Goal: Task Accomplishment & Management: Use online tool/utility

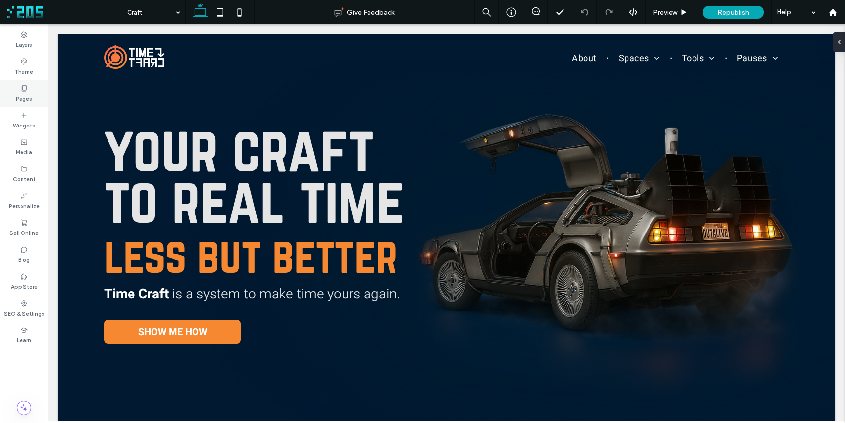
click at [26, 92] on icon at bounding box center [24, 89] width 8 height 8
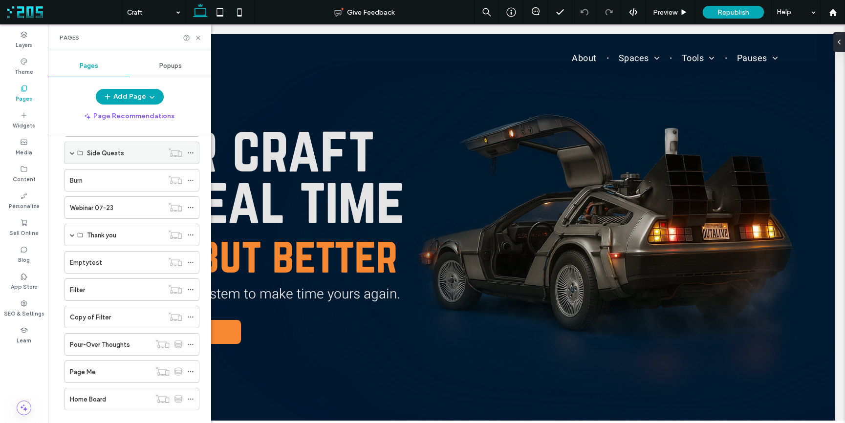
scroll to position [466, 0]
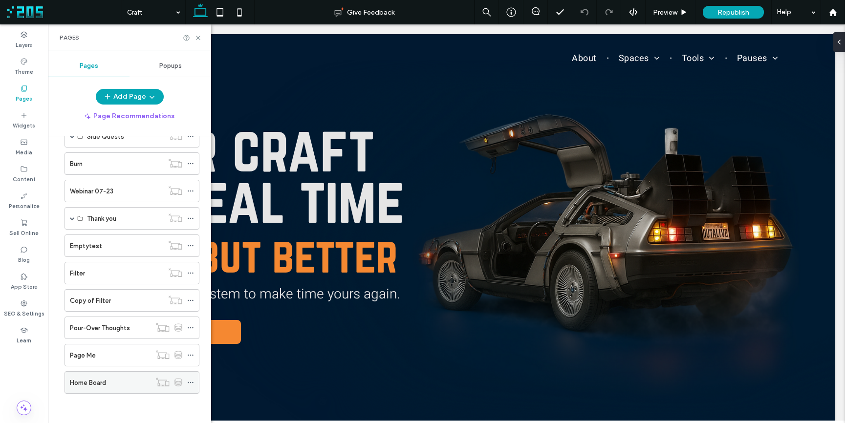
click at [116, 381] on div "Home Board" at bounding box center [110, 383] width 81 height 10
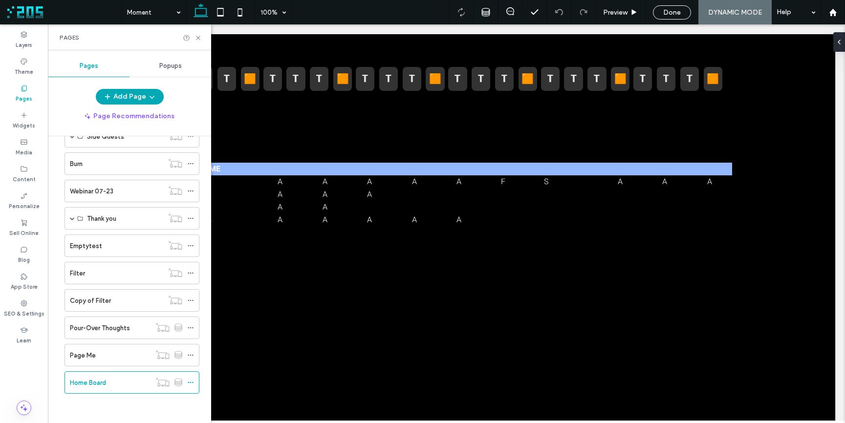
scroll to position [0, 0]
click at [196, 38] on icon at bounding box center [198, 37] width 7 height 7
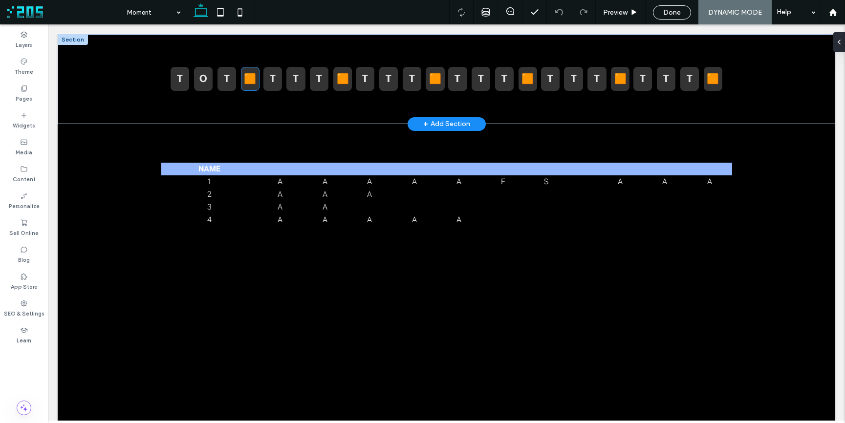
click at [244, 78] on strong "🟧" at bounding box center [250, 79] width 12 height 14
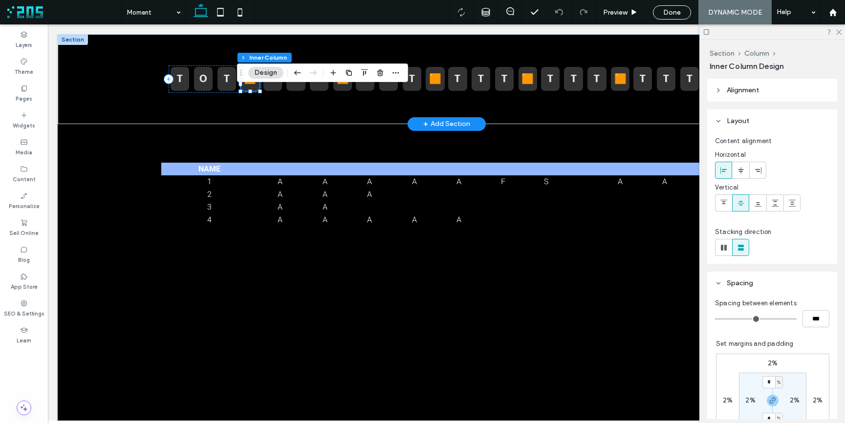
click at [244, 78] on strong "🟧" at bounding box center [250, 79] width 12 height 14
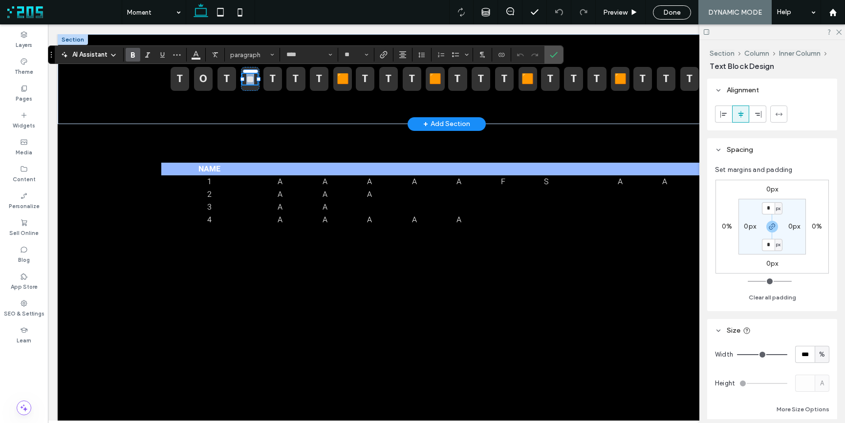
click at [247, 80] on strong "**" at bounding box center [250, 79] width 8 height 10
click at [248, 78] on strong "**" at bounding box center [250, 79] width 8 height 10
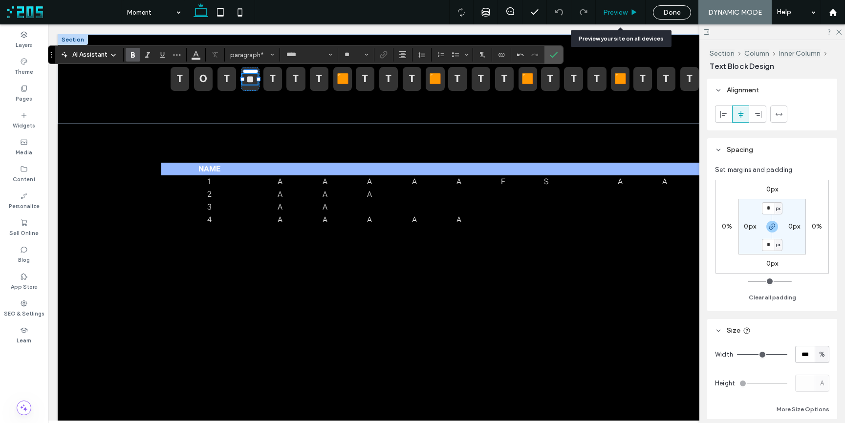
click at [619, 13] on span "Preview" at bounding box center [615, 12] width 24 height 8
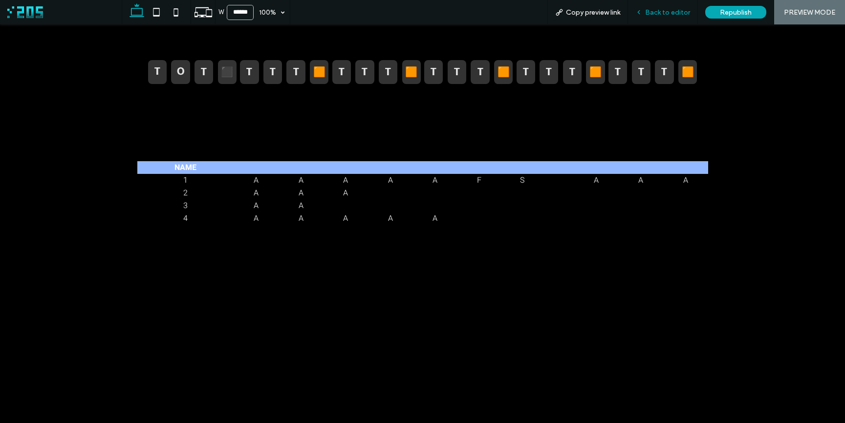
click at [647, 11] on span "Back to editor" at bounding box center [667, 12] width 45 height 8
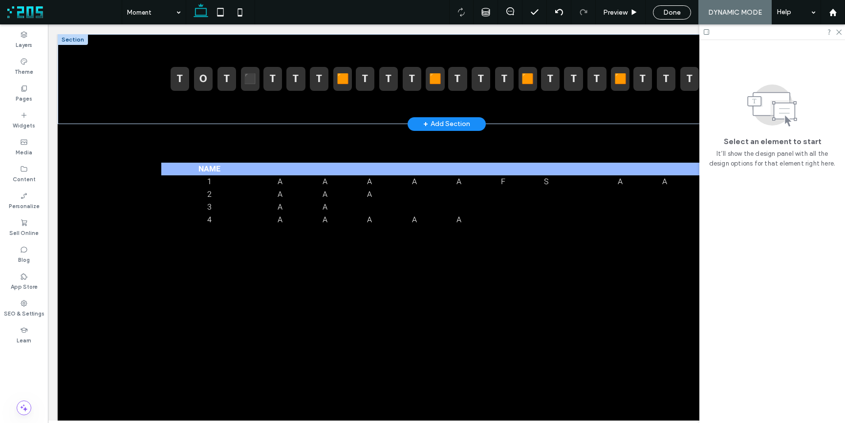
click at [247, 86] on div "⬛️" at bounding box center [250, 79] width 19 height 24
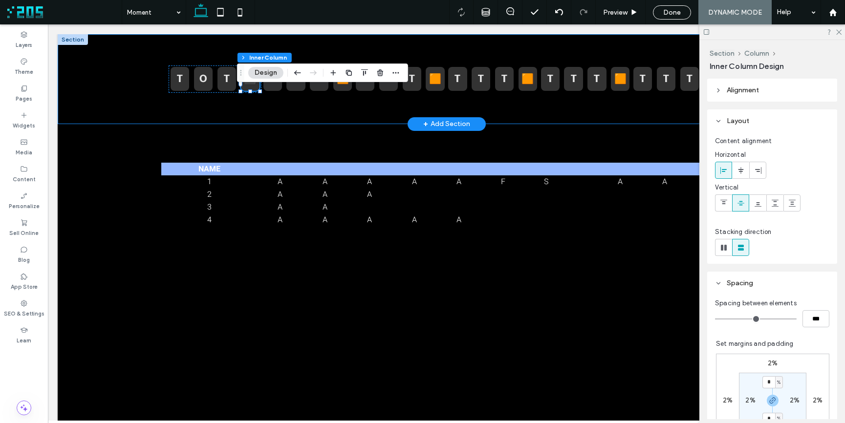
click at [249, 109] on div "T O T ⬛️ T T T 🟧 T T T 🟧 T T T 🟧 T T T 🟧 T T T 🟧" at bounding box center [447, 79] width 587 height 90
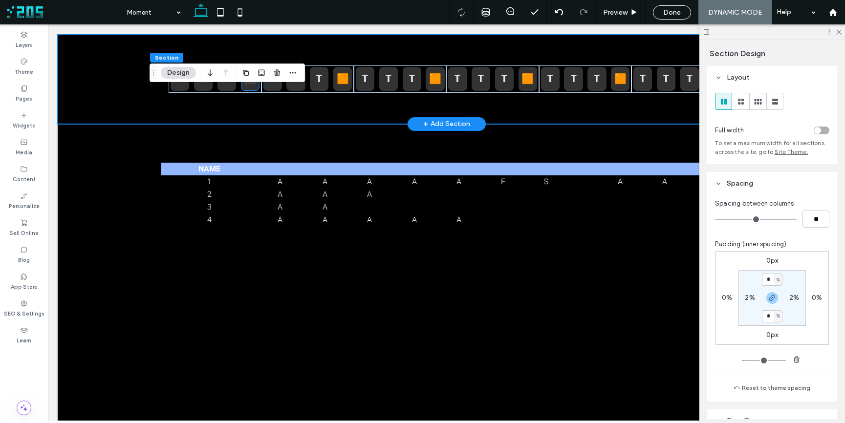
click at [248, 88] on div "⬛️" at bounding box center [250, 79] width 19 height 24
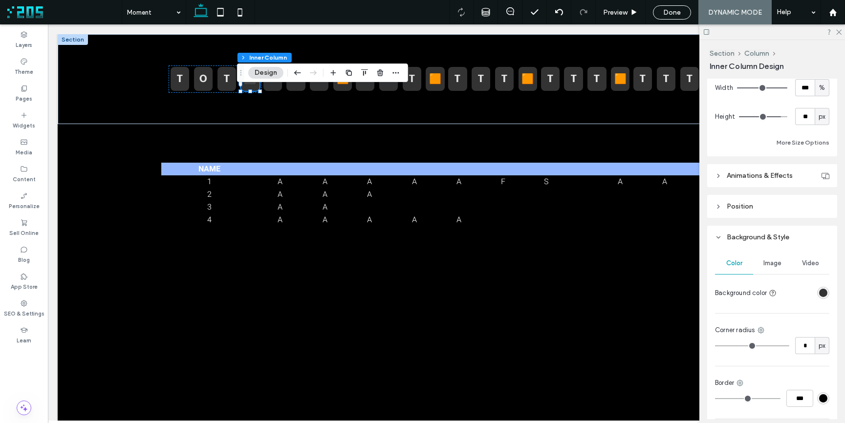
scroll to position [498, 0]
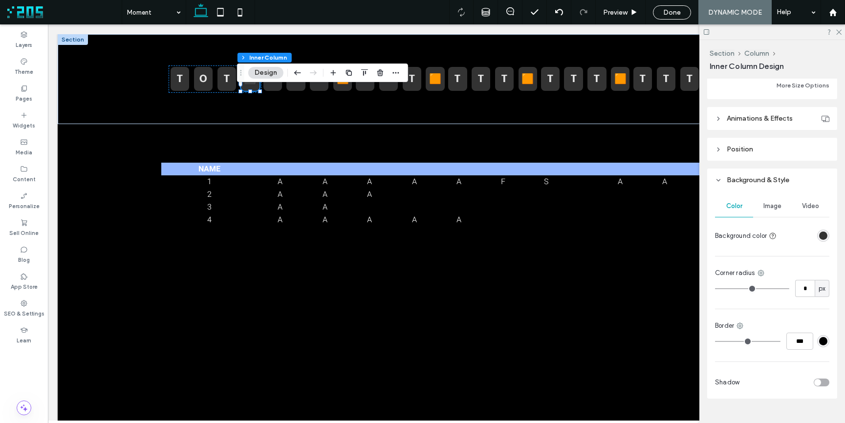
click at [819, 236] on div "rgba(51, 51, 51, 1)" at bounding box center [823, 236] width 8 height 8
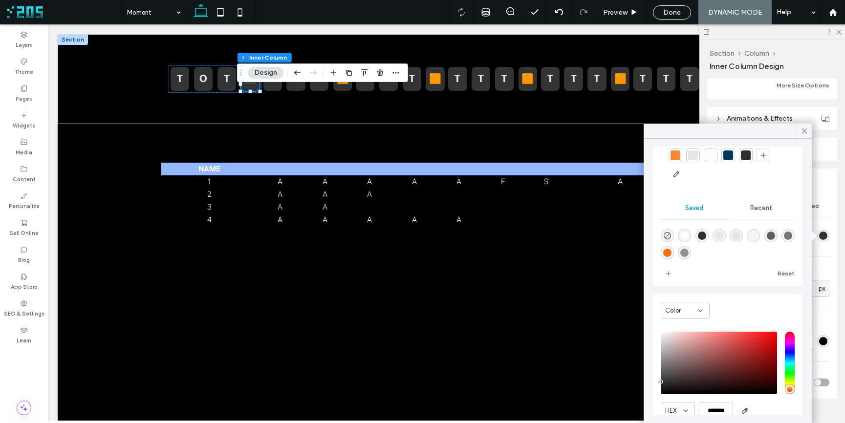
scroll to position [78, 0]
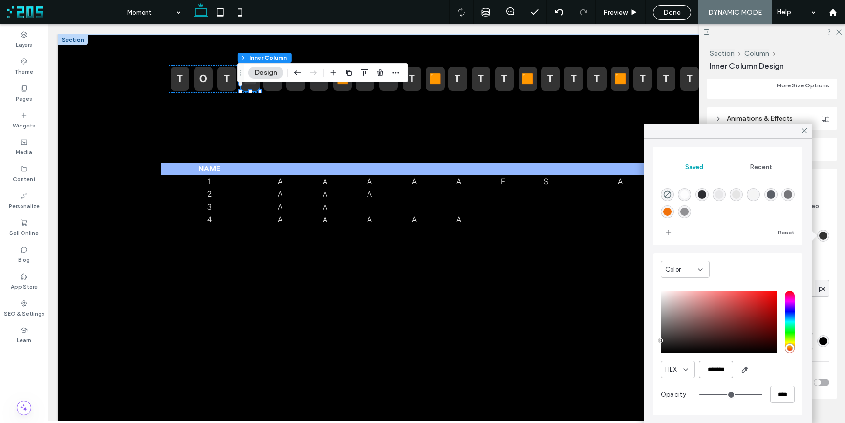
click at [719, 369] on input "*******" at bounding box center [716, 369] width 34 height 17
paste input "color picker textbox"
type input "*******"
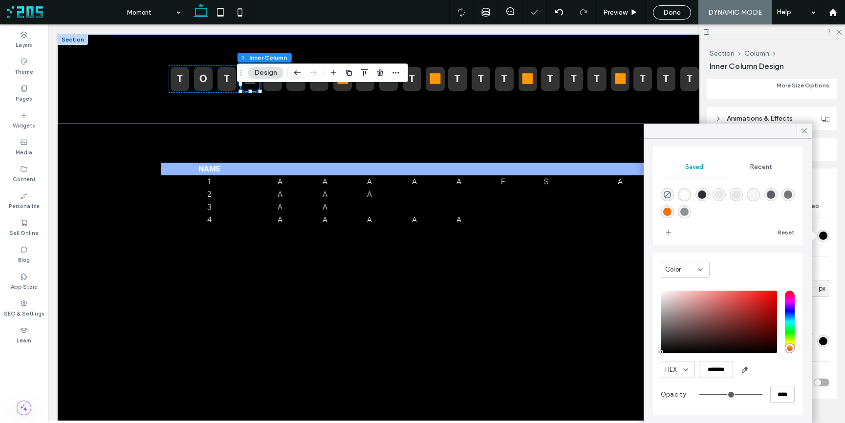
click at [757, 371] on div "HEX *******" at bounding box center [728, 369] width 134 height 17
click at [806, 133] on icon at bounding box center [804, 131] width 9 height 9
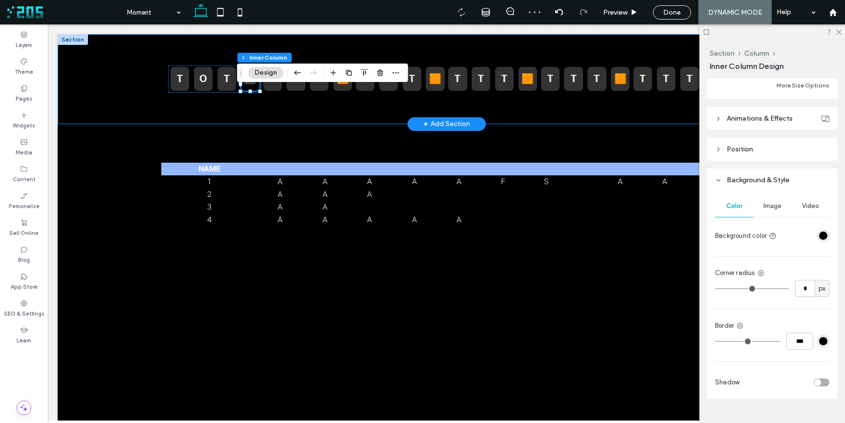
click at [419, 38] on div "T O T ⬛️ T T T 🟧 T T T 🟧 T T T 🟧 T T T 🟧 T T T 🟧" at bounding box center [447, 79] width 587 height 90
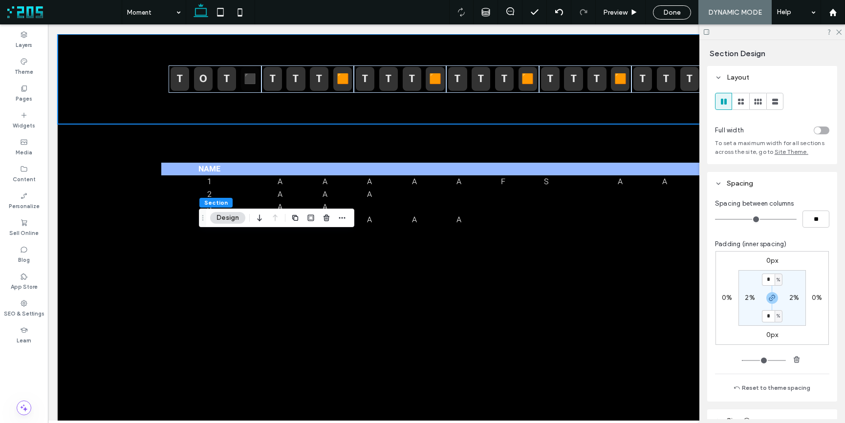
drag, startPoint x: 151, startPoint y: 69, endPoint x: 200, endPoint y: 215, distance: 153.4
click at [200, 215] on icon "Drag" at bounding box center [203, 218] width 8 height 7
click at [561, 10] on icon at bounding box center [559, 12] width 8 height 8
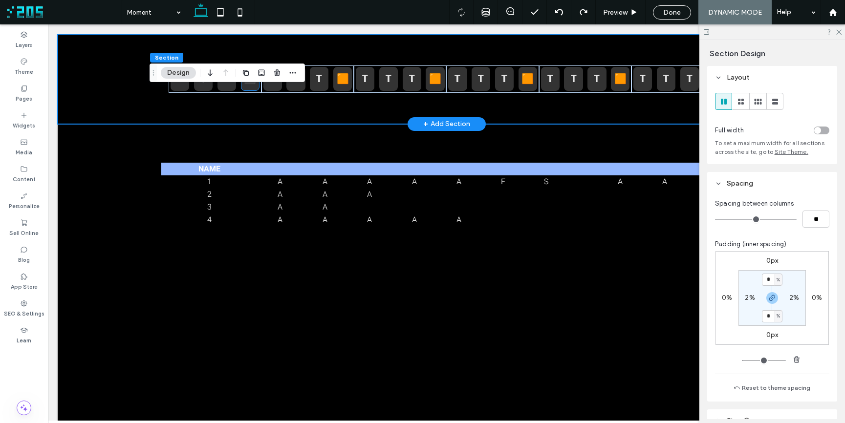
click at [246, 84] on strong "⬛️" at bounding box center [250, 79] width 12 height 14
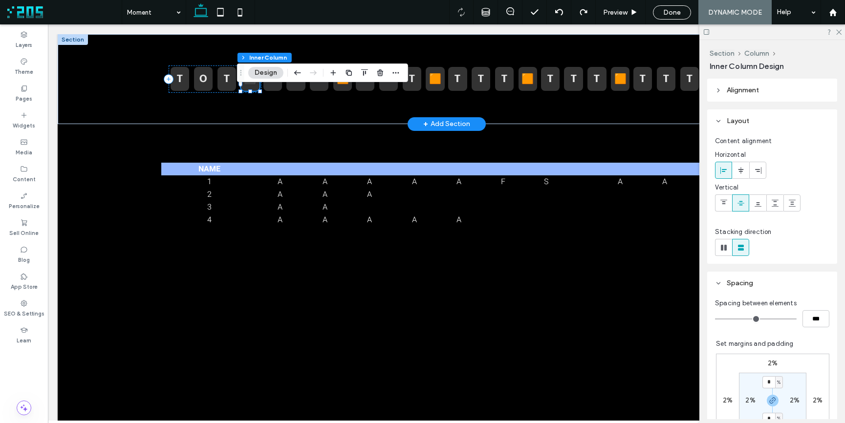
click at [247, 86] on div "⬛️" at bounding box center [250, 79] width 19 height 24
click at [249, 84] on strong "⬛️" at bounding box center [250, 79] width 12 height 14
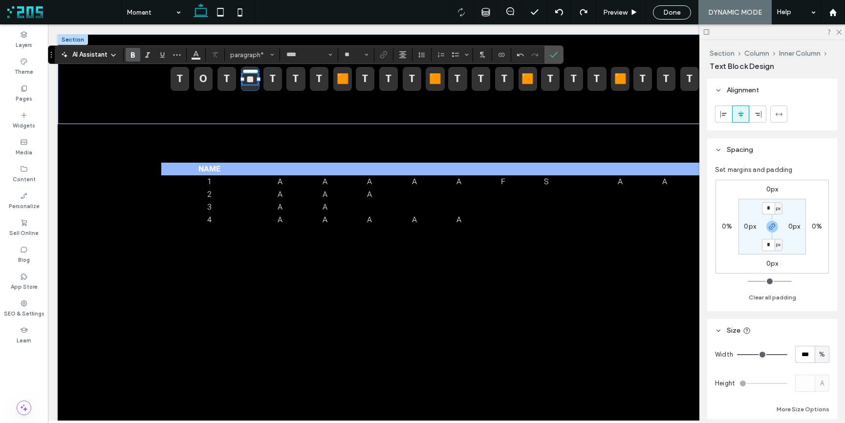
click at [252, 83] on p "**" at bounding box center [249, 79] width 15 height 11
click at [246, 82] on strong "**" at bounding box center [250, 79] width 8 height 10
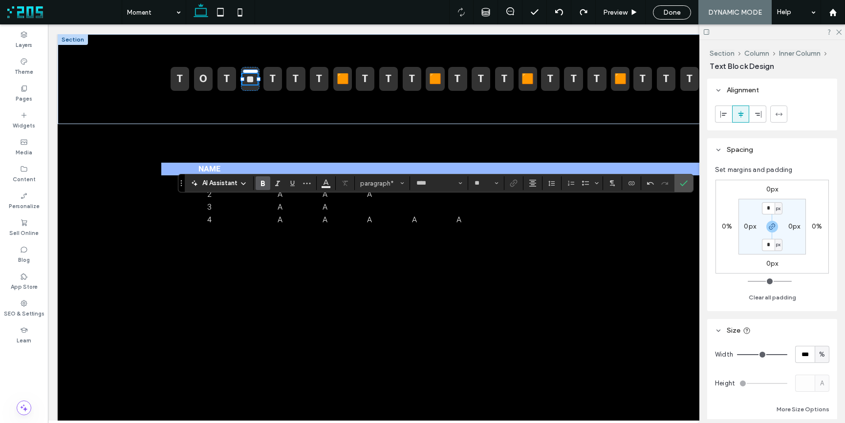
drag, startPoint x: 51, startPoint y: 52, endPoint x: 221, endPoint y: 197, distance: 223.0
click at [182, 186] on icon "Drag" at bounding box center [181, 183] width 2 height 6
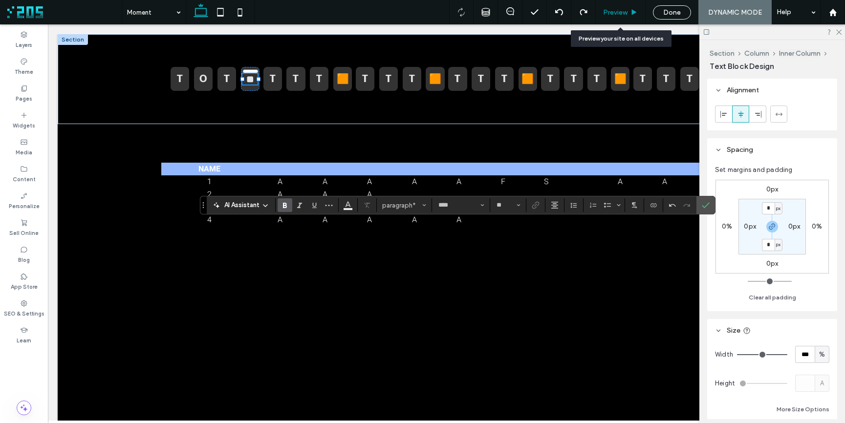
click at [619, 7] on div "Preview" at bounding box center [621, 12] width 50 height 24
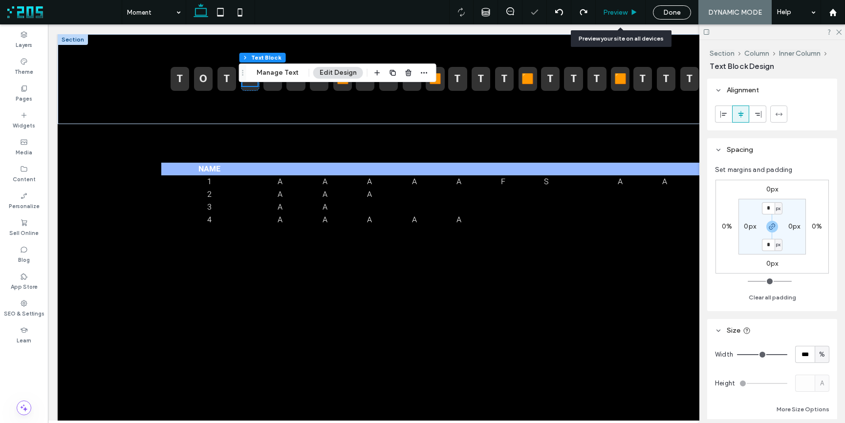
click at [622, 12] on span "Preview" at bounding box center [615, 12] width 24 height 8
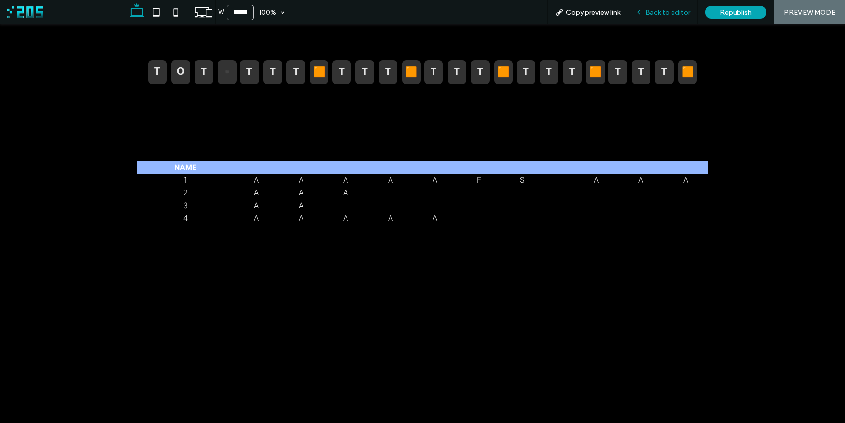
click at [648, 14] on span "Back to editor" at bounding box center [667, 12] width 45 height 8
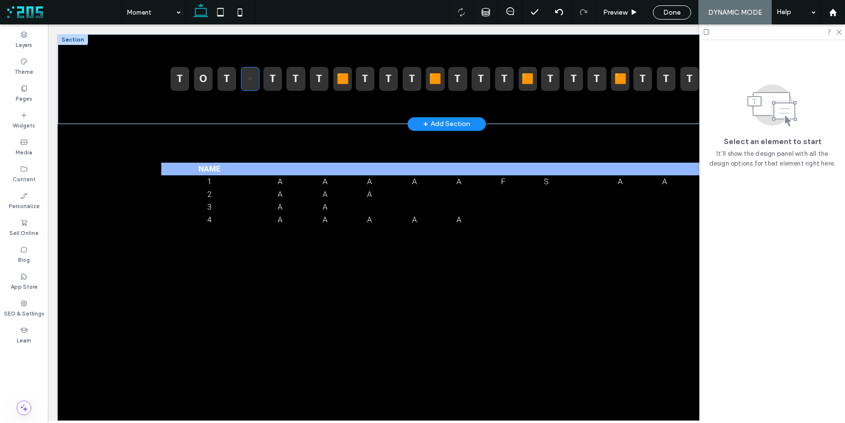
click at [248, 82] on strong "▪️" at bounding box center [250, 79] width 12 height 14
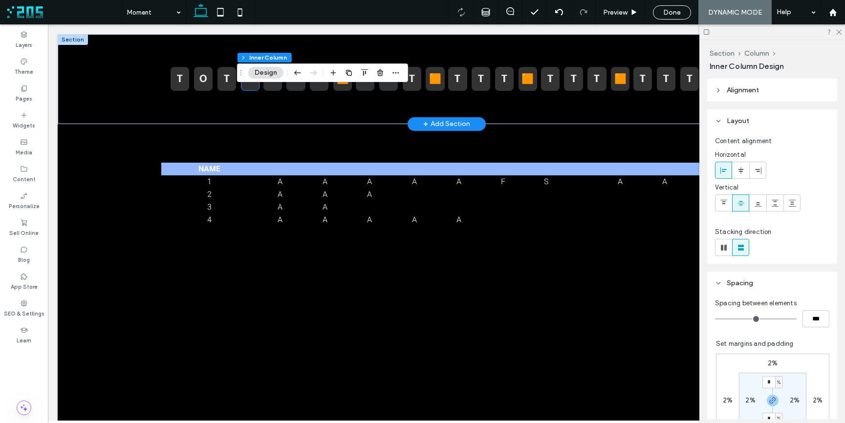
click at [248, 82] on strong "▪️" at bounding box center [250, 79] width 12 height 14
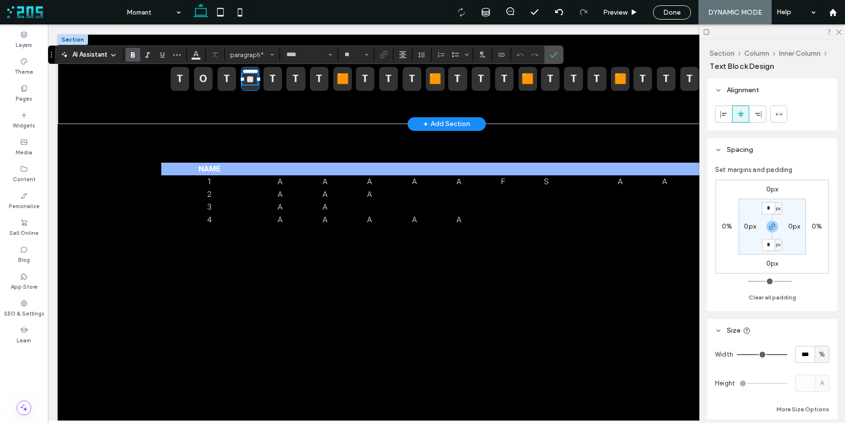
click at [249, 79] on strong "**" at bounding box center [250, 79] width 8 height 10
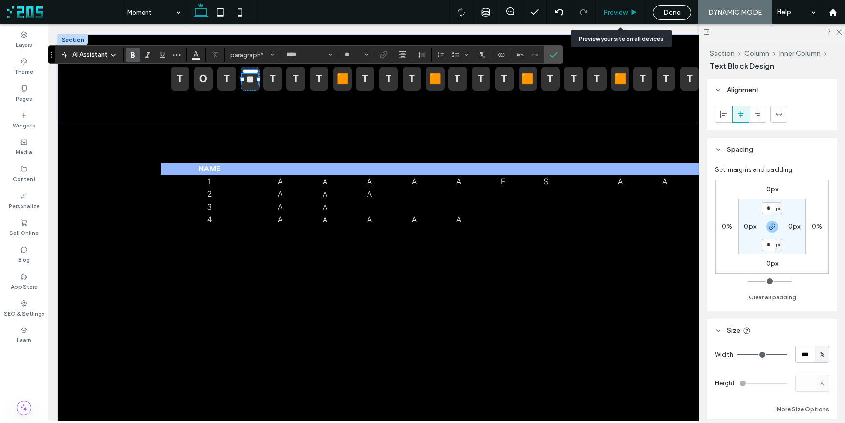
click at [622, 13] on span "Preview" at bounding box center [615, 12] width 24 height 8
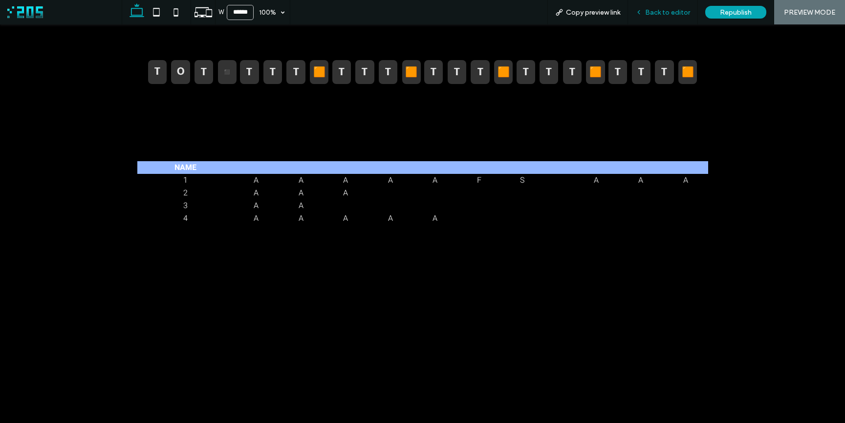
click at [648, 16] on span "Back to editor" at bounding box center [667, 12] width 45 height 8
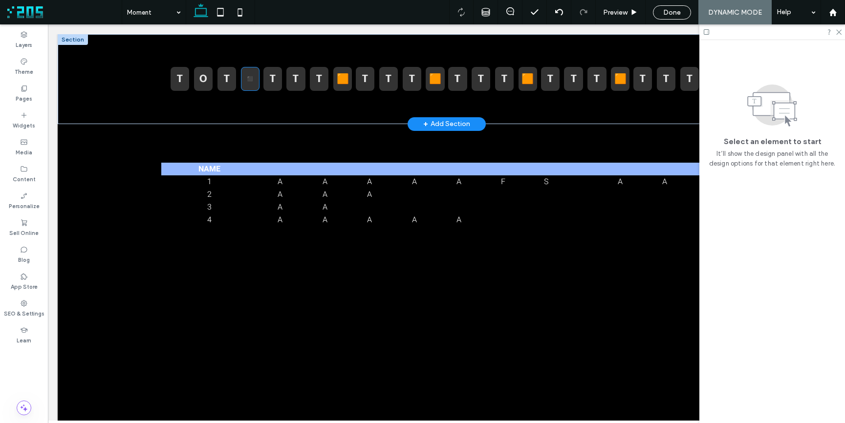
click at [247, 78] on strong "◾️" at bounding box center [250, 79] width 12 height 14
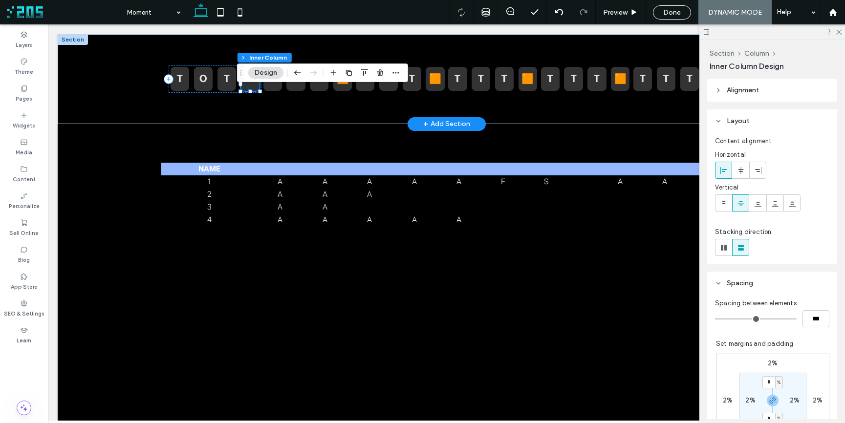
click at [247, 78] on div "Section Column Inner Column Design" at bounding box center [322, 73] width 171 height 19
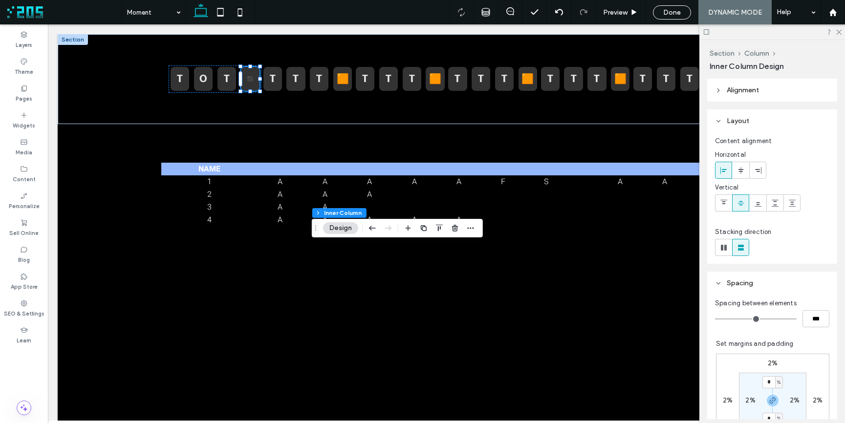
drag, startPoint x: 240, startPoint y: 70, endPoint x: 312, endPoint y: 220, distance: 166.2
click at [315, 225] on icon "Drag" at bounding box center [316, 228] width 8 height 7
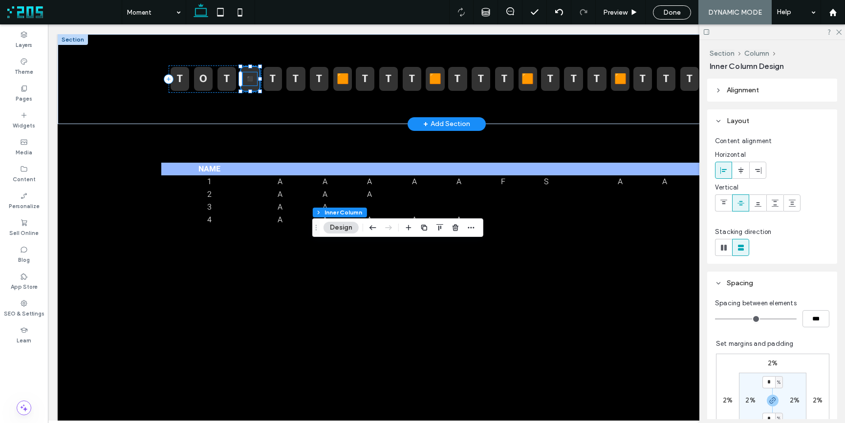
click at [250, 78] on strong "◾️" at bounding box center [250, 79] width 12 height 14
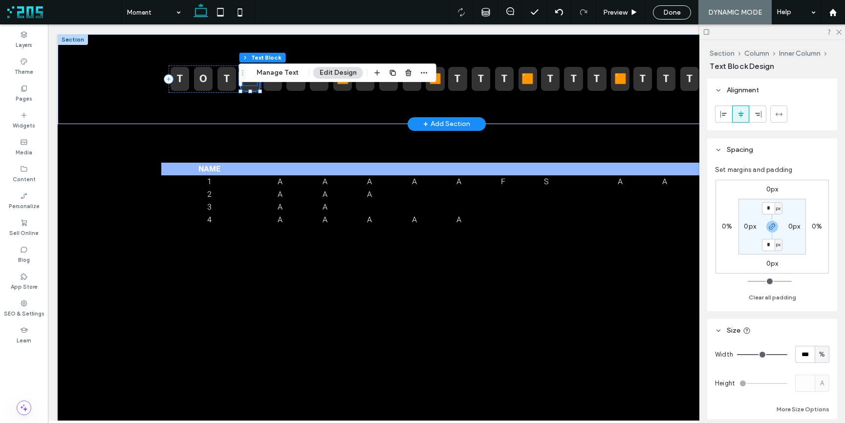
click at [250, 78] on div "Section Column Inner Column Text Block Manage Text Edit Design" at bounding box center [338, 73] width 198 height 19
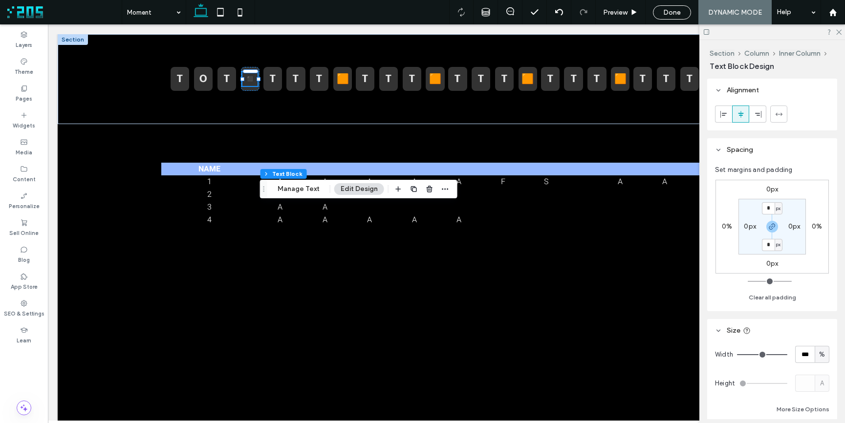
drag, startPoint x: 242, startPoint y: 70, endPoint x: 263, endPoint y: 204, distance: 135.5
click at [263, 192] on use "Drag" at bounding box center [263, 188] width 1 height 5
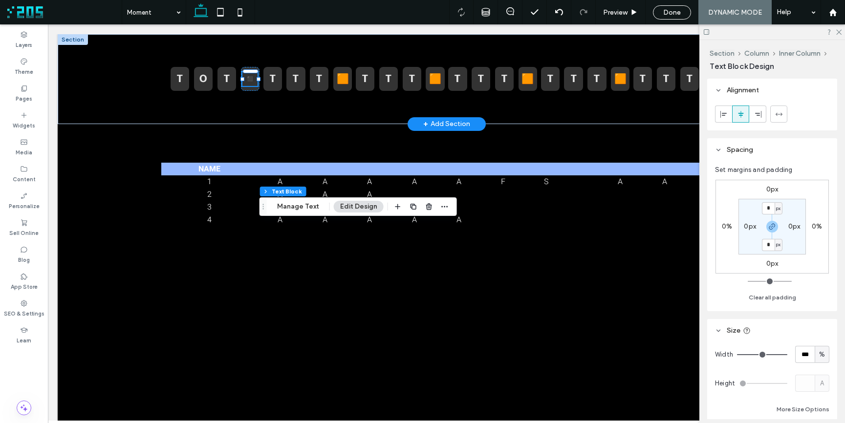
click at [249, 79] on strong "◾️" at bounding box center [250, 79] width 12 height 14
click at [249, 79] on strong "**" at bounding box center [250, 79] width 8 height 10
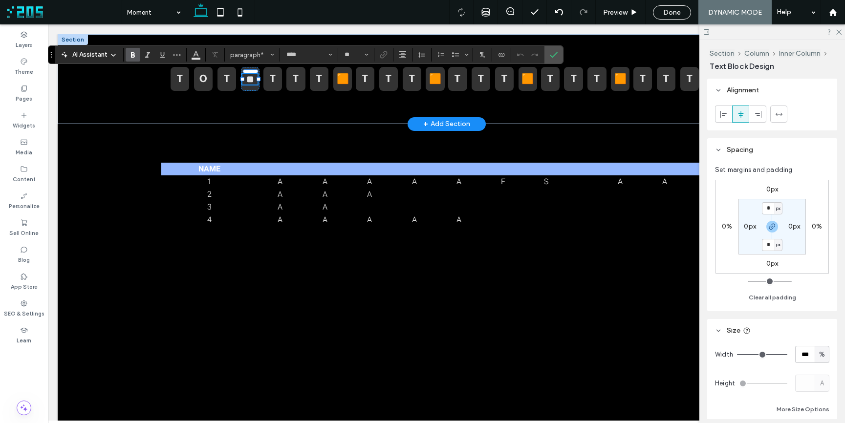
type input "*****"
type input "**"
click at [564, 17] on div at bounding box center [559, 12] width 24 height 24
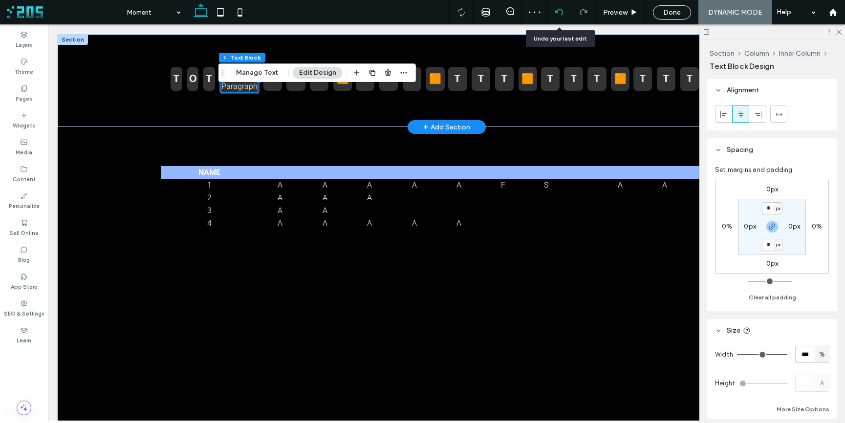
click at [558, 11] on icon at bounding box center [559, 12] width 8 height 8
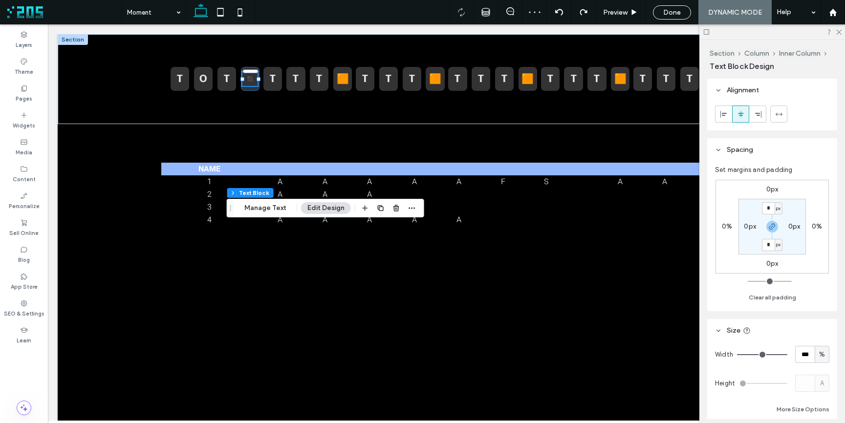
drag, startPoint x: 242, startPoint y: 71, endPoint x: 228, endPoint y: 215, distance: 144.4
click at [228, 212] on icon "Drag" at bounding box center [231, 208] width 8 height 7
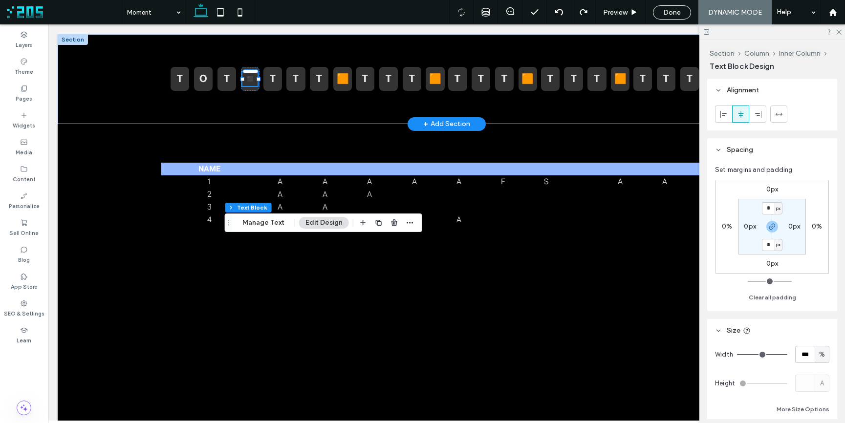
click at [248, 82] on strong "◾️" at bounding box center [250, 79] width 12 height 14
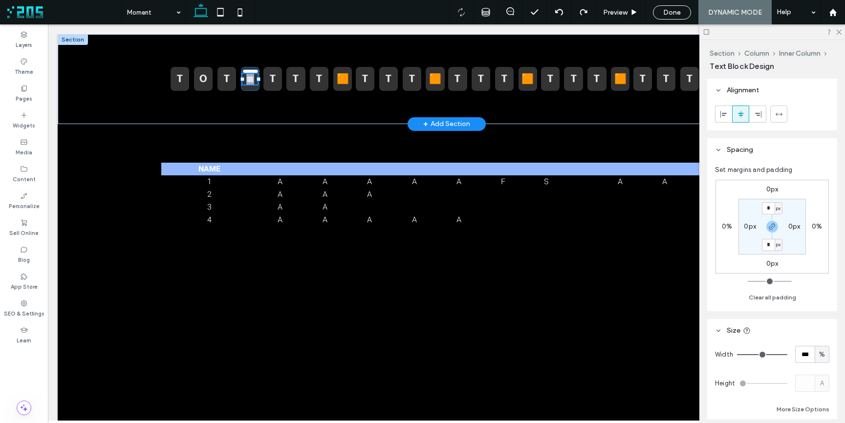
type input "****"
type input "**"
click at [248, 82] on strong "**" at bounding box center [250, 79] width 8 height 10
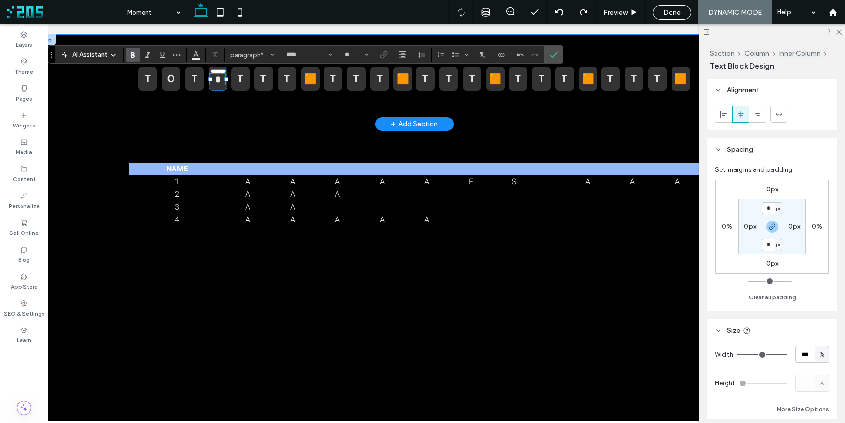
scroll to position [0, 33]
click at [551, 52] on icon "Confirm" at bounding box center [554, 55] width 8 height 8
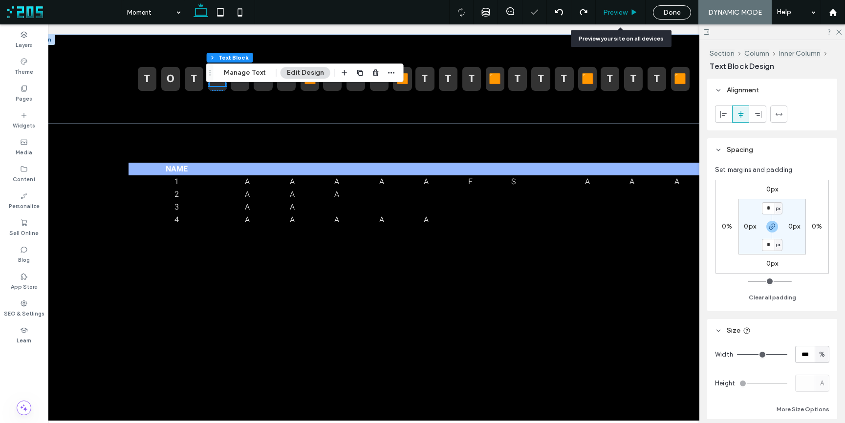
click at [624, 12] on span "Preview" at bounding box center [615, 12] width 24 height 8
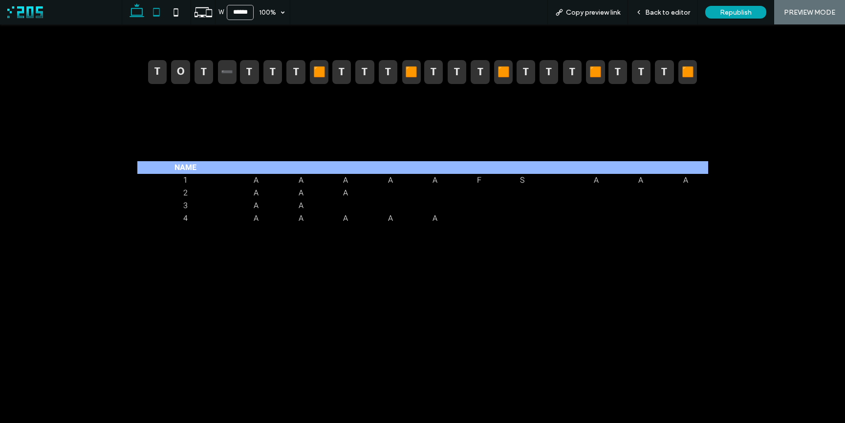
click at [154, 10] on icon at bounding box center [157, 12] width 20 height 20
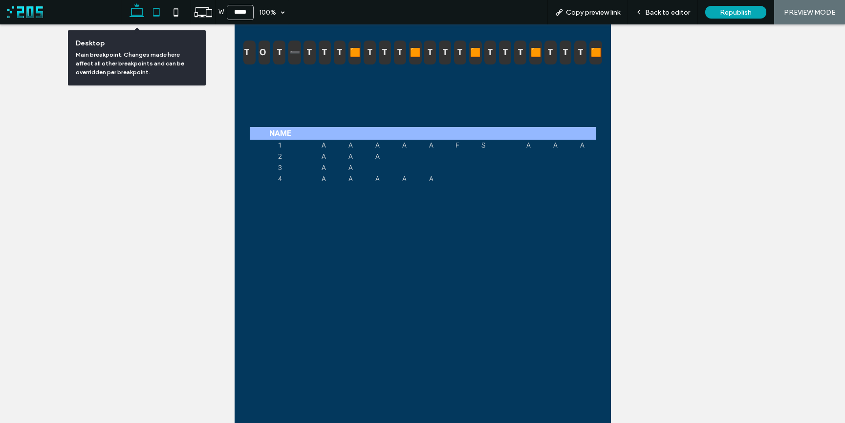
click at [138, 13] on icon at bounding box center [137, 12] width 20 height 20
type input "******"
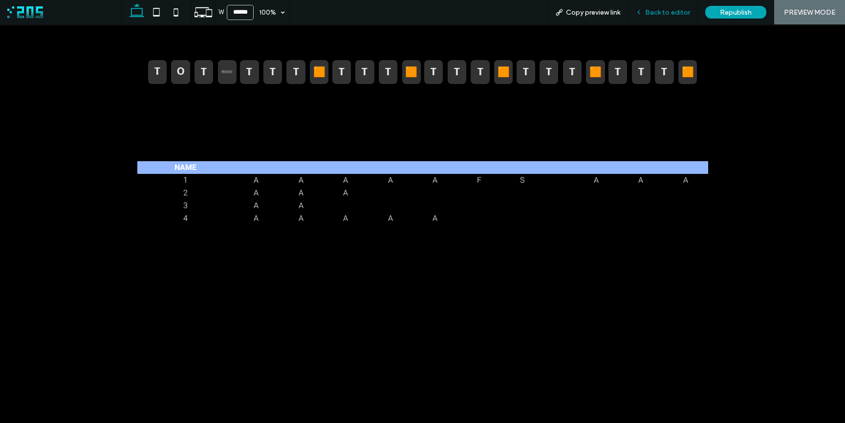
click at [648, 14] on span "Back to editor" at bounding box center [667, 12] width 45 height 8
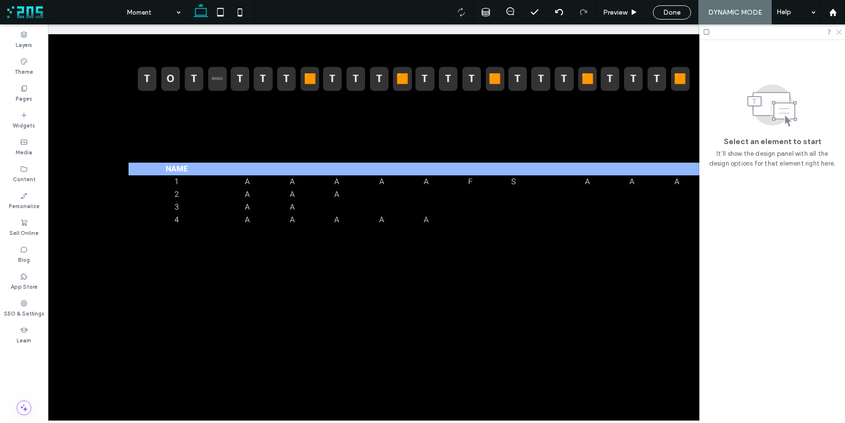
click at [838, 33] on icon at bounding box center [838, 31] width 6 height 6
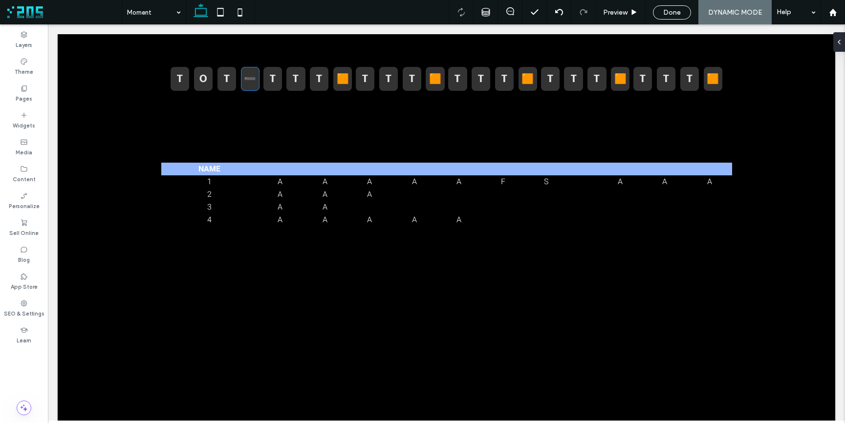
click at [246, 83] on strong "➖" at bounding box center [250, 79] width 12 height 14
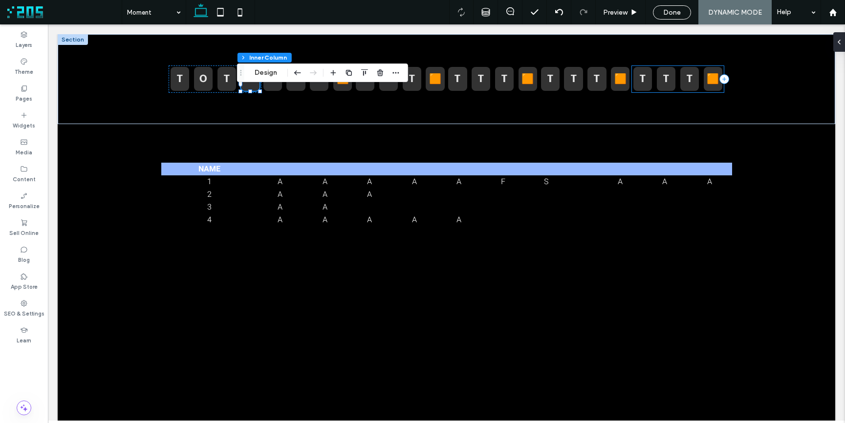
click at [702, 91] on div "T T T 🟧" at bounding box center [678, 80] width 92 height 28
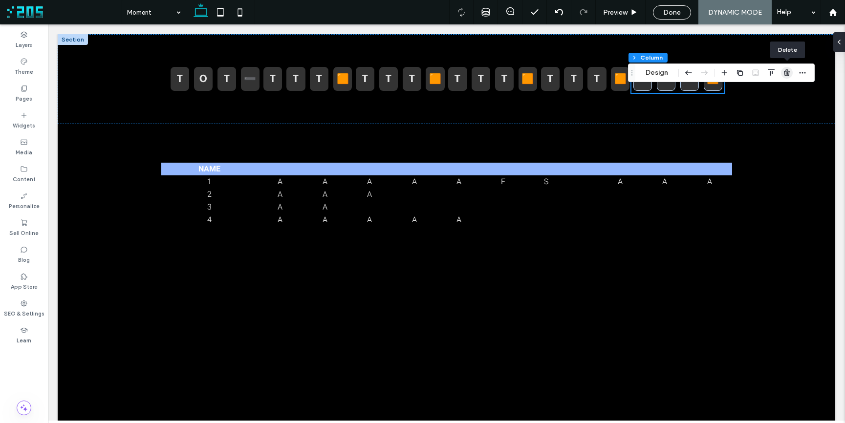
drag, startPoint x: 786, startPoint y: 72, endPoint x: 738, endPoint y: 62, distance: 49.0
click at [786, 72] on icon "button" at bounding box center [787, 73] width 8 height 8
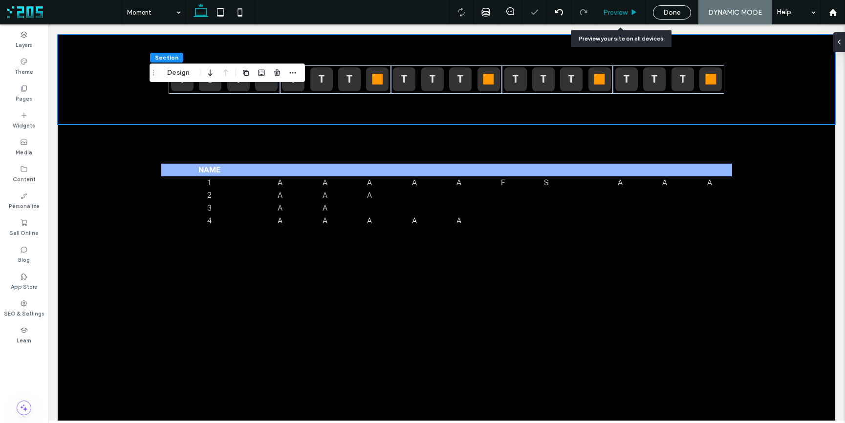
click at [619, 15] on span "Preview" at bounding box center [615, 12] width 24 height 8
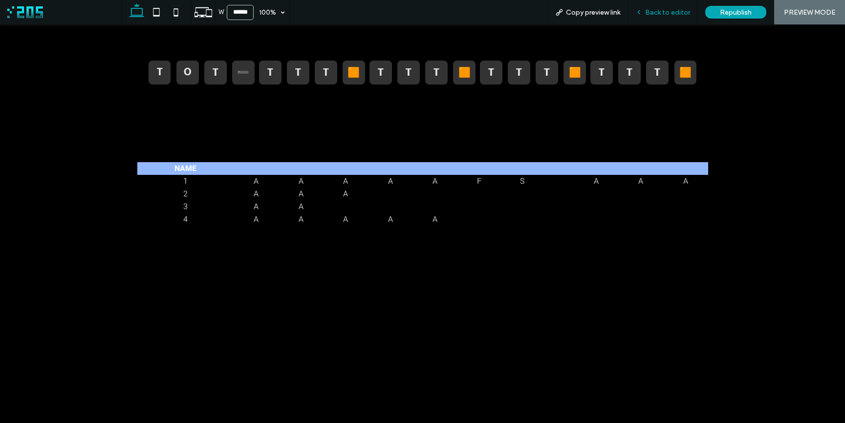
drag, startPoint x: 649, startPoint y: 14, endPoint x: 274, endPoint y: 21, distance: 375.5
click at [649, 14] on span "Back to editor" at bounding box center [667, 12] width 45 height 8
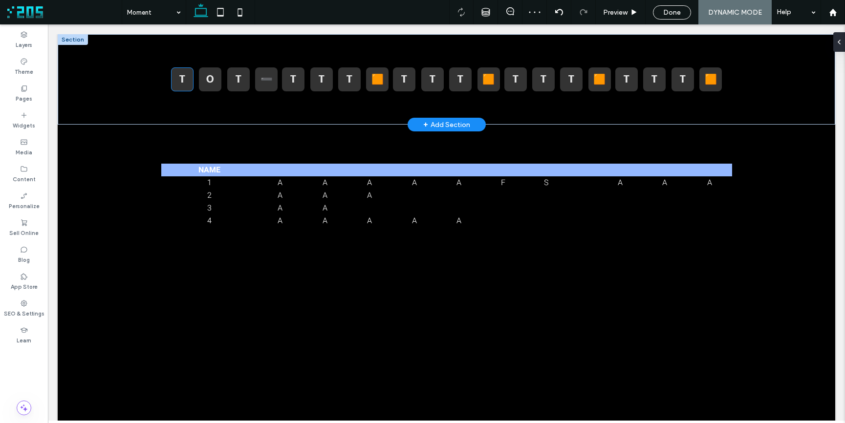
click at [180, 81] on div "T" at bounding box center [182, 80] width 18 height 14
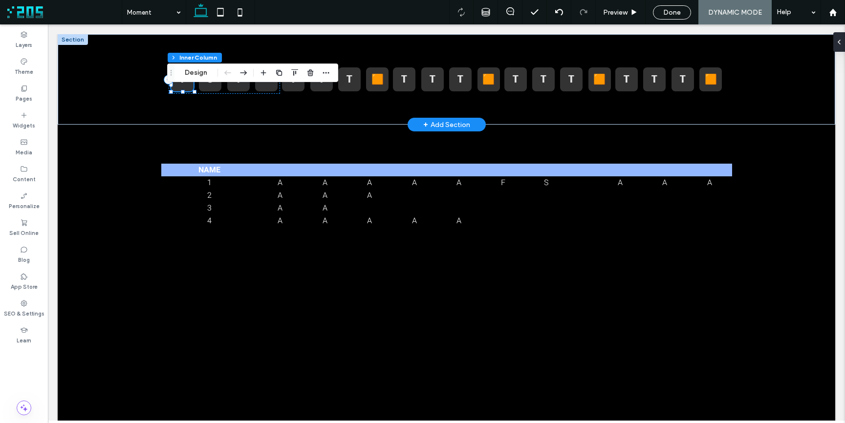
click at [180, 81] on div "Section Column Inner Column Design" at bounding box center [252, 73] width 171 height 19
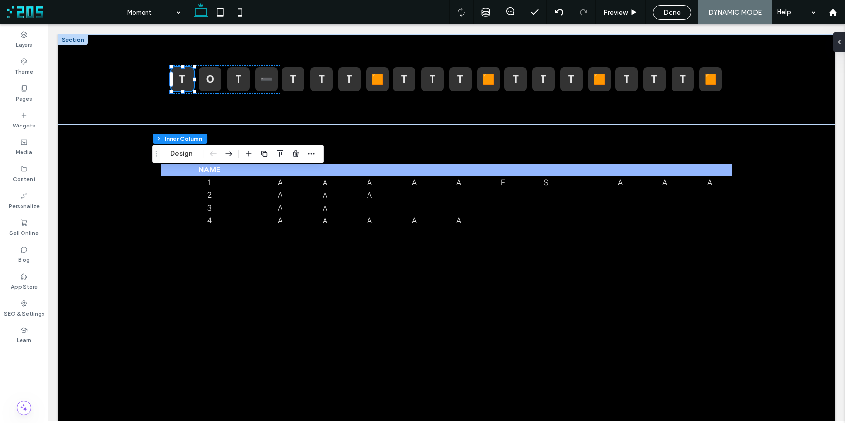
drag, startPoint x: 173, startPoint y: 73, endPoint x: 123, endPoint y: 75, distance: 50.4
click at [158, 157] on icon "Drag" at bounding box center [157, 154] width 8 height 7
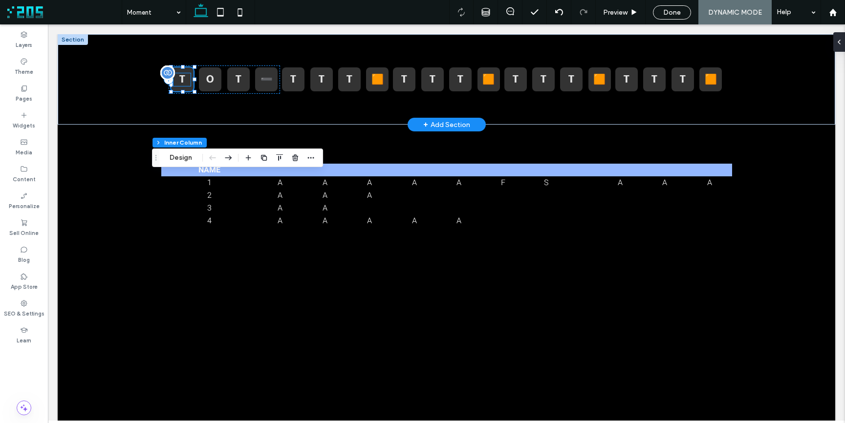
click at [178, 81] on div "T" at bounding box center [182, 80] width 18 height 14
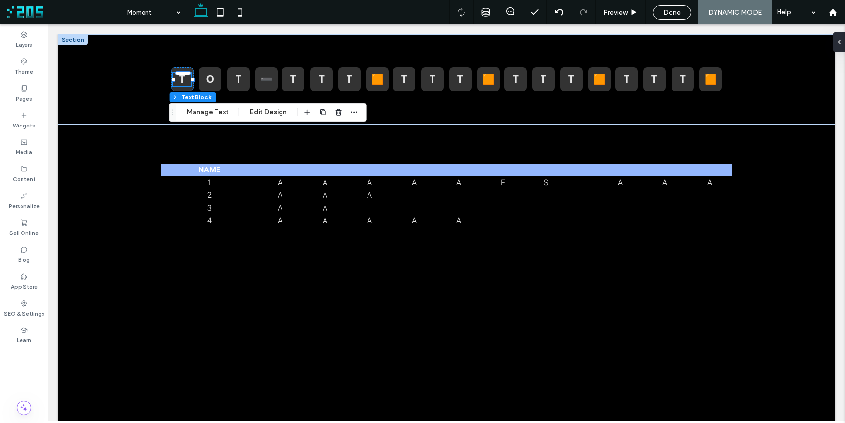
drag, startPoint x: 173, startPoint y: 70, endPoint x: 170, endPoint y: 170, distance: 99.8
click at [172, 115] on use "Drag" at bounding box center [172, 112] width 1 height 5
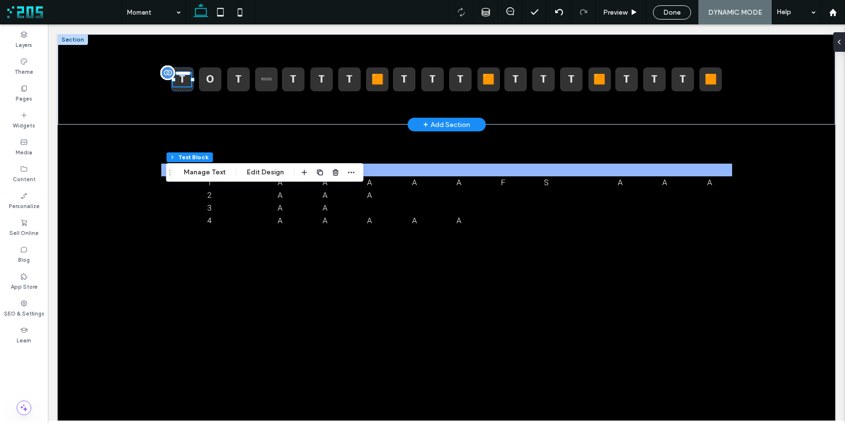
click at [179, 81] on div "T" at bounding box center [182, 80] width 18 height 14
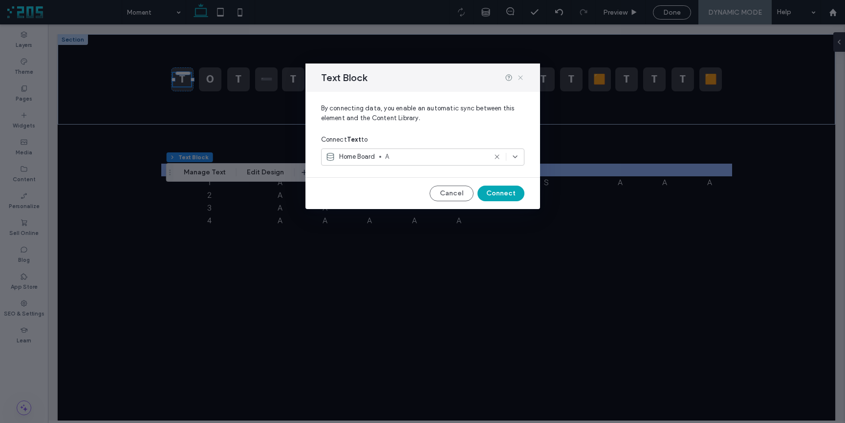
drag, startPoint x: 521, startPoint y: 77, endPoint x: 89, endPoint y: 22, distance: 435.7
click at [521, 77] on icon at bounding box center [521, 78] width 8 height 8
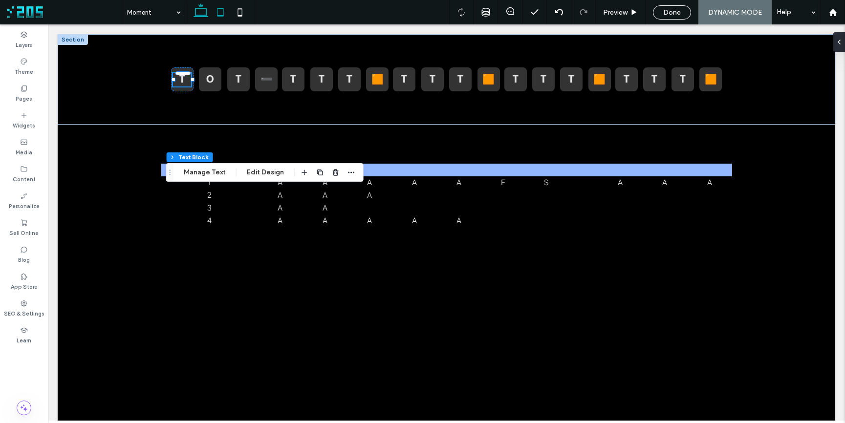
click at [221, 10] on icon at bounding box center [221, 12] width 20 height 20
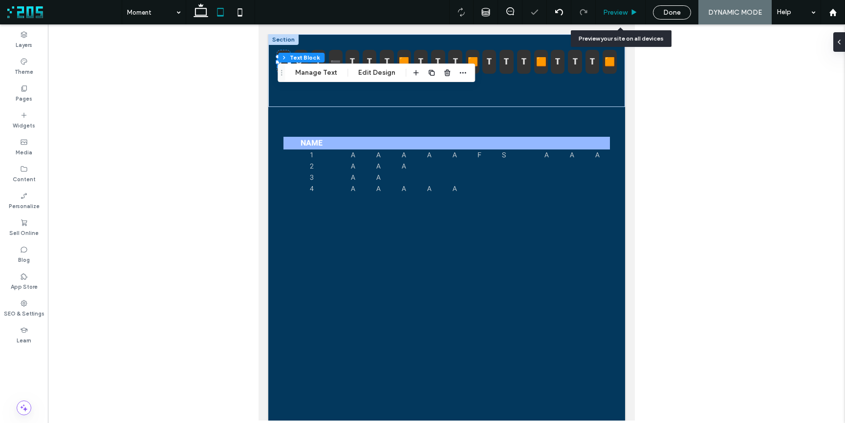
click at [636, 13] on icon at bounding box center [634, 12] width 7 height 7
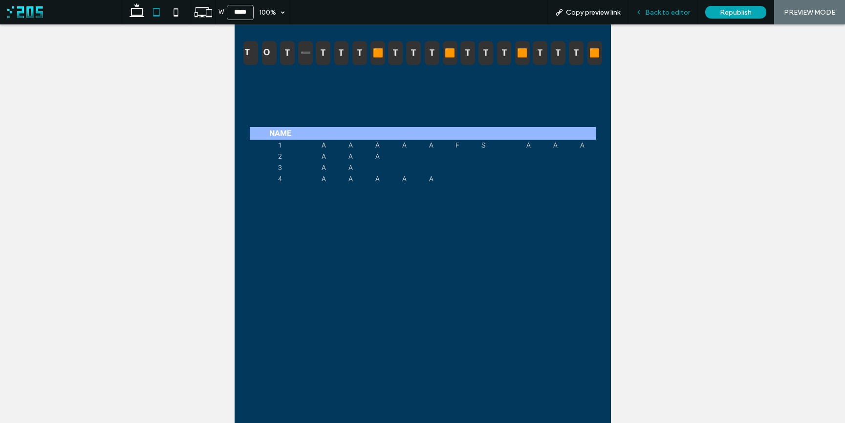
click at [642, 13] on icon at bounding box center [639, 12] width 7 height 7
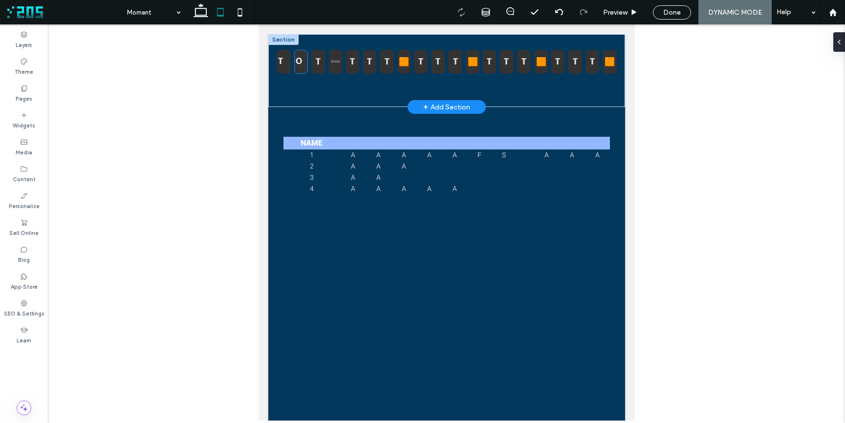
click at [298, 63] on div "O" at bounding box center [300, 62] width 11 height 12
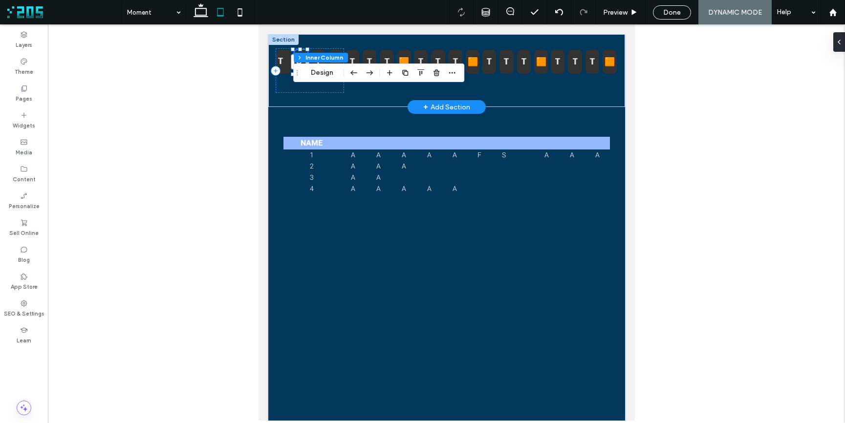
click at [299, 64] on div "Section Column Inner Column Design" at bounding box center [378, 73] width 171 height 19
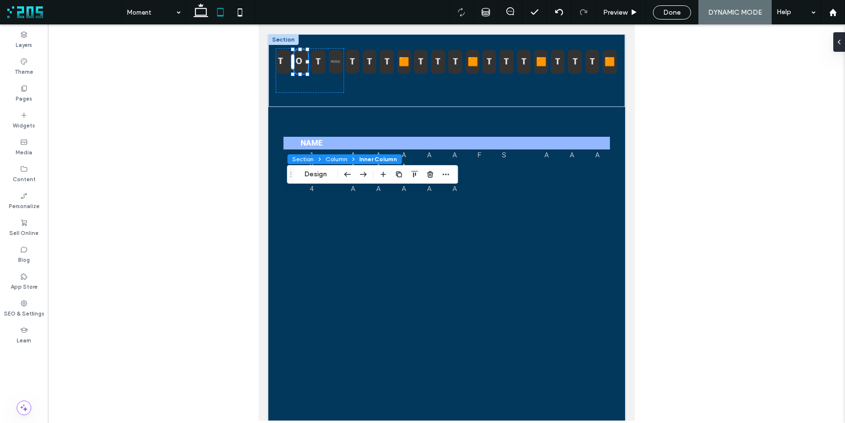
drag, startPoint x: 296, startPoint y: 73, endPoint x: 292, endPoint y: 161, distance: 88.1
click at [290, 175] on use "Drag" at bounding box center [290, 174] width 1 height 5
click at [299, 63] on div "O" at bounding box center [300, 62] width 11 height 12
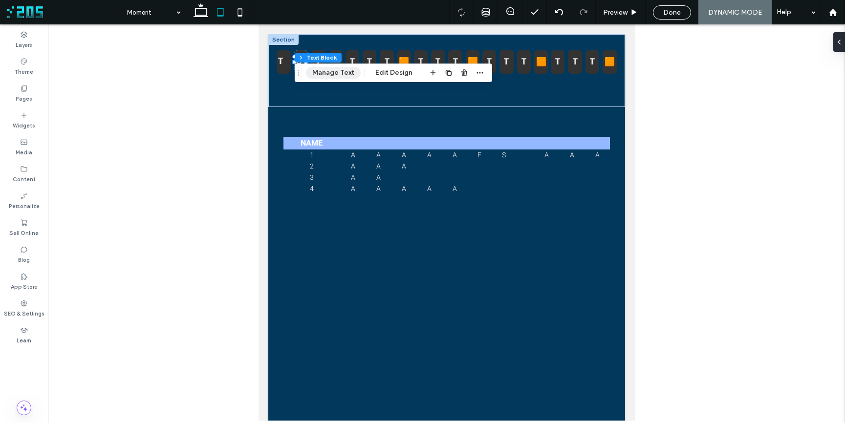
click at [325, 73] on button "Manage Text" at bounding box center [333, 73] width 55 height 12
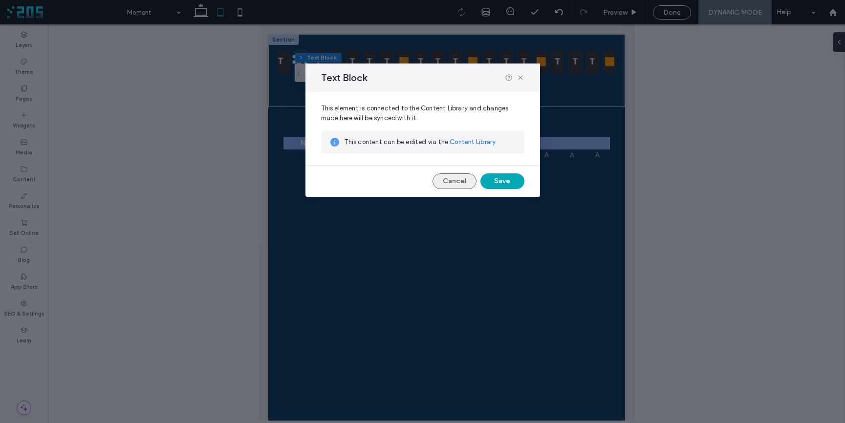
click at [461, 180] on button "Cancel" at bounding box center [455, 182] width 44 height 16
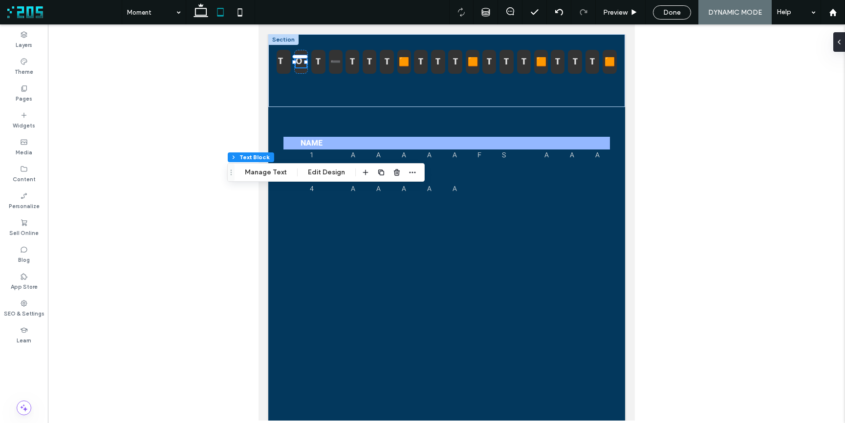
drag, startPoint x: 300, startPoint y: 74, endPoint x: 256, endPoint y: 179, distance: 114.4
click at [227, 169] on icon "Drag" at bounding box center [231, 172] width 8 height 7
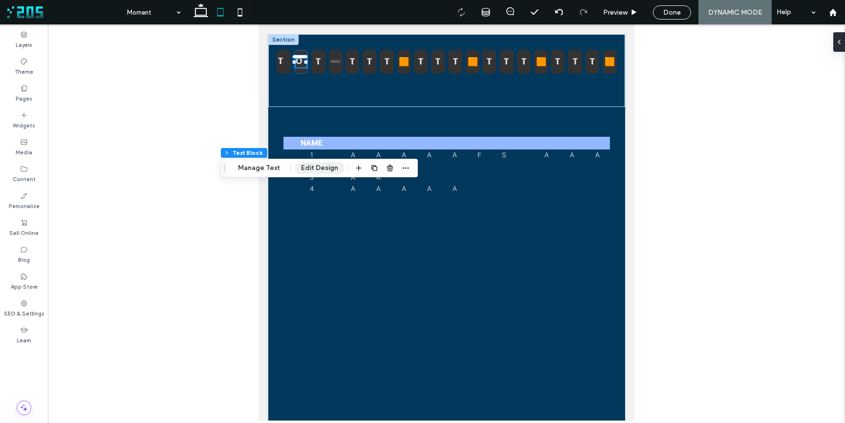
click at [326, 166] on button "Edit Design" at bounding box center [320, 168] width 50 height 12
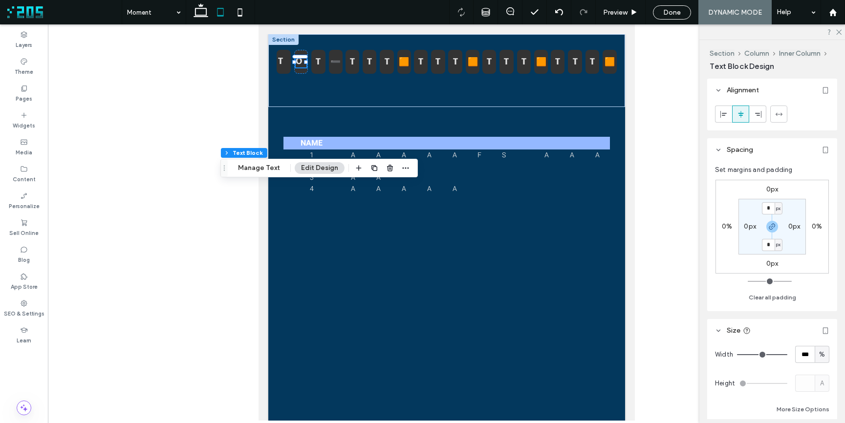
click at [744, 116] on icon at bounding box center [741, 114] width 8 height 8
click at [302, 62] on div "O" at bounding box center [300, 62] width 11 height 12
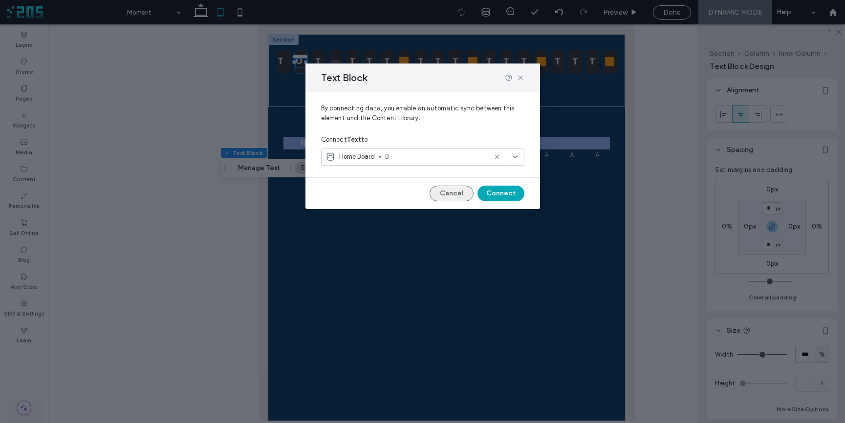
drag, startPoint x: 458, startPoint y: 190, endPoint x: 29, endPoint y: 32, distance: 456.7
click at [458, 190] on button "Cancel" at bounding box center [452, 194] width 44 height 16
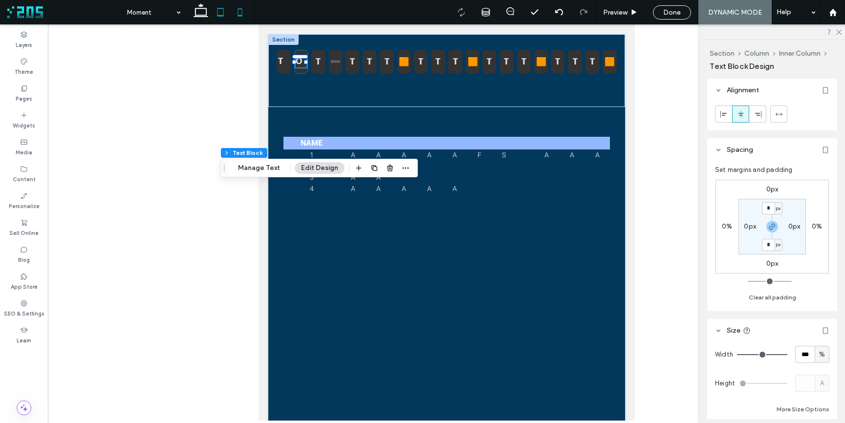
click at [243, 14] on icon at bounding box center [240, 12] width 20 height 20
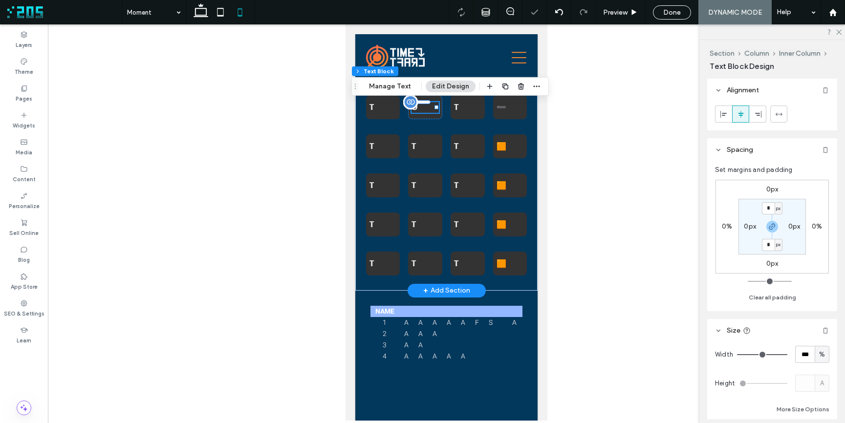
click at [420, 108] on div "O" at bounding box center [425, 107] width 27 height 11
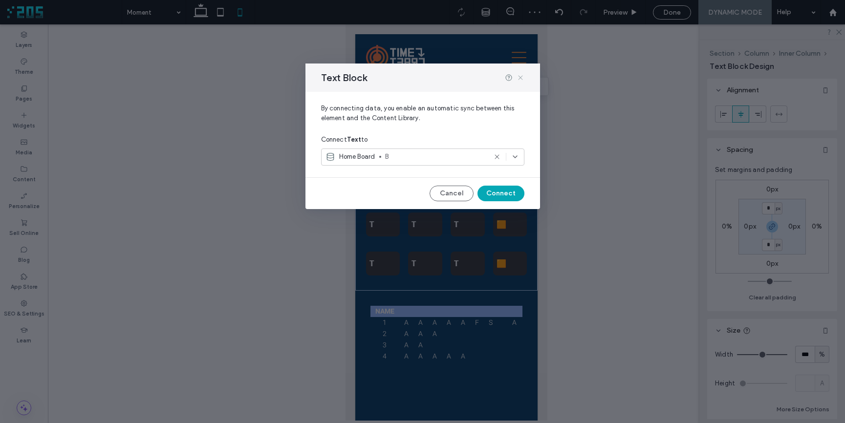
click at [519, 80] on icon at bounding box center [521, 78] width 8 height 8
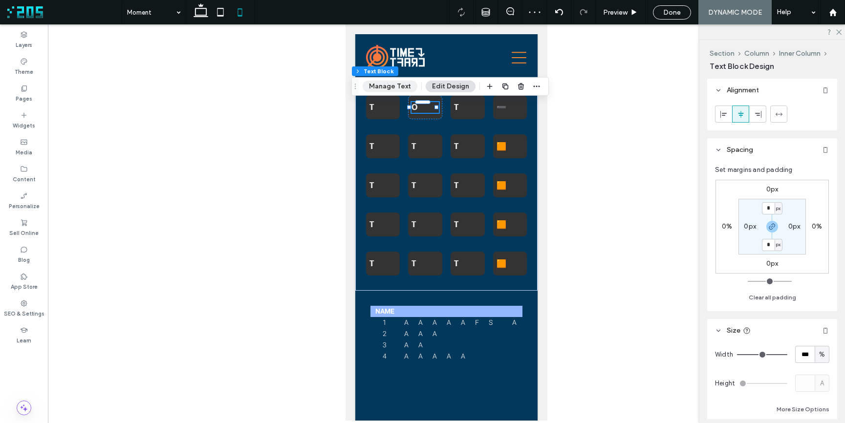
click at [398, 86] on button "Manage Text" at bounding box center [390, 87] width 55 height 12
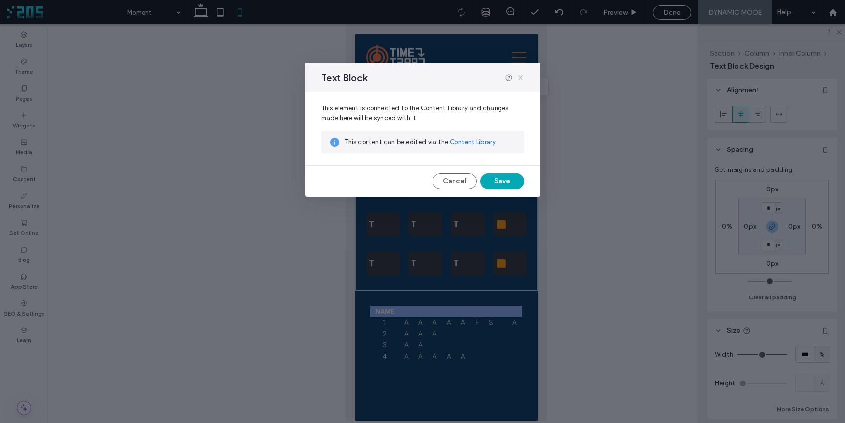
click at [519, 77] on icon at bounding box center [521, 78] width 8 height 8
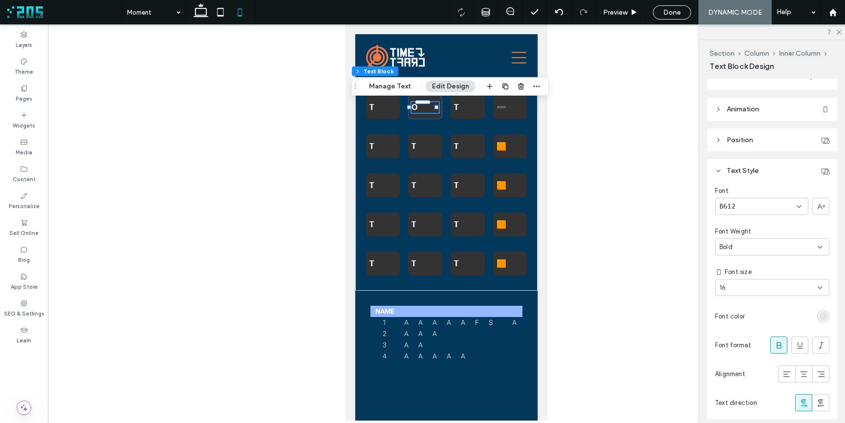
scroll to position [353, 0]
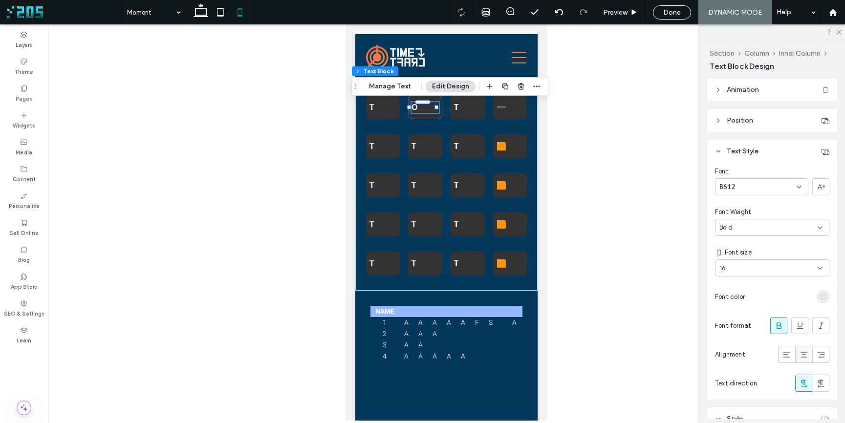
click at [799, 354] on icon at bounding box center [804, 355] width 10 height 10
click at [382, 109] on div "T" at bounding box center [383, 107] width 27 height 11
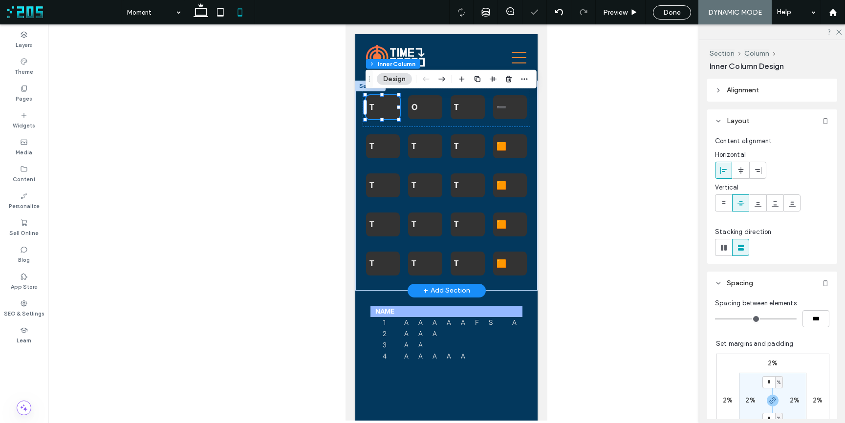
click at [376, 107] on div "T" at bounding box center [383, 107] width 27 height 11
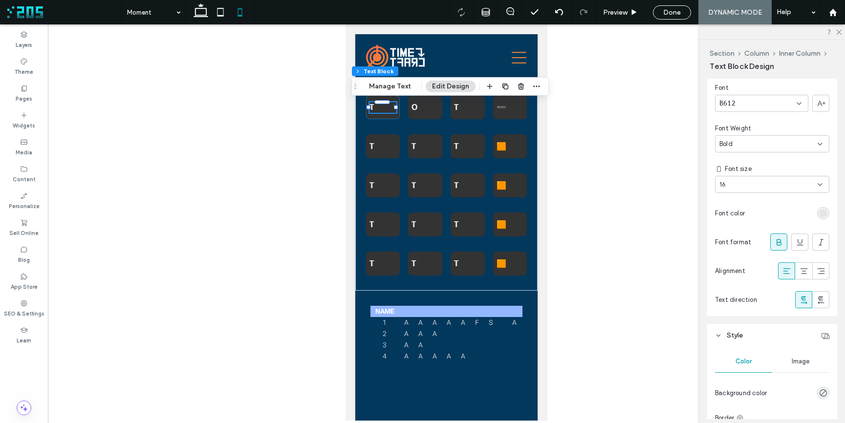
scroll to position [468, 0]
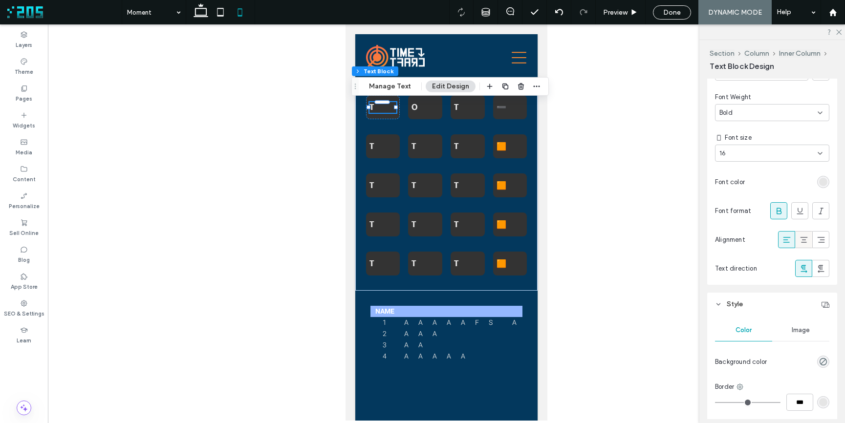
click at [800, 242] on use at bounding box center [803, 240] width 7 height 6
click at [462, 106] on p "T" at bounding box center [467, 108] width 27 height 12
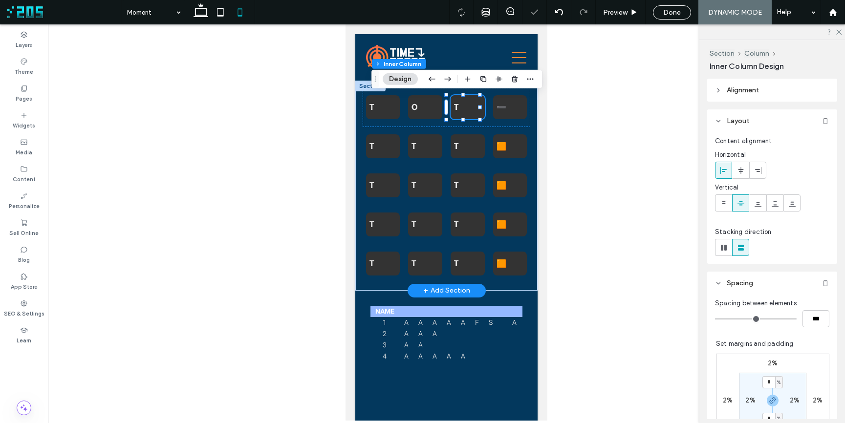
click at [456, 106] on p "T" at bounding box center [467, 108] width 27 height 12
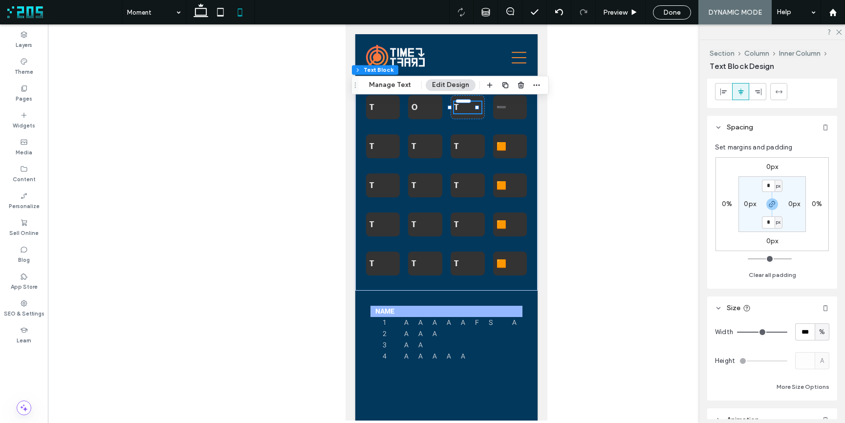
scroll to position [0, 0]
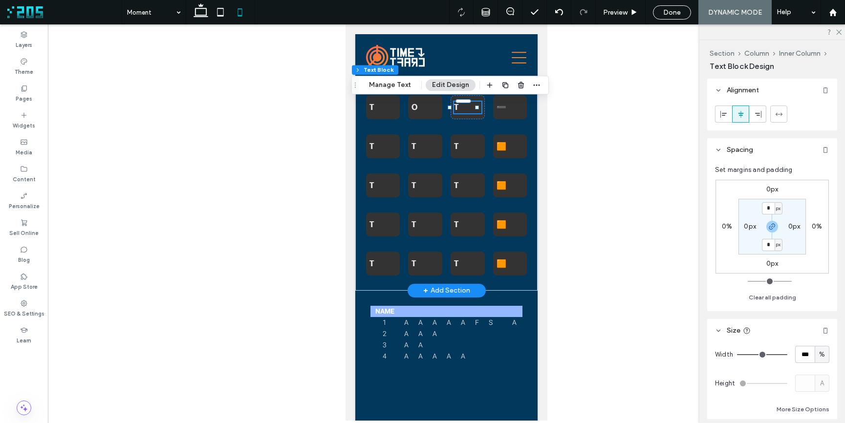
click at [462, 109] on p "T" at bounding box center [467, 108] width 27 height 12
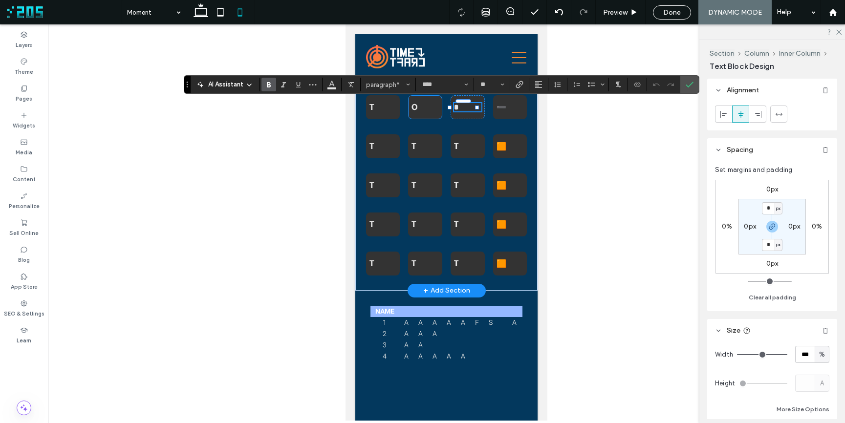
click at [412, 107] on div "O" at bounding box center [425, 107] width 27 height 11
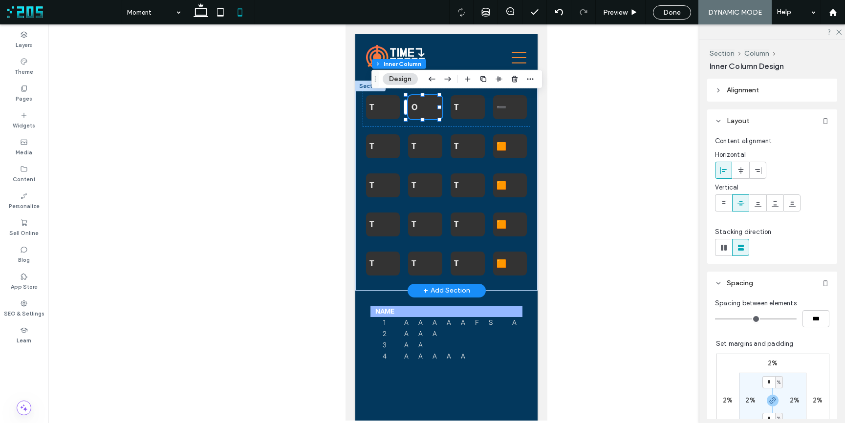
click at [413, 107] on div "O" at bounding box center [425, 107] width 27 height 11
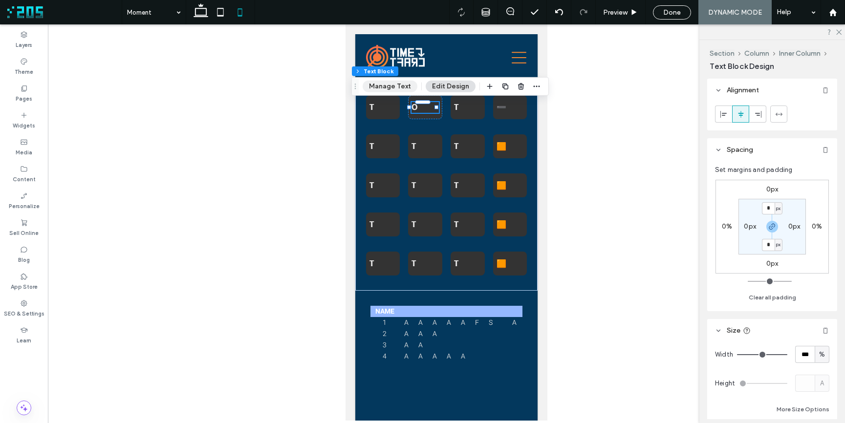
click at [402, 87] on button "Manage Text" at bounding box center [390, 87] width 55 height 12
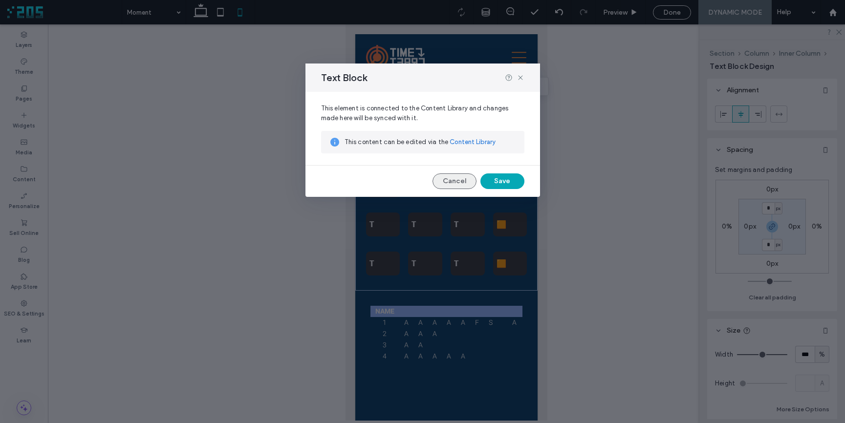
click at [455, 184] on button "Cancel" at bounding box center [455, 182] width 44 height 16
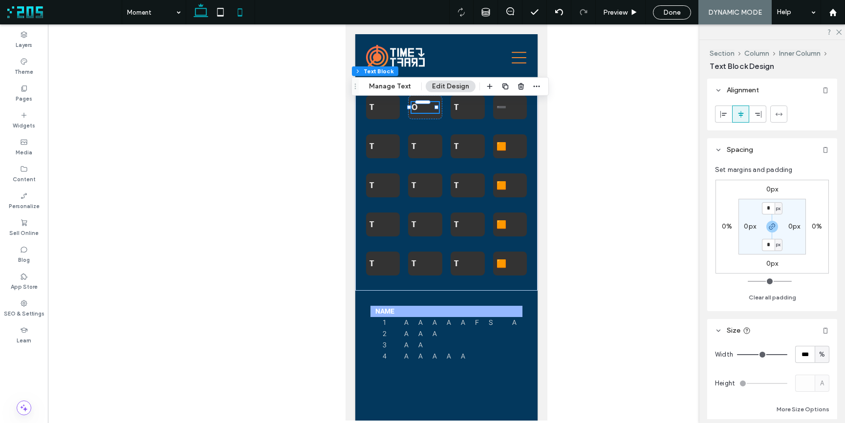
click at [198, 14] on icon at bounding box center [201, 12] width 20 height 20
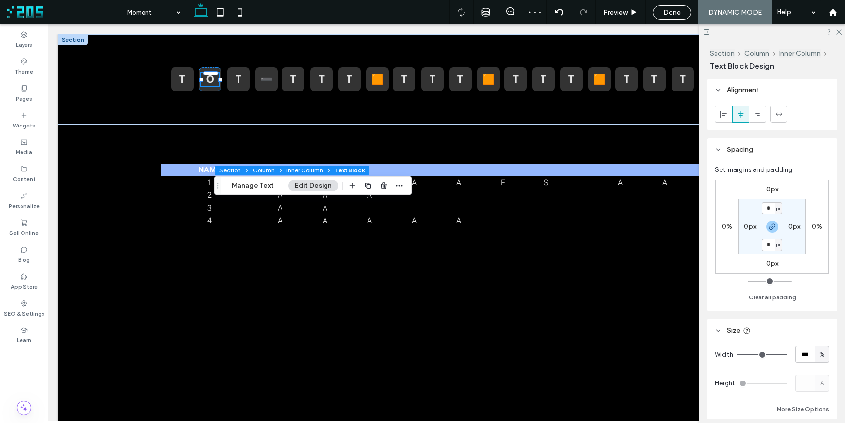
drag, startPoint x: 199, startPoint y: 71, endPoint x: 220, endPoint y: 171, distance: 101.9
click at [217, 184] on icon "Drag" at bounding box center [218, 185] width 8 height 7
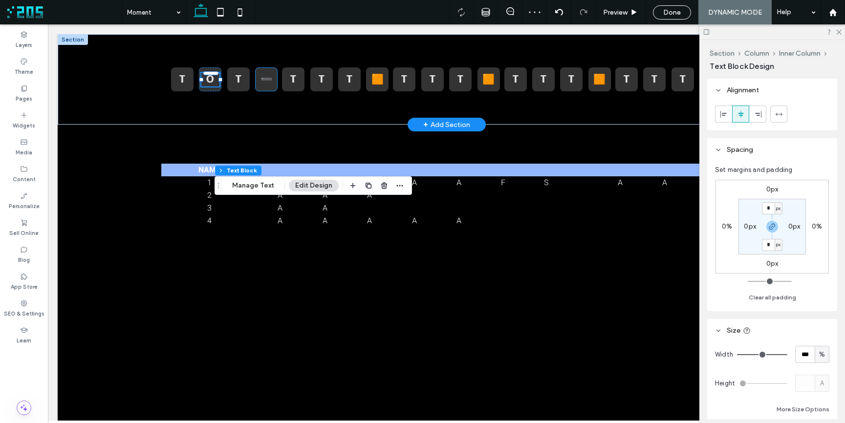
click at [261, 78] on strong "➖" at bounding box center [267, 80] width 12 height 14
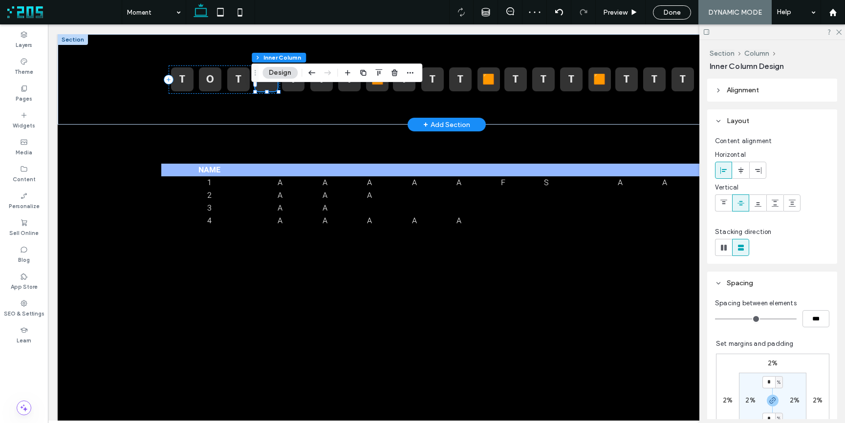
click at [261, 78] on strong "➖" at bounding box center [267, 80] width 12 height 14
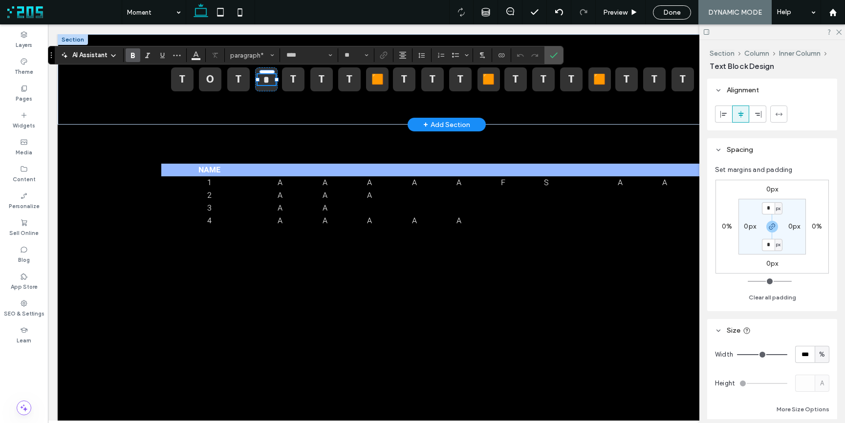
click at [266, 79] on strong "*" at bounding box center [267, 80] width 6 height 10
copy strong "*"
click at [557, 56] on label "Confirm" at bounding box center [554, 55] width 15 height 18
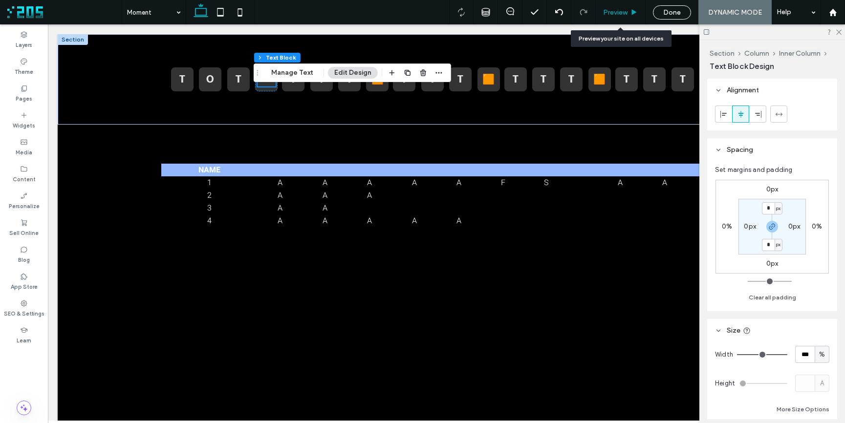
click at [629, 8] on div "Preview" at bounding box center [620, 12] width 49 height 8
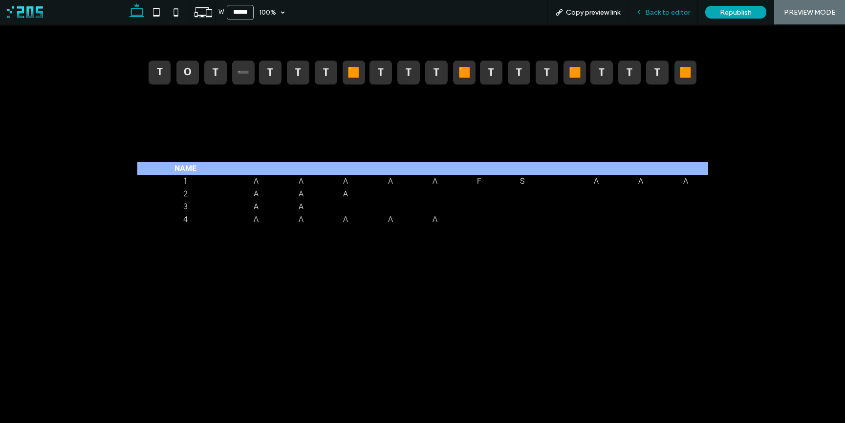
drag, startPoint x: 654, startPoint y: 13, endPoint x: 671, endPoint y: 27, distance: 21.8
click at [654, 13] on span "Back to editor" at bounding box center [667, 12] width 45 height 8
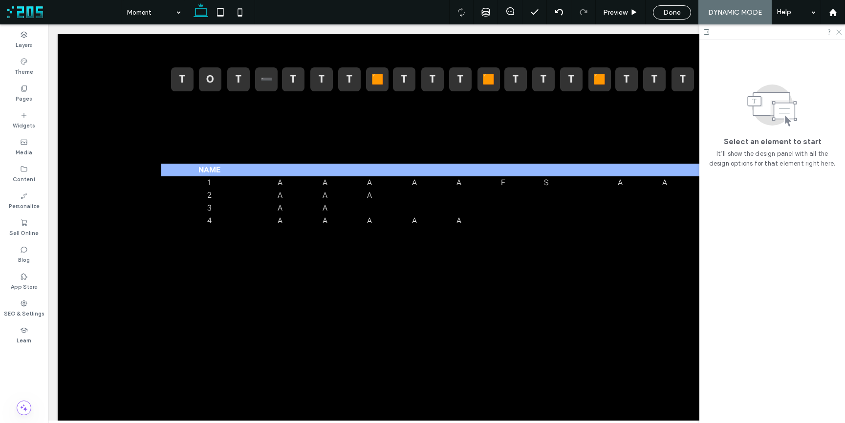
drag, startPoint x: 841, startPoint y: 33, endPoint x: 767, endPoint y: 18, distance: 76.3
click at [841, 33] on icon at bounding box center [838, 31] width 6 height 6
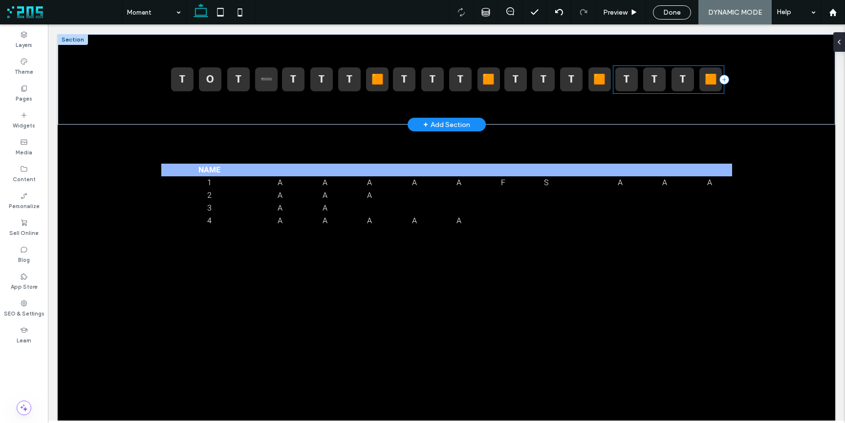
click at [638, 87] on div "T T T 🟧" at bounding box center [668, 80] width 111 height 28
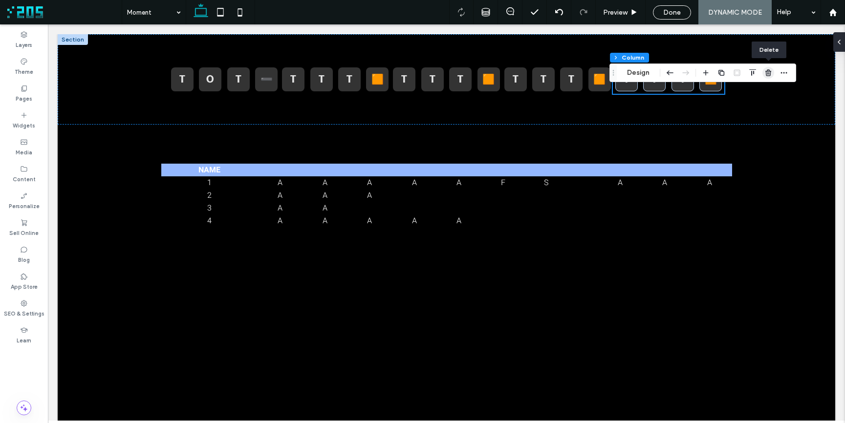
drag, startPoint x: 770, startPoint y: 75, endPoint x: 699, endPoint y: 50, distance: 75.6
click at [770, 75] on use "button" at bounding box center [769, 72] width 6 height 6
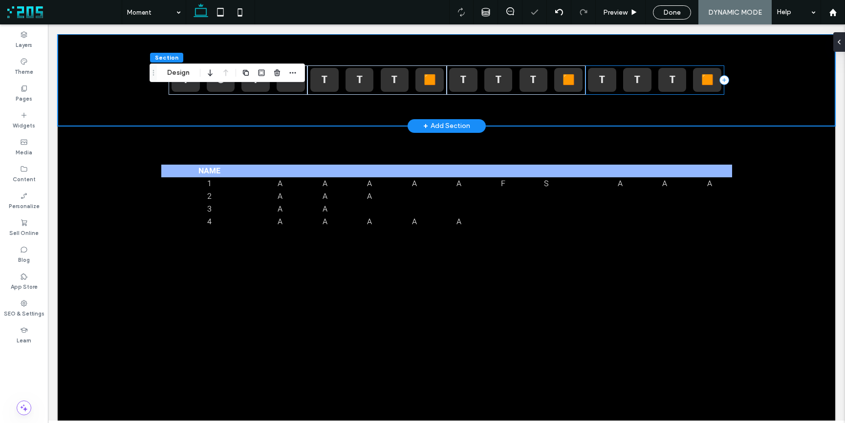
click at [649, 89] on div "T T T 🟧" at bounding box center [655, 80] width 139 height 29
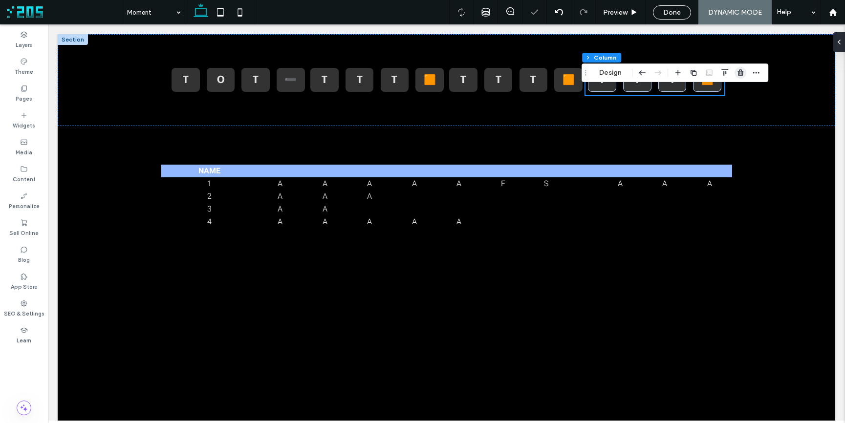
click at [740, 73] on use "button" at bounding box center [741, 72] width 6 height 6
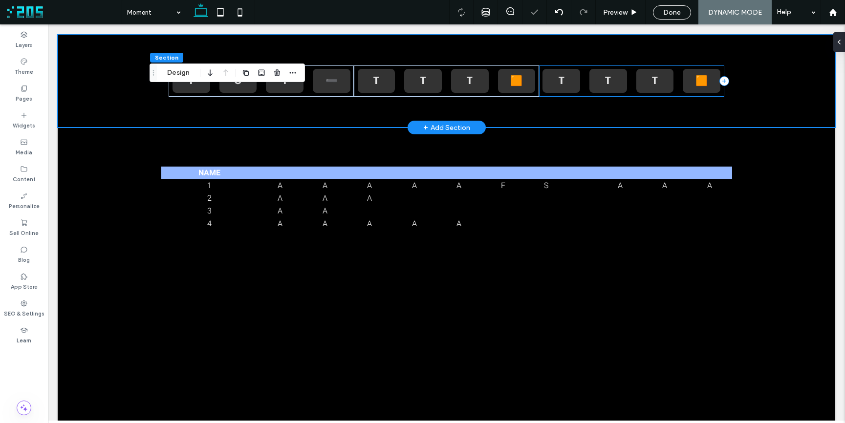
click at [629, 86] on div "T T T 🟧" at bounding box center [631, 81] width 185 height 31
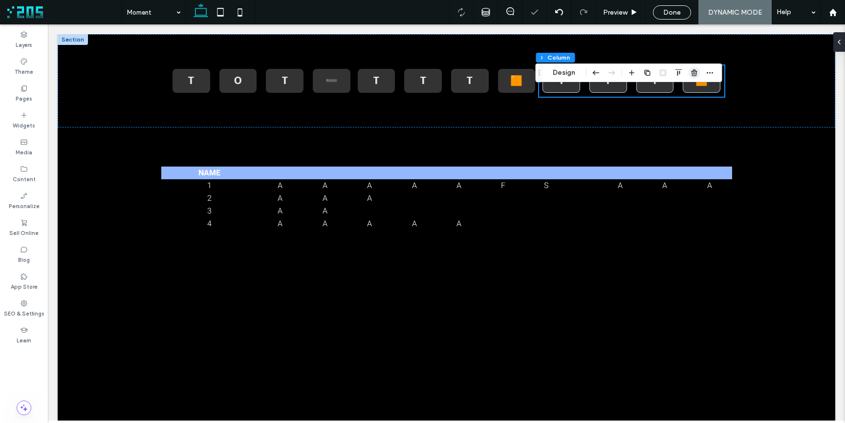
drag, startPoint x: 694, startPoint y: 73, endPoint x: 560, endPoint y: 56, distance: 134.5
click at [694, 73] on use "button" at bounding box center [694, 72] width 6 height 6
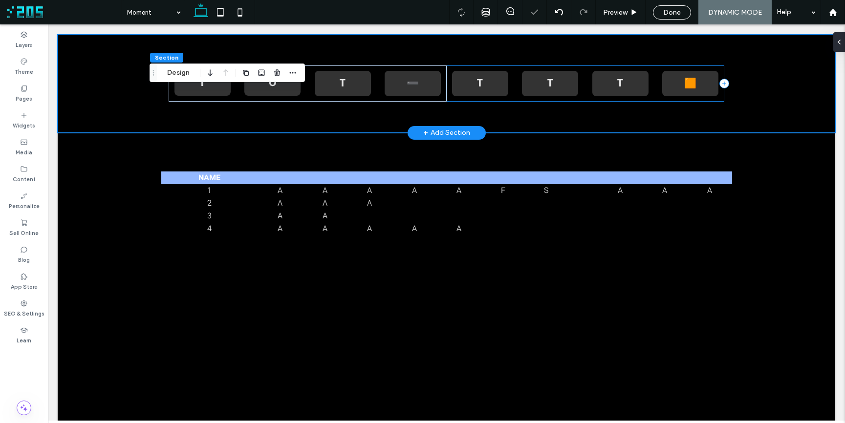
click at [513, 87] on div "T T T 🟧" at bounding box center [586, 84] width 278 height 36
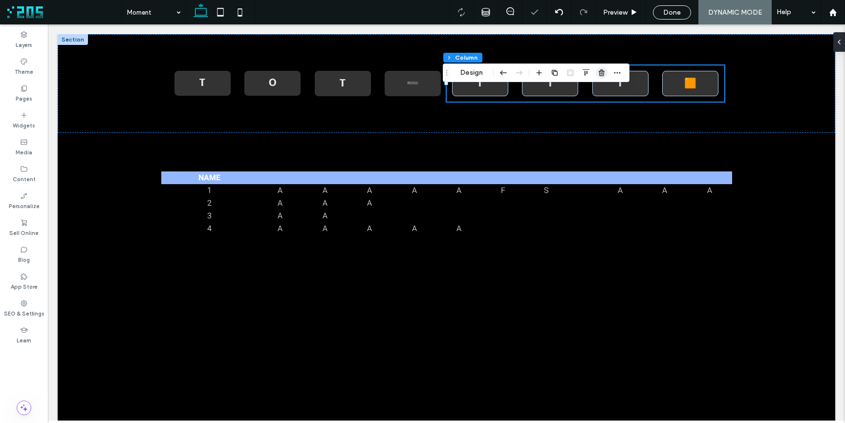
click at [599, 73] on use "button" at bounding box center [602, 72] width 6 height 6
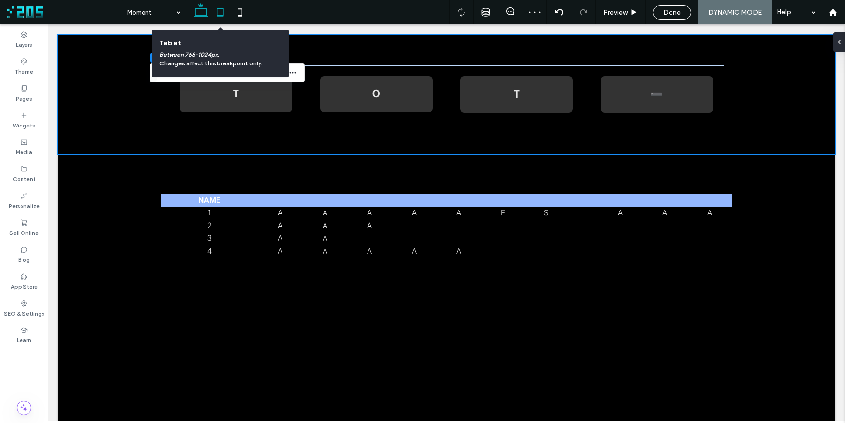
click at [224, 11] on icon at bounding box center [221, 12] width 20 height 20
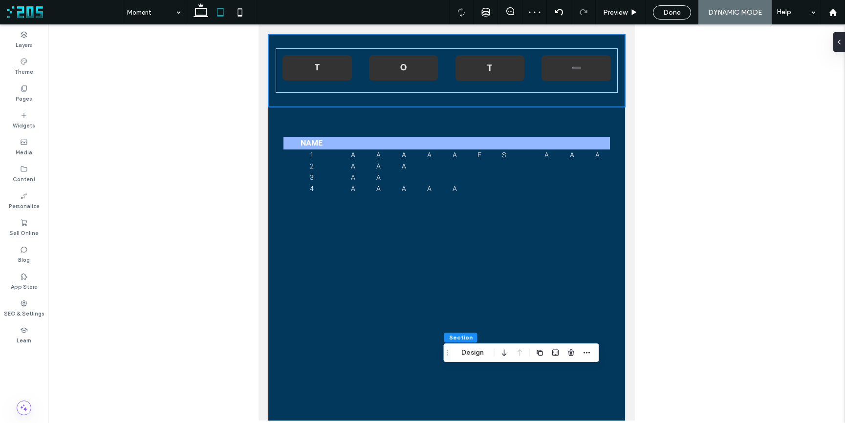
drag, startPoint x: 271, startPoint y: 72, endPoint x: 444, endPoint y: 348, distance: 325.1
click at [447, 352] on use "Drag" at bounding box center [447, 352] width 1 height 5
click at [319, 65] on div "T" at bounding box center [317, 68] width 56 height 12
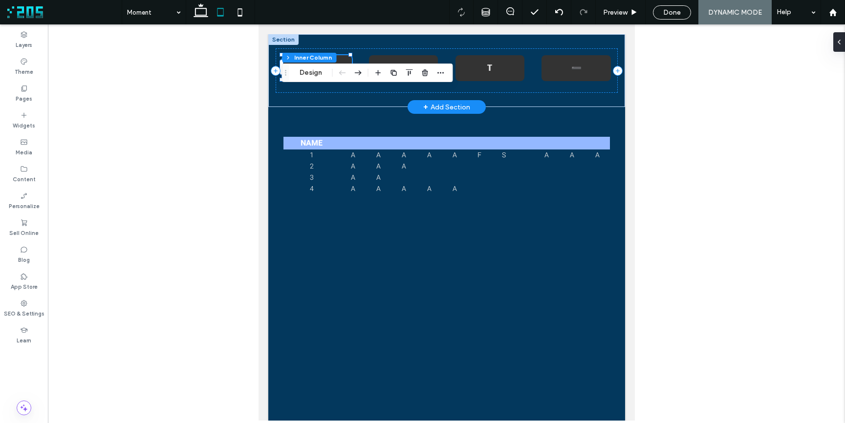
click at [320, 65] on div "Section Column Inner Column Design" at bounding box center [367, 73] width 171 height 19
click at [304, 74] on button "Design" at bounding box center [310, 73] width 35 height 12
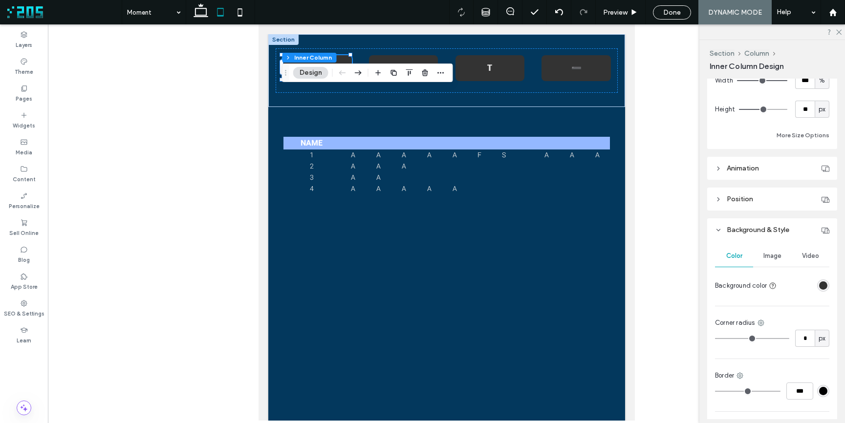
scroll to position [517, 0]
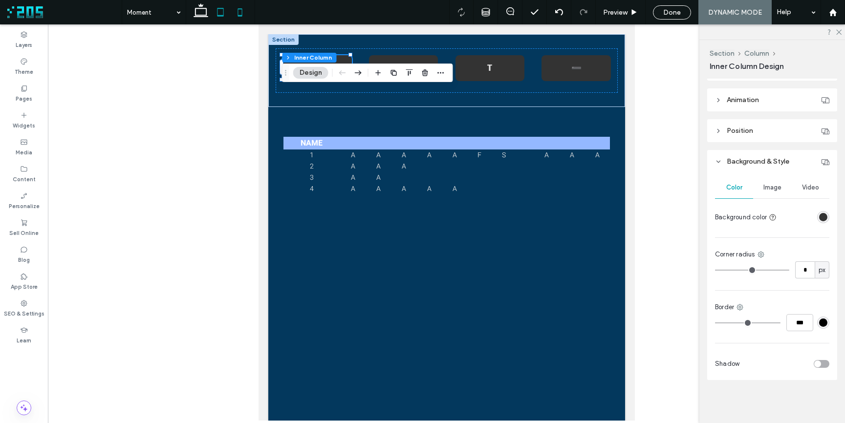
click at [235, 13] on icon at bounding box center [240, 12] width 20 height 20
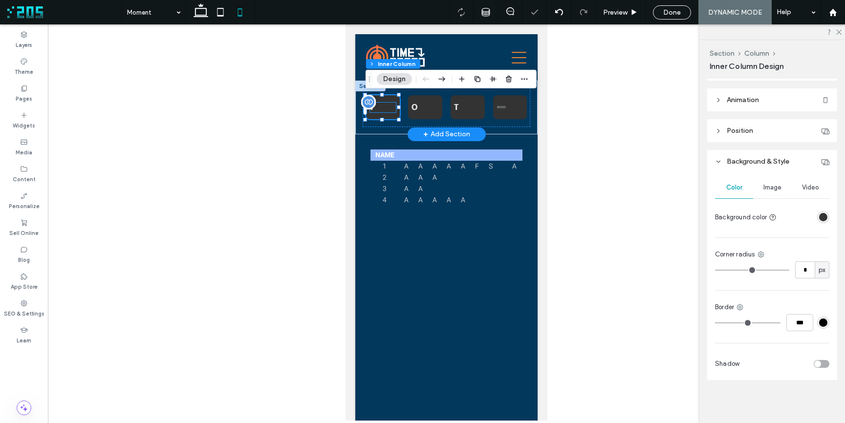
click at [379, 106] on div "T" at bounding box center [383, 107] width 27 height 11
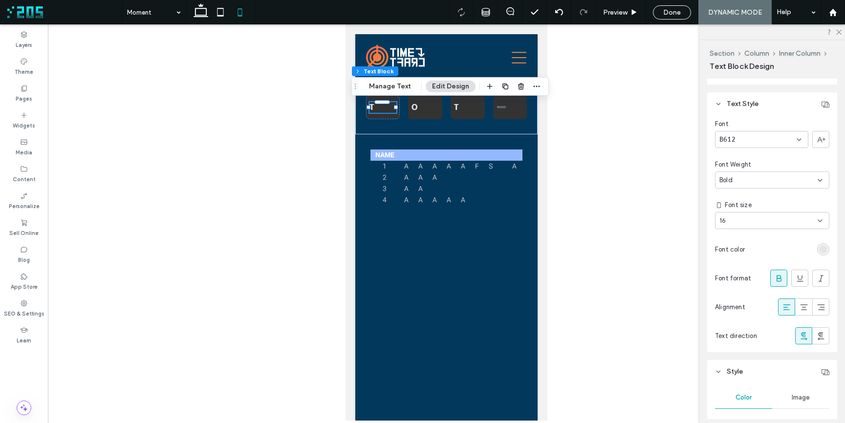
scroll to position [410, 0]
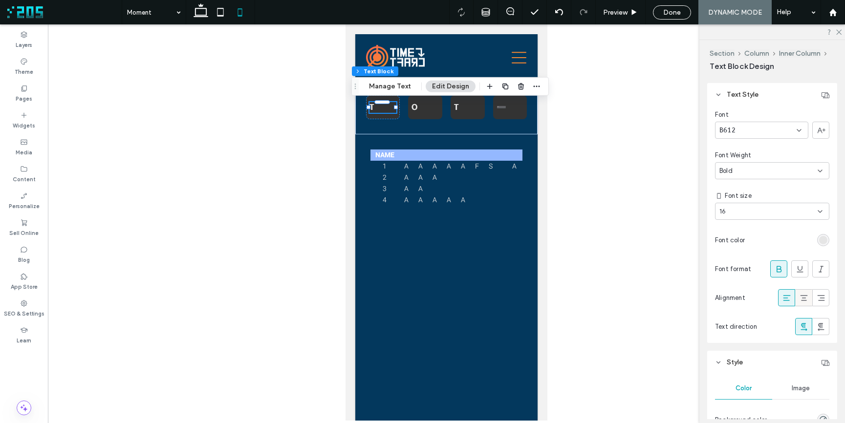
click at [799, 299] on icon at bounding box center [804, 298] width 10 height 10
click at [419, 110] on div "O" at bounding box center [425, 107] width 27 height 11
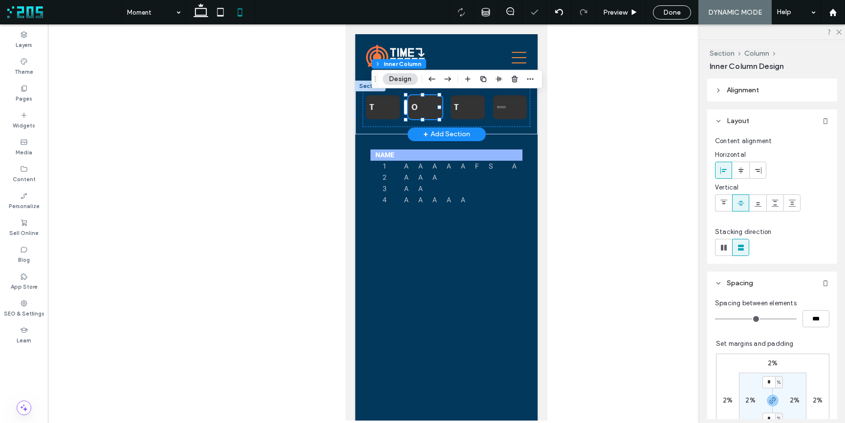
click at [418, 109] on div "O" at bounding box center [425, 107] width 27 height 11
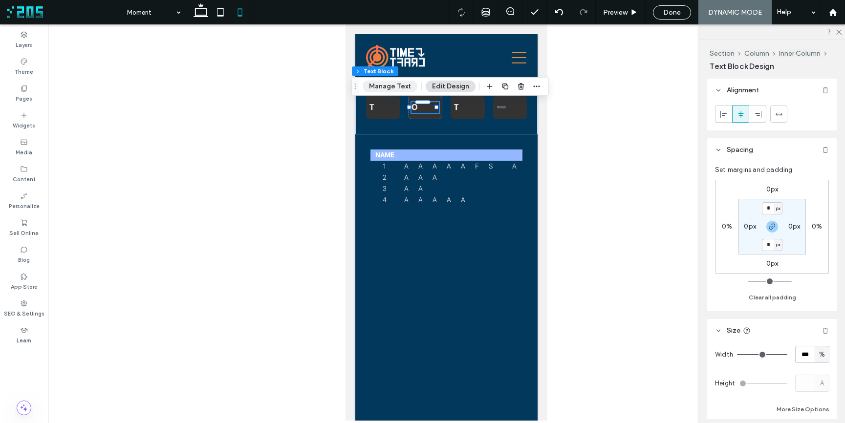
click at [392, 84] on button "Manage Text" at bounding box center [390, 87] width 55 height 12
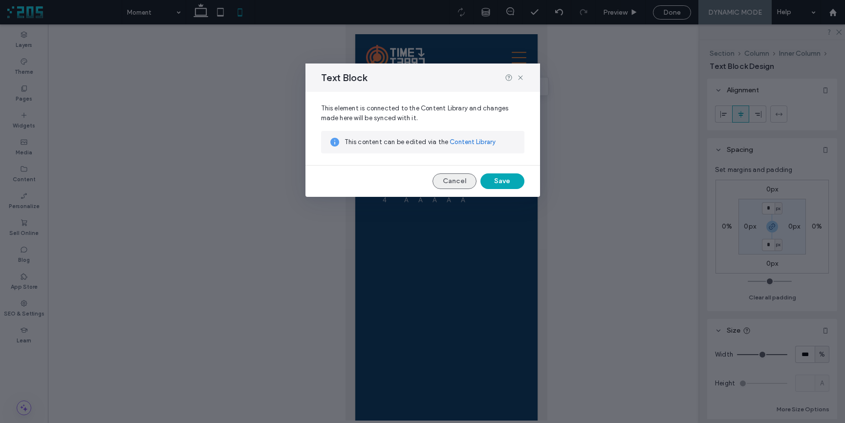
drag, startPoint x: 117, startPoint y: 149, endPoint x: 461, endPoint y: 179, distance: 345.0
click at [461, 179] on button "Cancel" at bounding box center [455, 182] width 44 height 16
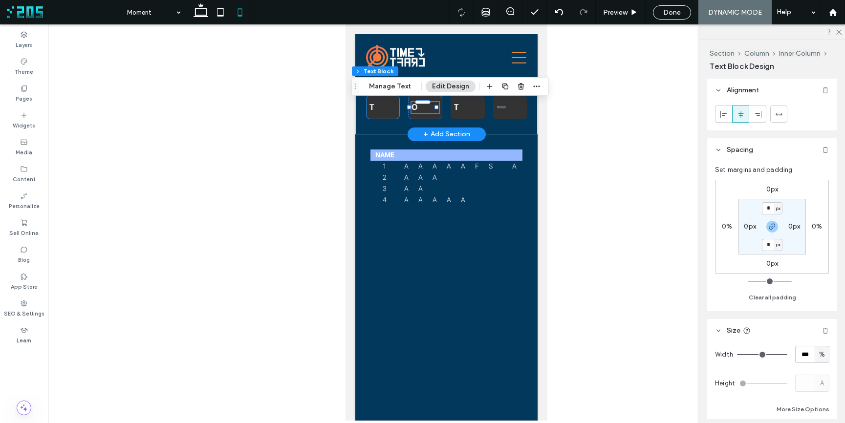
click at [373, 108] on div "T" at bounding box center [383, 107] width 27 height 11
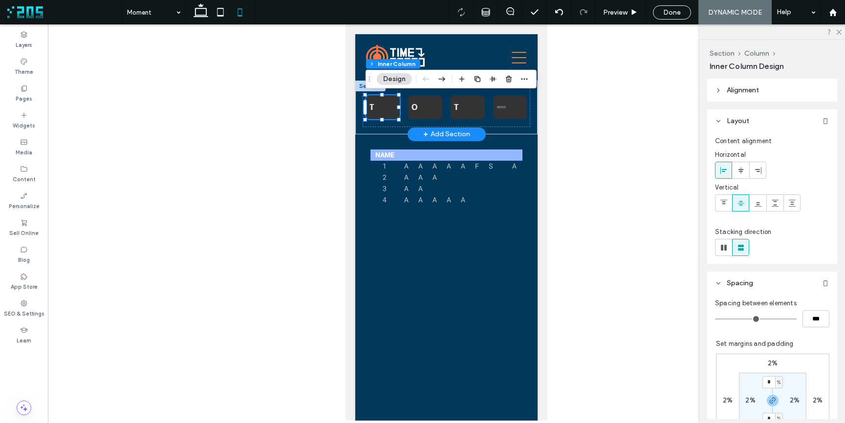
click at [392, 115] on div "T" at bounding box center [383, 107] width 34 height 24
click at [381, 107] on div "T" at bounding box center [383, 107] width 27 height 11
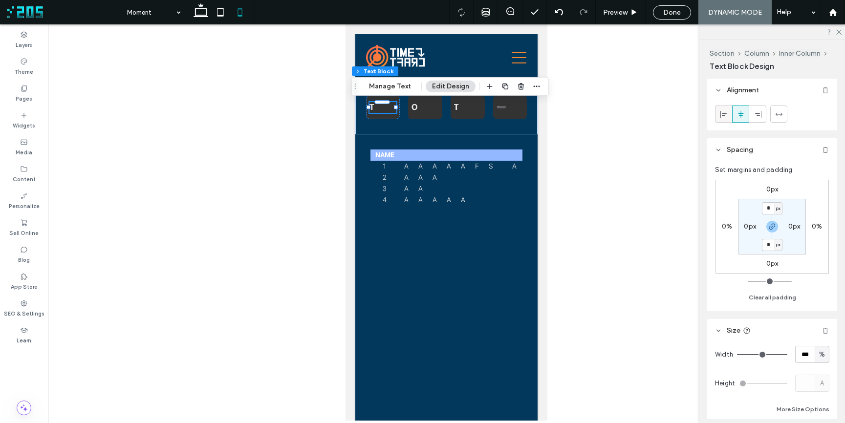
click at [719, 115] on div at bounding box center [724, 114] width 16 height 16
click at [739, 115] on use at bounding box center [740, 113] width 5 height 7
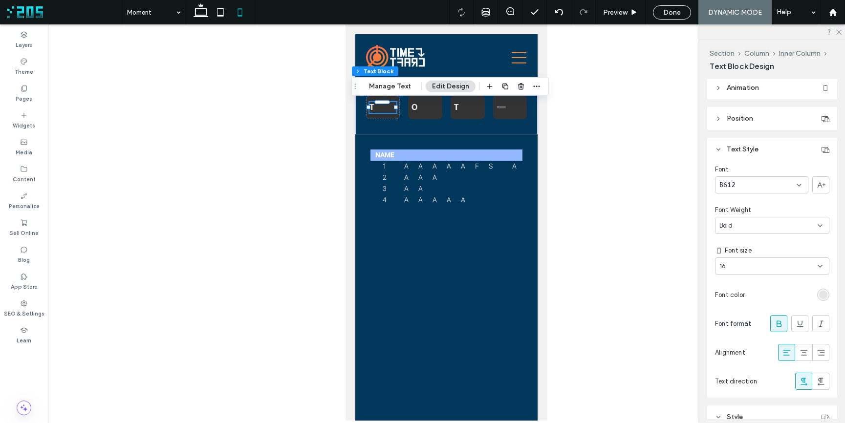
scroll to position [365, 0]
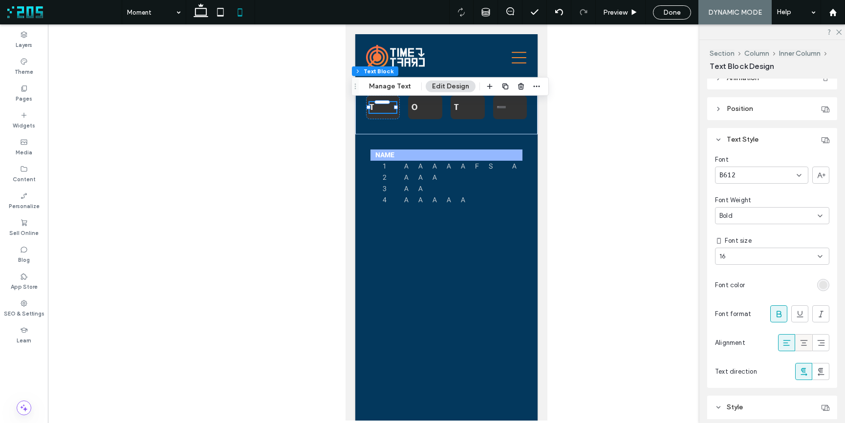
click at [799, 346] on icon at bounding box center [804, 343] width 10 height 10
click at [799, 344] on icon at bounding box center [804, 343] width 10 height 10
click at [422, 181] on td "A" at bounding box center [421, 177] width 14 height 11
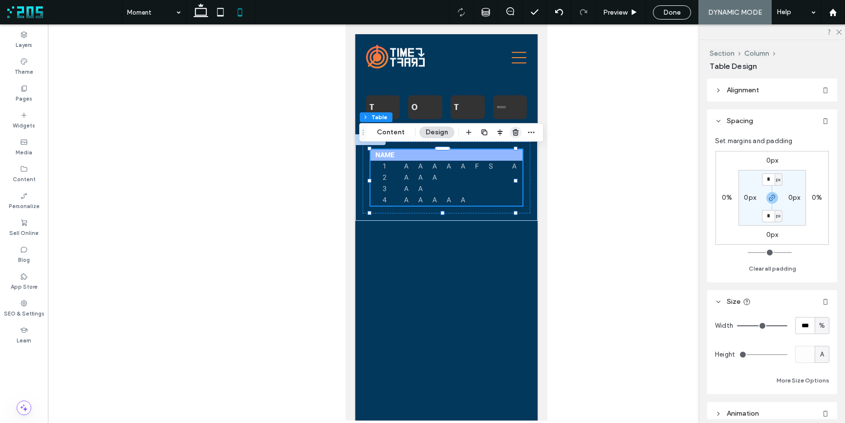
click at [516, 133] on icon "button" at bounding box center [516, 133] width 8 height 8
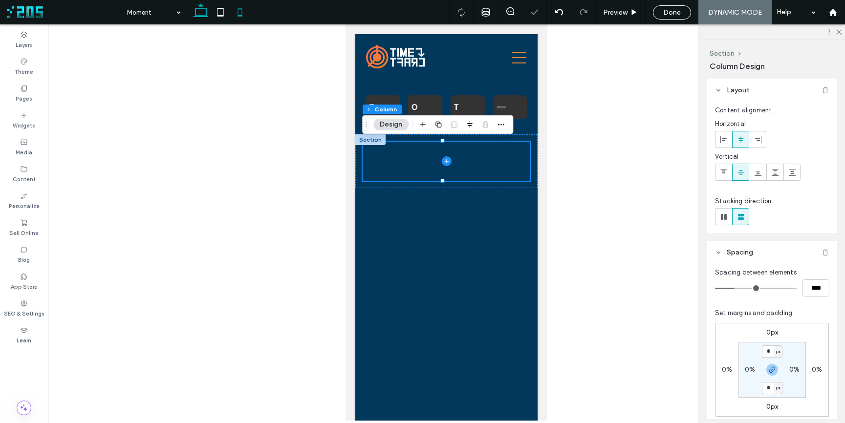
click at [202, 16] on use at bounding box center [201, 10] width 15 height 14
type input "**"
type input "***"
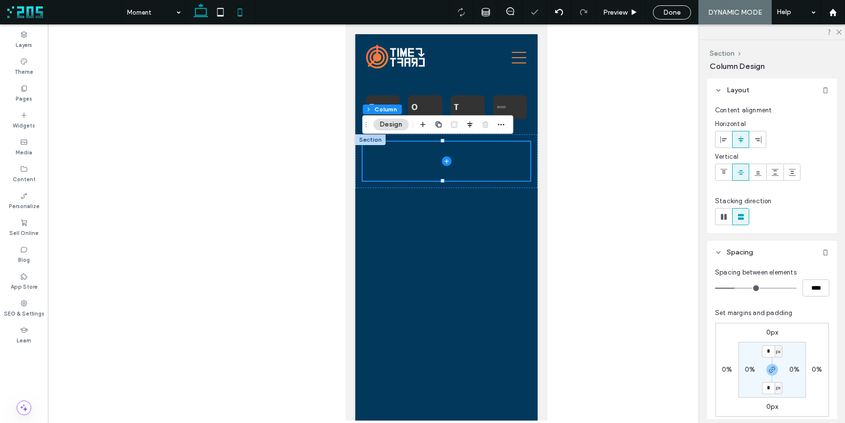
type input "****"
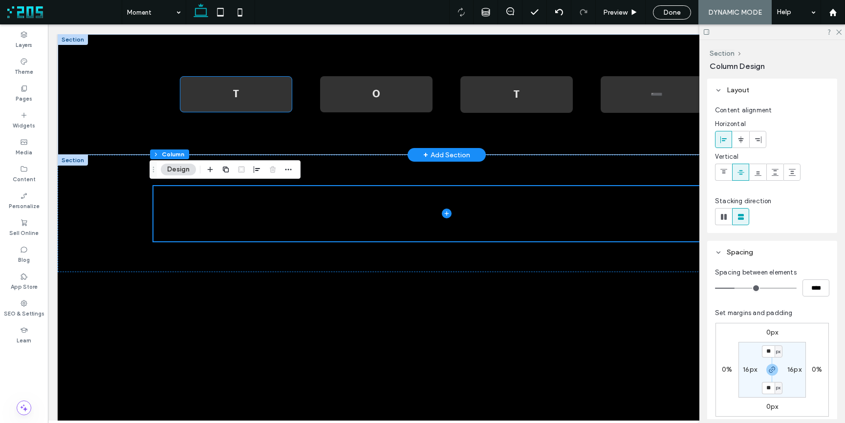
click at [238, 91] on div "T" at bounding box center [236, 95] width 90 height 14
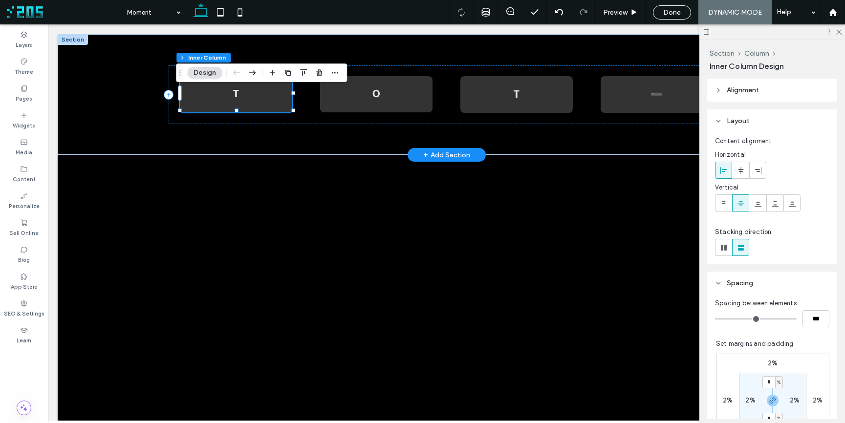
click at [242, 94] on div "T" at bounding box center [236, 95] width 90 height 14
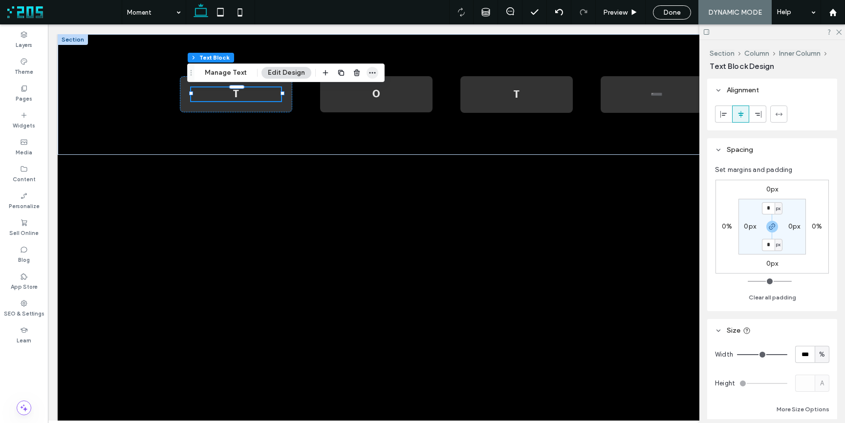
click at [369, 75] on icon "button" at bounding box center [373, 73] width 8 height 8
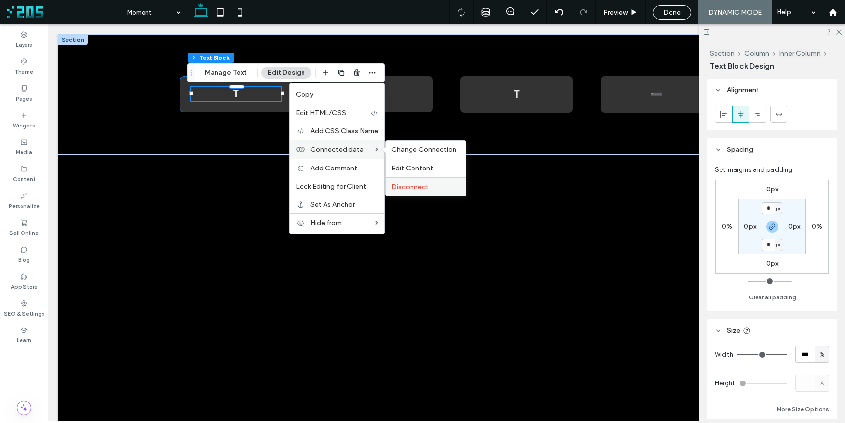
click at [401, 183] on span "Disconnect" at bounding box center [410, 187] width 37 height 8
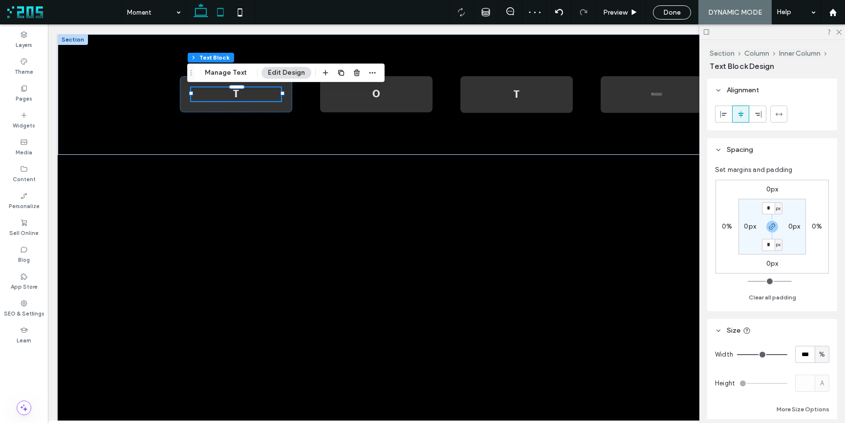
click at [220, 14] on icon at bounding box center [221, 12] width 20 height 20
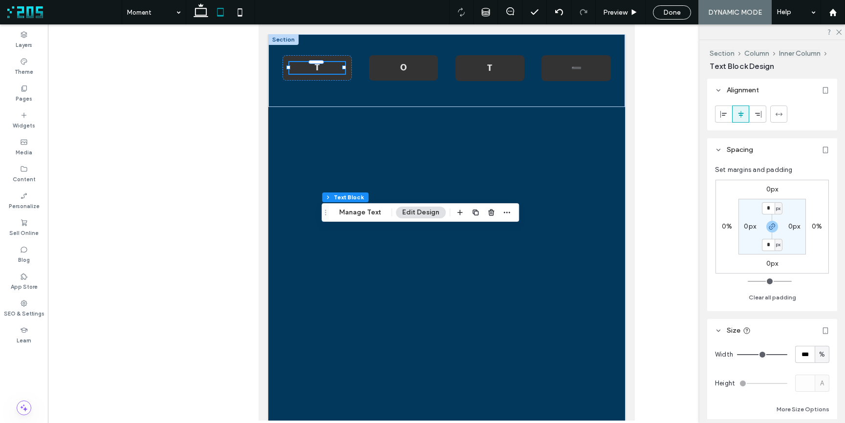
drag, startPoint x: 292, startPoint y: 72, endPoint x: 326, endPoint y: 228, distance: 159.6
click at [326, 215] on use "Drag" at bounding box center [325, 212] width 1 height 5
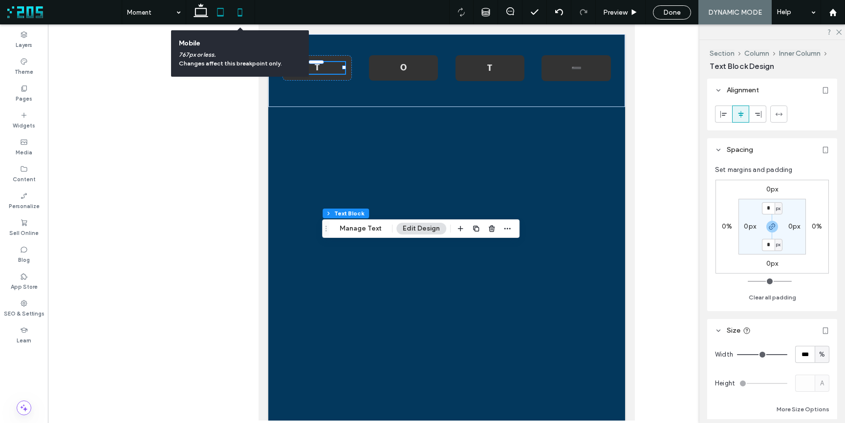
click at [241, 16] on use at bounding box center [240, 12] width 4 height 8
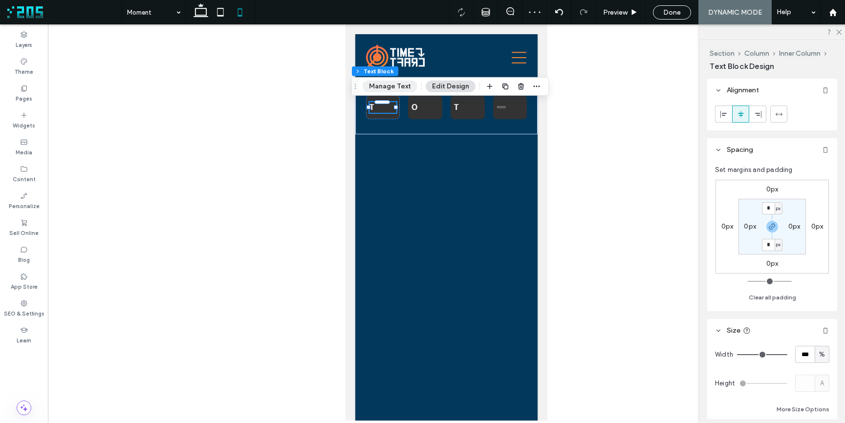
click at [376, 86] on button "Manage Text" at bounding box center [390, 87] width 55 height 12
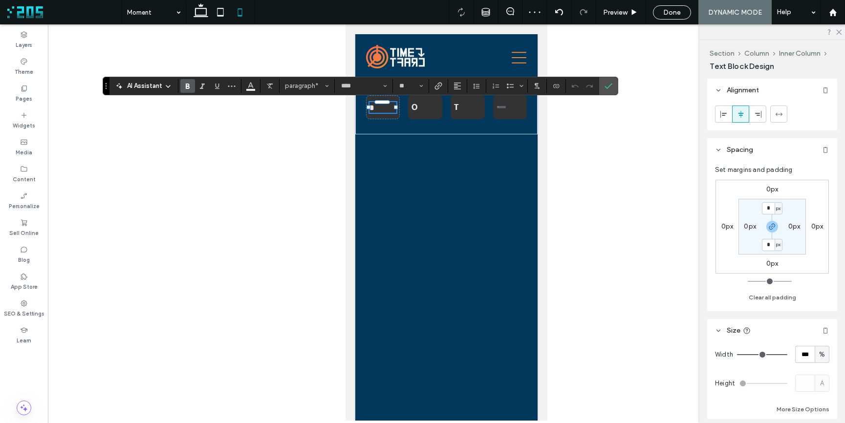
click at [376, 86] on input "****" at bounding box center [361, 86] width 42 height 8
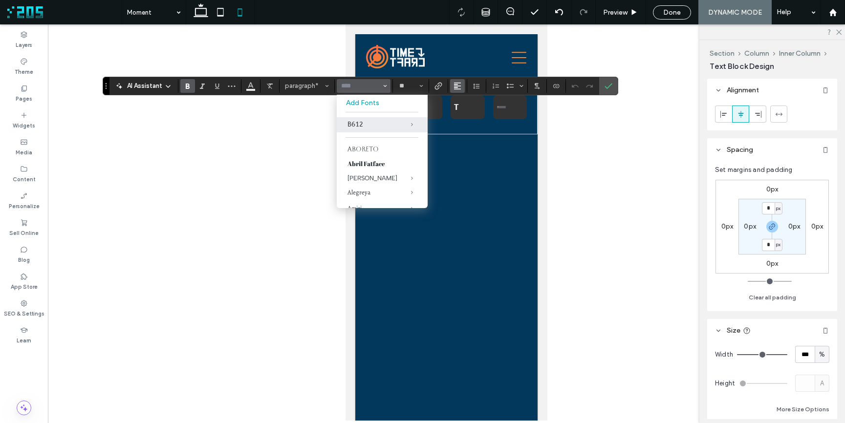
click at [454, 87] on icon "Alignment" at bounding box center [458, 86] width 8 height 8
type input "****"
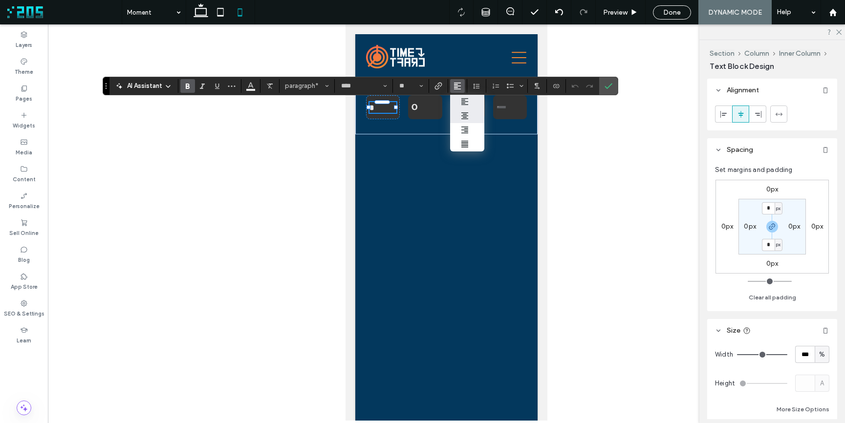
click at [467, 114] on icon "ui.textEditor.alignment.center" at bounding box center [465, 116] width 8 height 8
click at [459, 87] on icon "Alignment" at bounding box center [458, 86] width 8 height 8
click at [473, 112] on div "ui.textEditor.alignment.center" at bounding box center [467, 116] width 13 height 8
click at [454, 83] on icon "Alignment" at bounding box center [458, 86] width 8 height 8
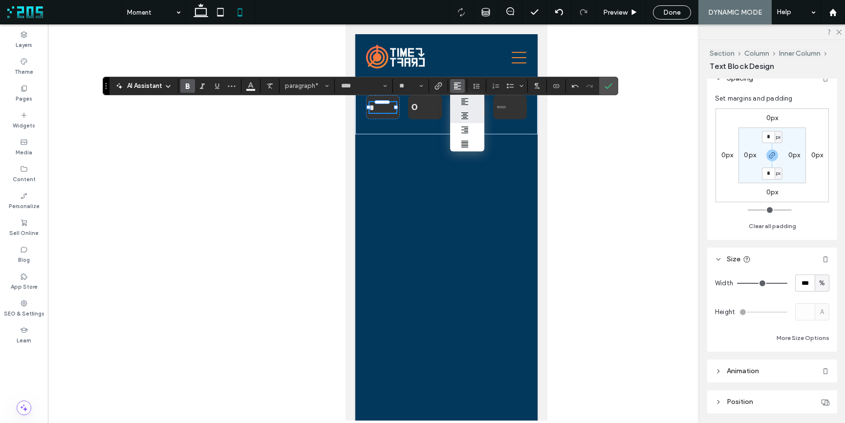
scroll to position [71, 0]
click at [610, 10] on span "Preview" at bounding box center [615, 12] width 24 height 8
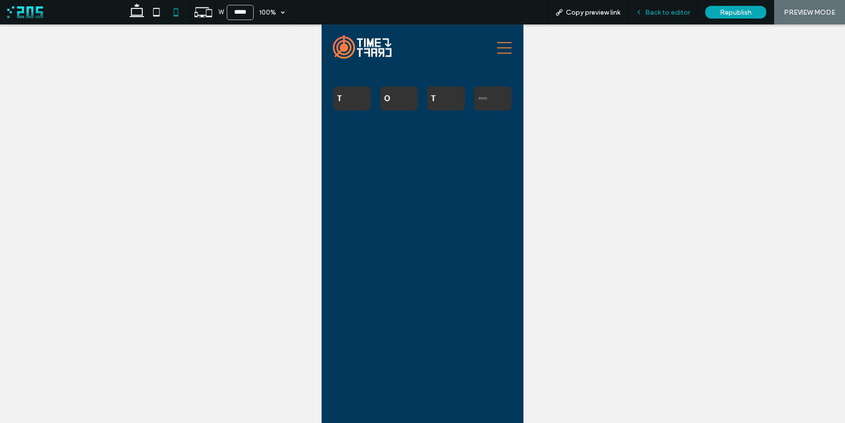
click at [649, 14] on span "Back to editor" at bounding box center [667, 12] width 45 height 8
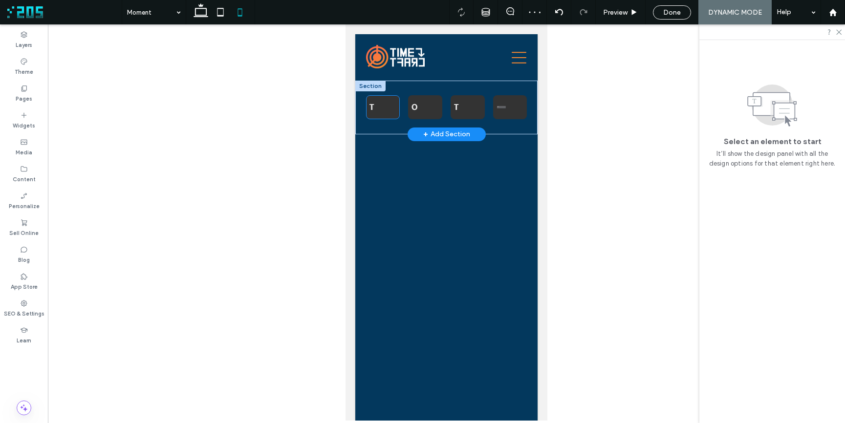
click at [388, 108] on p "T" at bounding box center [383, 107] width 27 height 11
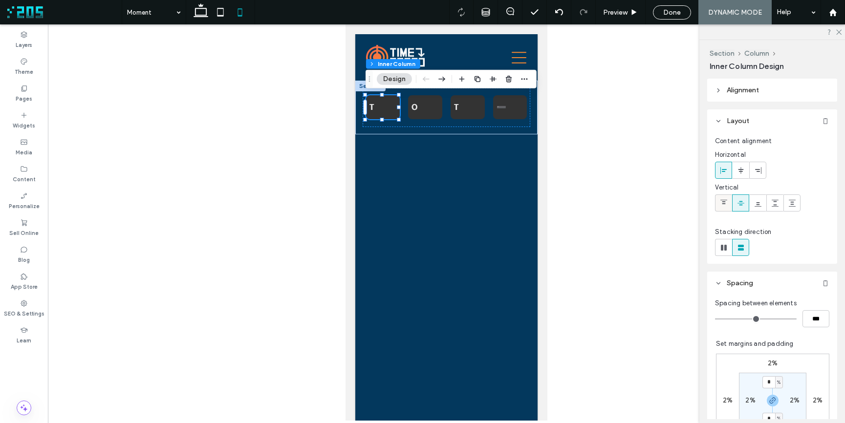
click at [724, 203] on icon at bounding box center [724, 203] width 8 height 8
click at [739, 203] on icon at bounding box center [741, 203] width 8 height 8
click at [725, 249] on use at bounding box center [724, 248] width 6 height 6
type input "*"
type input "**"
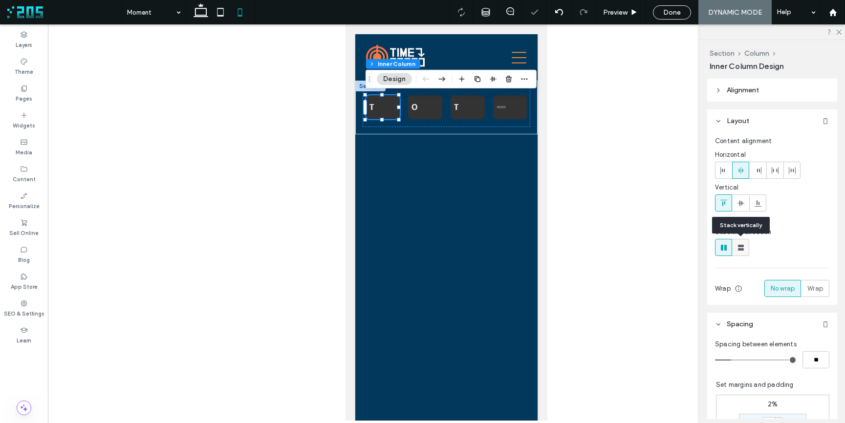
click at [742, 250] on use at bounding box center [741, 248] width 6 height 6
type input "*"
type input "***"
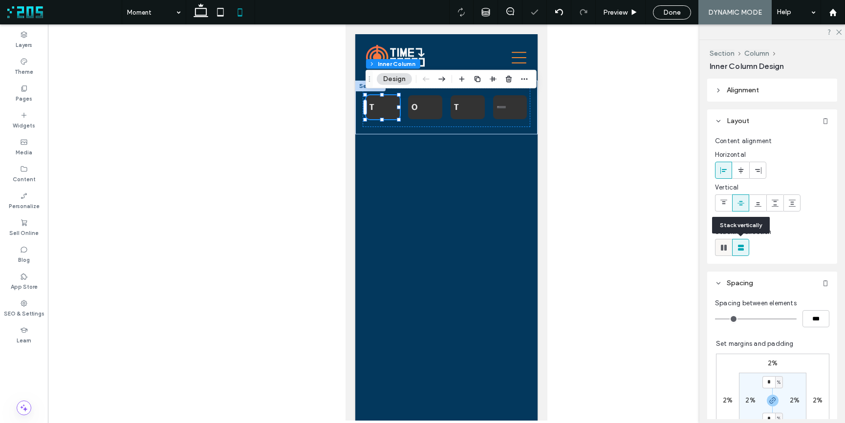
click at [726, 250] on use at bounding box center [724, 248] width 6 height 6
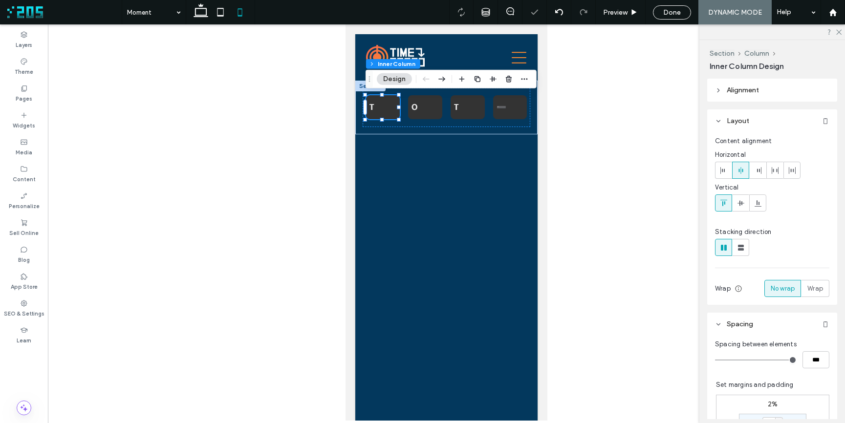
type input "*"
type input "**"
click at [736, 249] on icon at bounding box center [741, 248] width 10 height 10
type input "*"
type input "***"
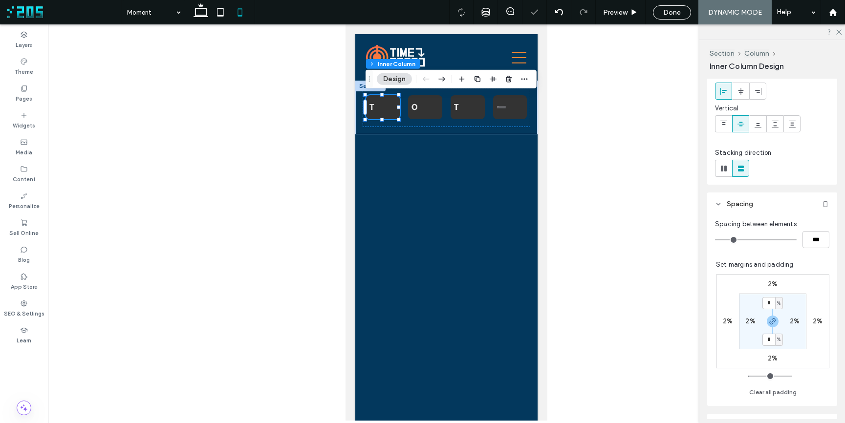
scroll to position [81, 0]
click at [380, 107] on p "T" at bounding box center [383, 107] width 27 height 11
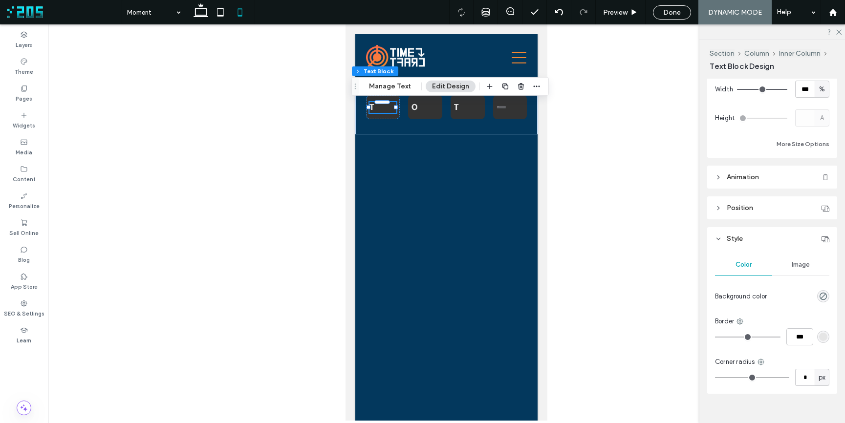
scroll to position [279, 0]
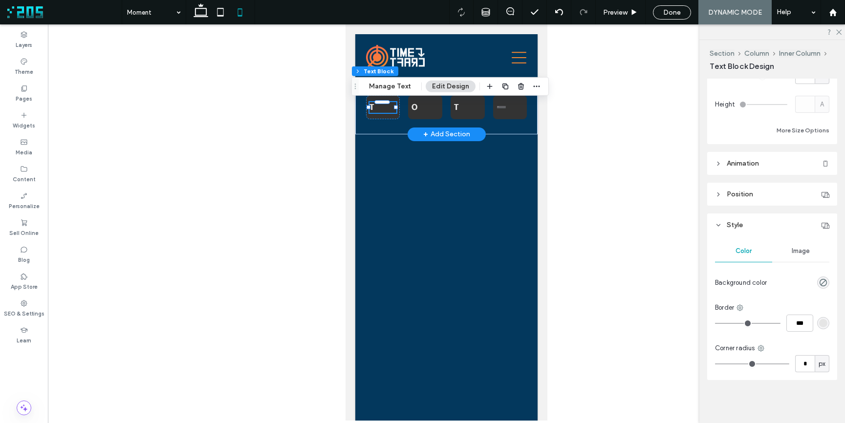
click at [384, 110] on p "T" at bounding box center [383, 107] width 27 height 11
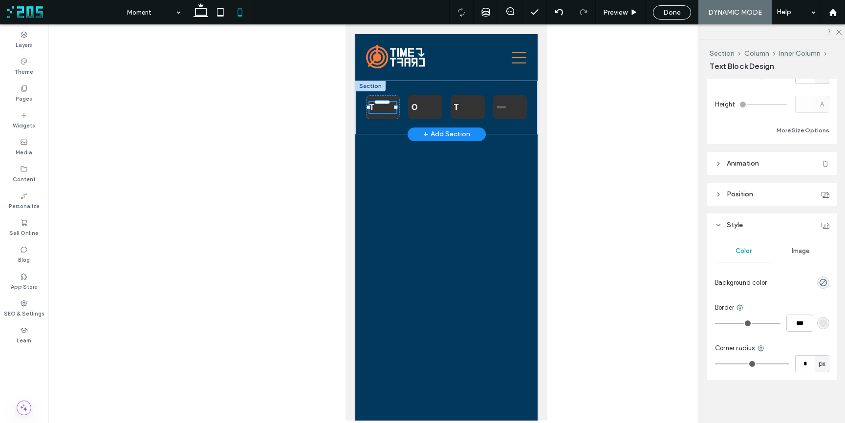
type input "****"
type input "**"
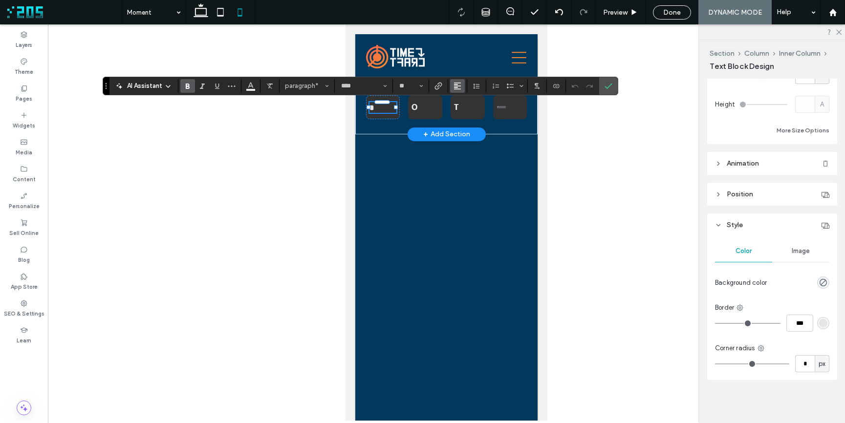
click at [455, 90] on span "Alignment" at bounding box center [458, 86] width 8 height 13
click at [470, 132] on div "ui.textEditor.alignment.right" at bounding box center [467, 130] width 13 height 8
click at [379, 108] on p "*" at bounding box center [383, 107] width 27 height 11
drag, startPoint x: 377, startPoint y: 107, endPoint x: 370, endPoint y: 107, distance: 6.8
click at [370, 107] on div "* O T ➖" at bounding box center [446, 108] width 182 height 54
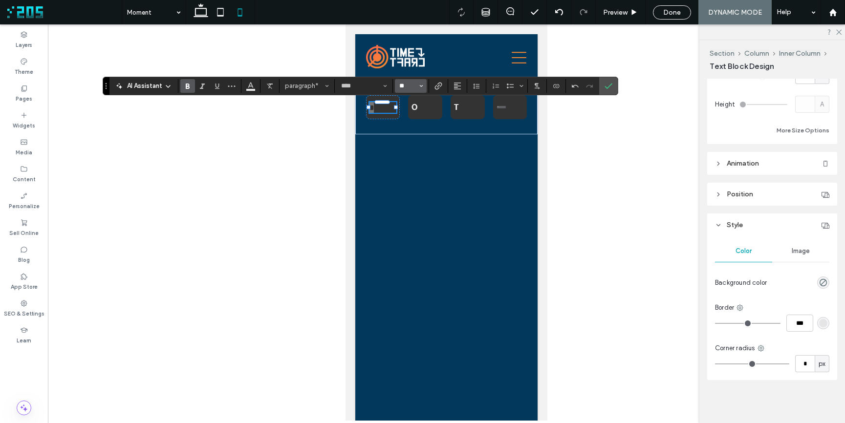
click at [399, 89] on input "**" at bounding box center [407, 86] width 19 height 8
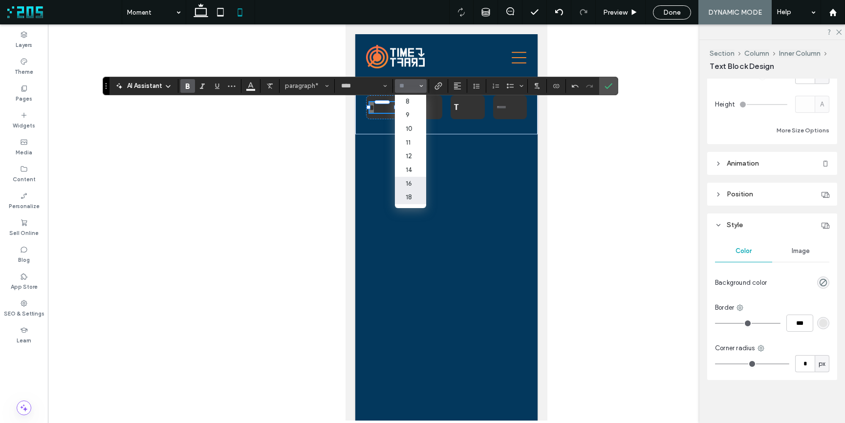
drag, startPoint x: 411, startPoint y: 192, endPoint x: 65, endPoint y: 165, distance: 347.2
click at [411, 192] on label "18" at bounding box center [410, 198] width 31 height 14
type input "**"
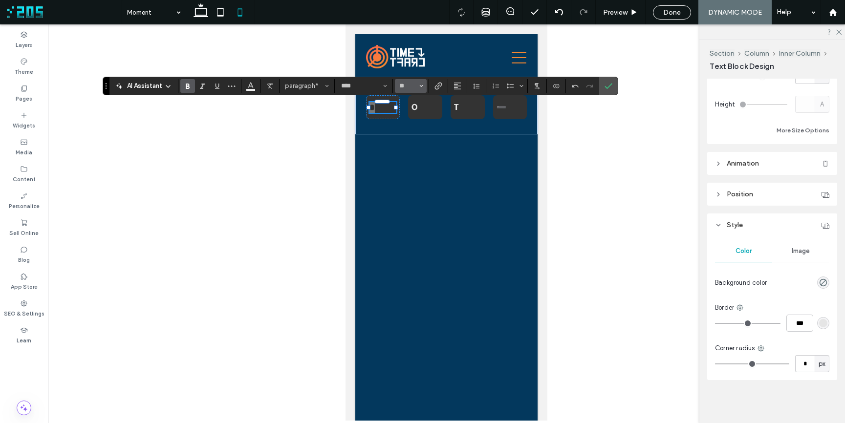
click at [402, 84] on input "**" at bounding box center [407, 86] width 19 height 8
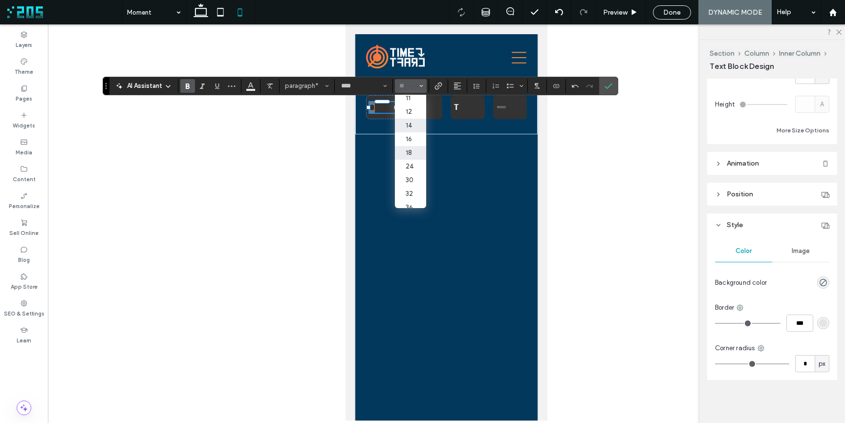
scroll to position [48, 0]
click at [412, 163] on label "24" at bounding box center [410, 163] width 31 height 14
type input "**"
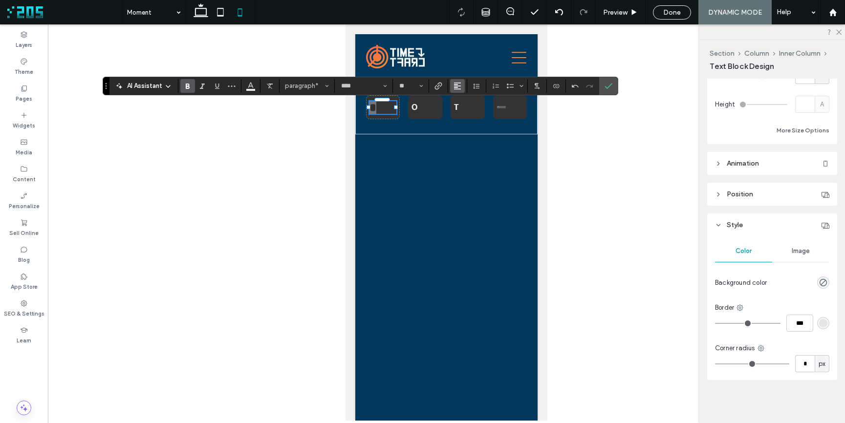
click at [458, 88] on use "Alignment" at bounding box center [457, 86] width 7 height 7
click at [466, 112] on icon "ui.textEditor.alignment.center" at bounding box center [465, 116] width 8 height 8
drag, startPoint x: 396, startPoint y: 107, endPoint x: 372, endPoint y: 106, distance: 24.0
click at [374, 101] on div at bounding box center [374, 100] width 0 height 0
type input "**"
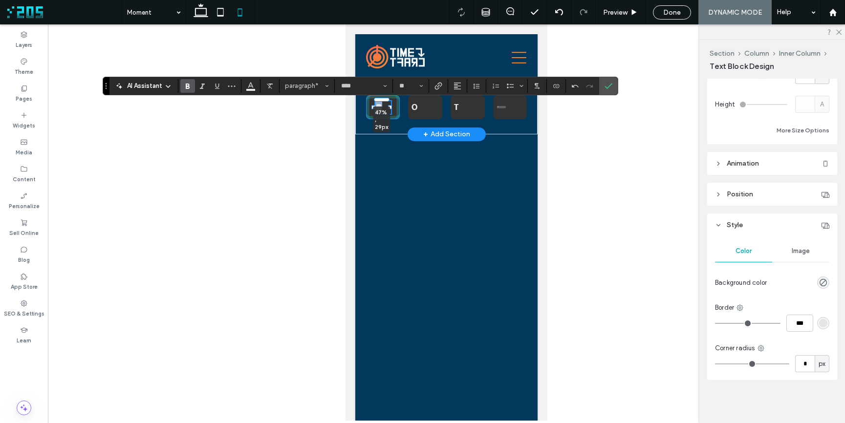
type input "****"
drag, startPoint x: 390, startPoint y: 107, endPoint x: 403, endPoint y: 107, distance: 13.2
click at [403, 107] on div "* 161% , 29px O T ➖" at bounding box center [446, 108] width 182 height 54
type input "***"
type input "*****"
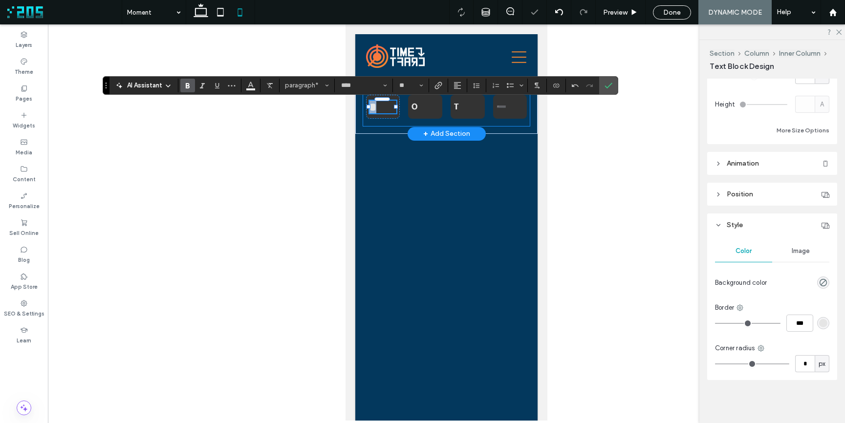
scroll to position [1, 0]
click at [399, 119] on div "* 161% , 29px O T ➖" at bounding box center [447, 106] width 168 height 39
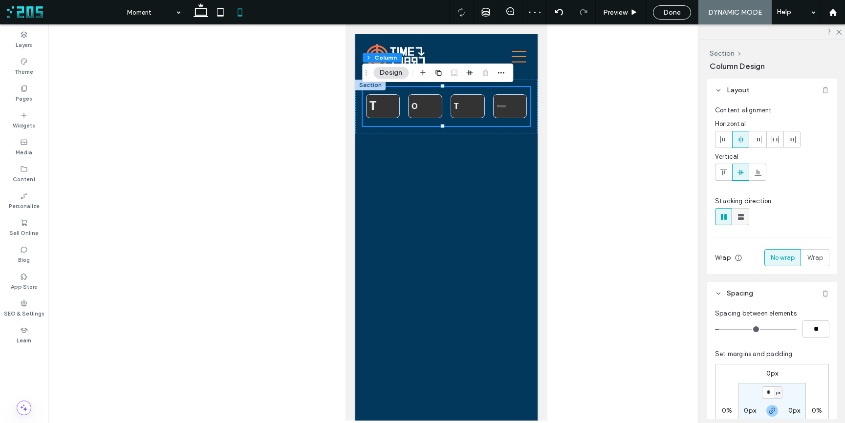
click at [744, 222] on span at bounding box center [741, 217] width 10 height 16
type input "**"
type input "****"
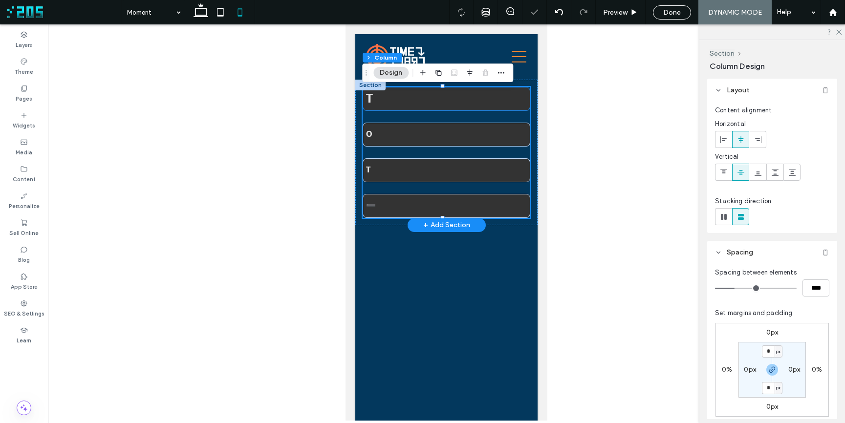
click at [379, 98] on p "T" at bounding box center [446, 99] width 161 height 16
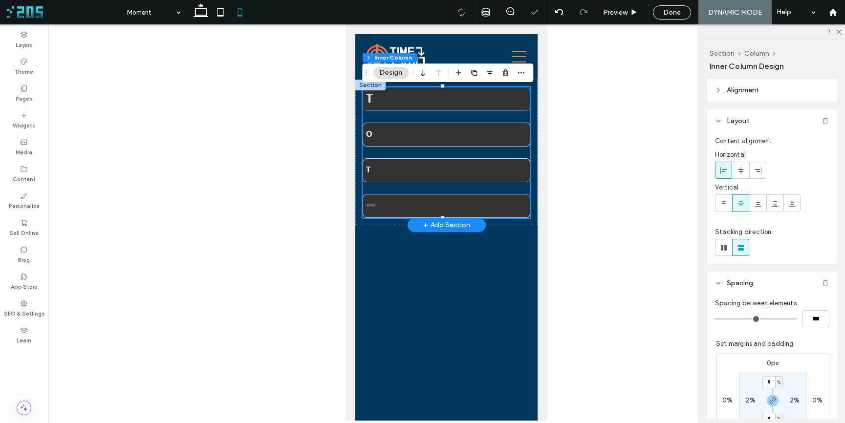
click at [379, 98] on p "T" at bounding box center [446, 99] width 161 height 16
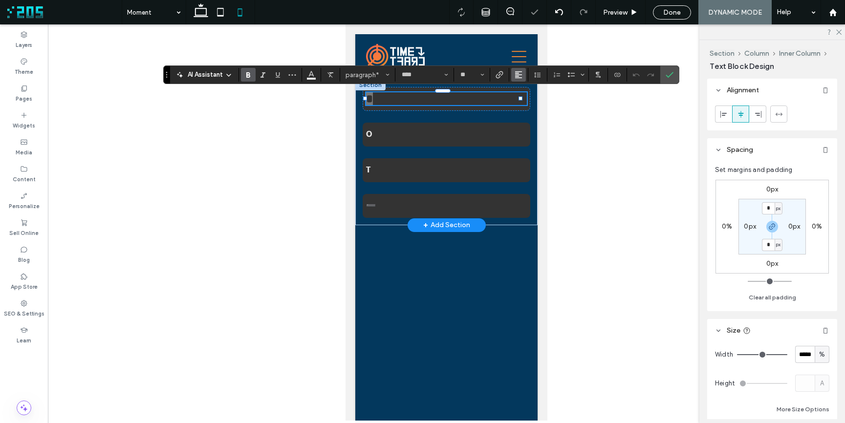
click at [519, 81] on span "Alignment" at bounding box center [519, 74] width 8 height 13
drag, startPoint x: 524, startPoint y: 103, endPoint x: 178, endPoint y: 79, distance: 346.5
click at [524, 103] on use "ui.textEditor.alignment.center" at bounding box center [526, 105] width 7 height 7
click at [380, 98] on p "*" at bounding box center [446, 98] width 161 height 13
click at [512, 75] on button "Alignment" at bounding box center [518, 75] width 15 height 14
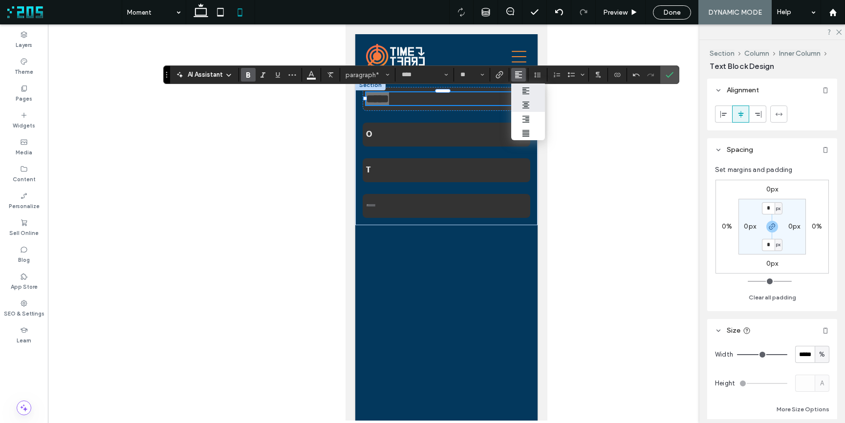
click at [526, 107] on use "ui.textEditor.alignment.center" at bounding box center [526, 105] width 7 height 7
click at [520, 76] on icon "Alignment" at bounding box center [519, 75] width 8 height 8
click at [536, 121] on label "ui.textEditor.alignment.right" at bounding box center [528, 119] width 34 height 14
click at [520, 79] on span "Alignment" at bounding box center [519, 74] width 8 height 13
click at [525, 128] on label "ui.textEditor.alignment.justify" at bounding box center [528, 133] width 34 height 14
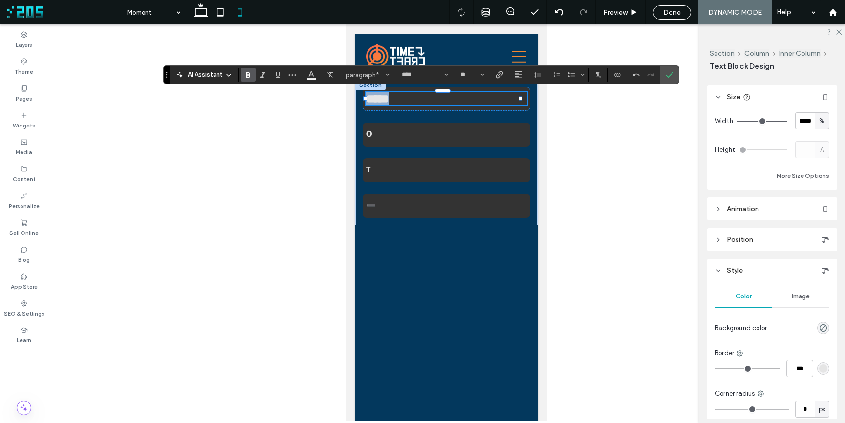
scroll to position [238, 0]
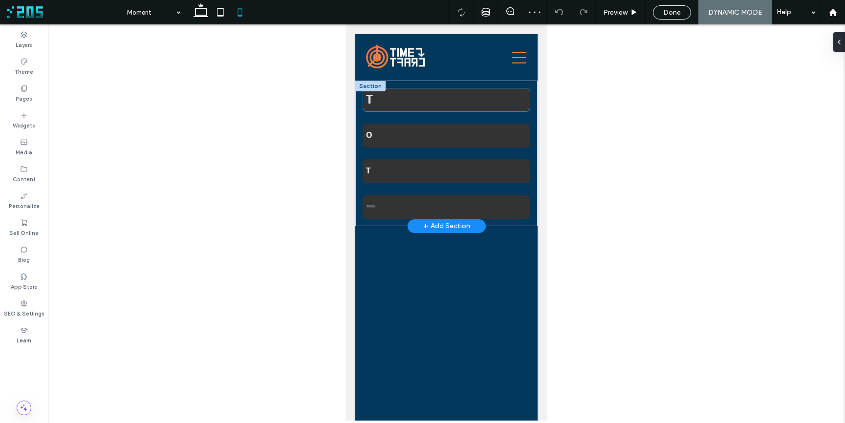
click at [377, 100] on p "T" at bounding box center [446, 100] width 161 height 16
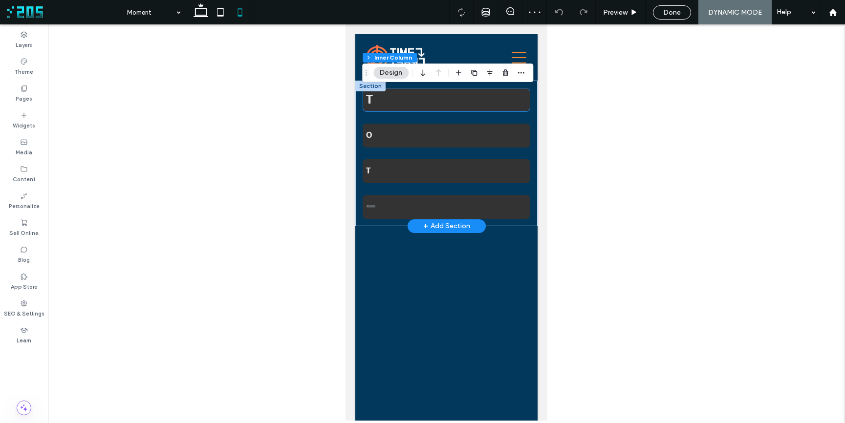
click at [377, 100] on p "T" at bounding box center [446, 100] width 161 height 16
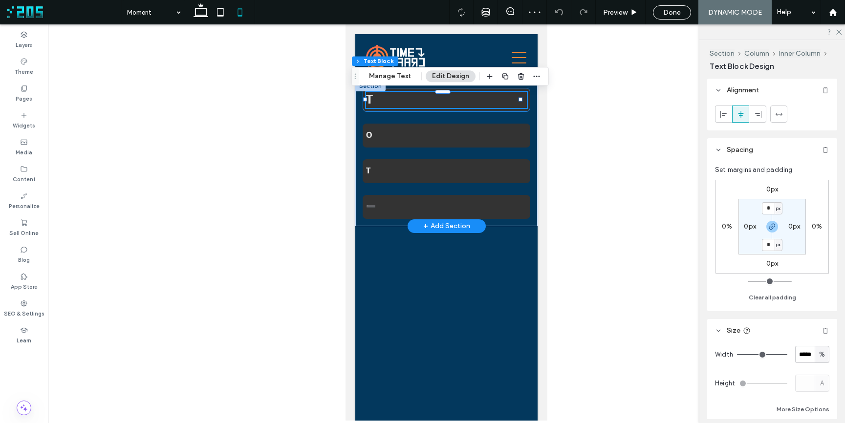
click at [373, 100] on p "T" at bounding box center [446, 100] width 161 height 16
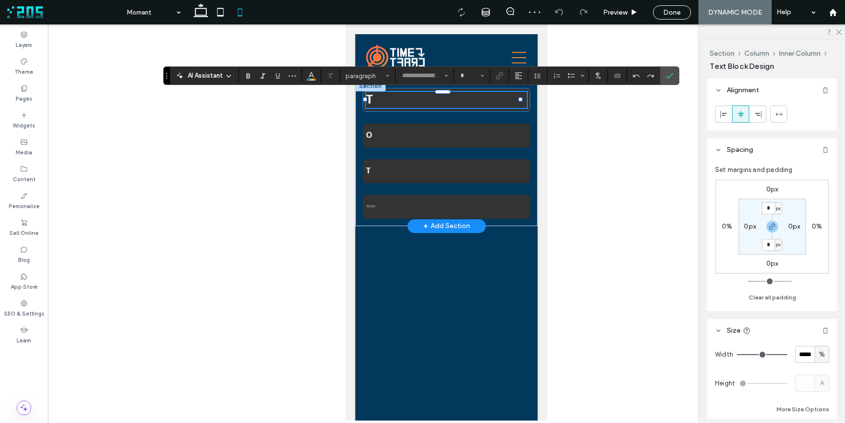
type input "****"
type input "**"
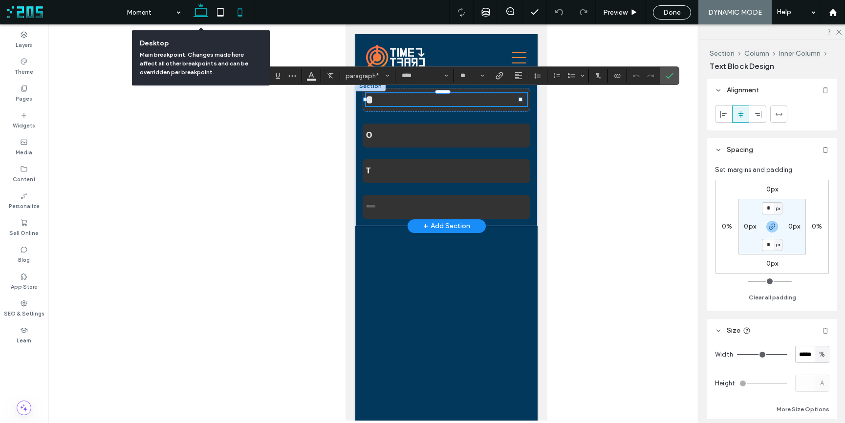
click at [201, 10] on icon at bounding box center [201, 12] width 20 height 20
type input "***"
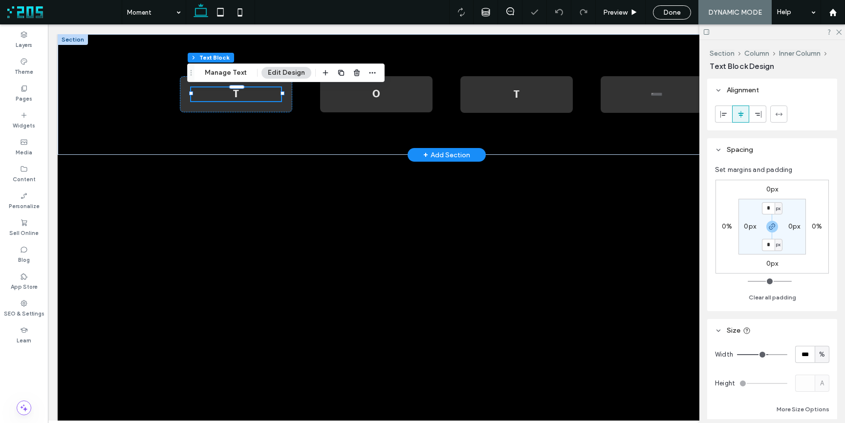
click at [234, 97] on strong "T" at bounding box center [236, 95] width 6 height 14
click at [234, 97] on strong "*" at bounding box center [236, 94] width 6 height 10
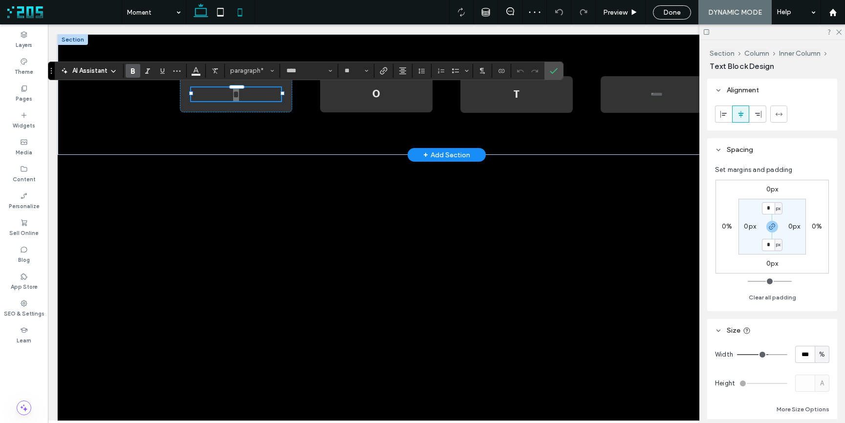
click at [238, 16] on icon at bounding box center [240, 12] width 20 height 20
type input "***"
type input "*****"
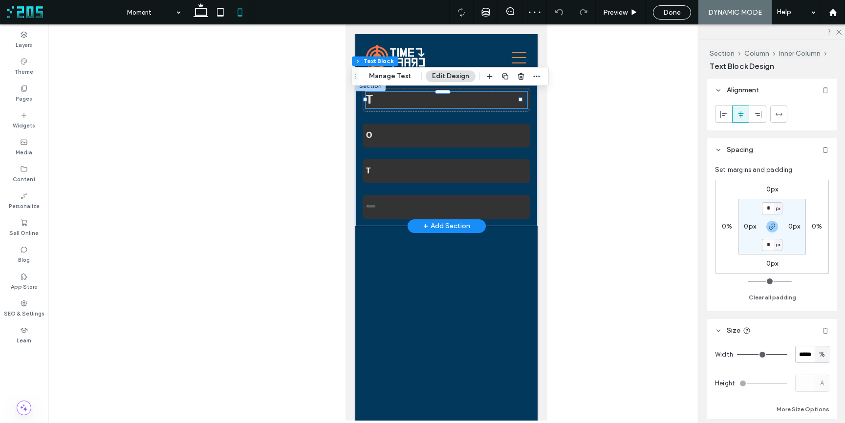
click at [374, 103] on p "T" at bounding box center [446, 100] width 161 height 16
click at [374, 103] on p "*" at bounding box center [446, 99] width 161 height 13
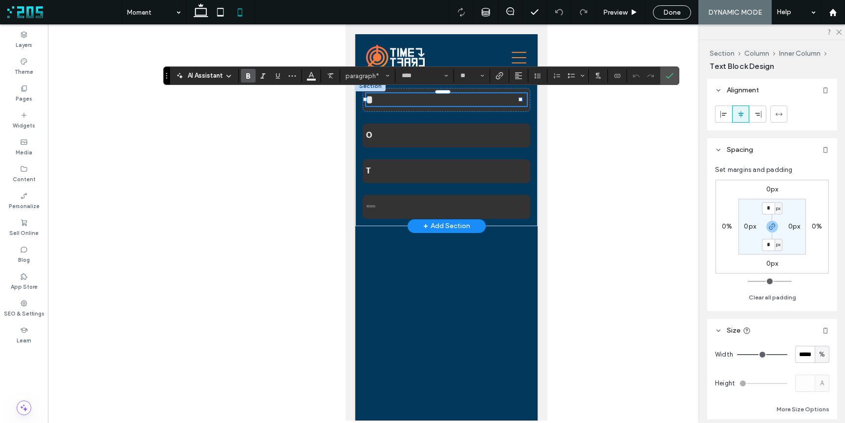
drag, startPoint x: 778, startPoint y: 356, endPoint x: 796, endPoint y: 340, distance: 24.2
click at [788, 355] on input "range" at bounding box center [762, 354] width 50 height 1
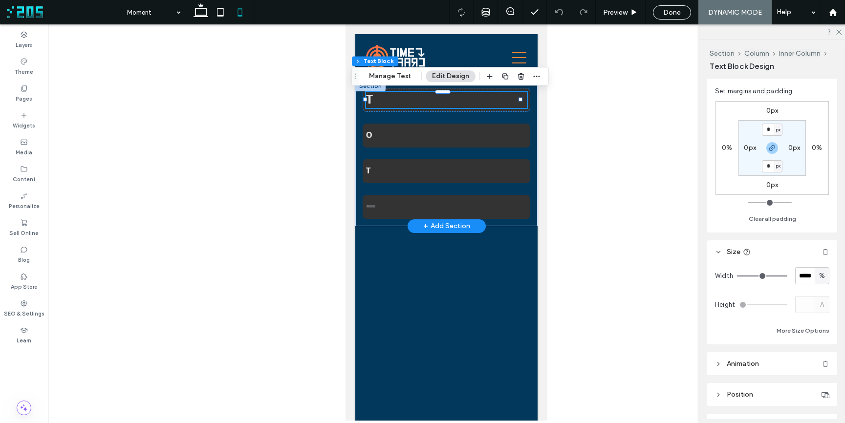
scroll to position [137, 0]
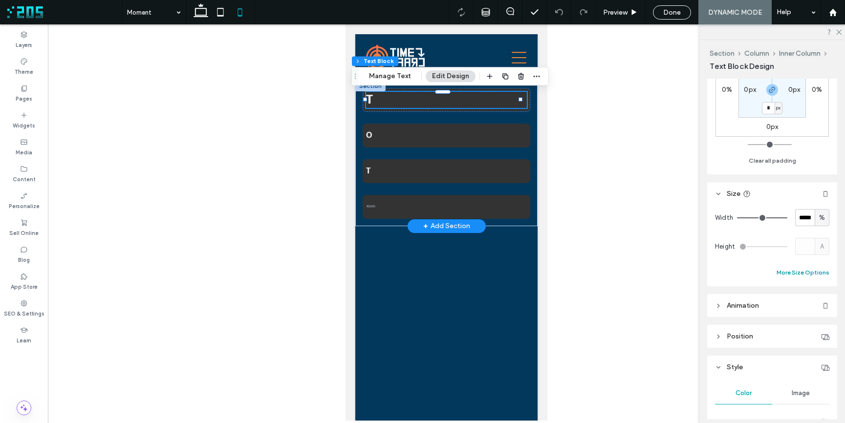
click at [801, 275] on button "More Size Options" at bounding box center [803, 273] width 53 height 12
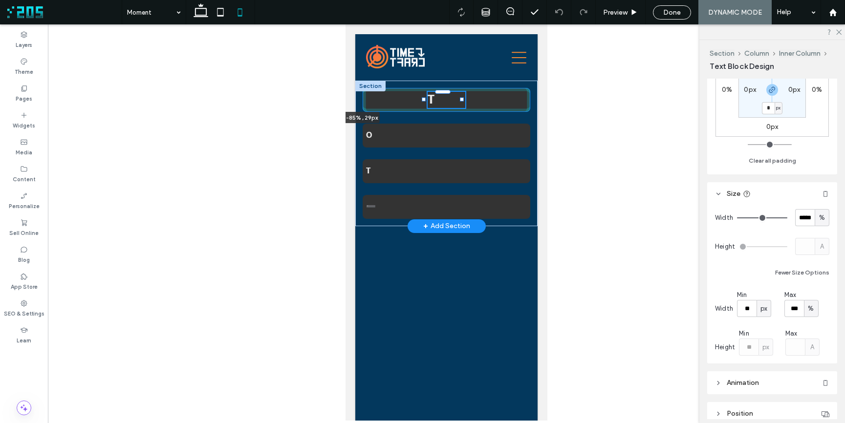
drag, startPoint x: 521, startPoint y: 99, endPoint x: 377, endPoint y: 88, distance: 143.6
click at [377, 88] on div "T -85% , 29px O T ➖ Section + Add Section" at bounding box center [446, 154] width 182 height 146
type input "**"
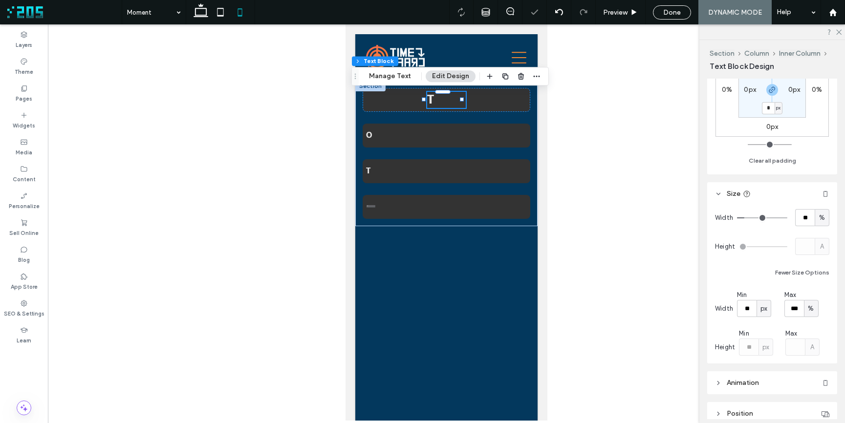
scroll to position [0, 0]
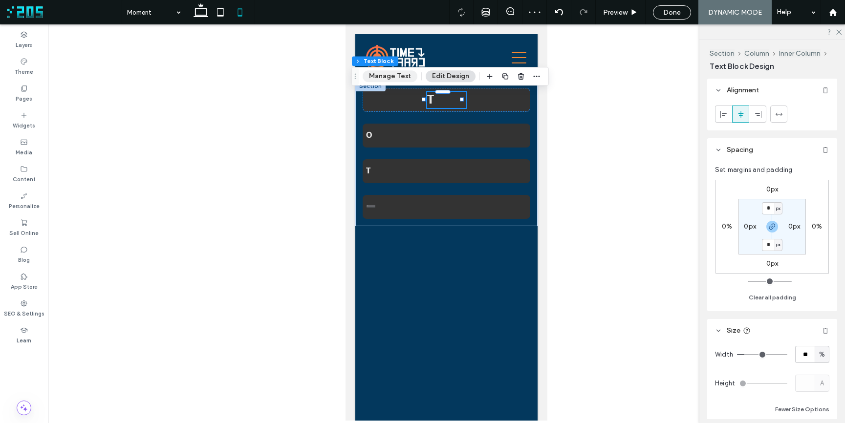
click at [403, 75] on button "Manage Text" at bounding box center [390, 76] width 55 height 12
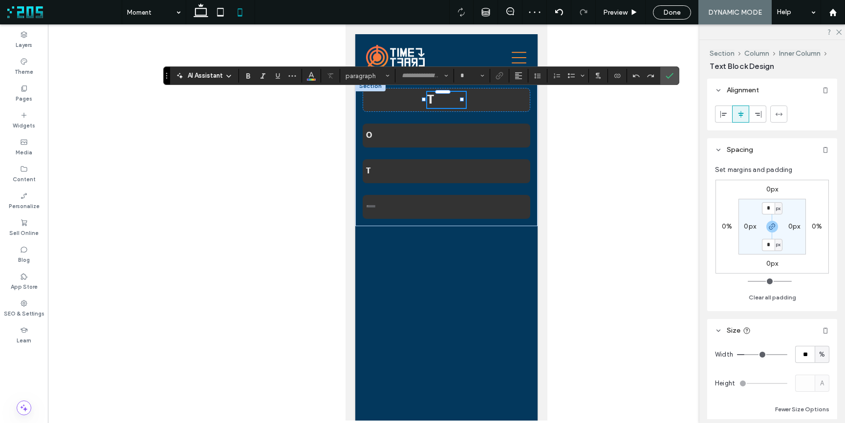
type input "****"
type input "**"
click at [520, 79] on icon "Alignment" at bounding box center [519, 76] width 8 height 8
click at [520, 106] on label "ui.textEditor.alignment.center" at bounding box center [528, 106] width 34 height 14
drag, startPoint x: 671, startPoint y: 75, endPoint x: 549, endPoint y: 81, distance: 121.4
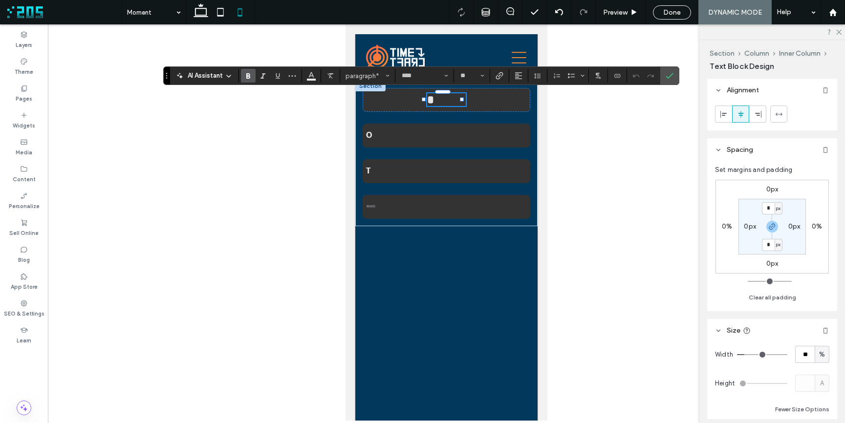
click at [669, 75] on icon "Confirm" at bounding box center [670, 76] width 8 height 8
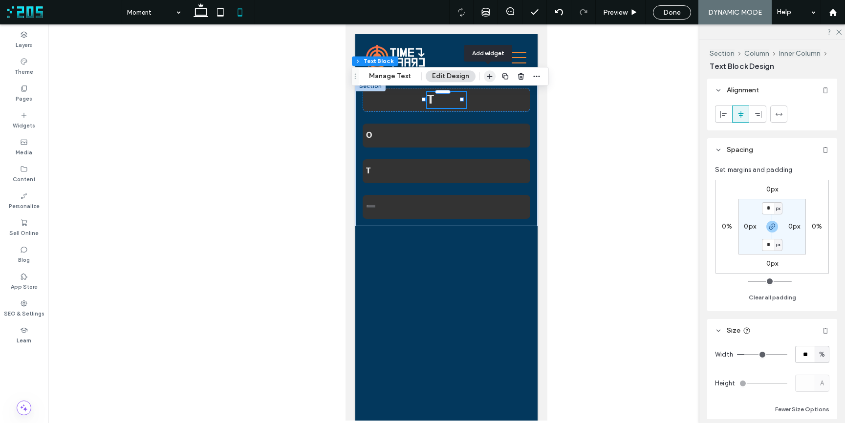
click at [486, 77] on icon "button" at bounding box center [490, 76] width 8 height 8
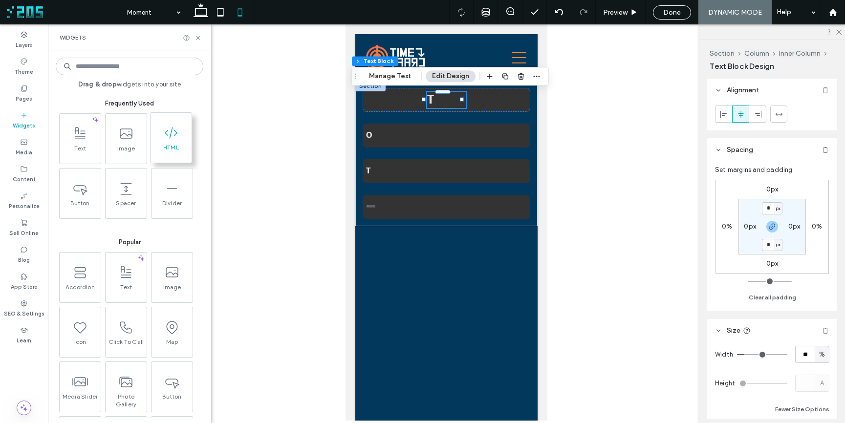
drag, startPoint x: 83, startPoint y: 131, endPoint x: 190, endPoint y: 122, distance: 107.5
click at [83, 131] on icon at bounding box center [80, 134] width 16 height 16
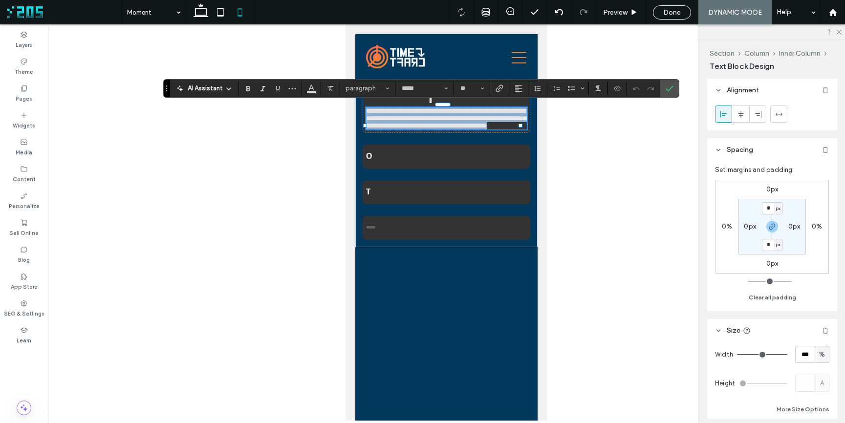
click at [439, 124] on span "**********" at bounding box center [446, 119] width 160 height 22
click at [460, 124] on span "**********" at bounding box center [446, 119] width 160 height 22
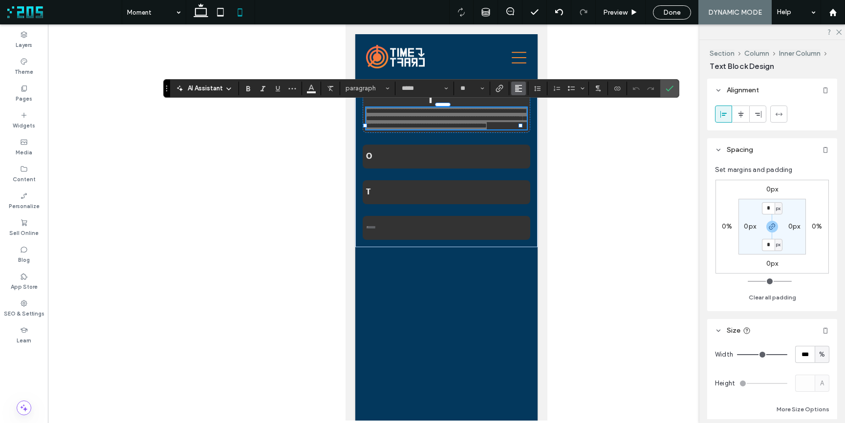
click at [519, 89] on icon "Alignment" at bounding box center [519, 89] width 8 height 8
click at [525, 117] on use "ui.textEditor.alignment.center" at bounding box center [526, 118] width 7 height 7
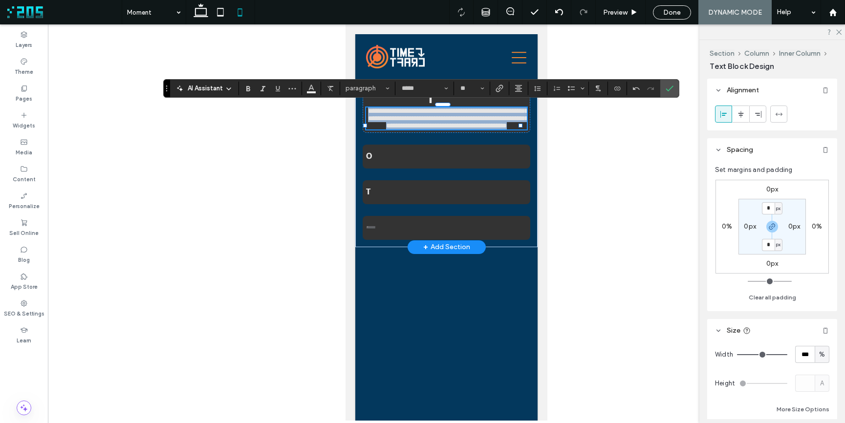
click at [462, 122] on span "**********" at bounding box center [448, 119] width 160 height 22
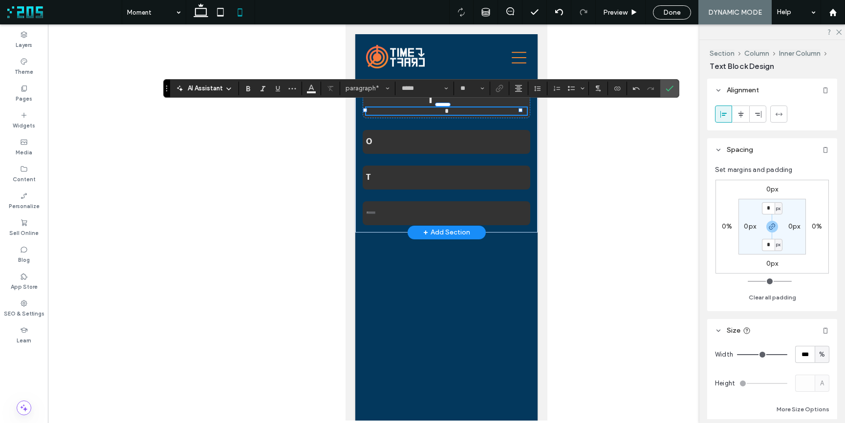
click at [454, 110] on p "*" at bounding box center [446, 111] width 161 height 7
click at [468, 90] on input "**" at bounding box center [469, 89] width 19 height 8
type input "**"
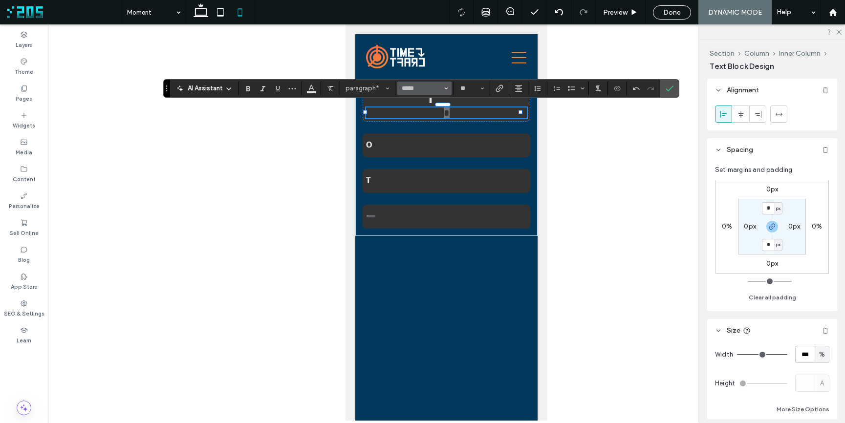
click at [414, 88] on input "*****" at bounding box center [422, 89] width 42 height 8
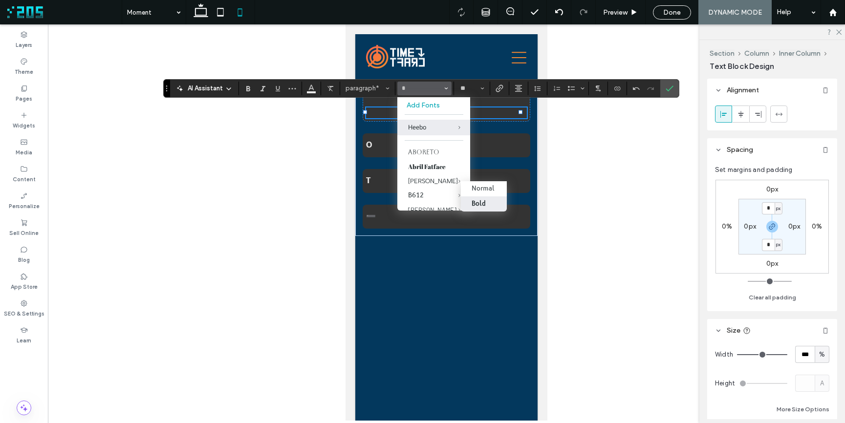
drag, startPoint x: 478, startPoint y: 200, endPoint x: 132, endPoint y: 176, distance: 346.5
click at [478, 200] on div "Bold" at bounding box center [479, 203] width 14 height 9
type input "****"
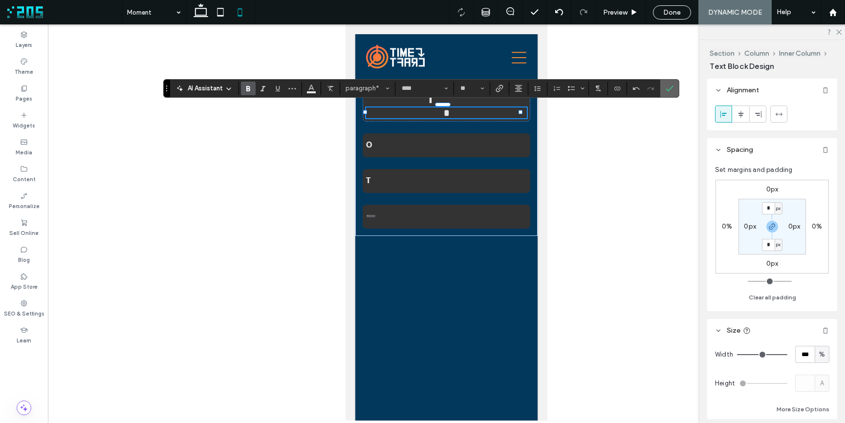
click at [671, 90] on icon "Confirm" at bounding box center [670, 89] width 8 height 8
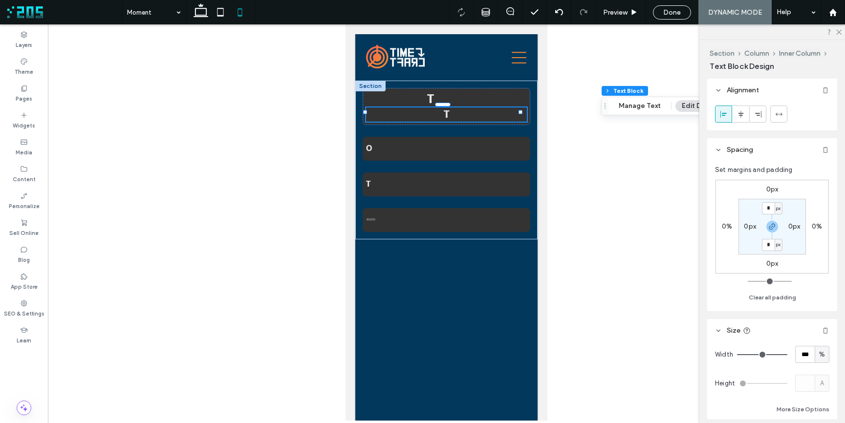
drag, startPoint x: 354, startPoint y: 86, endPoint x: 599, endPoint y: 102, distance: 245.0
click at [605, 103] on use "Drag" at bounding box center [605, 105] width 1 height 5
click at [449, 97] on p "T" at bounding box center [446, 99] width 39 height 16
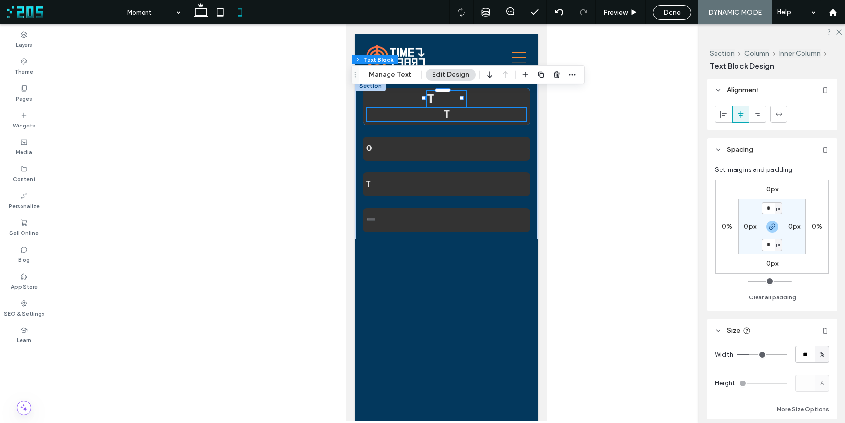
click at [452, 111] on p "T" at bounding box center [446, 115] width 161 height 14
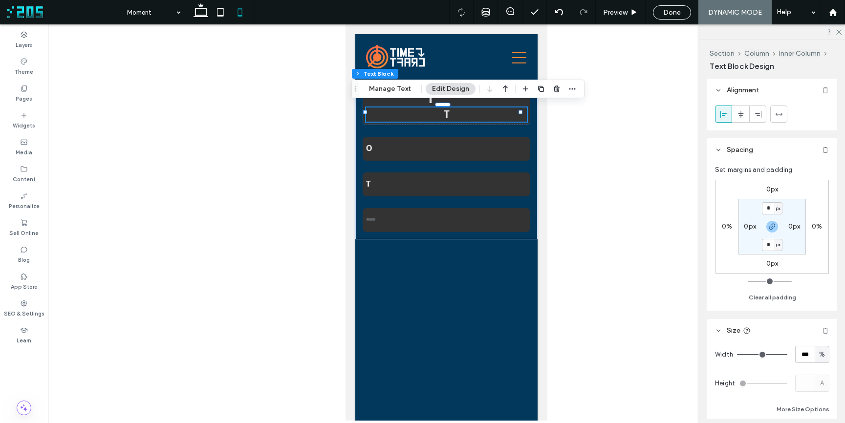
click at [588, 121] on div at bounding box center [446, 222] width 797 height 396
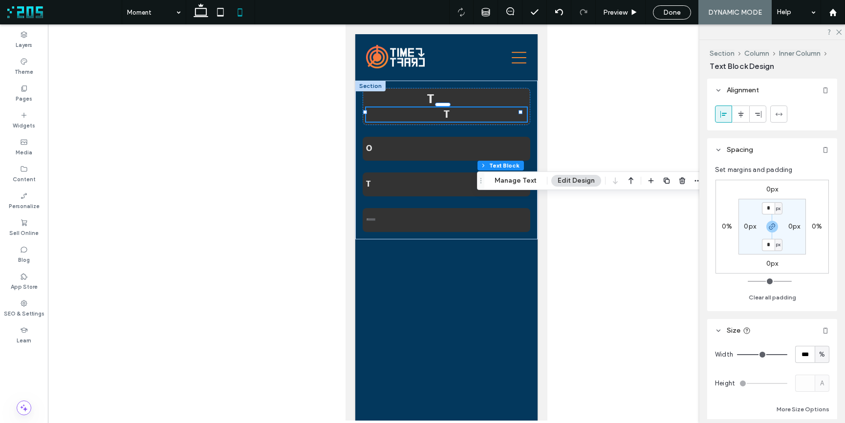
drag, startPoint x: 355, startPoint y: 86, endPoint x: 526, endPoint y: 201, distance: 206.0
click at [482, 183] on use "Drag" at bounding box center [481, 180] width 1 height 5
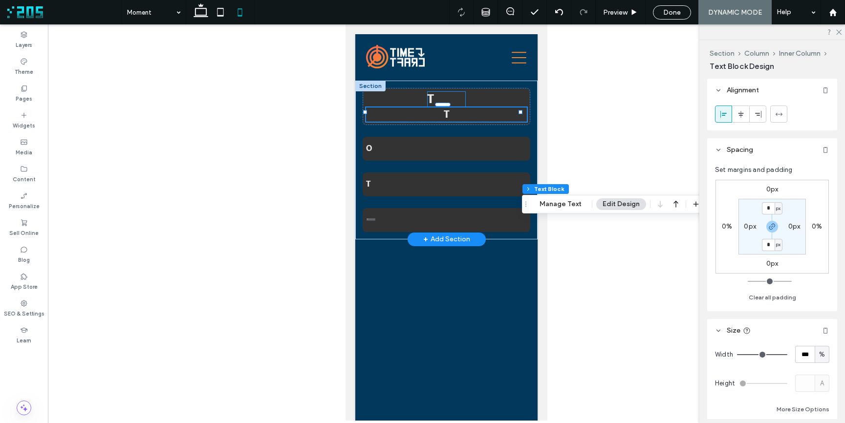
click at [442, 97] on p "T" at bounding box center [446, 99] width 39 height 16
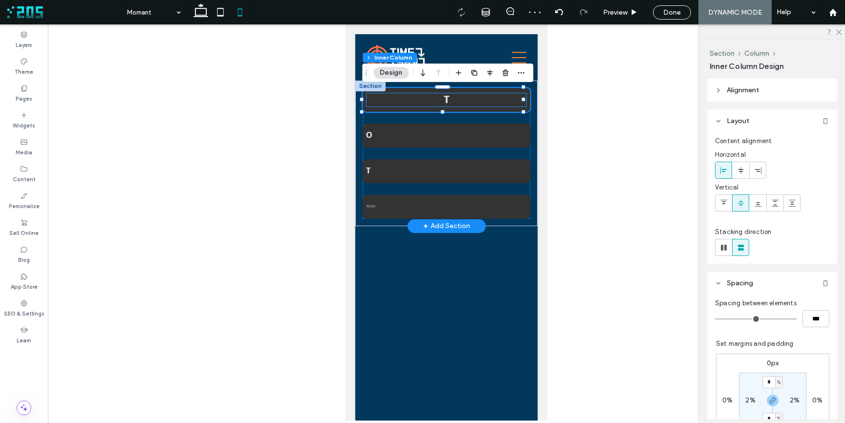
click at [489, 102] on p "T" at bounding box center [446, 100] width 161 height 14
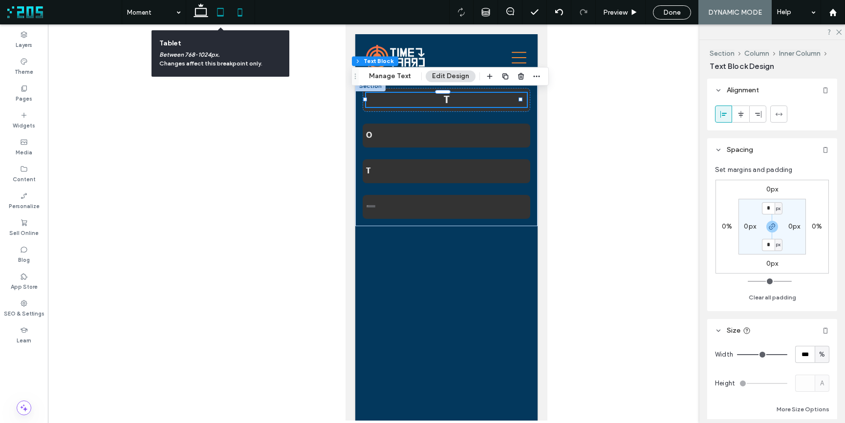
click at [219, 13] on icon at bounding box center [221, 12] width 20 height 20
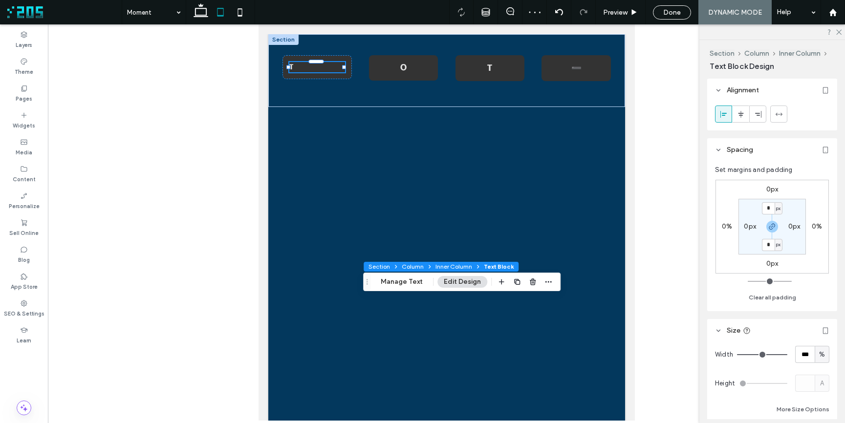
drag, startPoint x: 293, startPoint y: 74, endPoint x: 369, endPoint y: 267, distance: 207.4
click at [367, 277] on div "Drag" at bounding box center [367, 282] width 7 height 18
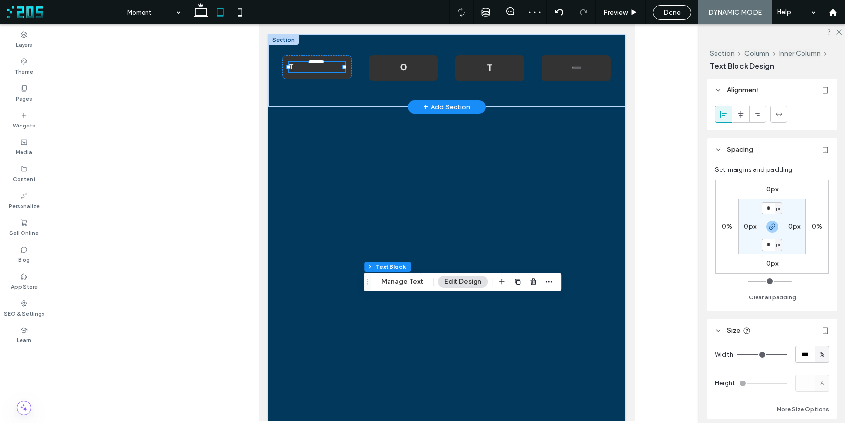
click at [325, 67] on p "T" at bounding box center [317, 67] width 56 height 10
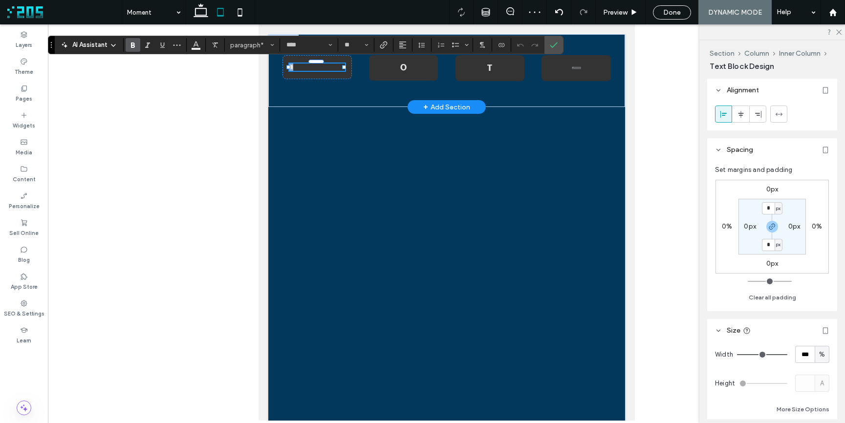
click at [325, 67] on p "*" at bounding box center [317, 67] width 56 height 7
click at [352, 46] on input "**" at bounding box center [353, 45] width 19 height 8
type input "**"
click at [404, 43] on icon "Alignment" at bounding box center [403, 45] width 8 height 8
click at [415, 73] on div "ui.textEditor.alignment.center" at bounding box center [412, 75] width 13 height 8
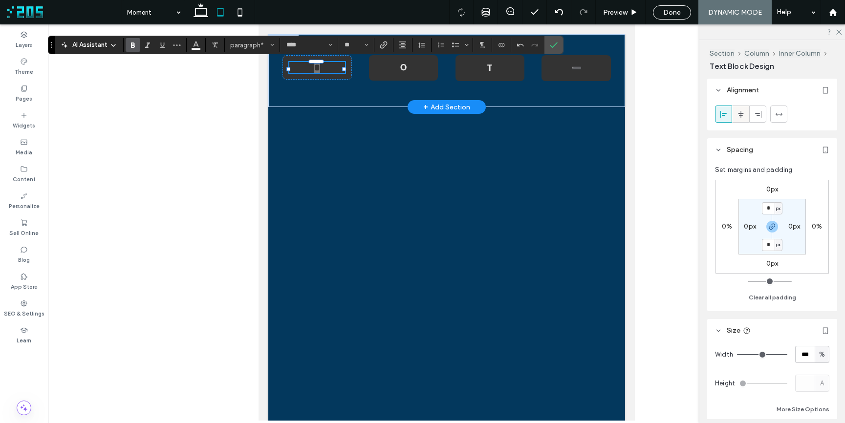
click at [740, 114] on icon at bounding box center [741, 114] width 8 height 8
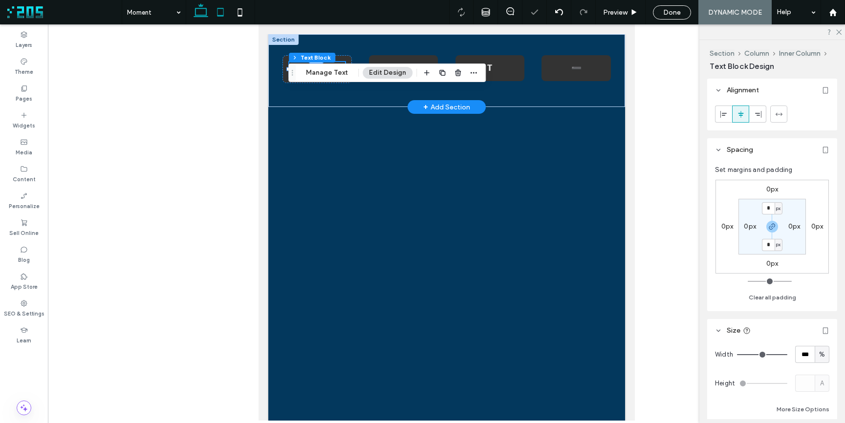
click at [199, 15] on icon at bounding box center [201, 12] width 20 height 20
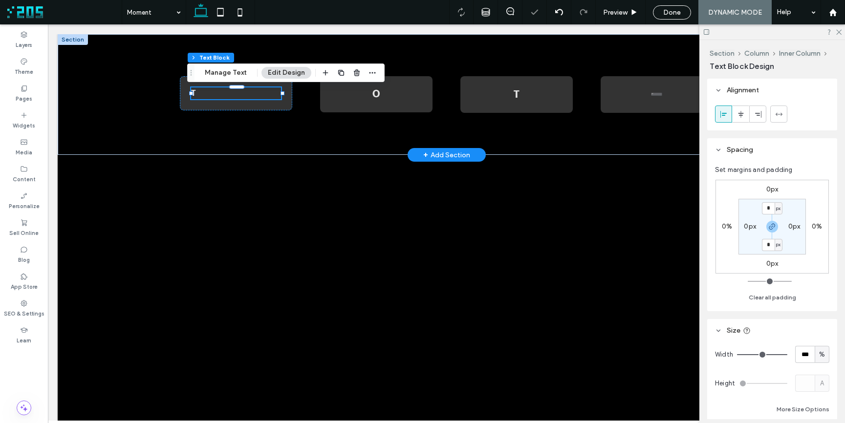
click at [204, 89] on p "T" at bounding box center [236, 94] width 90 height 12
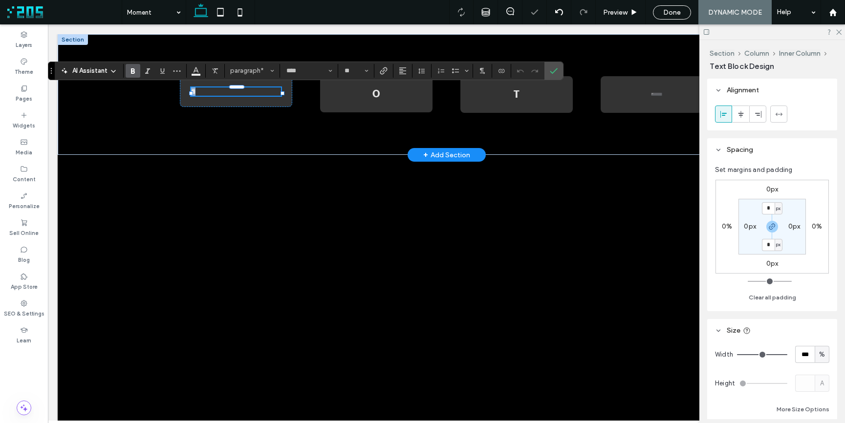
click at [204, 89] on p "*" at bounding box center [236, 92] width 90 height 8
click at [352, 70] on input "**" at bounding box center [353, 71] width 19 height 8
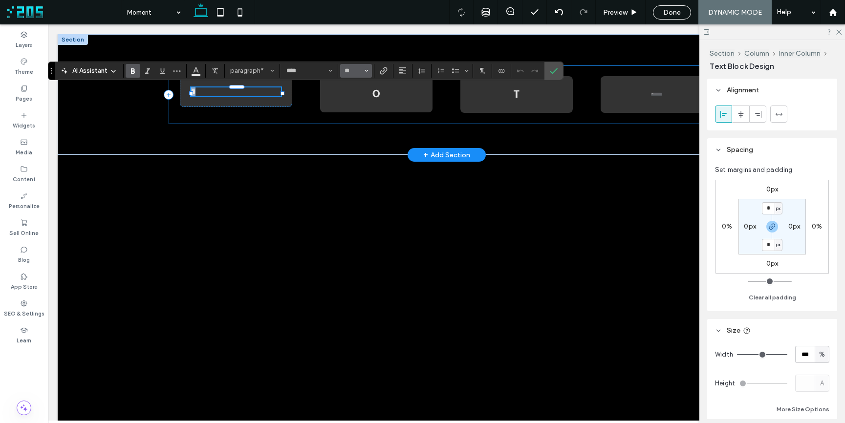
type input "**"
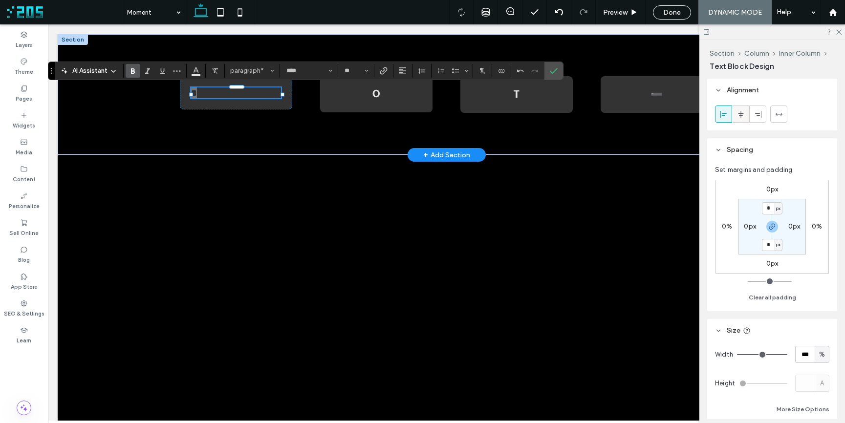
click at [737, 115] on icon at bounding box center [741, 114] width 8 height 8
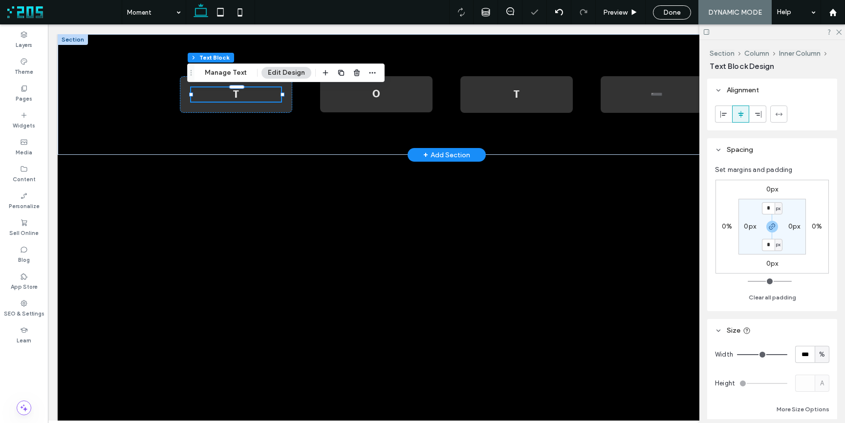
click at [236, 93] on p "T" at bounding box center [236, 95] width 90 height 14
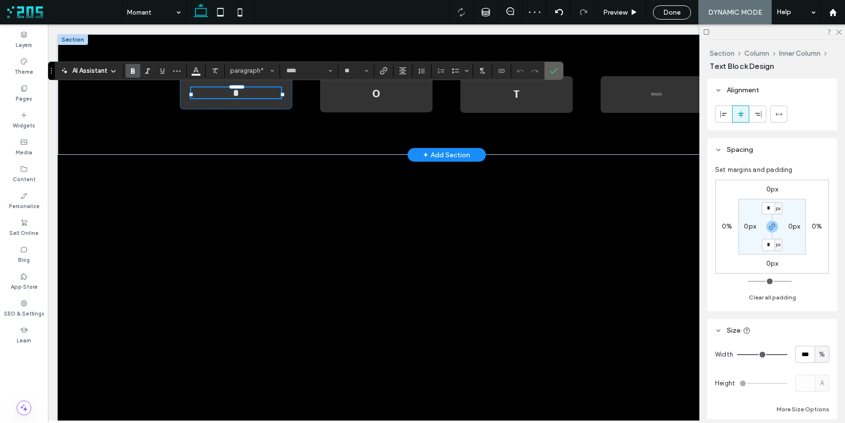
drag, startPoint x: 553, startPoint y: 70, endPoint x: 503, endPoint y: 49, distance: 53.9
click at [553, 70] on icon "Confirm" at bounding box center [554, 71] width 8 height 8
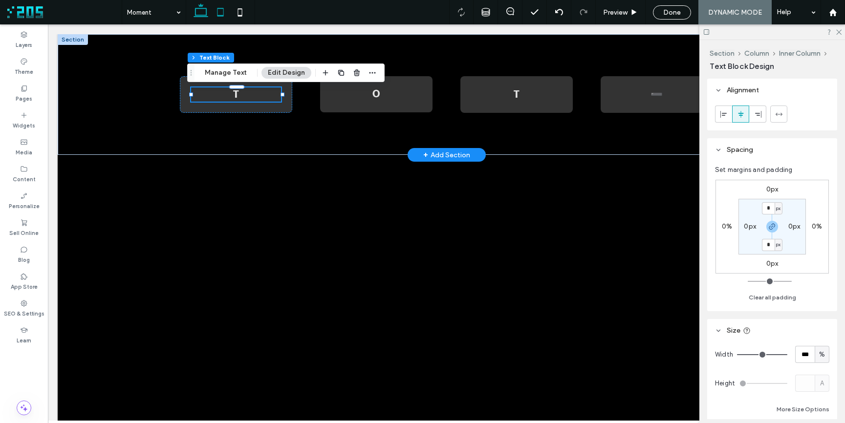
click at [222, 12] on icon at bounding box center [221, 12] width 20 height 20
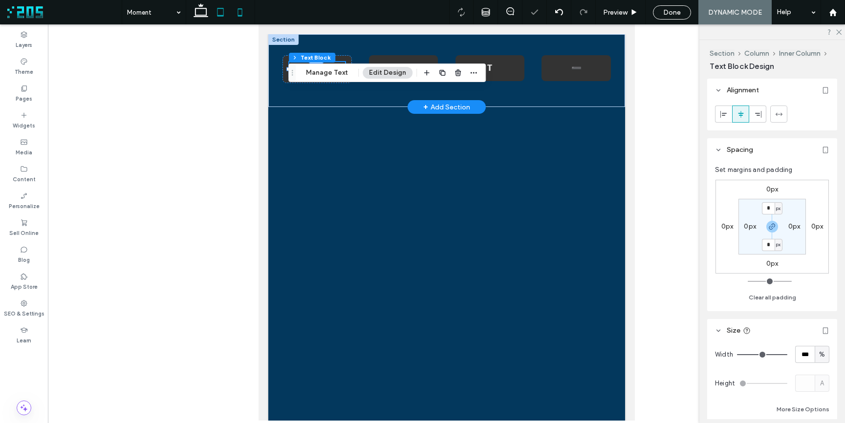
click at [238, 15] on use at bounding box center [240, 12] width 4 height 8
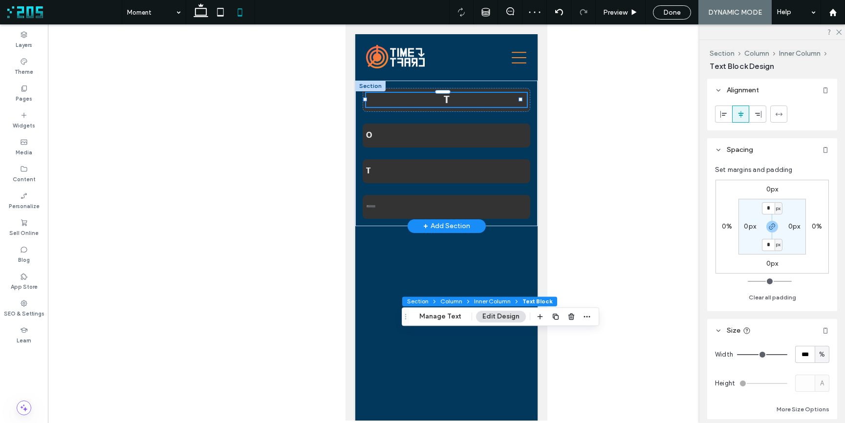
drag, startPoint x: 356, startPoint y: 77, endPoint x: 418, endPoint y: 316, distance: 247.6
click at [409, 320] on icon "Drag" at bounding box center [406, 316] width 8 height 7
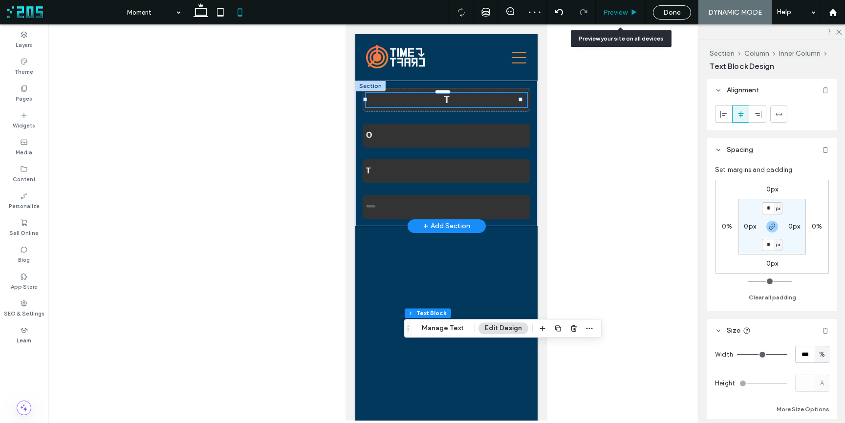
click at [628, 15] on div "Preview" at bounding box center [620, 12] width 49 height 8
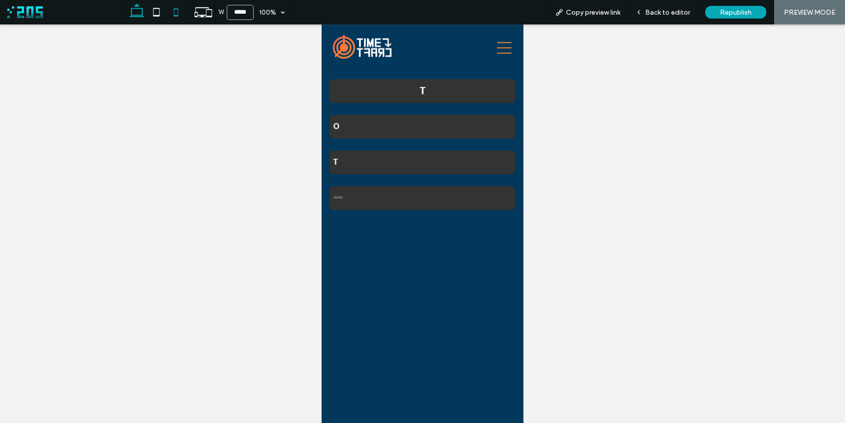
click at [140, 11] on icon at bounding box center [137, 12] width 20 height 20
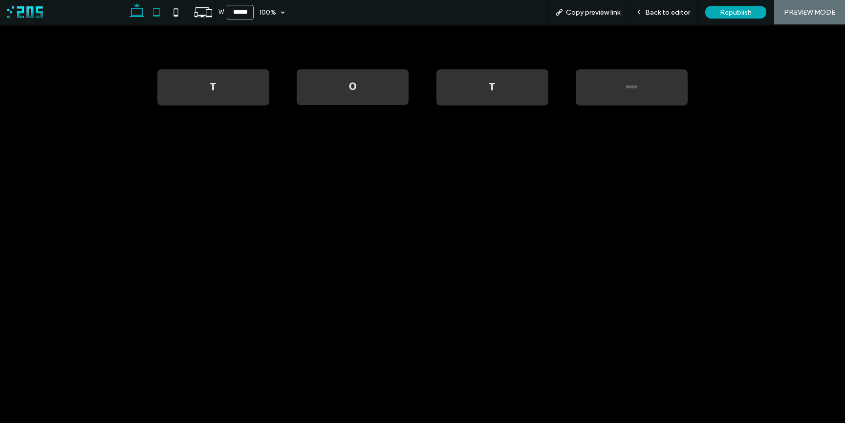
click at [160, 14] on icon at bounding box center [157, 12] width 20 height 20
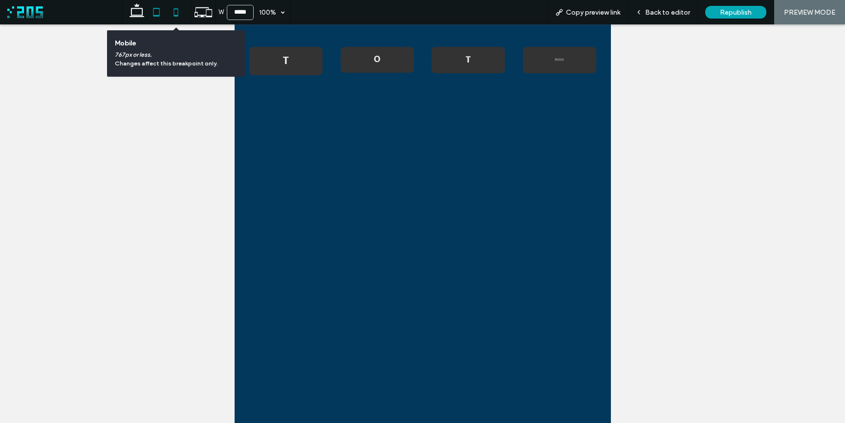
click at [176, 14] on icon at bounding box center [176, 12] width 20 height 20
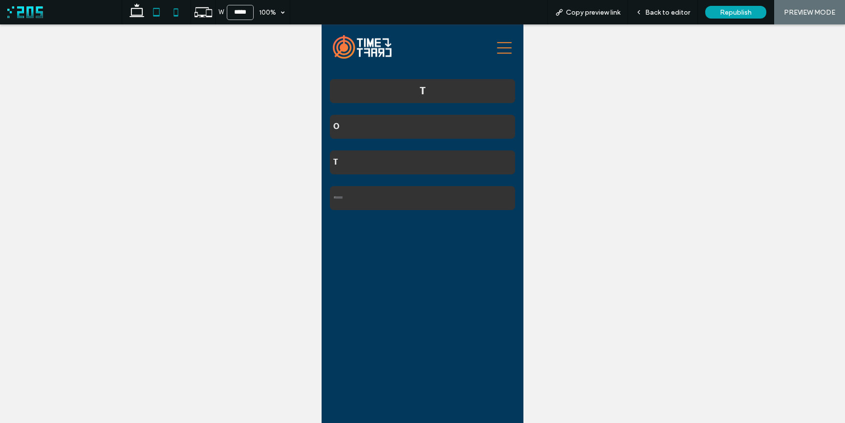
click at [158, 14] on icon at bounding box center [157, 12] width 20 height 20
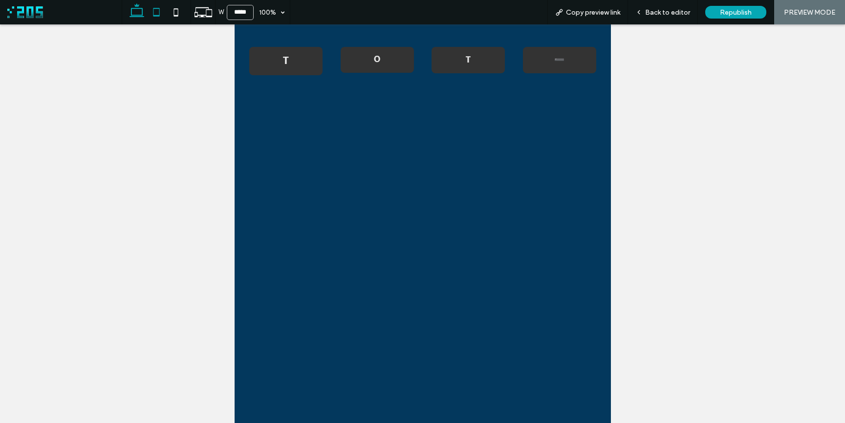
click at [137, 14] on icon at bounding box center [137, 12] width 20 height 20
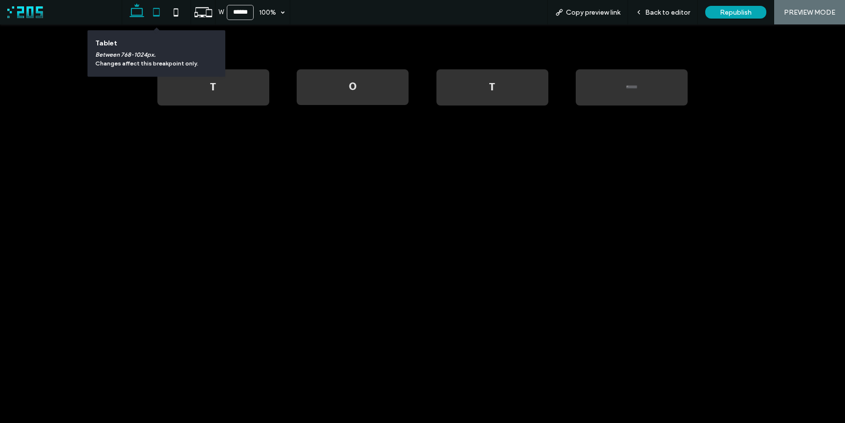
click at [156, 14] on icon at bounding box center [157, 12] width 20 height 20
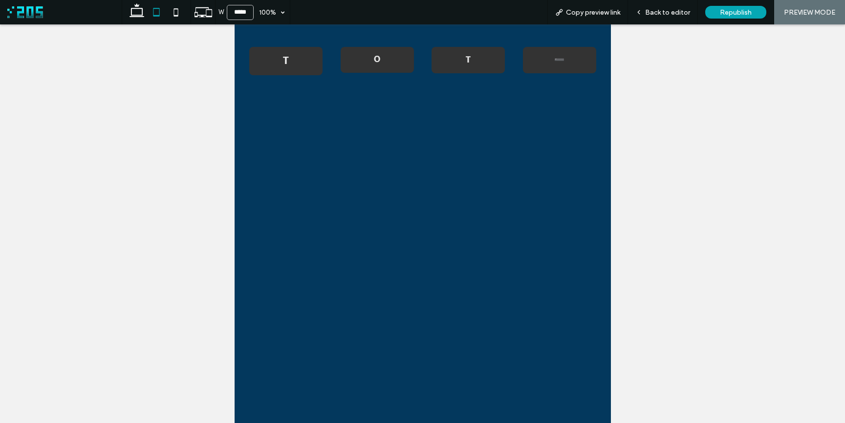
drag, startPoint x: 136, startPoint y: 14, endPoint x: 226, endPoint y: 14, distance: 90.0
click at [137, 14] on icon at bounding box center [137, 12] width 20 height 20
type input "******"
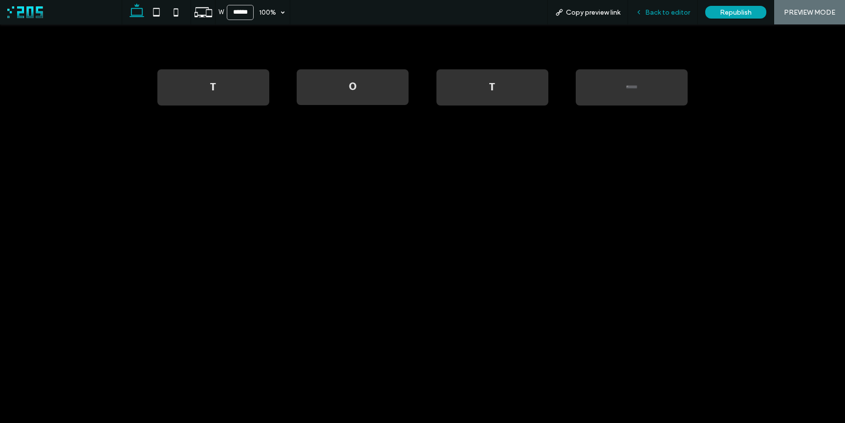
click at [641, 12] on icon at bounding box center [639, 12] width 7 height 7
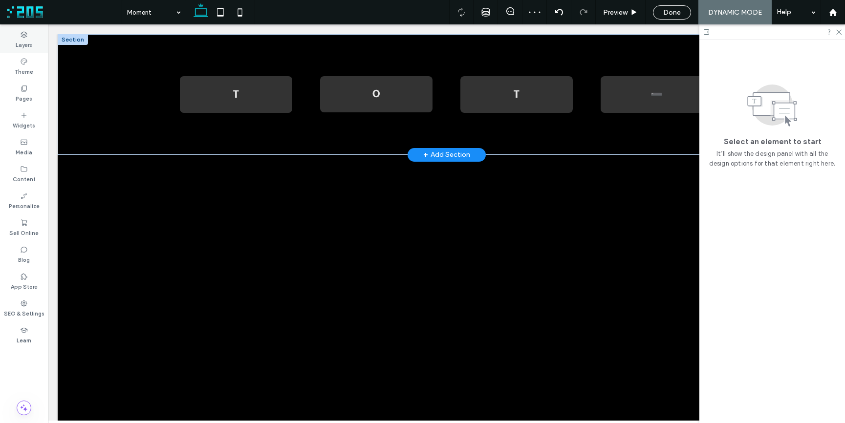
click at [28, 41] on label "Layers" at bounding box center [24, 44] width 17 height 11
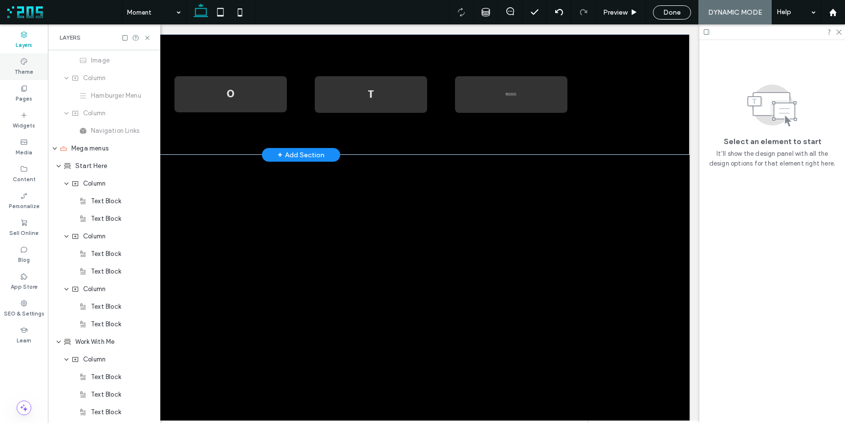
scroll to position [53, 0]
drag, startPoint x: 17, startPoint y: 64, endPoint x: 22, endPoint y: 71, distance: 9.0
click at [18, 64] on div "Theme" at bounding box center [24, 66] width 48 height 27
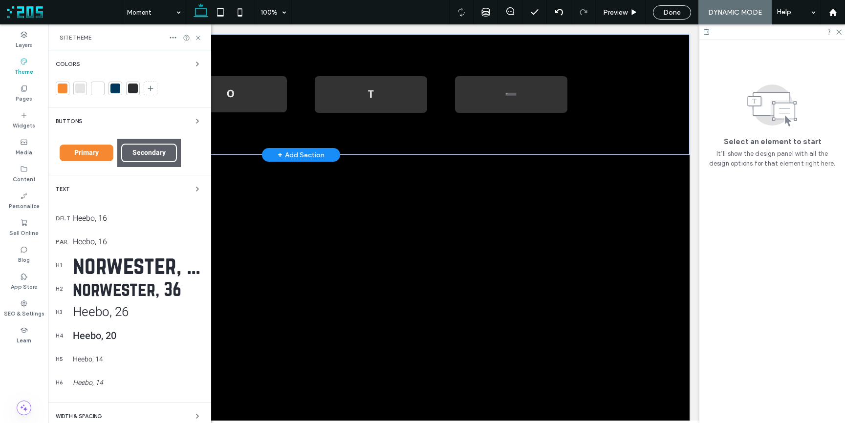
scroll to position [63, 0]
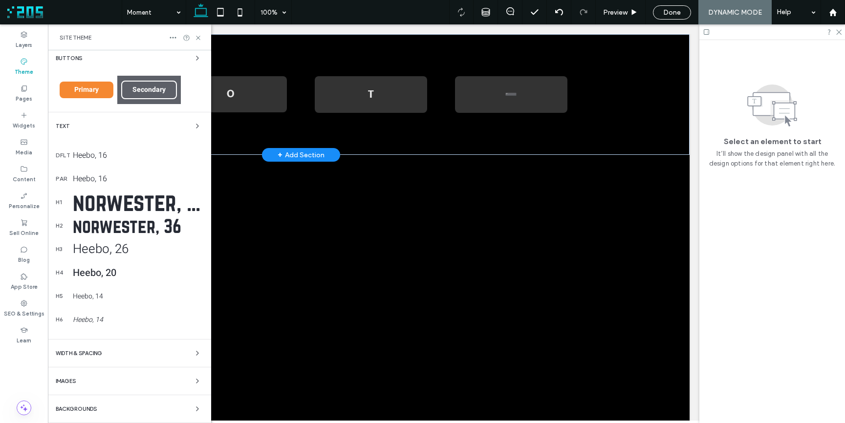
click at [107, 406] on div "Backgrounds" at bounding box center [130, 409] width 148 height 12
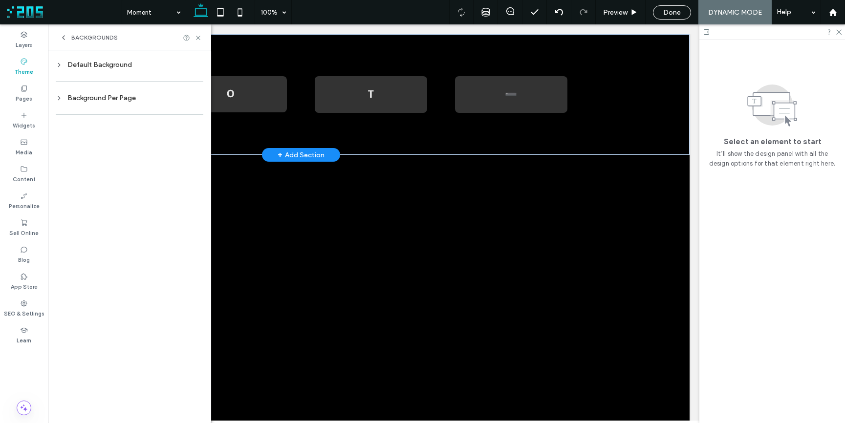
scroll to position [0, 0]
click at [129, 97] on div "Background Per Page" at bounding box center [130, 98] width 148 height 8
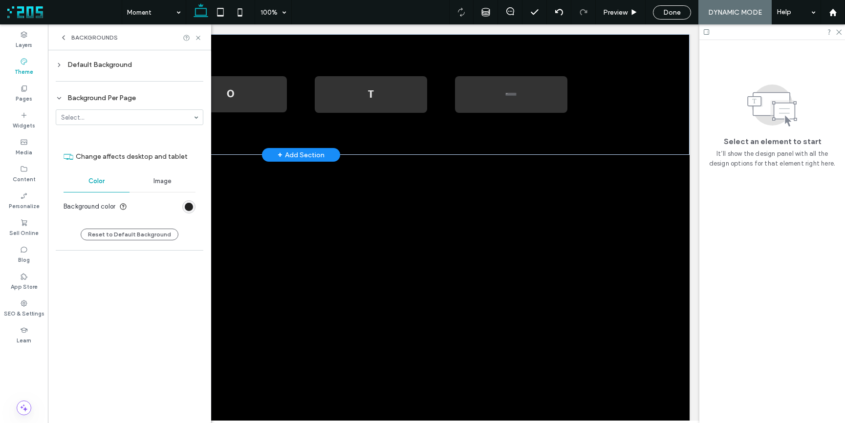
click at [190, 209] on div "rgb(0, 0, 0)" at bounding box center [189, 207] width 8 height 8
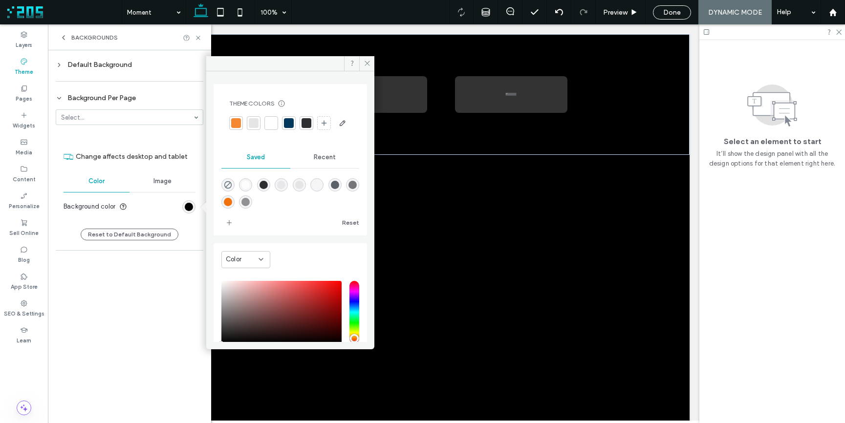
scroll to position [81, 0]
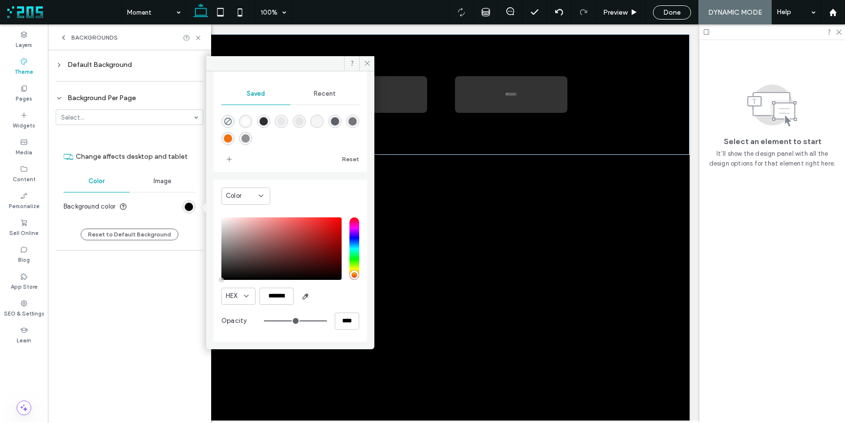
drag, startPoint x: 365, startPoint y: 61, endPoint x: 192, endPoint y: 13, distance: 179.6
click at [365, 61] on icon at bounding box center [367, 63] width 7 height 7
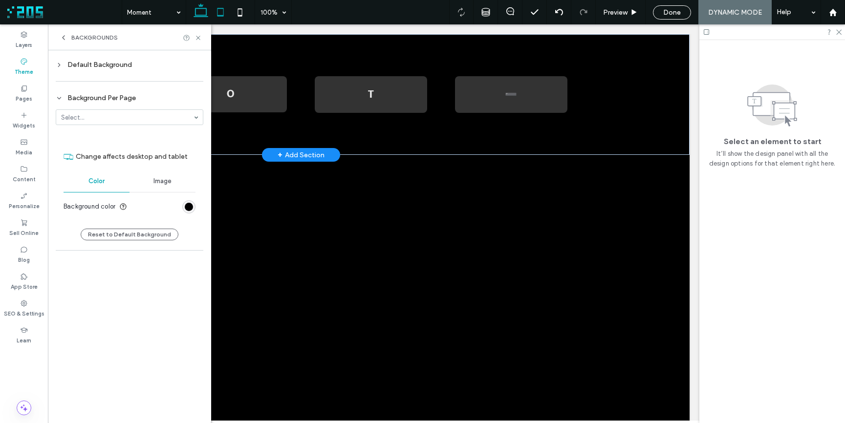
click at [220, 12] on icon at bounding box center [221, 12] width 20 height 20
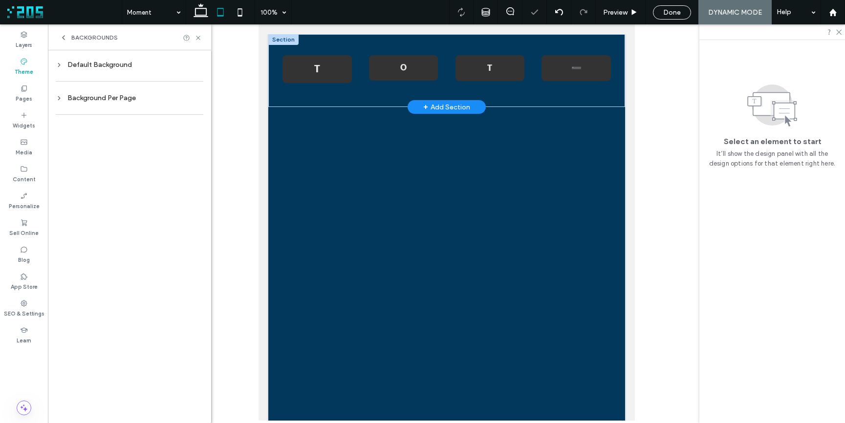
click at [74, 97] on div "Background Per Page" at bounding box center [130, 98] width 148 height 8
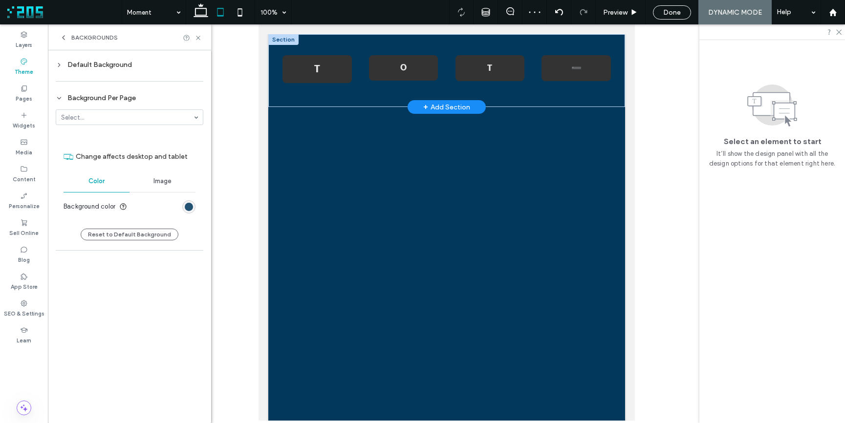
click at [187, 209] on div "rgb(3, 56, 93)" at bounding box center [189, 207] width 8 height 8
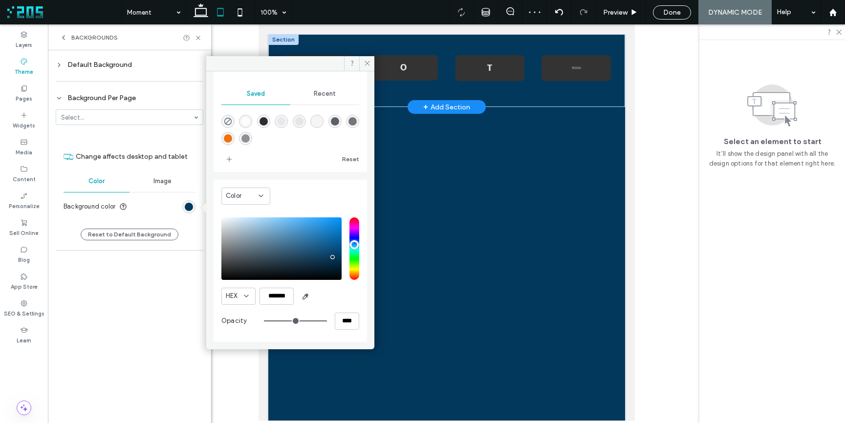
scroll to position [81, 0]
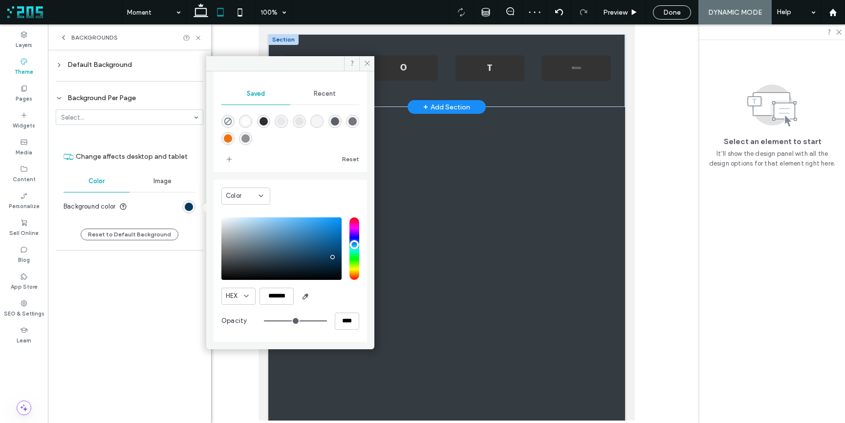
type input "*******"
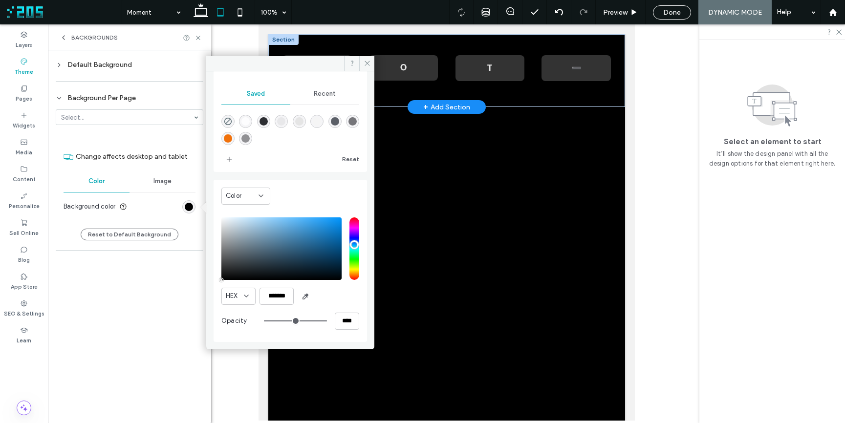
drag, startPoint x: 248, startPoint y: 262, endPoint x: 212, endPoint y: 296, distance: 49.4
click at [212, 296] on div "Theme Colors Save time with Theme Colors Create a color palette to instantly ad…" at bounding box center [290, 206] width 168 height 271
click at [198, 37] on icon at bounding box center [198, 37] width 7 height 7
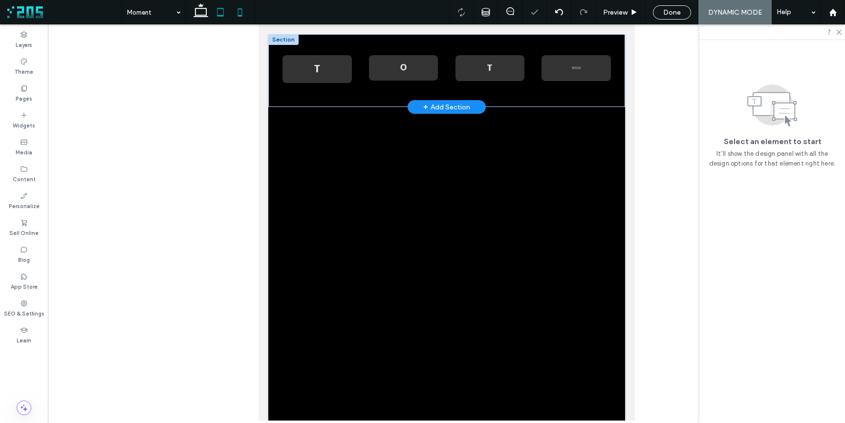
click at [242, 11] on icon at bounding box center [240, 12] width 20 height 20
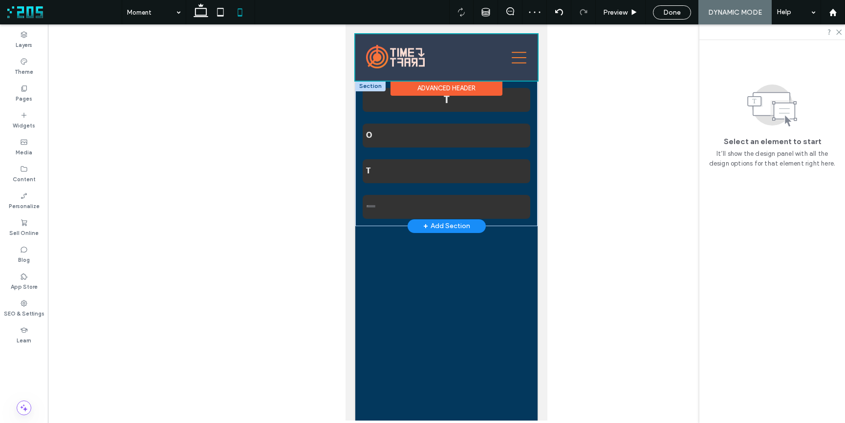
click at [428, 84] on div "Advanced Header" at bounding box center [447, 88] width 112 height 15
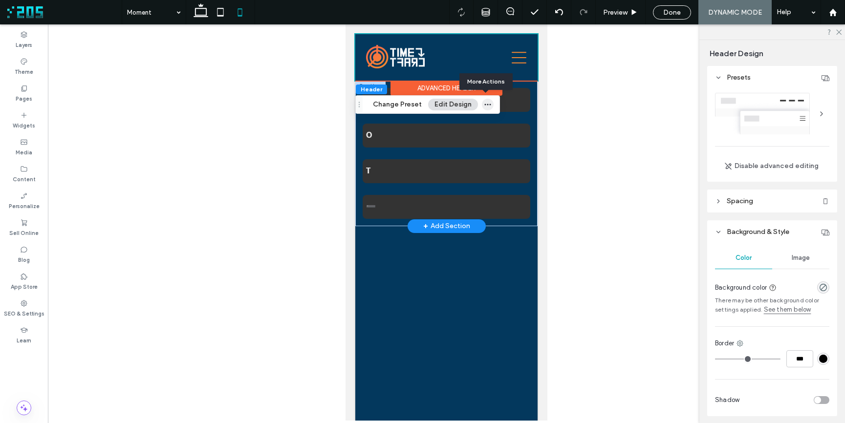
click at [484, 103] on icon "button" at bounding box center [488, 105] width 8 height 8
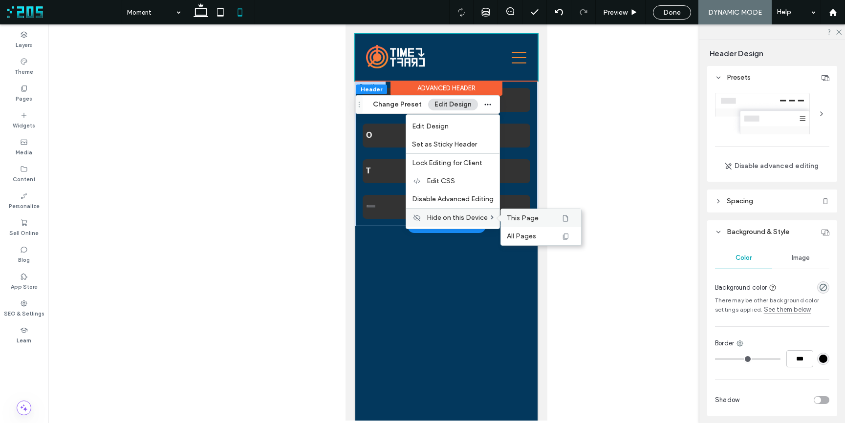
drag, startPoint x: 520, startPoint y: 220, endPoint x: 103, endPoint y: 126, distance: 427.3
click at [520, 220] on span "This Page" at bounding box center [523, 218] width 32 height 8
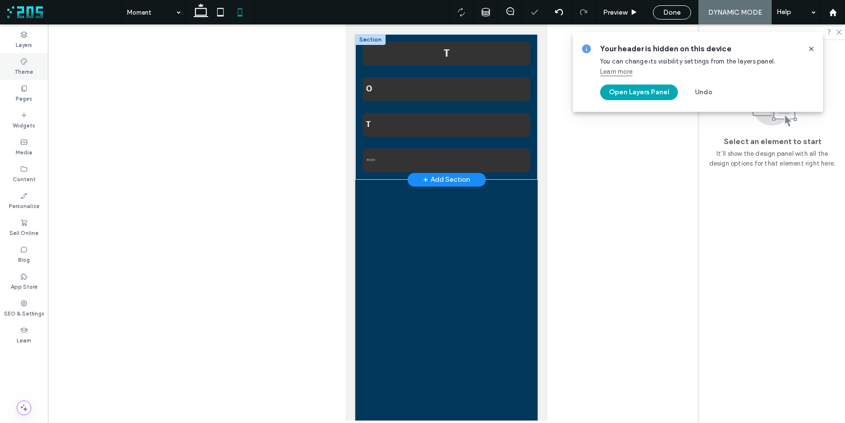
click at [25, 75] on label "Theme" at bounding box center [24, 71] width 19 height 11
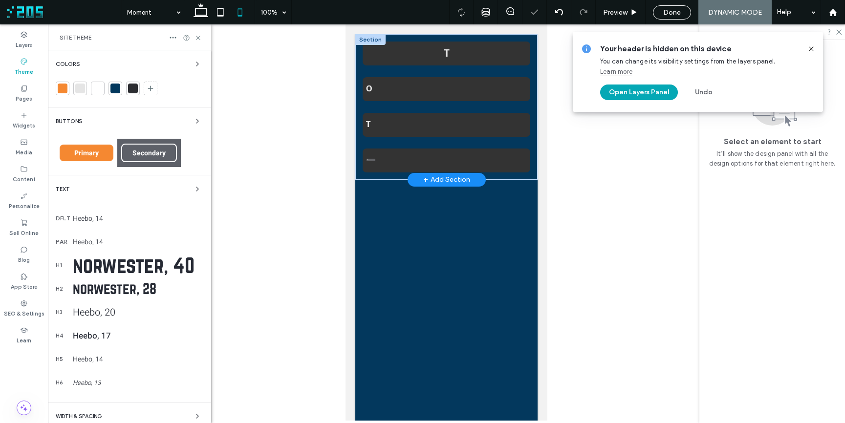
scroll to position [63, 0]
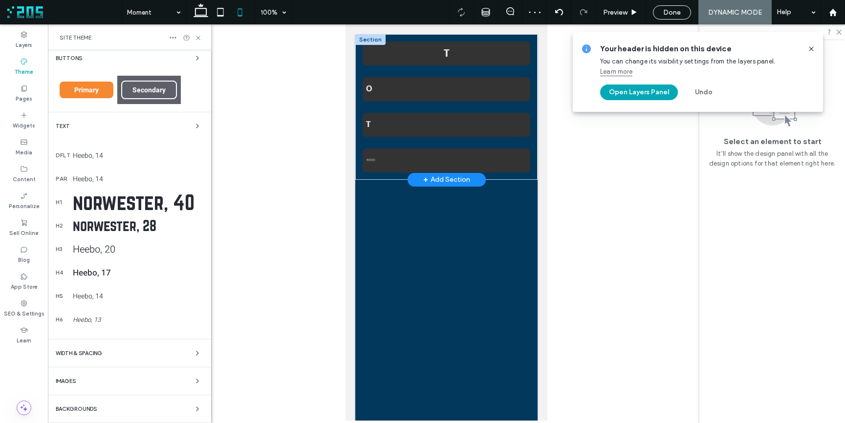
click at [176, 410] on div "Backgrounds" at bounding box center [130, 409] width 148 height 12
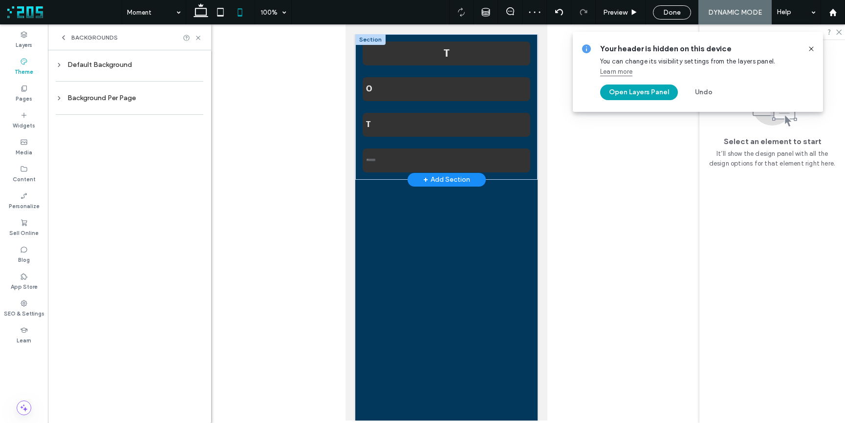
scroll to position [0, 0]
click at [144, 94] on div "Background Per Page" at bounding box center [130, 98] width 148 height 8
click at [189, 208] on div "rgb(3, 56, 93)" at bounding box center [189, 207] width 8 height 8
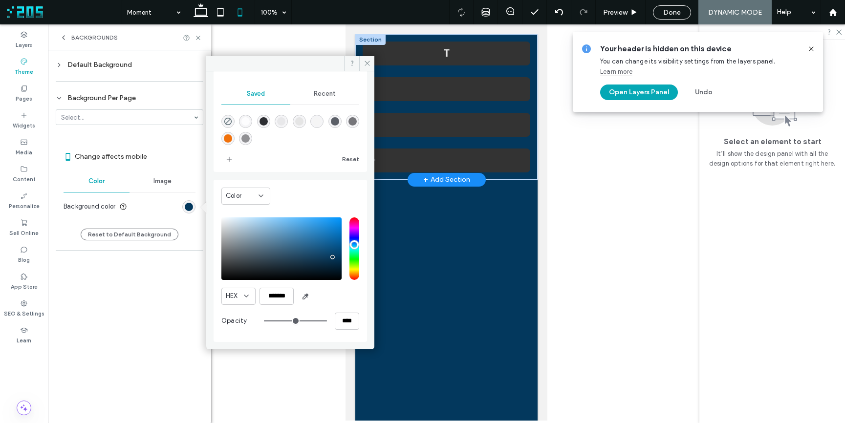
scroll to position [81, 0]
type input "*******"
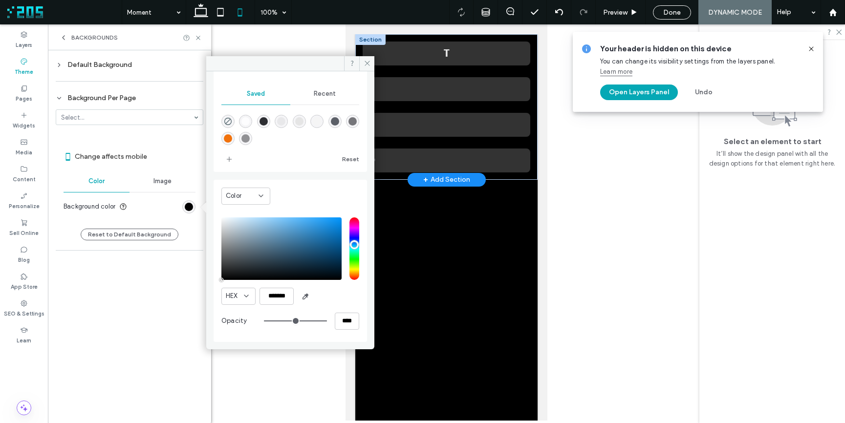
drag, startPoint x: 256, startPoint y: 267, endPoint x: 182, endPoint y: 312, distance: 87.1
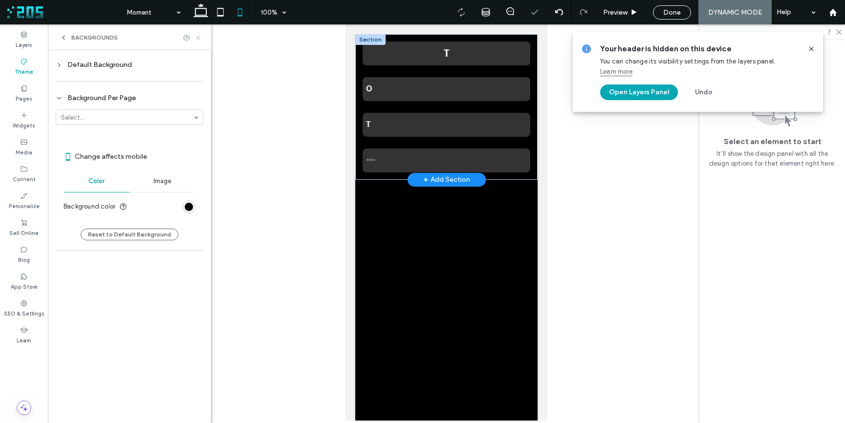
click at [200, 40] on icon at bounding box center [198, 37] width 7 height 7
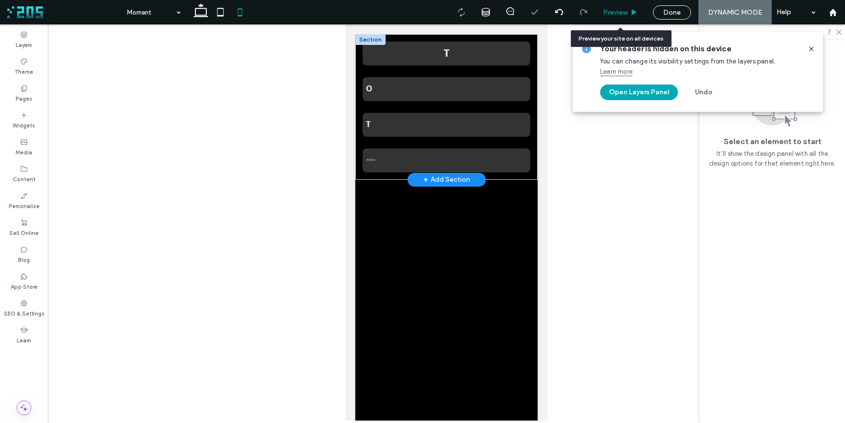
click at [620, 8] on span "Preview" at bounding box center [615, 12] width 24 height 8
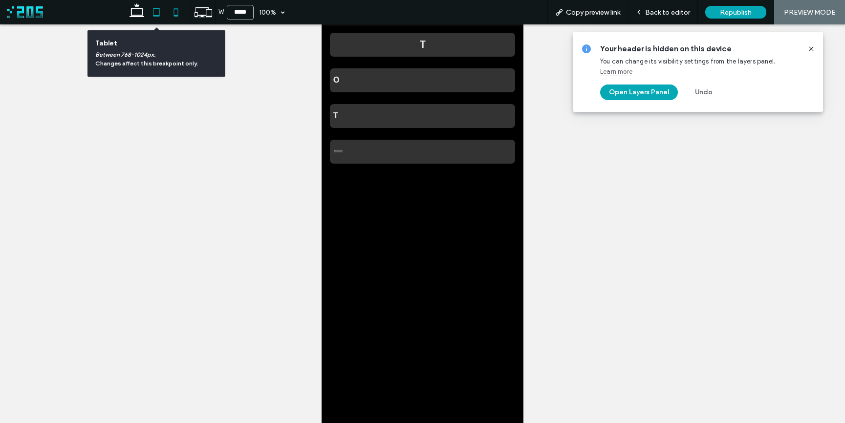
click at [156, 13] on icon at bounding box center [157, 12] width 20 height 20
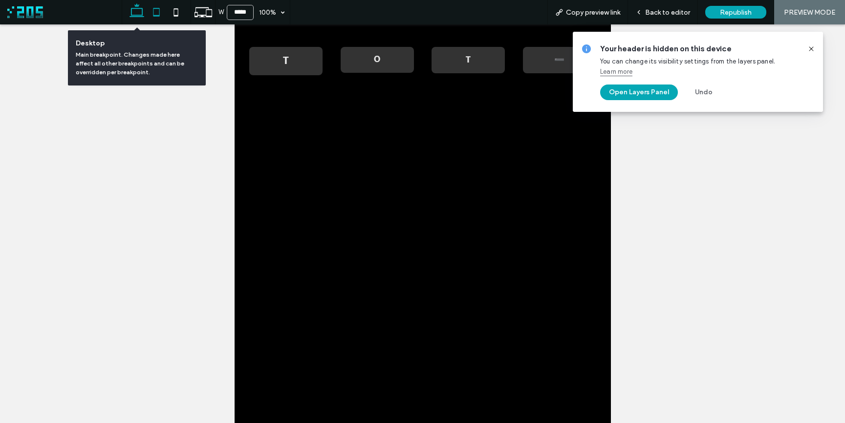
click at [136, 14] on icon at bounding box center [137, 12] width 20 height 20
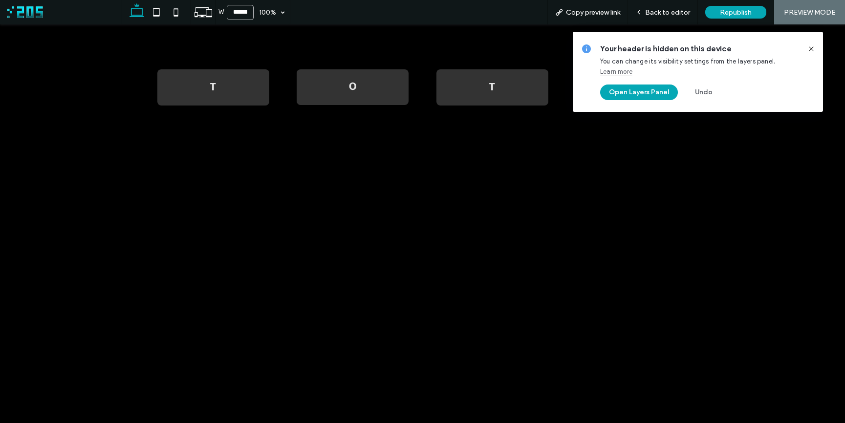
click at [811, 49] on icon at bounding box center [812, 49] width 8 height 8
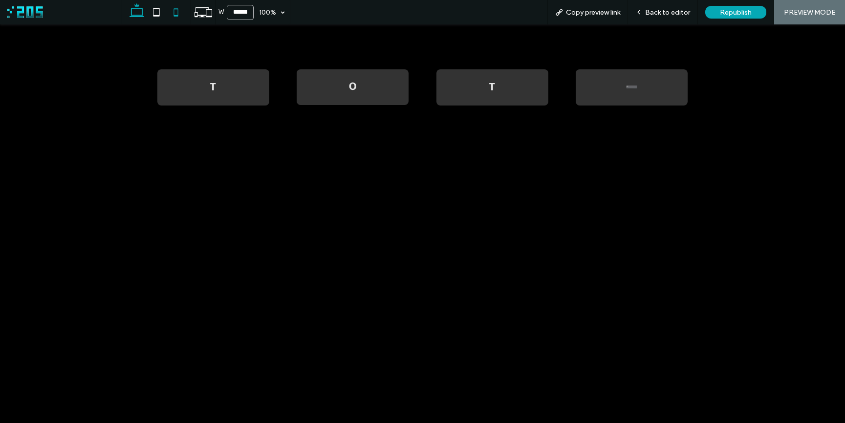
click at [176, 12] on icon at bounding box center [176, 12] width 20 height 20
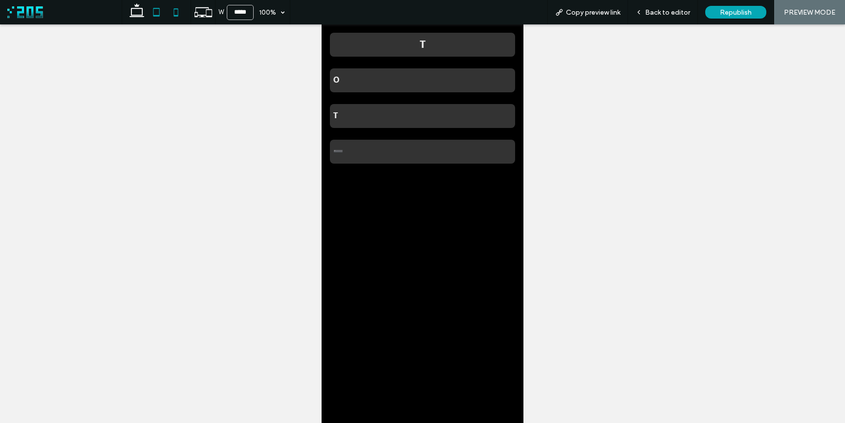
click at [156, 15] on use at bounding box center [156, 12] width 6 height 8
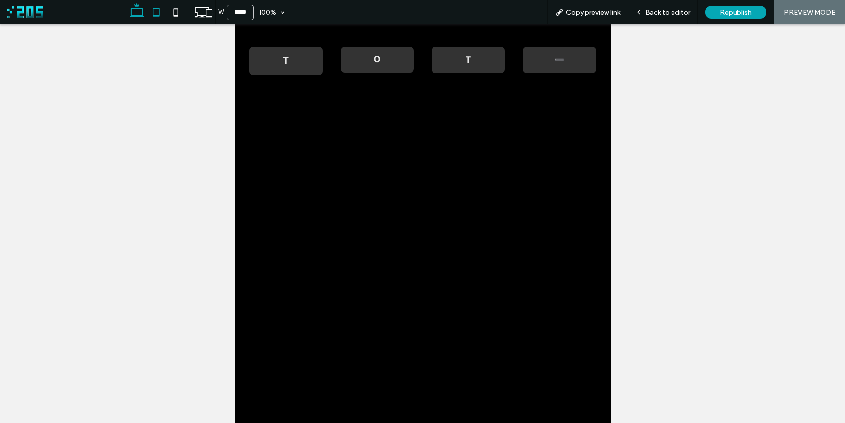
click at [139, 16] on icon at bounding box center [137, 12] width 20 height 20
type input "******"
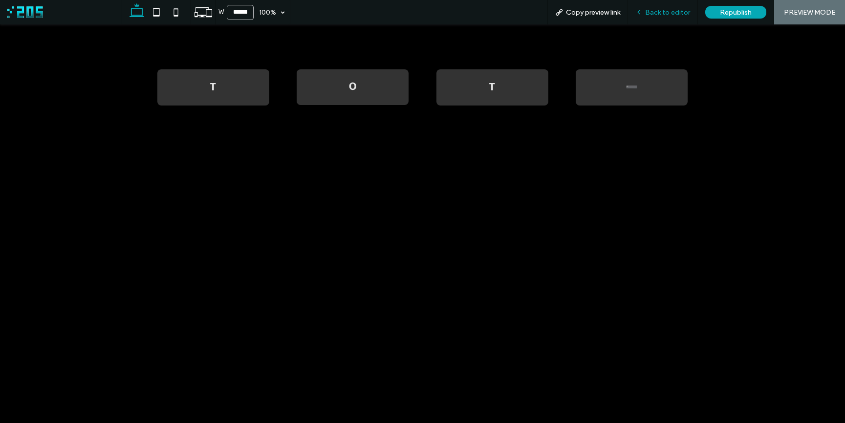
click at [660, 12] on span "Back to editor" at bounding box center [667, 12] width 45 height 8
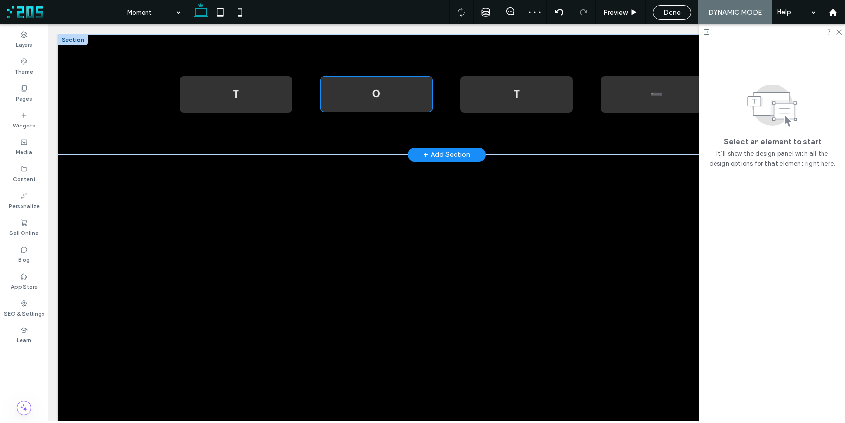
click at [349, 95] on div "O" at bounding box center [376, 95] width 90 height 14
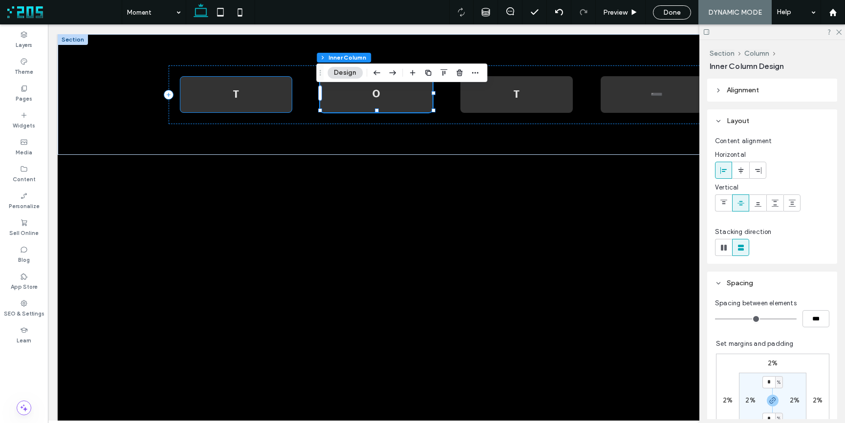
click at [252, 100] on p "T" at bounding box center [236, 95] width 90 height 14
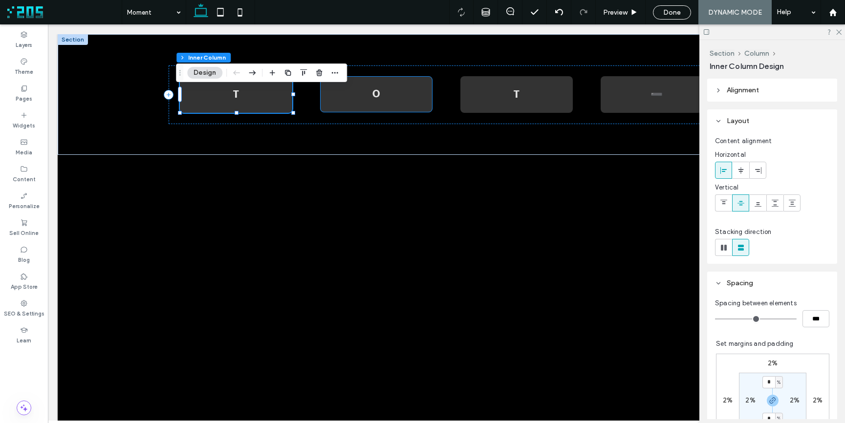
click at [346, 100] on div "O" at bounding box center [376, 94] width 112 height 36
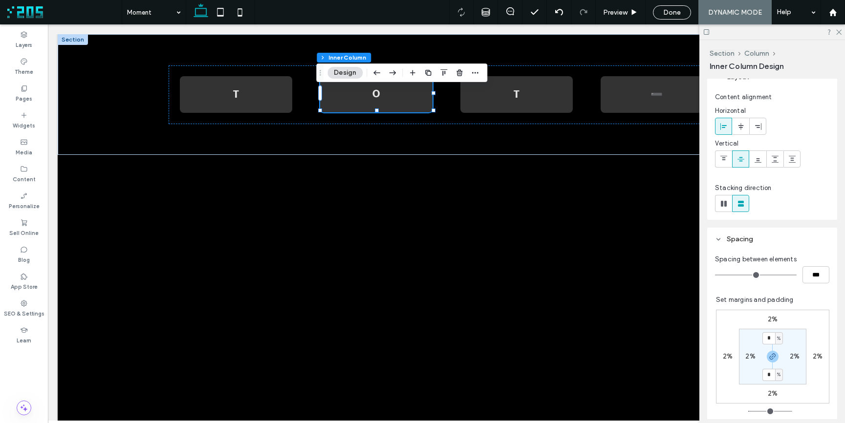
scroll to position [46, 0]
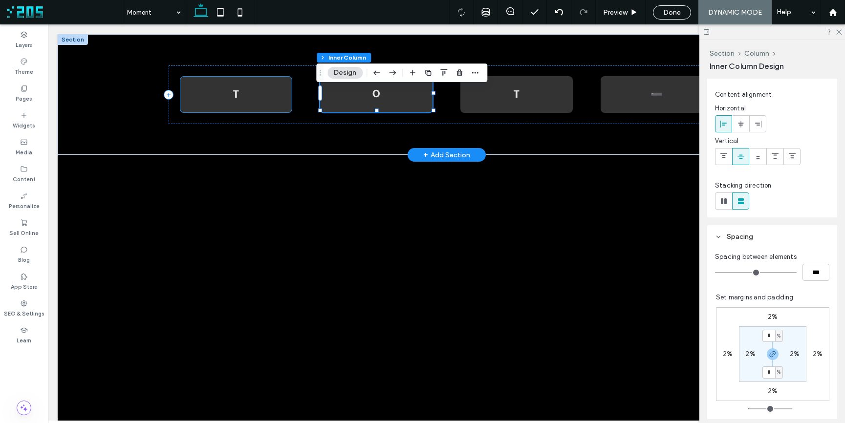
click at [276, 104] on div "T" at bounding box center [236, 94] width 112 height 36
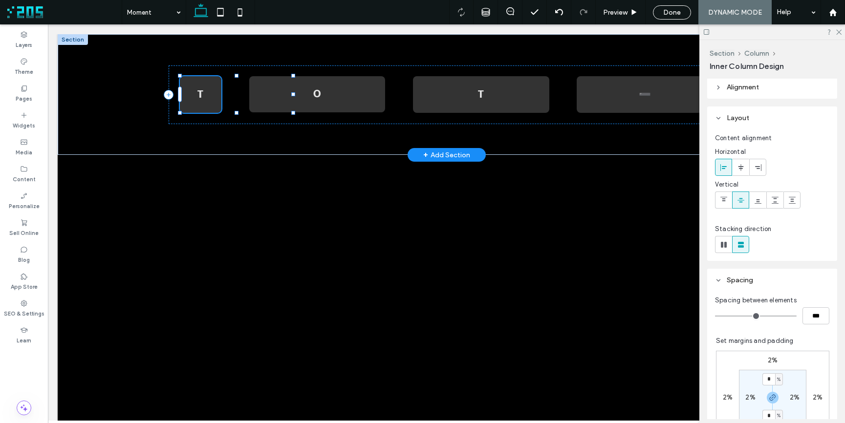
scroll to position [0, 0]
drag, startPoint x: 233, startPoint y: 112, endPoint x: 233, endPoint y: 103, distance: 8.8
click at [233, 103] on div "T O T ➖" at bounding box center [447, 94] width 587 height 121
type input "**"
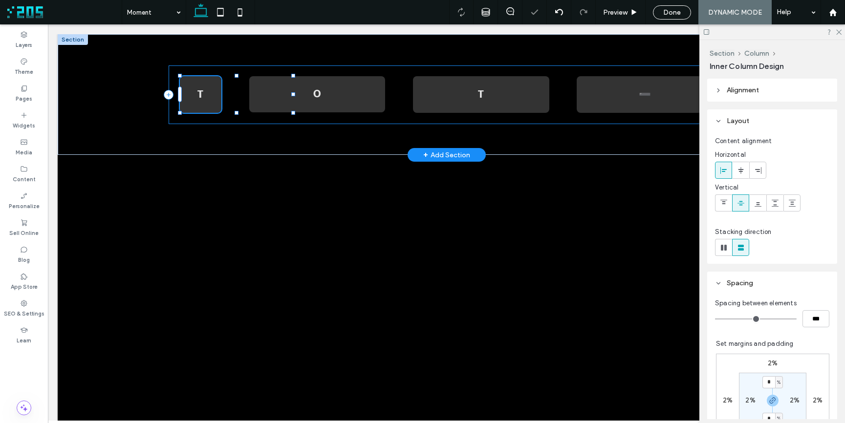
drag, startPoint x: 232, startPoint y: 114, endPoint x: 235, endPoint y: 105, distance: 9.3
click at [234, 105] on div "T O T ➖" at bounding box center [447, 94] width 587 height 121
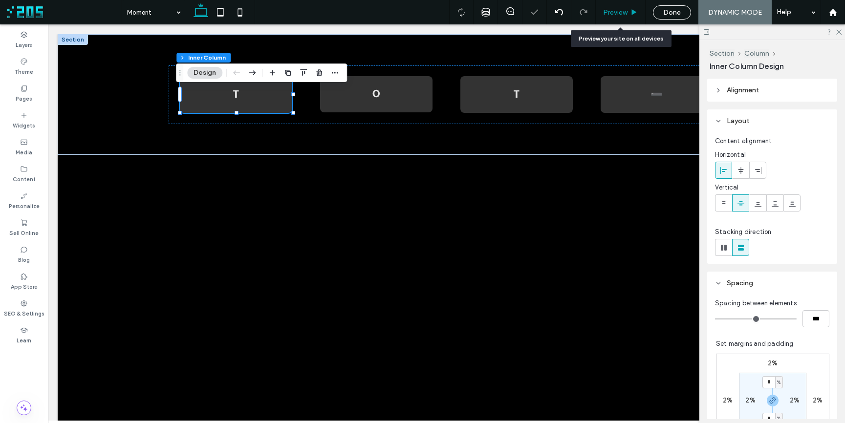
click at [621, 13] on span "Preview" at bounding box center [615, 12] width 24 height 8
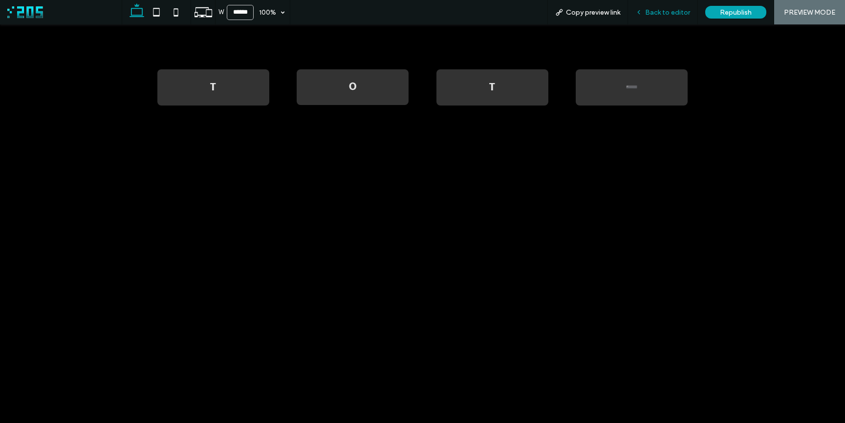
click at [651, 13] on span "Back to editor" at bounding box center [667, 12] width 45 height 8
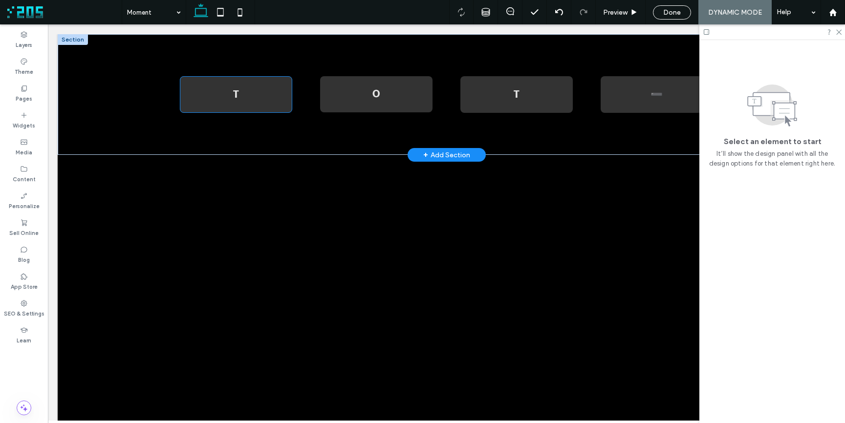
click at [234, 93] on strong "T" at bounding box center [236, 95] width 6 height 14
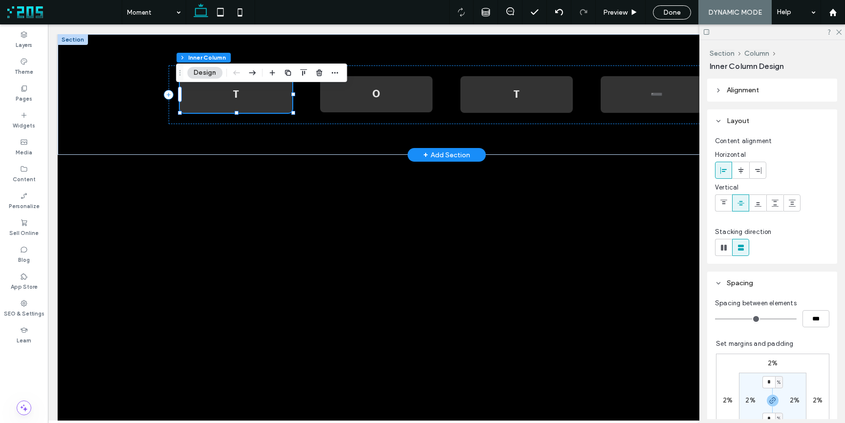
click at [233, 95] on strong "T" at bounding box center [236, 95] width 6 height 14
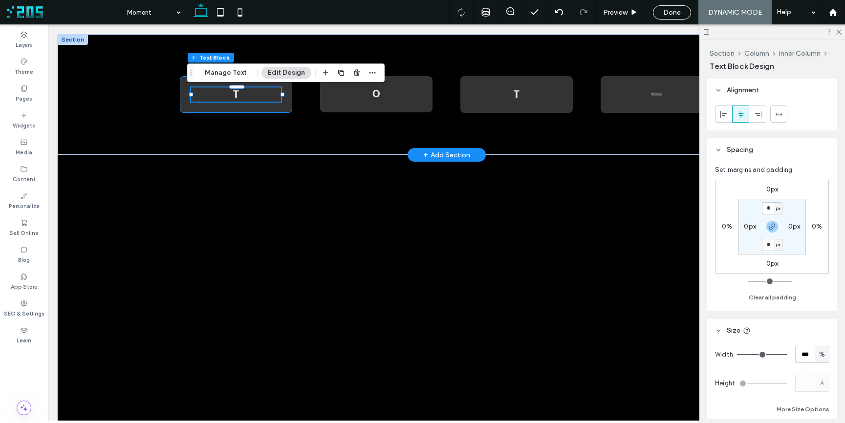
click at [283, 102] on div "T" at bounding box center [236, 94] width 112 height 36
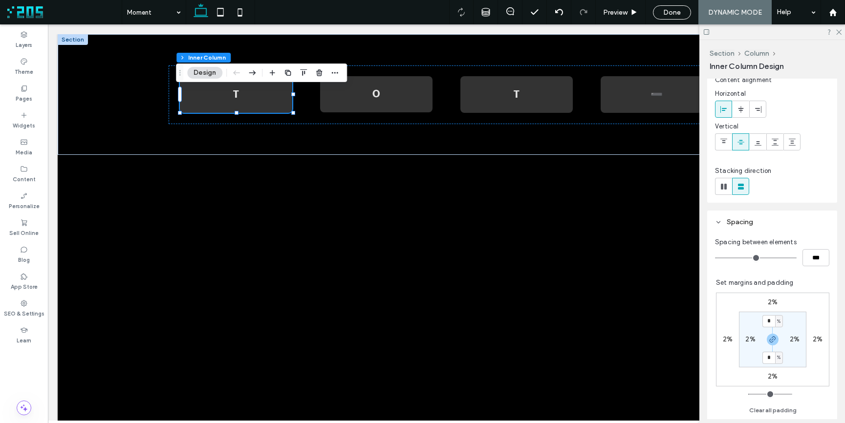
scroll to position [65, 0]
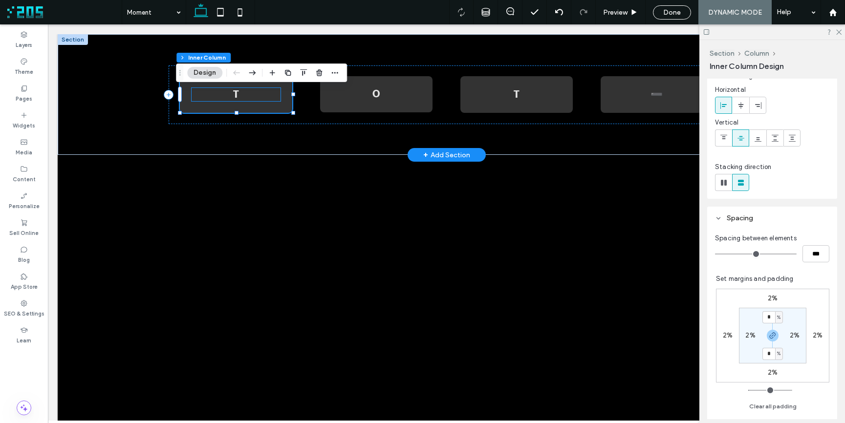
click at [236, 95] on p "T" at bounding box center [236, 95] width 90 height 14
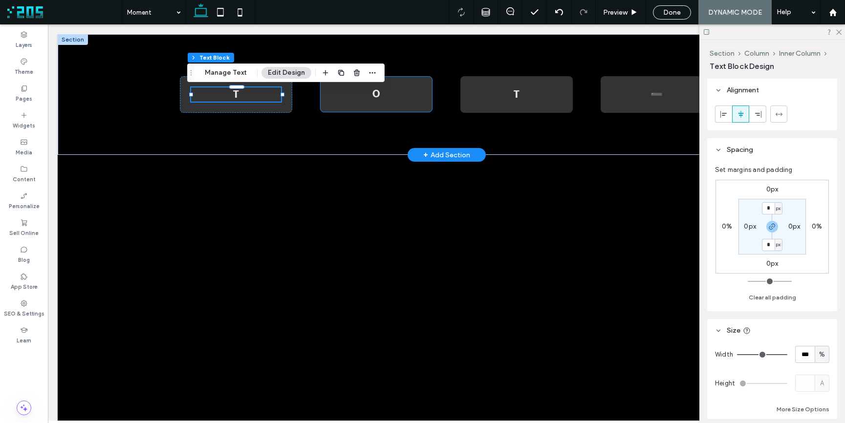
click at [376, 95] on div "O" at bounding box center [376, 95] width 90 height 14
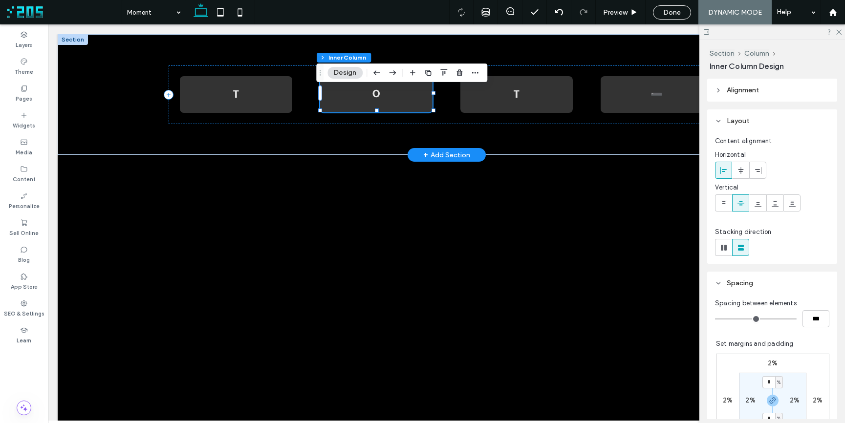
click at [375, 95] on div "O" at bounding box center [376, 95] width 90 height 14
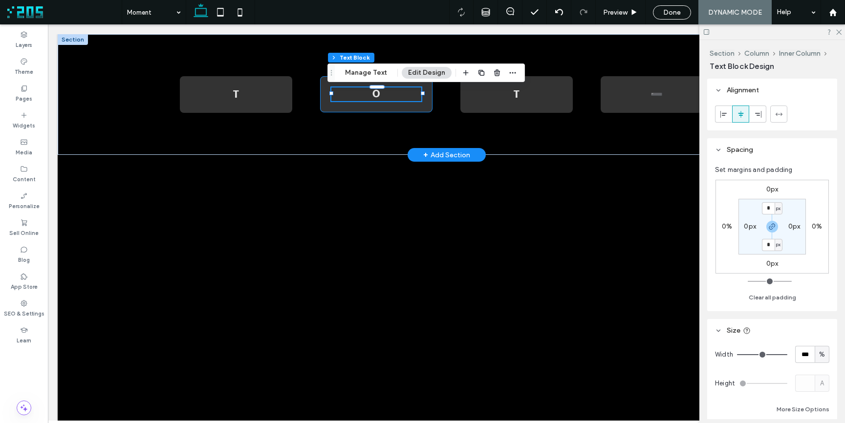
click at [373, 105] on div "O" at bounding box center [376, 94] width 112 height 36
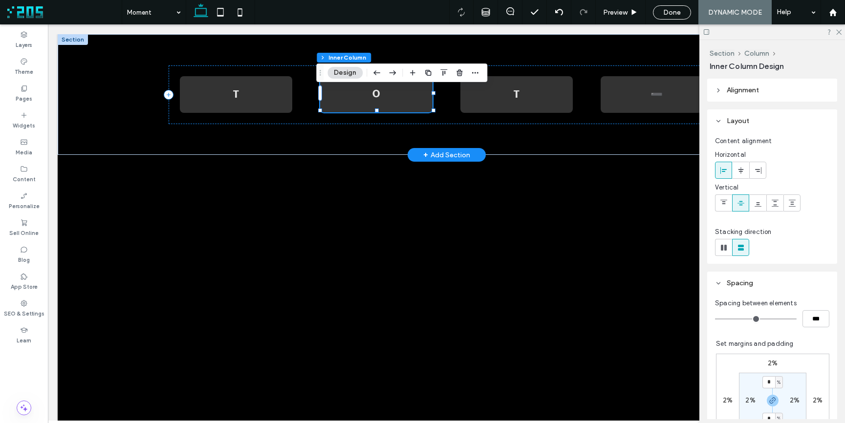
scroll to position [0, 3]
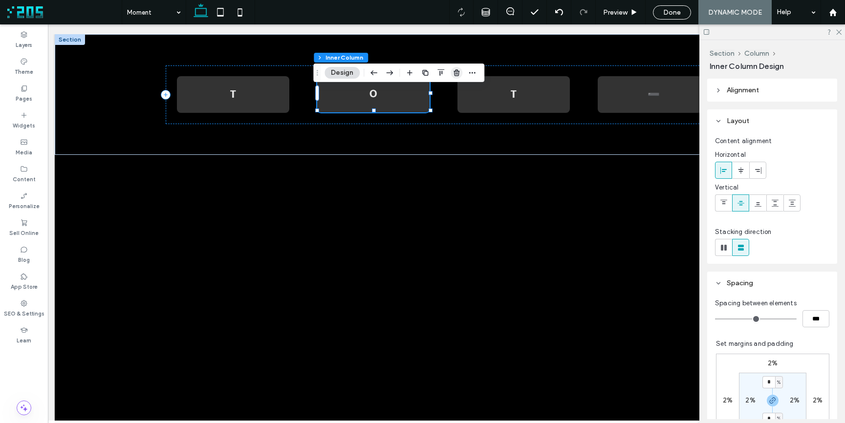
click at [455, 72] on icon "button" at bounding box center [457, 73] width 8 height 8
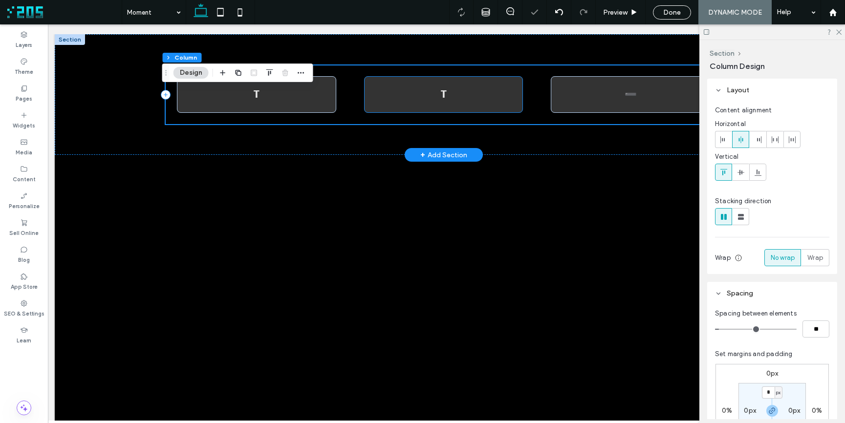
scroll to position [0, 4]
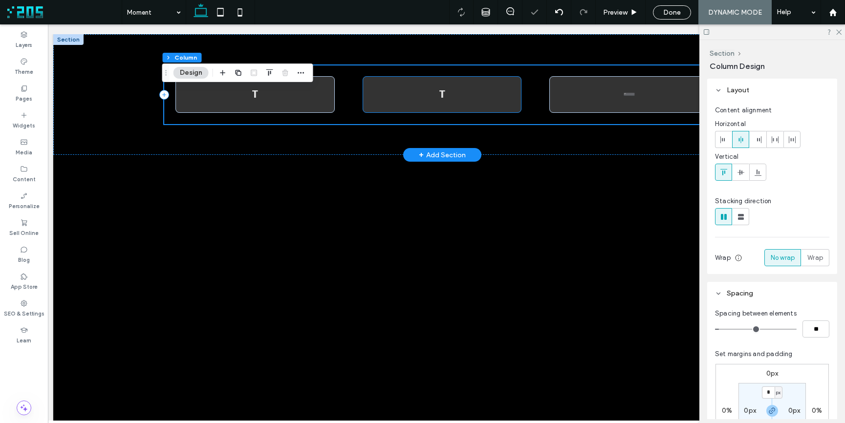
click at [396, 101] on p "T" at bounding box center [442, 95] width 137 height 14
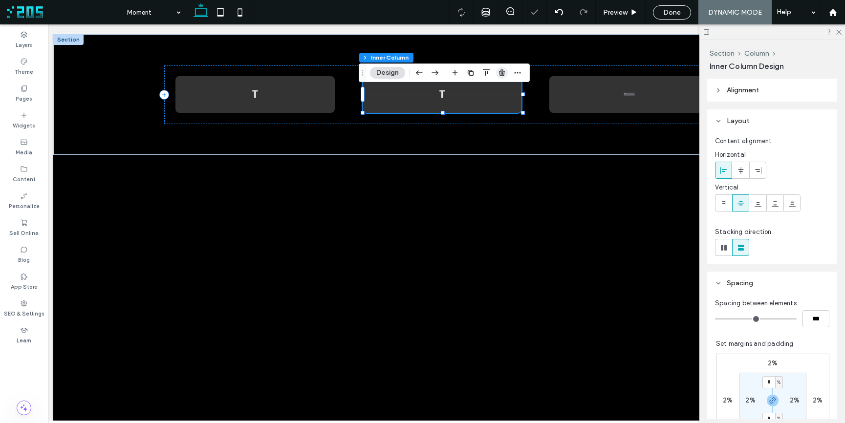
click at [499, 71] on icon "button" at bounding box center [502, 73] width 8 height 8
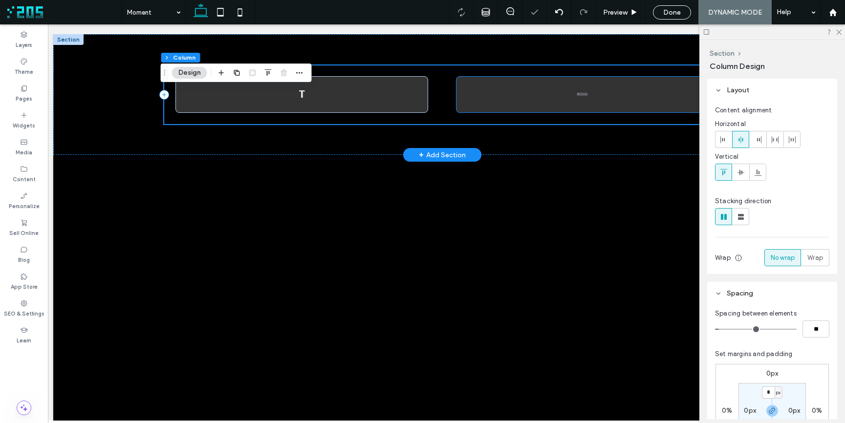
click at [503, 99] on p "➖" at bounding box center [582, 95] width 231 height 14
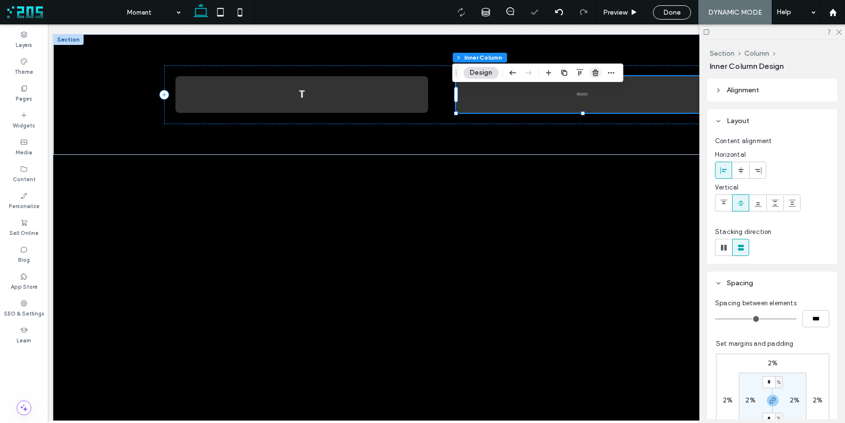
drag, startPoint x: 598, startPoint y: 75, endPoint x: 555, endPoint y: 50, distance: 49.9
click at [598, 75] on icon "button" at bounding box center [596, 73] width 8 height 8
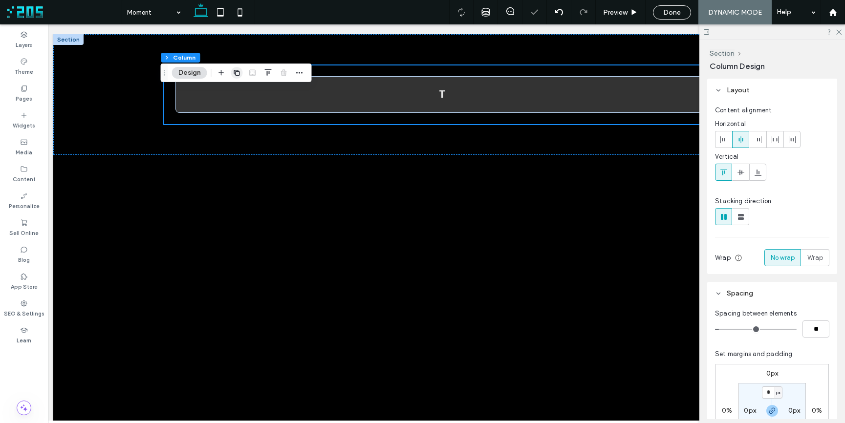
click at [233, 72] on icon "button" at bounding box center [237, 73] width 8 height 8
type input "**"
type input "***"
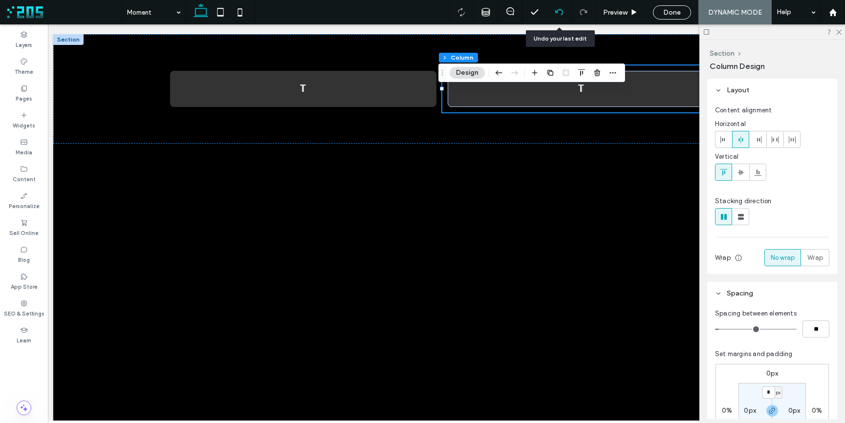
click at [553, 12] on div at bounding box center [559, 12] width 24 height 8
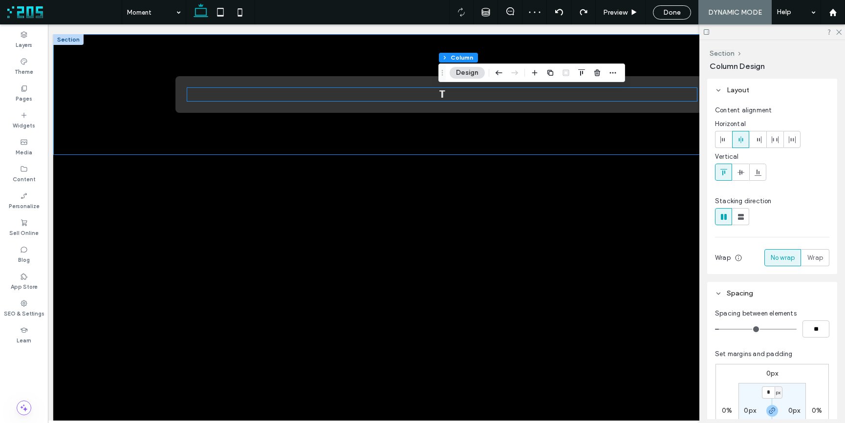
scroll to position [0, 0]
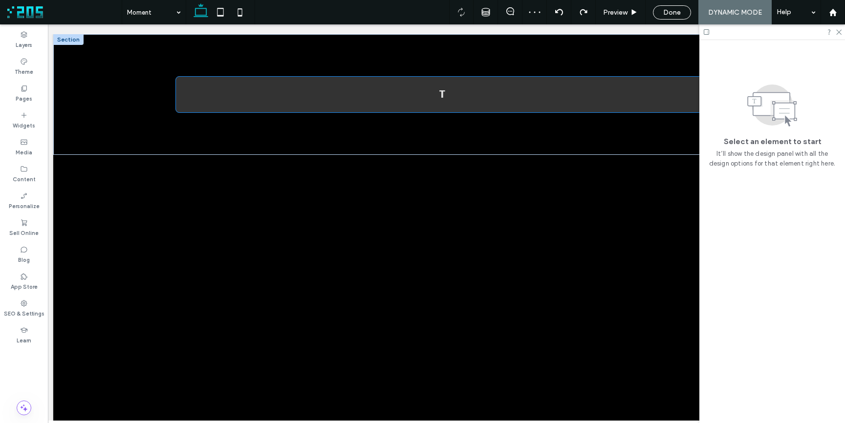
click at [345, 83] on div "T" at bounding box center [442, 94] width 533 height 36
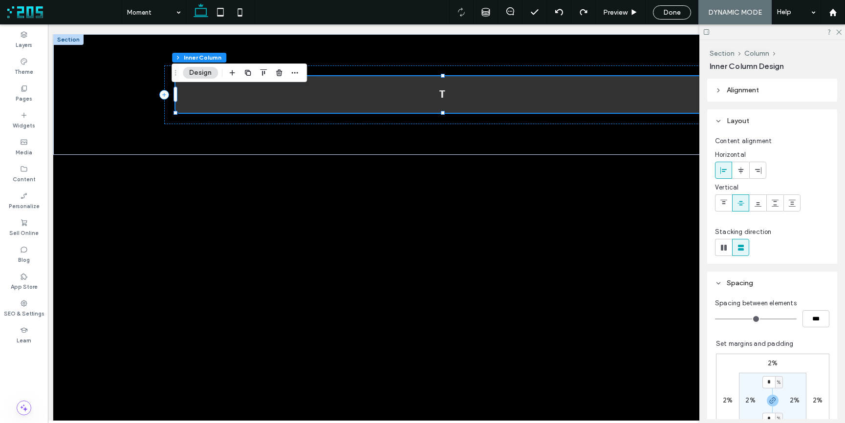
click at [332, 82] on div "T" at bounding box center [442, 94] width 533 height 36
click at [248, 73] on icon "button" at bounding box center [248, 73] width 8 height 8
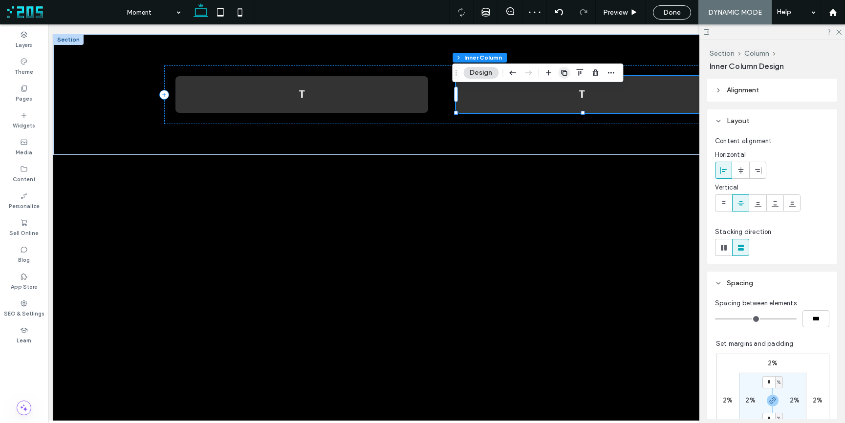
click at [564, 72] on icon "button" at bounding box center [564, 73] width 8 height 8
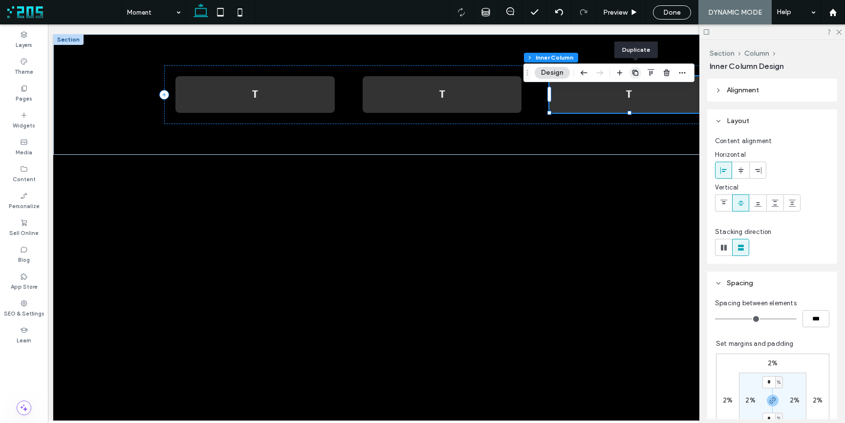
click at [635, 73] on icon "button" at bounding box center [636, 73] width 8 height 8
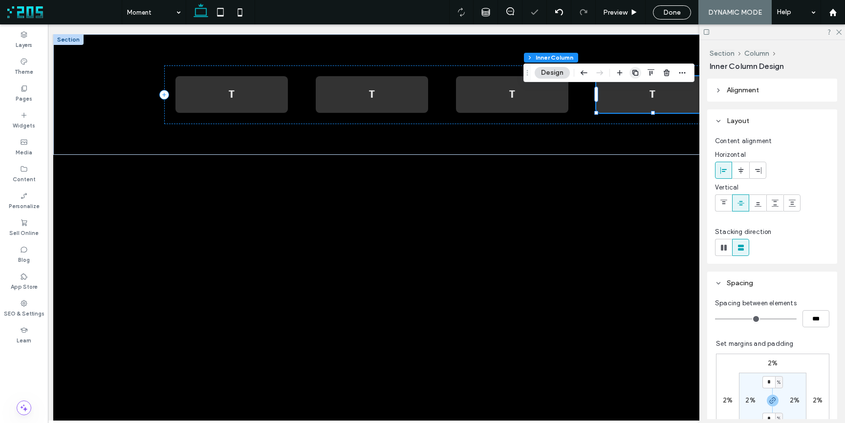
click at [636, 73] on icon "button" at bounding box center [636, 73] width 8 height 8
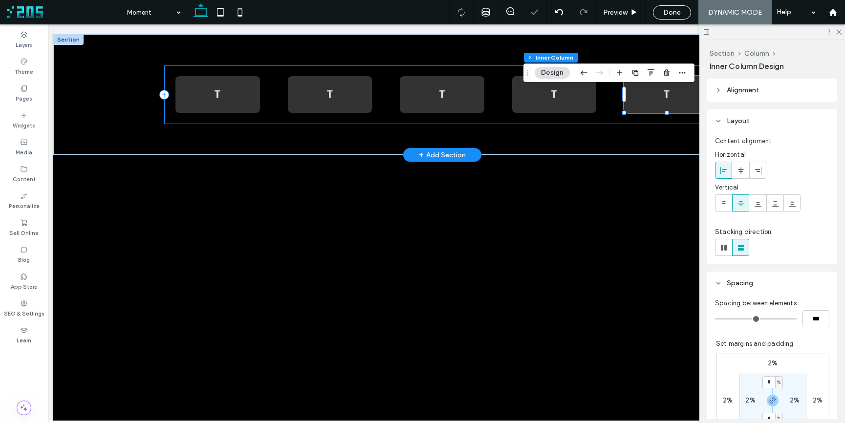
click at [464, 68] on div "T T T T T" at bounding box center [441, 95] width 555 height 59
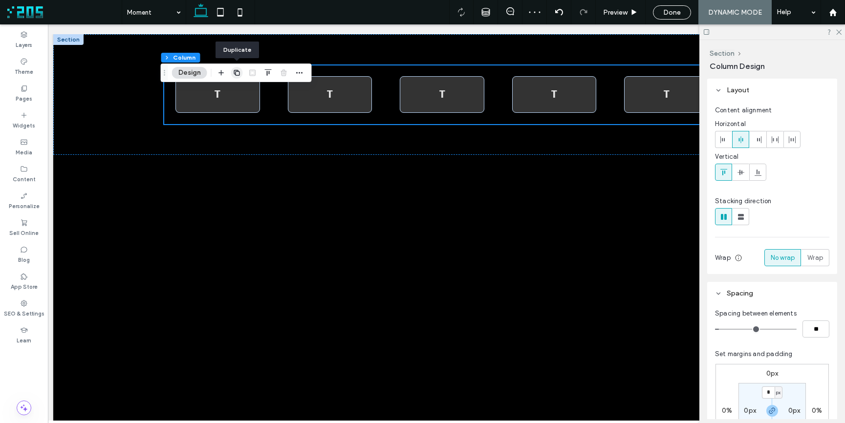
click at [236, 74] on icon "button" at bounding box center [237, 73] width 8 height 8
type input "**"
type input "***"
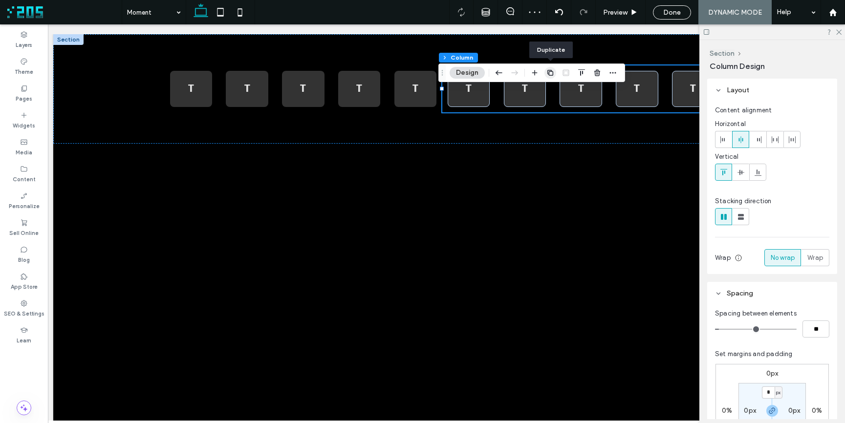
click at [551, 74] on icon "button" at bounding box center [551, 73] width 8 height 8
type input "**"
type input "*****"
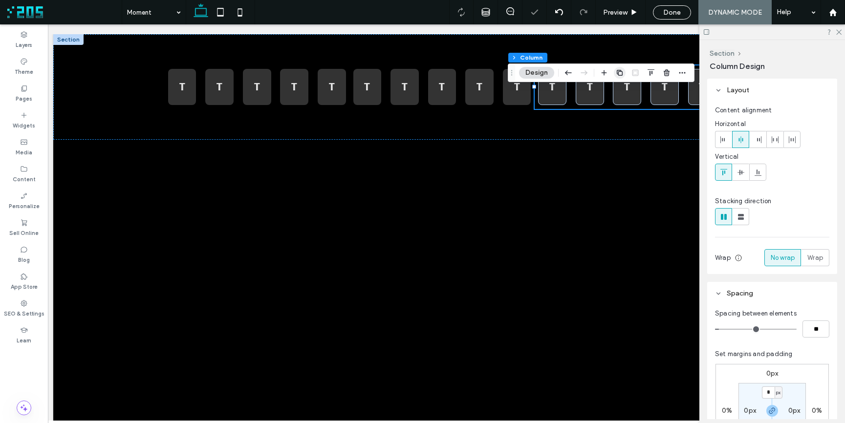
click at [620, 74] on icon "button" at bounding box center [620, 73] width 8 height 8
type input "**"
type input "***"
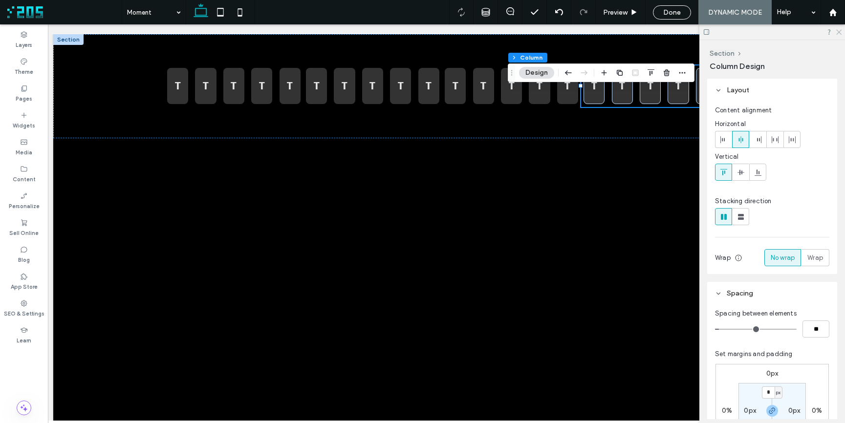
click at [840, 33] on icon at bounding box center [838, 31] width 6 height 6
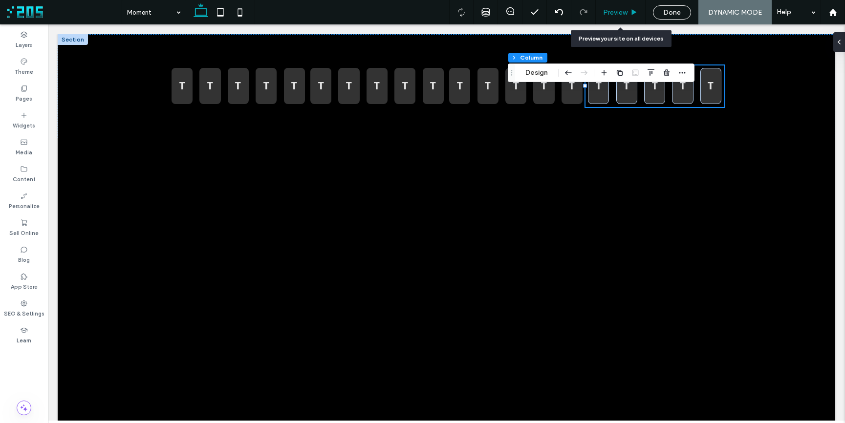
click at [620, 13] on span "Preview" at bounding box center [615, 12] width 24 height 8
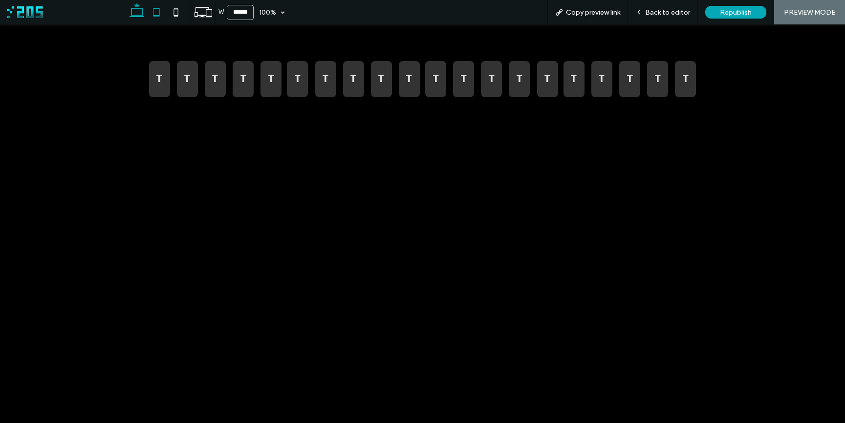
click at [157, 16] on use at bounding box center [156, 12] width 6 height 8
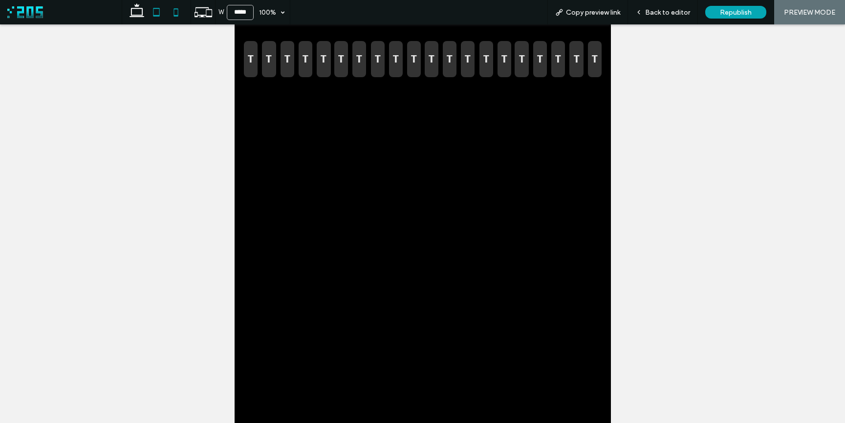
click at [176, 13] on icon at bounding box center [176, 12] width 20 height 20
type input "*****"
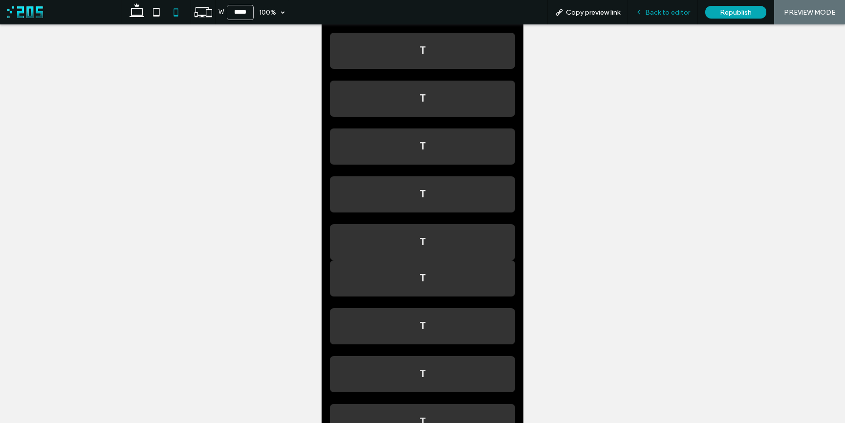
click at [650, 10] on span "Back to editor" at bounding box center [667, 12] width 45 height 8
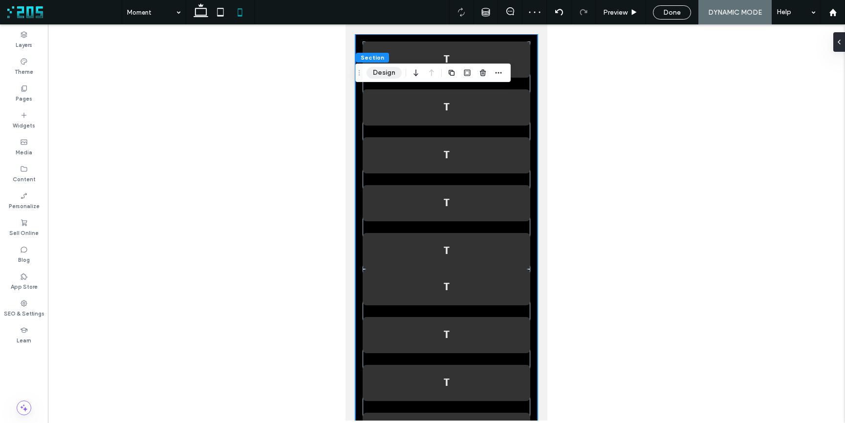
click at [376, 74] on button "Design" at bounding box center [384, 73] width 35 height 12
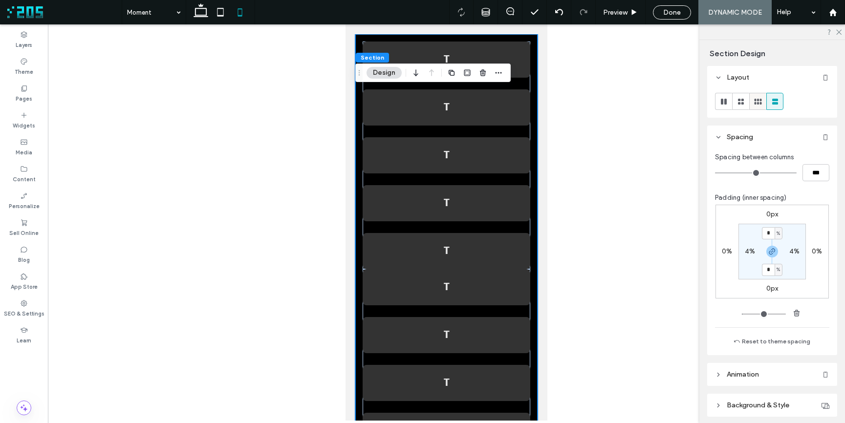
click at [759, 103] on icon at bounding box center [758, 102] width 10 height 10
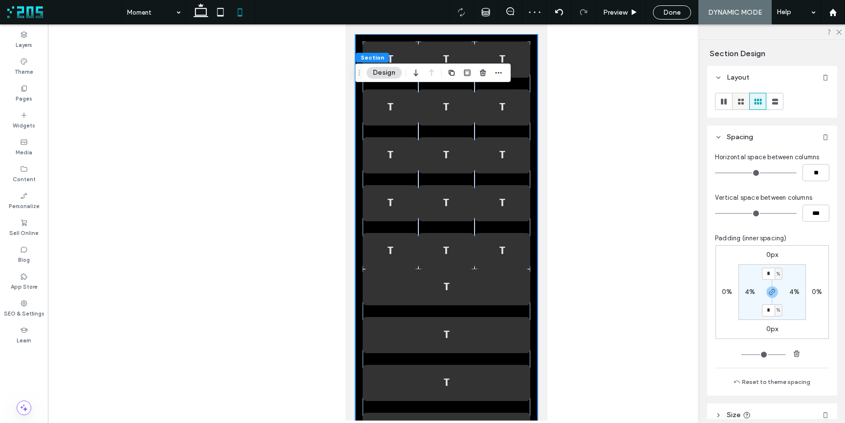
click at [743, 105] on icon at bounding box center [741, 102] width 10 height 10
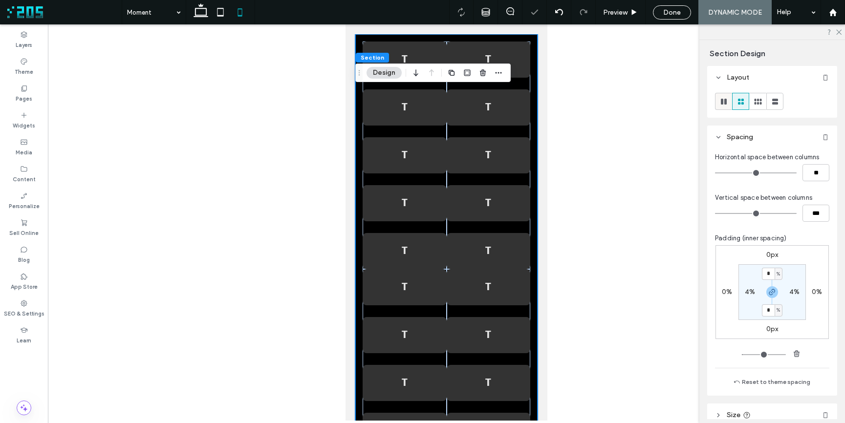
click at [723, 103] on icon at bounding box center [724, 102] width 10 height 10
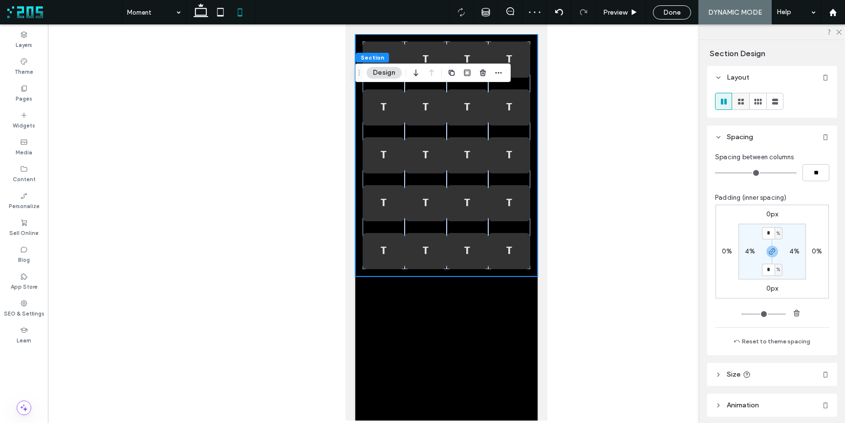
click at [739, 104] on use at bounding box center [741, 102] width 6 height 6
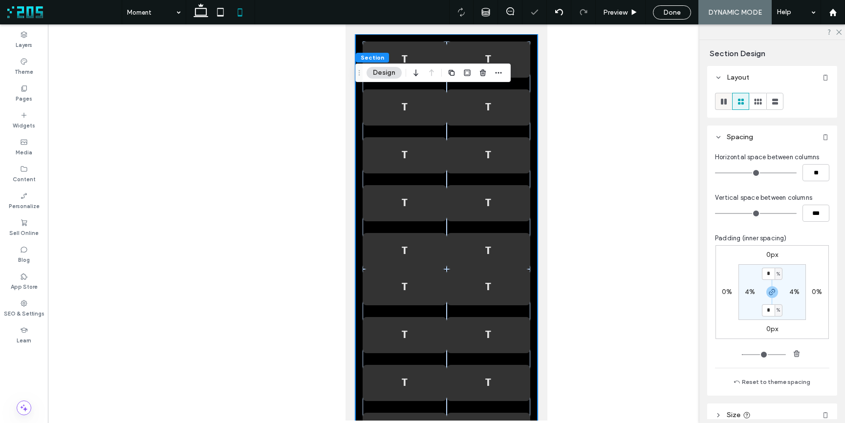
click at [726, 105] on icon at bounding box center [724, 102] width 10 height 10
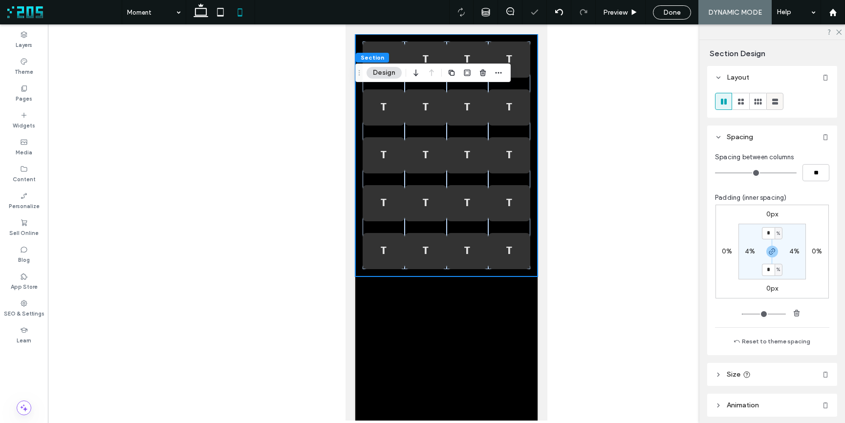
click at [777, 103] on use at bounding box center [775, 102] width 6 height 6
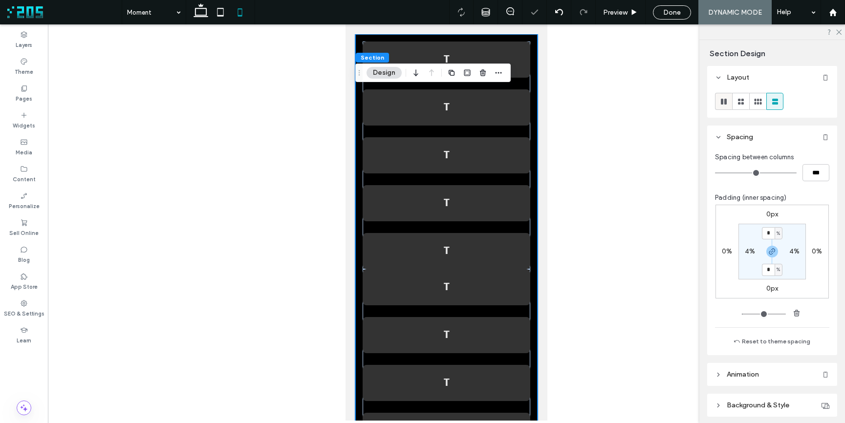
click at [723, 102] on use at bounding box center [724, 102] width 6 height 6
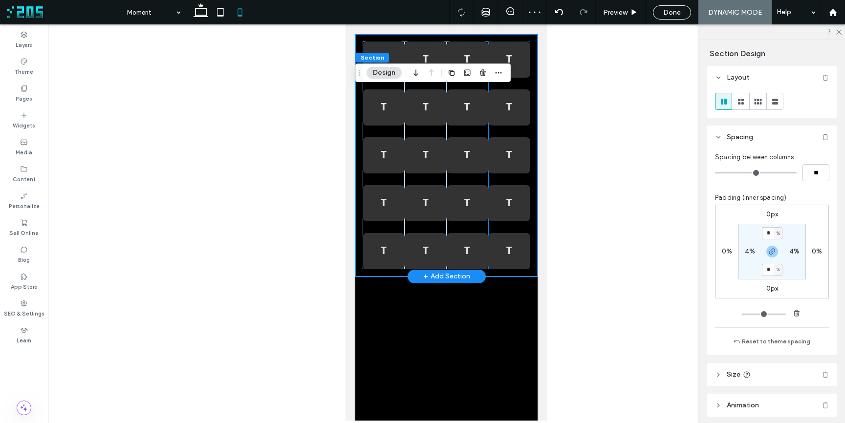
click at [502, 134] on div "T T T T T" at bounding box center [509, 156] width 42 height 228
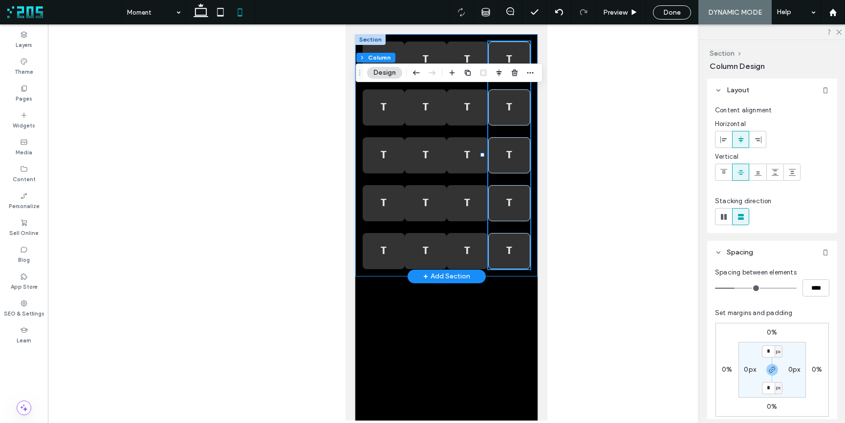
click at [358, 179] on div "T T T T T T T T T T T T T T T T T T T T" at bounding box center [446, 155] width 182 height 242
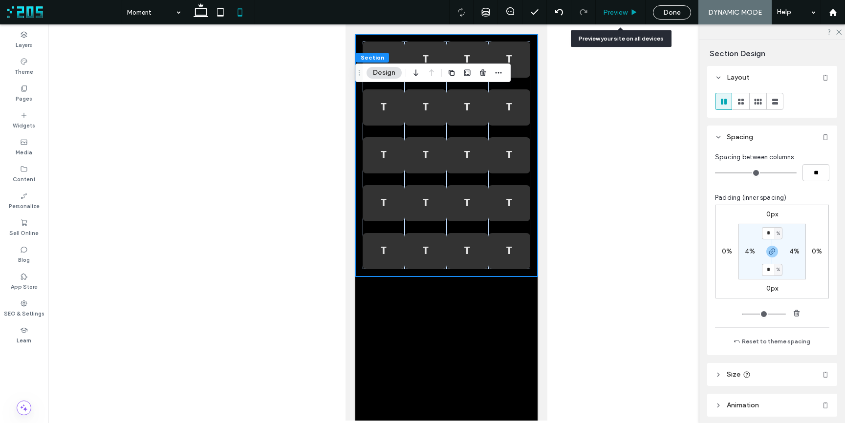
click at [619, 13] on span "Preview" at bounding box center [615, 12] width 24 height 8
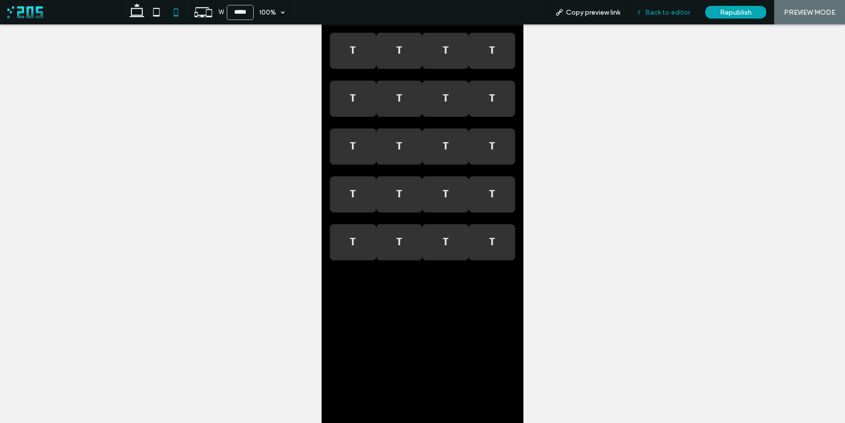
click at [641, 11] on icon at bounding box center [639, 12] width 7 height 7
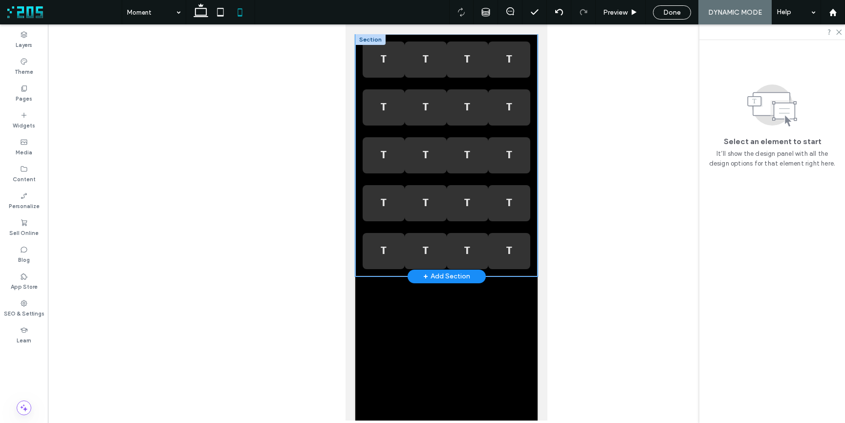
click at [356, 73] on div "T T T T T T T T T T T T T T T T T T T T" at bounding box center [446, 155] width 182 height 242
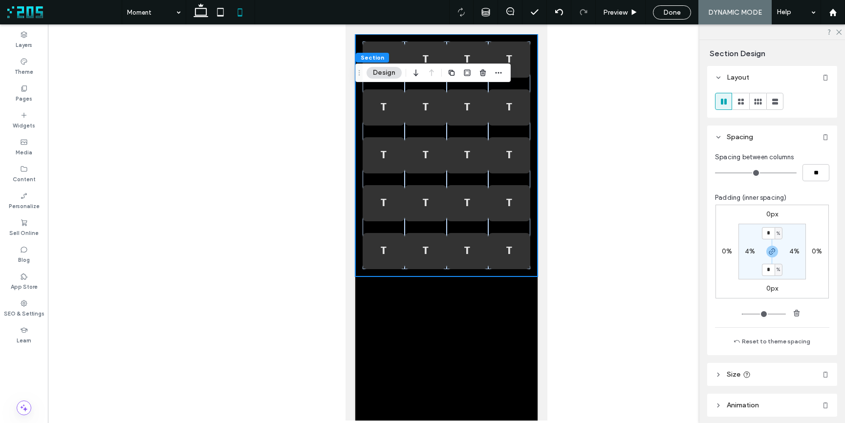
type input "*"
type input "**"
type input "*"
click at [721, 173] on input "range" at bounding box center [756, 173] width 82 height 1
click at [359, 175] on div "T T T T T T T T T T T T T T T T T T T T" at bounding box center [446, 155] width 182 height 242
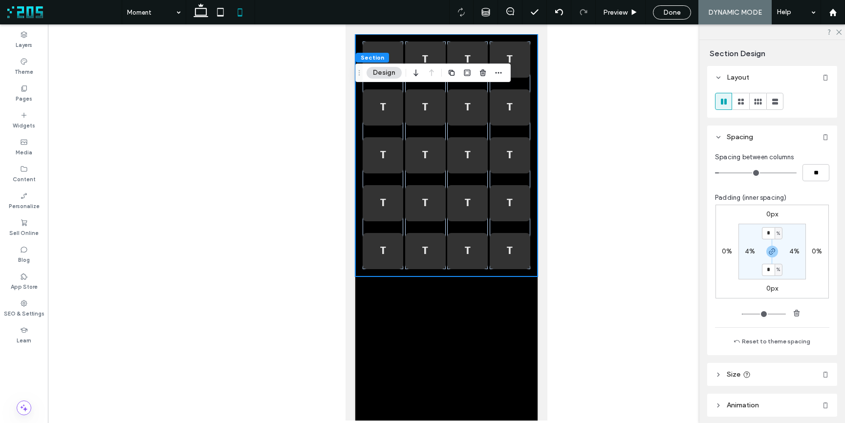
click at [616, 215] on div at bounding box center [446, 222] width 797 height 396
click at [617, 13] on span "Preview" at bounding box center [615, 12] width 24 height 8
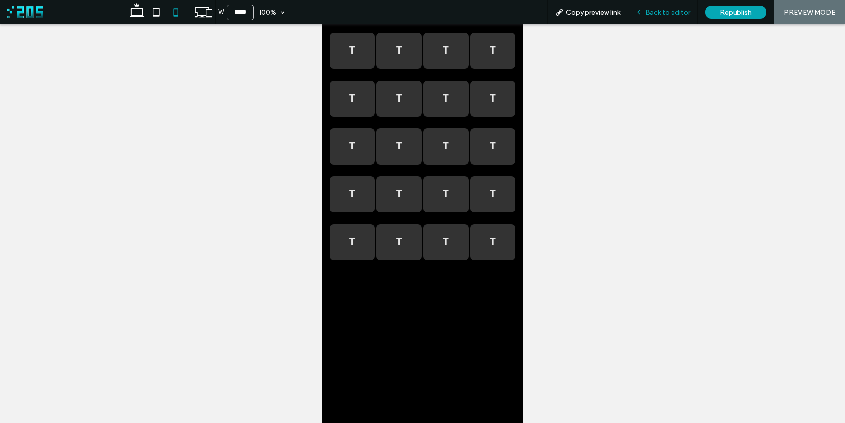
click at [644, 11] on div "Back to editor" at bounding box center [662, 12] width 69 height 8
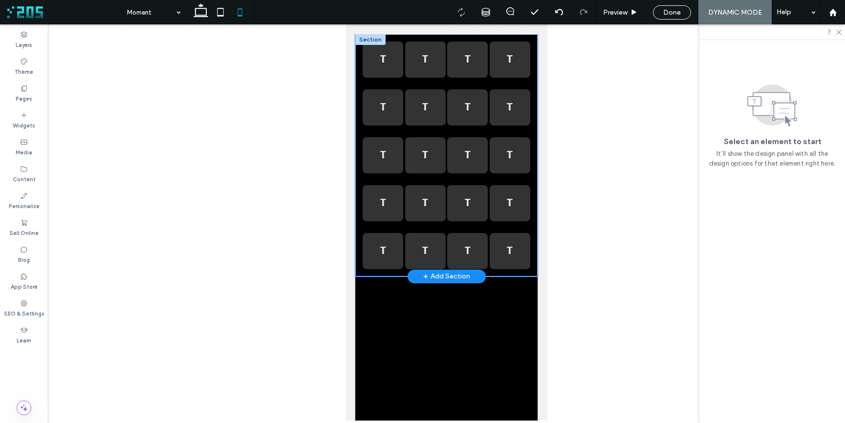
click at [359, 135] on div "T T T T T T T T T T T T T T T T T T T T" at bounding box center [446, 155] width 182 height 242
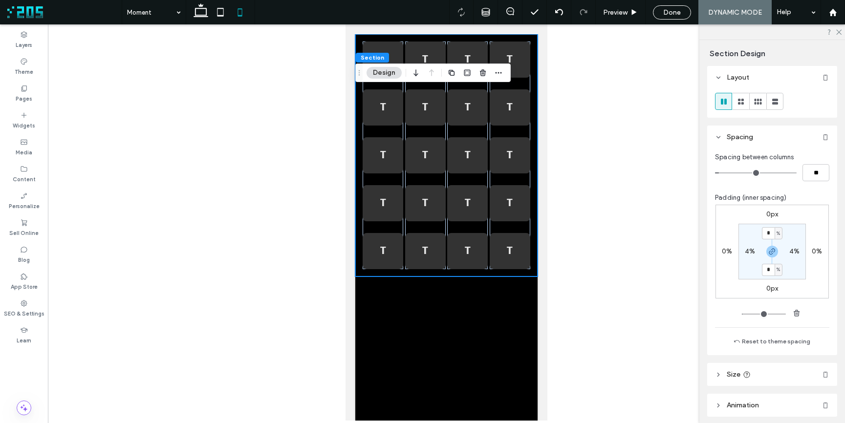
type input "*"
type input "**"
click at [727, 173] on input "range" at bounding box center [756, 173] width 82 height 1
type input "*"
type input "**"
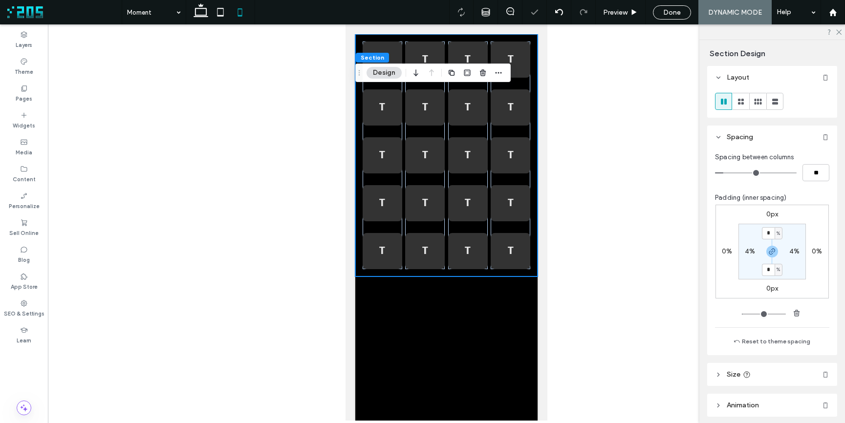
type input "*"
type input "**"
type input "*"
type input "**"
type input "*"
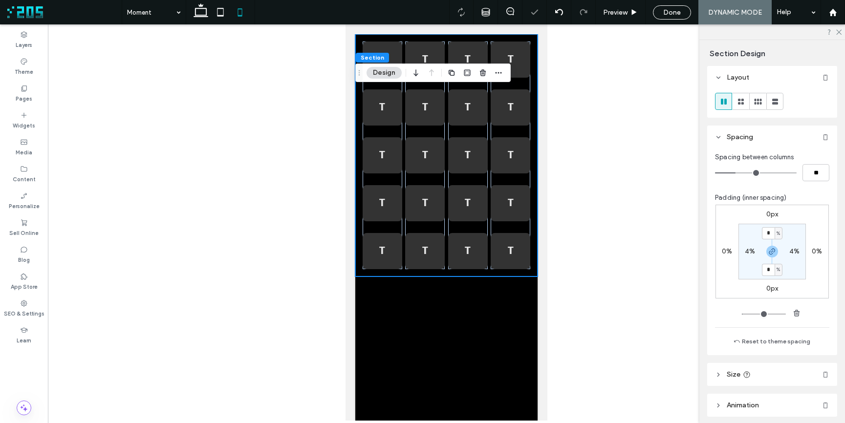
type input "**"
drag, startPoint x: 727, startPoint y: 173, endPoint x: 739, endPoint y: 173, distance: 11.7
click at [739, 173] on input "range" at bounding box center [756, 173] width 82 height 1
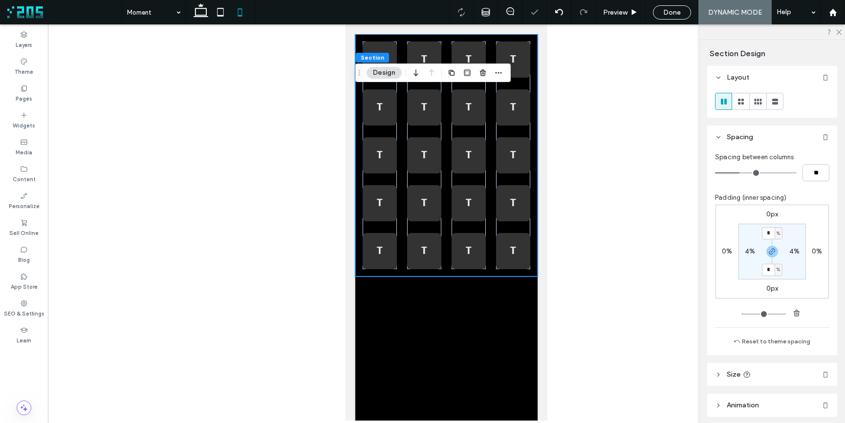
type input "*"
type input "**"
type input "*"
type input "**"
drag, startPoint x: 739, startPoint y: 173, endPoint x: 733, endPoint y: 174, distance: 5.4
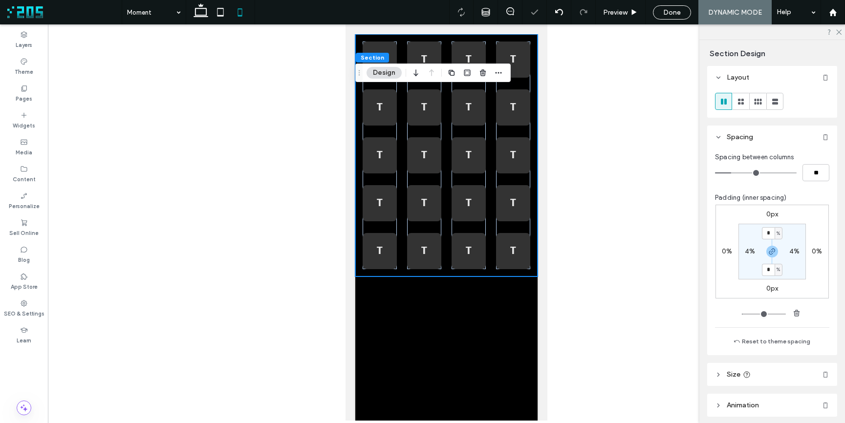
type input "*"
click at [733, 174] on input "range" at bounding box center [756, 173] width 82 height 1
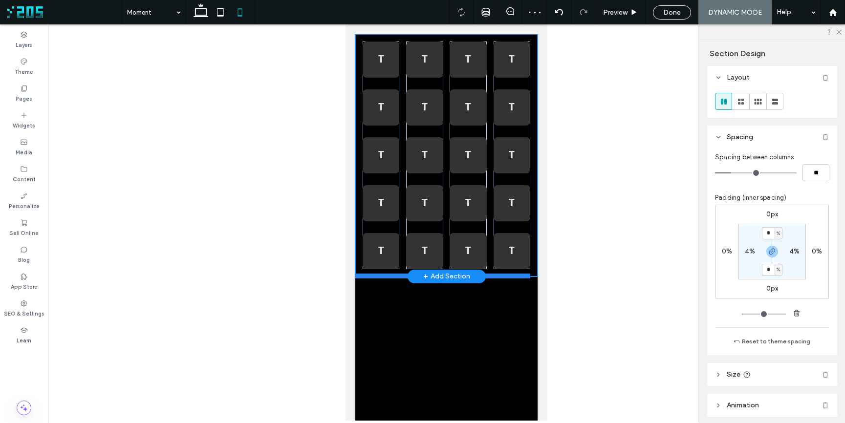
click at [499, 274] on div at bounding box center [442, 276] width 175 height 5
type input "***"
click at [388, 275] on div at bounding box center [442, 276] width 175 height 5
drag, startPoint x: 501, startPoint y: 273, endPoint x: 491, endPoint y: 277, distance: 10.8
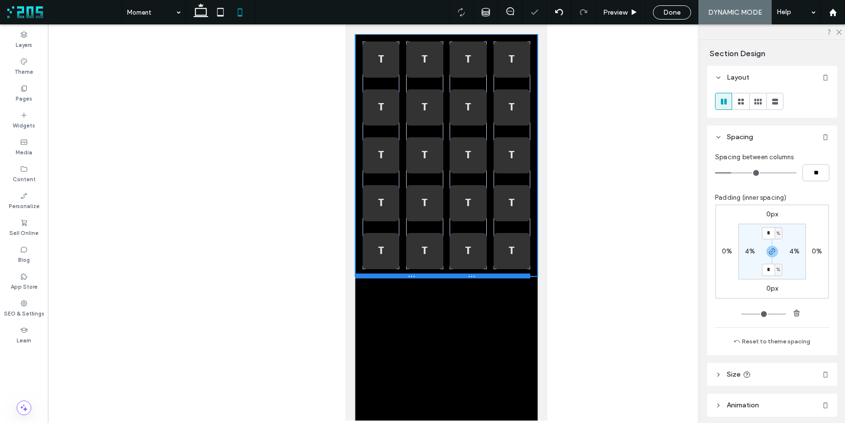
click at [501, 274] on div at bounding box center [442, 276] width 175 height 5
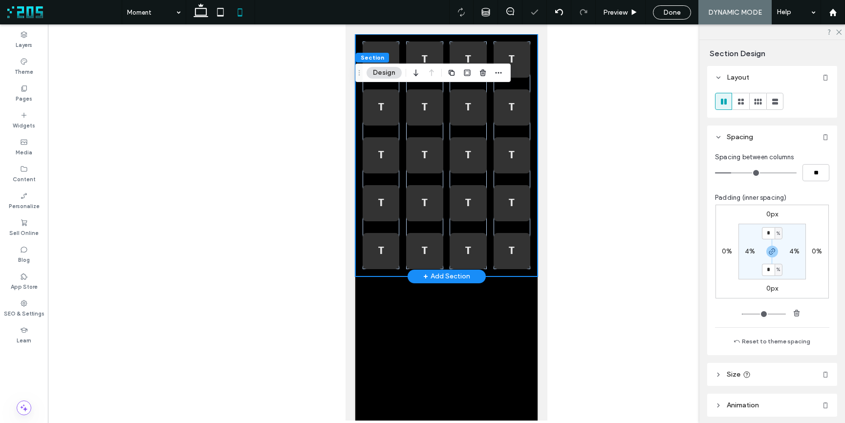
click at [468, 275] on div "+ Add Section" at bounding box center [447, 277] width 78 height 14
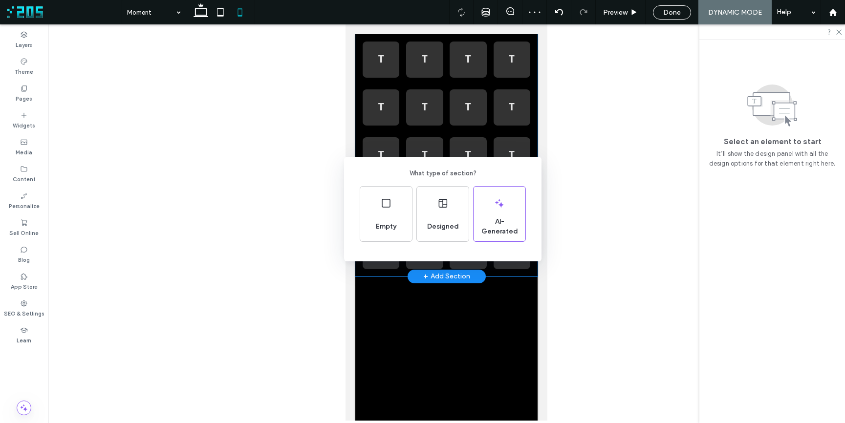
click at [634, 265] on div "What type of section? Empty Designed AI-Generated" at bounding box center [422, 235] width 845 height 471
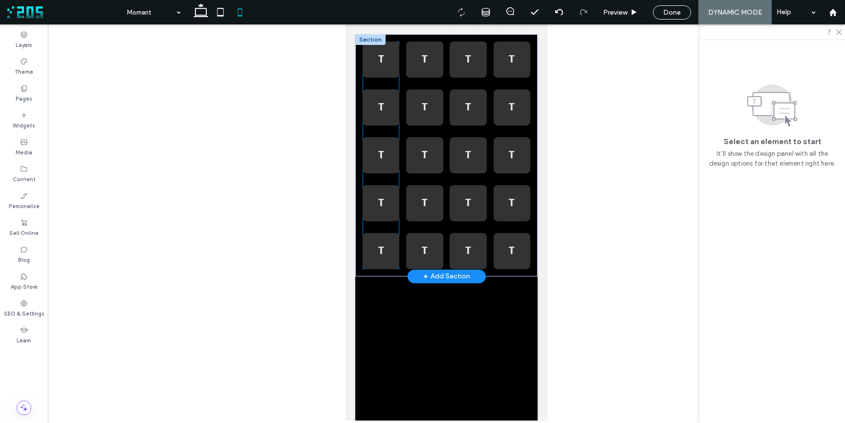
click at [391, 85] on div "T T T T T" at bounding box center [381, 156] width 37 height 228
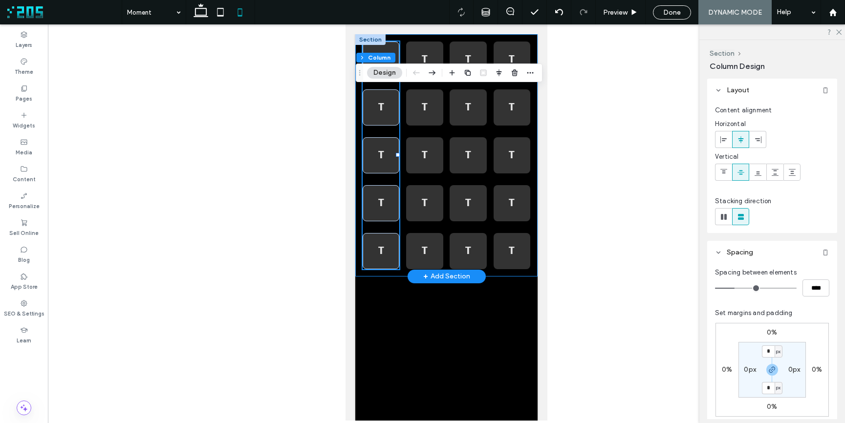
click at [526, 131] on div "T T T T T T T T T T T T T T T T T T T T" at bounding box center [446, 155] width 182 height 242
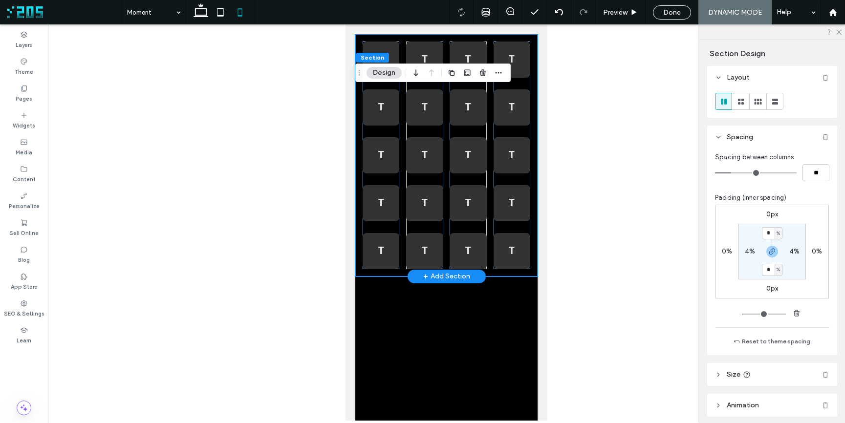
click at [527, 131] on div "T T T T T T T T T T T T T T T T T T T T" at bounding box center [446, 155] width 182 height 242
click at [521, 131] on div "T T T T T" at bounding box center [512, 156] width 37 height 228
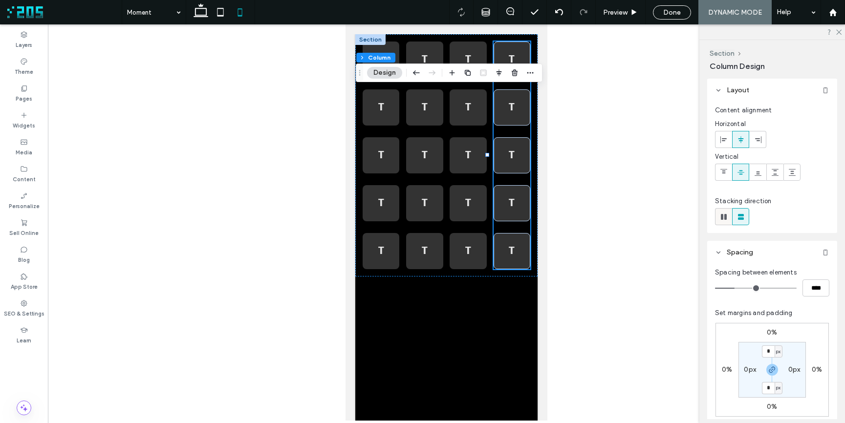
click at [721, 217] on icon at bounding box center [724, 217] width 10 height 10
type input "*"
type input "**"
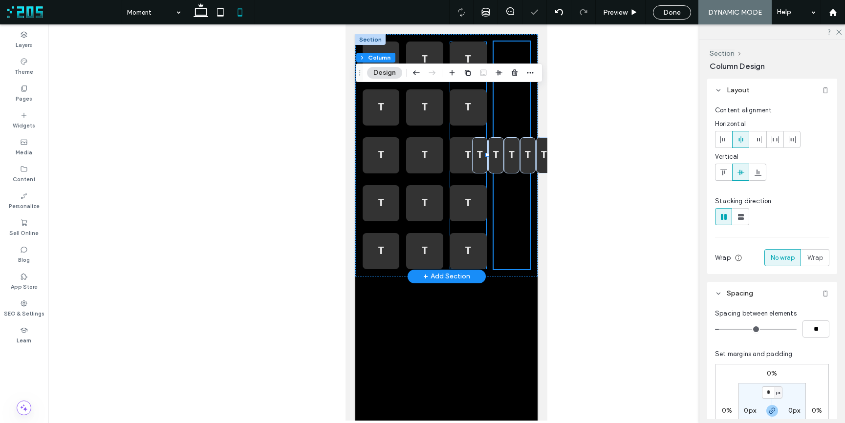
click at [475, 225] on div "T T T T T" at bounding box center [468, 156] width 37 height 228
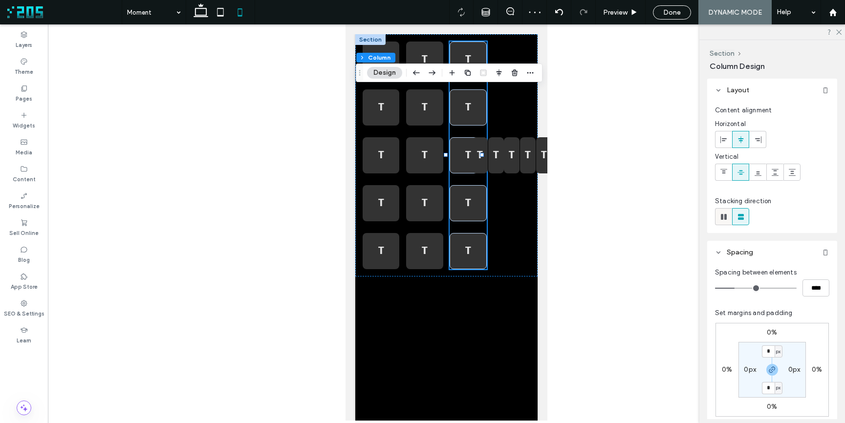
click at [724, 221] on icon at bounding box center [724, 217] width 10 height 10
type input "*"
type input "**"
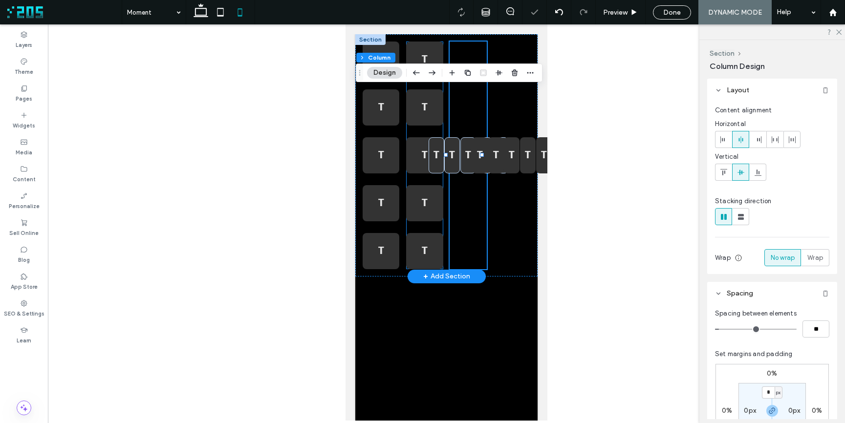
click at [431, 226] on div "T T T T T" at bounding box center [424, 156] width 37 height 228
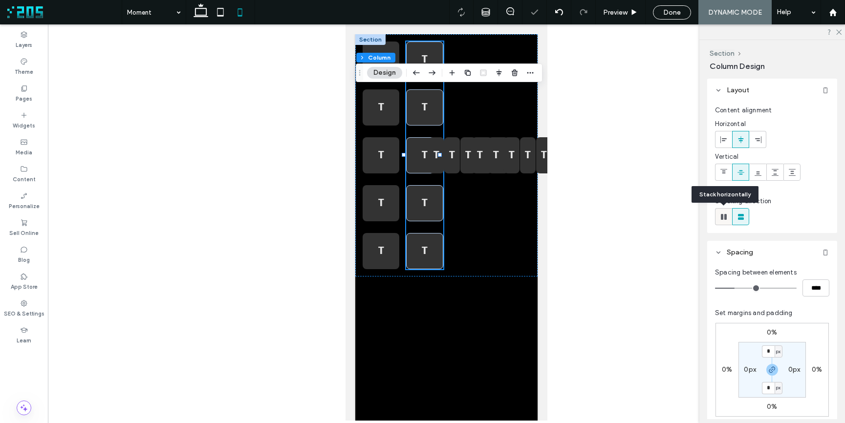
drag, startPoint x: 725, startPoint y: 220, endPoint x: 184, endPoint y: 181, distance: 541.6
click at [725, 220] on use at bounding box center [724, 217] width 6 height 6
type input "*"
type input "**"
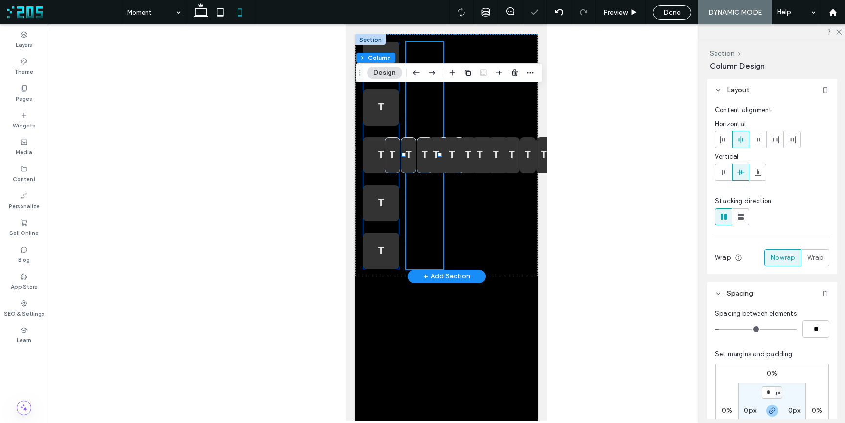
click at [393, 224] on div "T T T T T" at bounding box center [381, 156] width 37 height 228
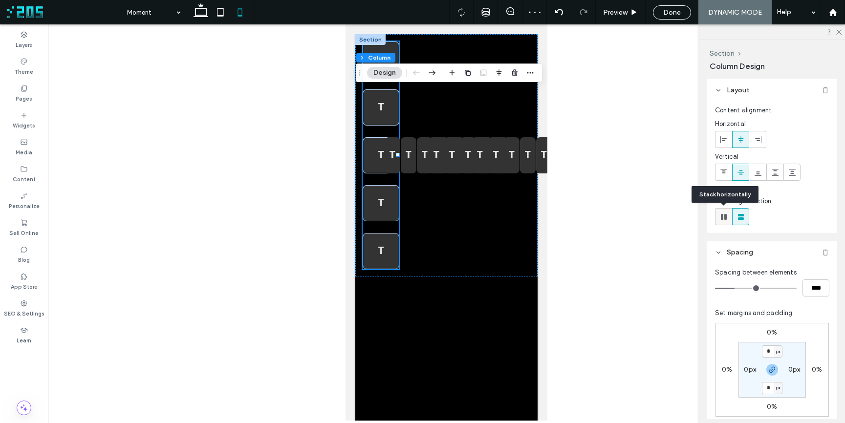
click at [723, 218] on use at bounding box center [724, 217] width 6 height 6
type input "*"
type input "**"
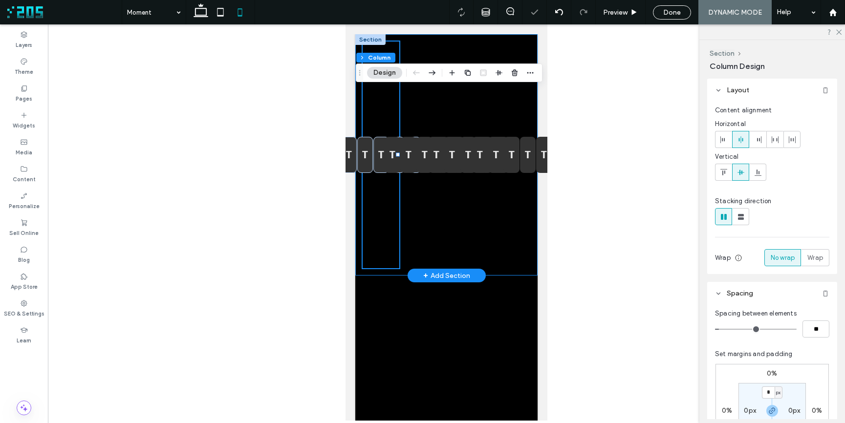
click at [527, 266] on div "T T T T T T T T T T T T T T T T T T T T" at bounding box center [446, 155] width 182 height 242
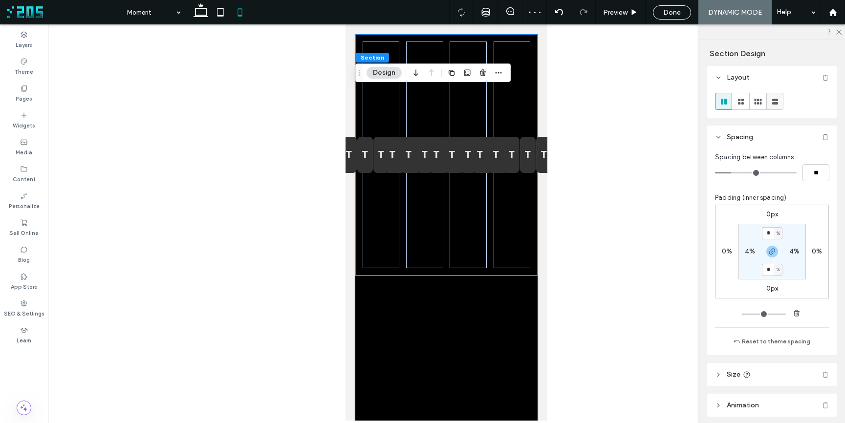
click at [776, 104] on use at bounding box center [775, 102] width 6 height 6
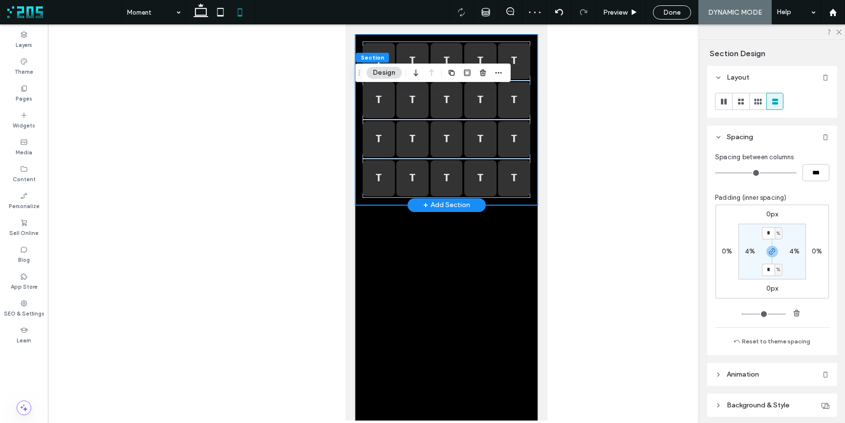
click at [357, 173] on div "T T T T T T T T T T T T T T T T T T T T" at bounding box center [446, 119] width 182 height 171
click at [525, 200] on div "T T T T T T T T T T T T T T T T T T T T" at bounding box center [446, 119] width 182 height 171
click at [490, 196] on div "T T T T T" at bounding box center [447, 178] width 168 height 39
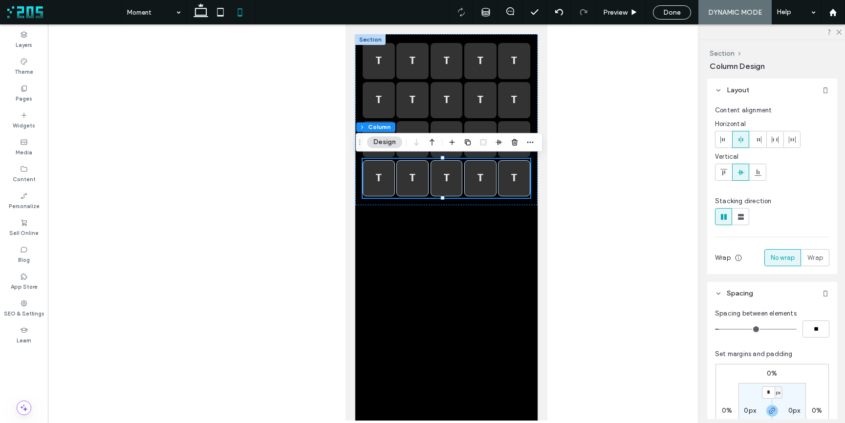
type input "*"
type input "**"
click at [725, 329] on input "range" at bounding box center [756, 329] width 82 height 1
type input "*"
type input "**"
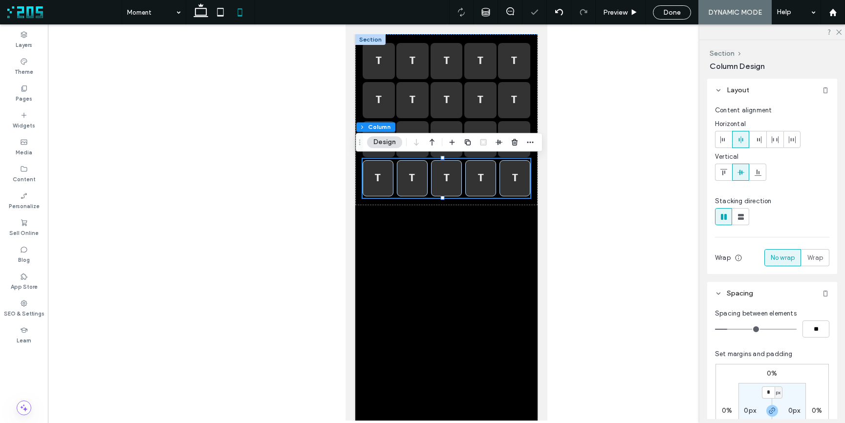
click at [729, 329] on input "range" at bounding box center [756, 329] width 82 height 1
type input "*"
type input "**"
type input "*"
click at [731, 330] on input "range" at bounding box center [756, 329] width 82 height 1
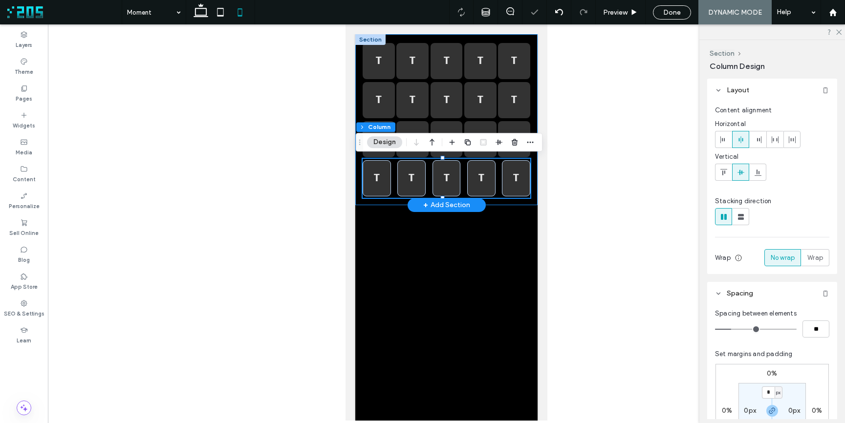
click at [357, 114] on div "T T T T T T T T T T T T T T T T T T T T" at bounding box center [446, 119] width 182 height 171
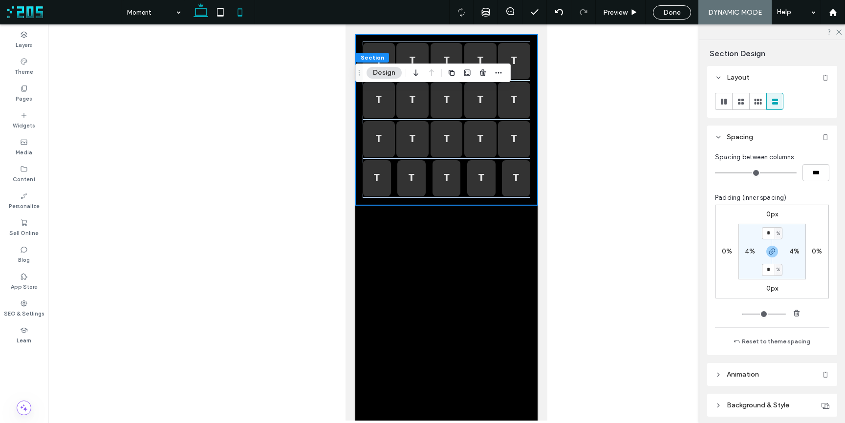
click at [202, 16] on use at bounding box center [201, 10] width 15 height 14
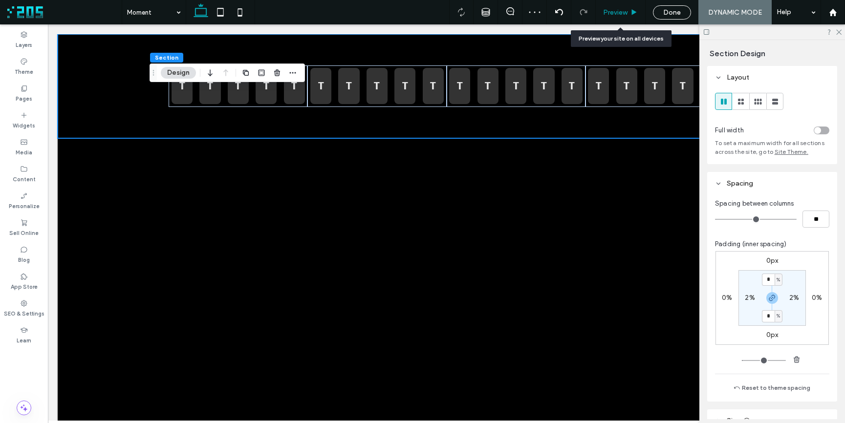
click at [626, 12] on span "Preview" at bounding box center [615, 12] width 24 height 8
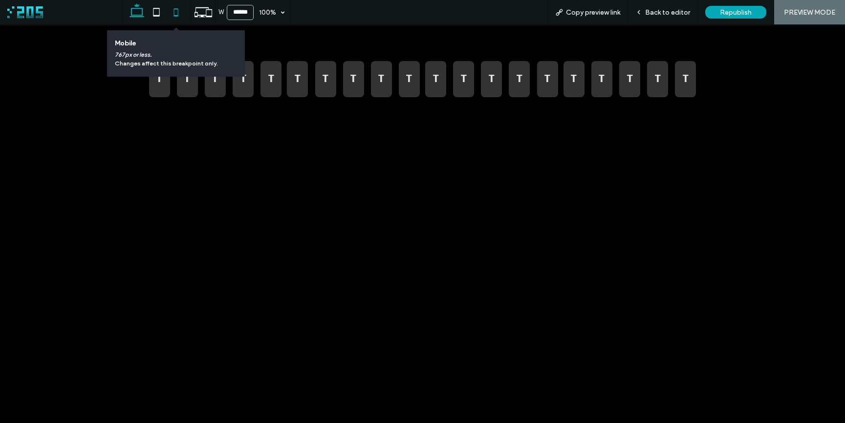
click at [176, 15] on use at bounding box center [176, 12] width 4 height 8
type input "*****"
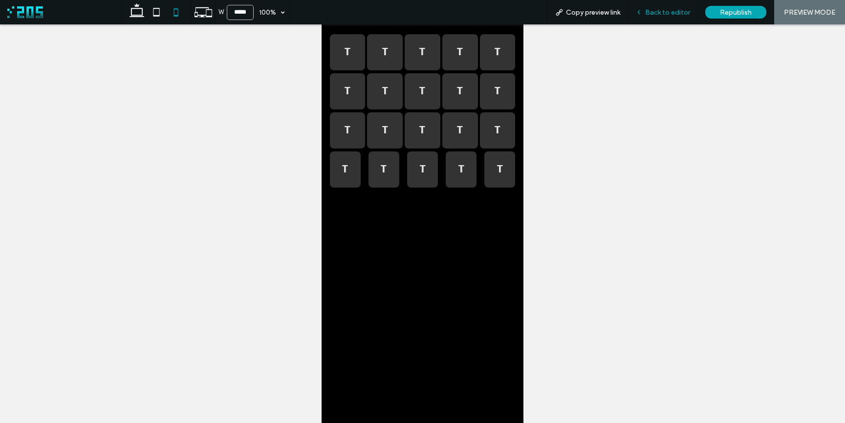
click at [641, 15] on icon at bounding box center [639, 12] width 7 height 7
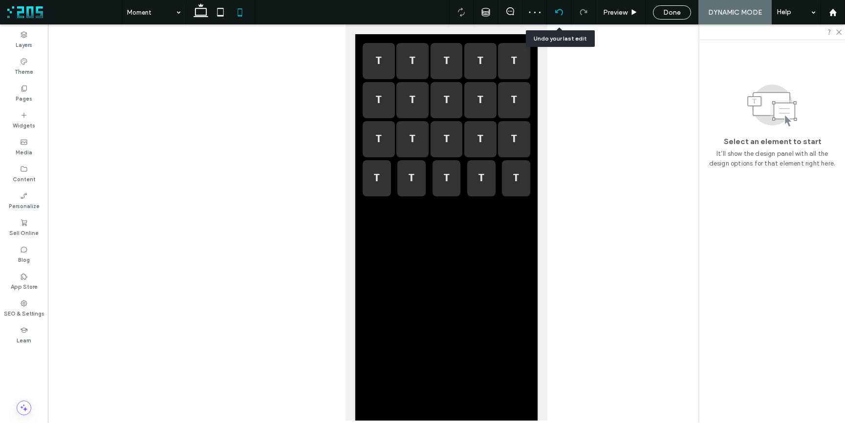
click at [559, 11] on icon at bounding box center [559, 12] width 8 height 8
click at [202, 18] on icon at bounding box center [201, 12] width 20 height 20
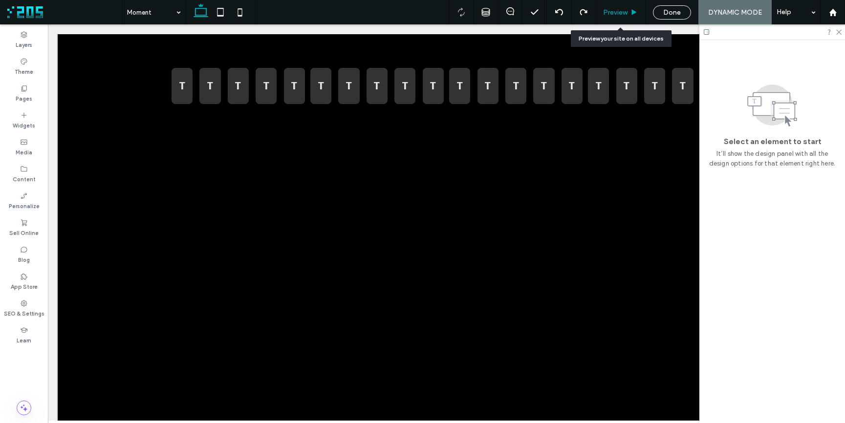
click at [628, 13] on span "Preview" at bounding box center [615, 12] width 24 height 8
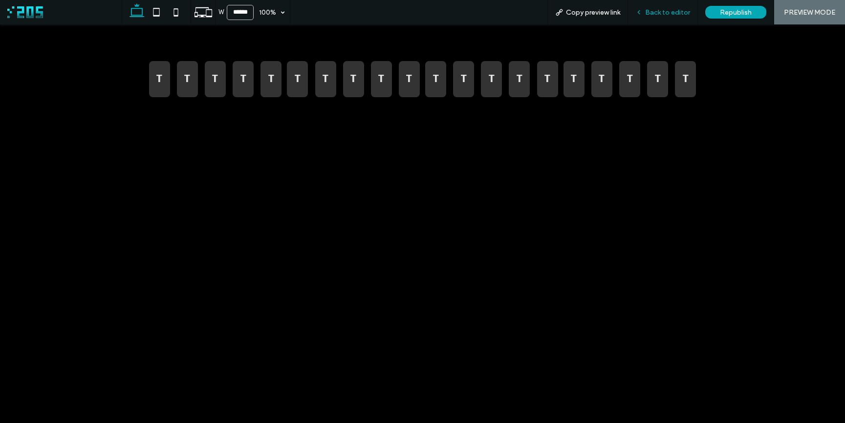
click at [651, 11] on span "Back to editor" at bounding box center [667, 12] width 45 height 8
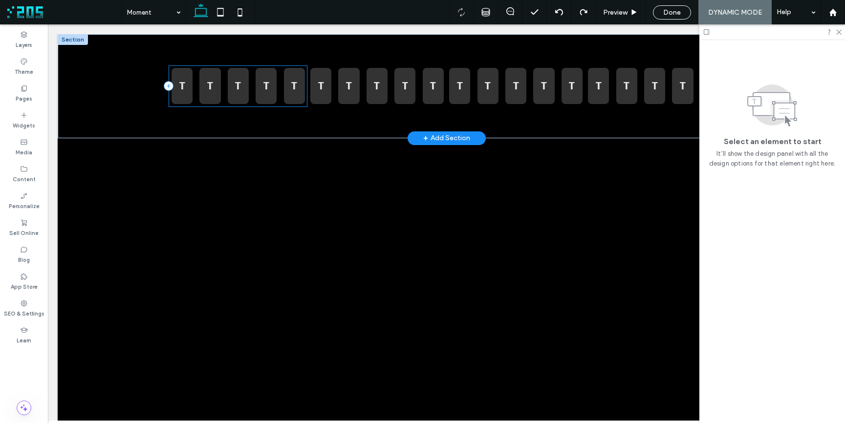
click at [227, 105] on div "T T T T T" at bounding box center [238, 87] width 139 height 42
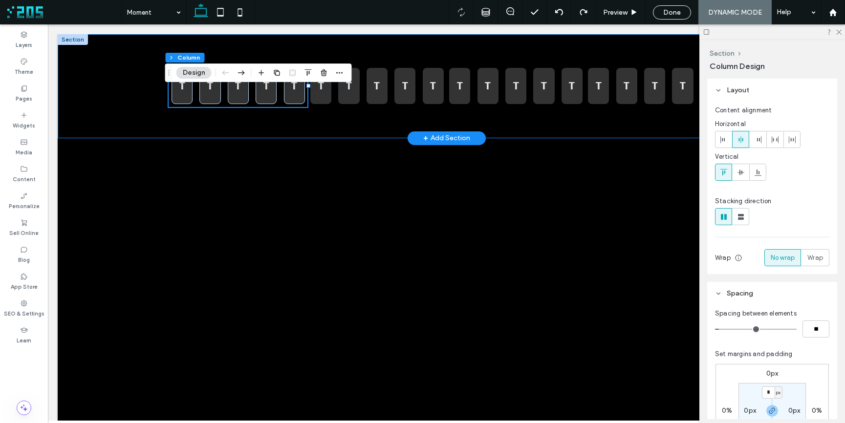
click at [264, 119] on div "T T T T T T T T T T T T T T T T T T T T" at bounding box center [447, 86] width 587 height 104
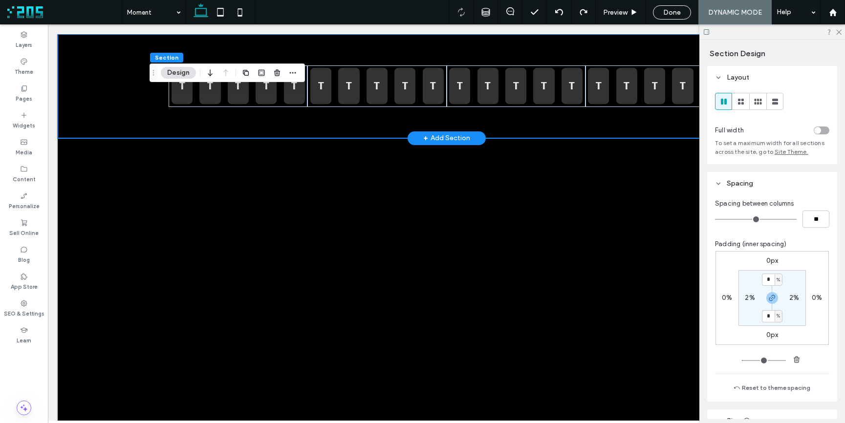
click at [255, 131] on div "T T T T T T T T T T T T T T T T T T T T" at bounding box center [447, 86] width 587 height 104
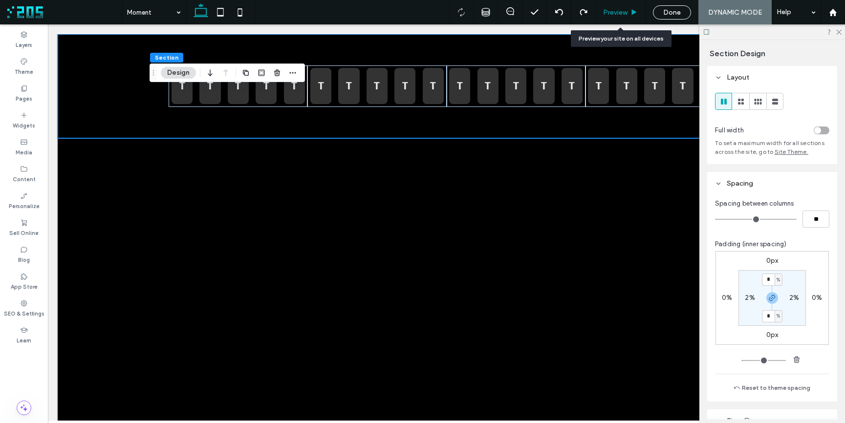
click at [621, 11] on span "Preview" at bounding box center [615, 12] width 24 height 8
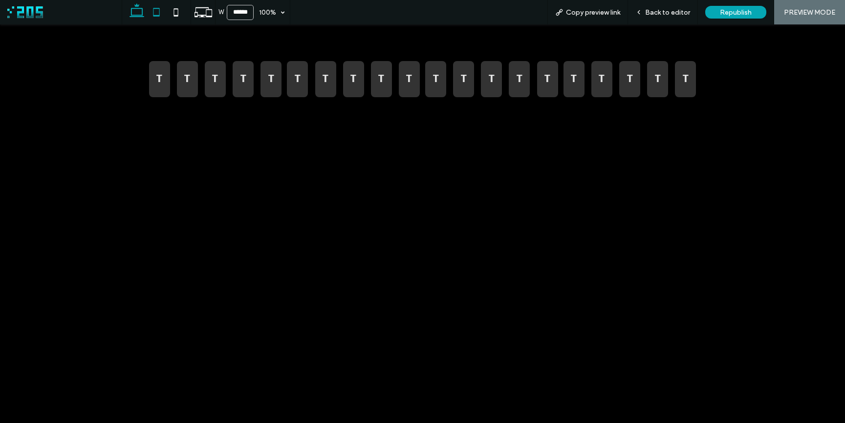
click at [156, 13] on icon at bounding box center [157, 12] width 20 height 20
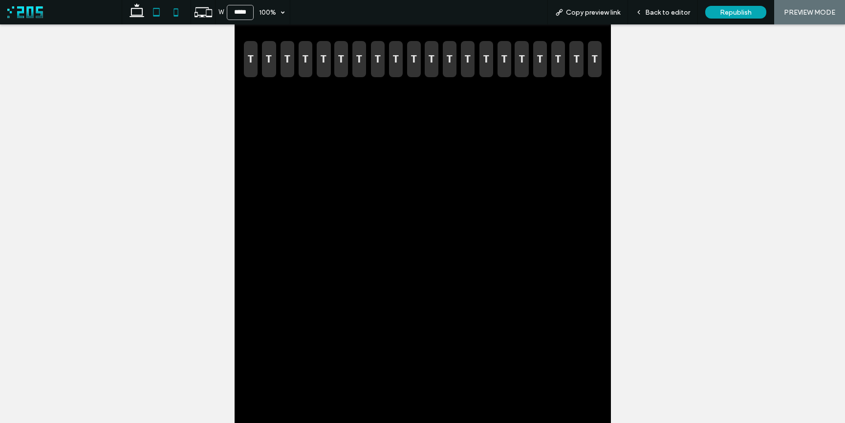
click at [174, 12] on icon at bounding box center [176, 12] width 20 height 20
type input "*****"
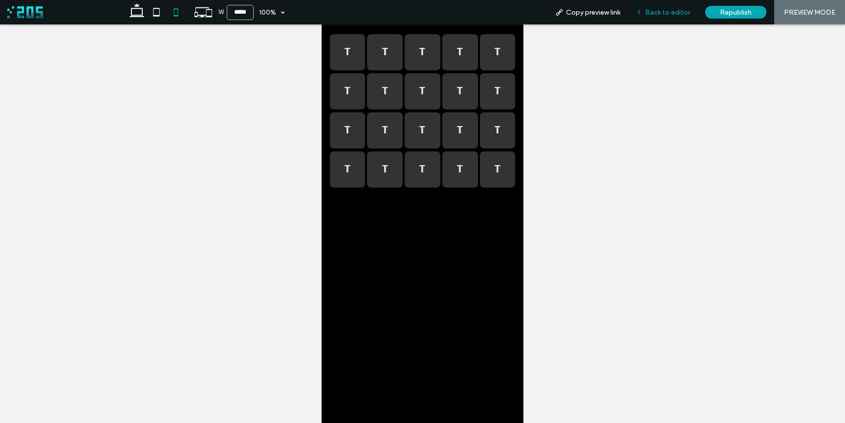
click at [657, 13] on span "Back to editor" at bounding box center [667, 12] width 45 height 8
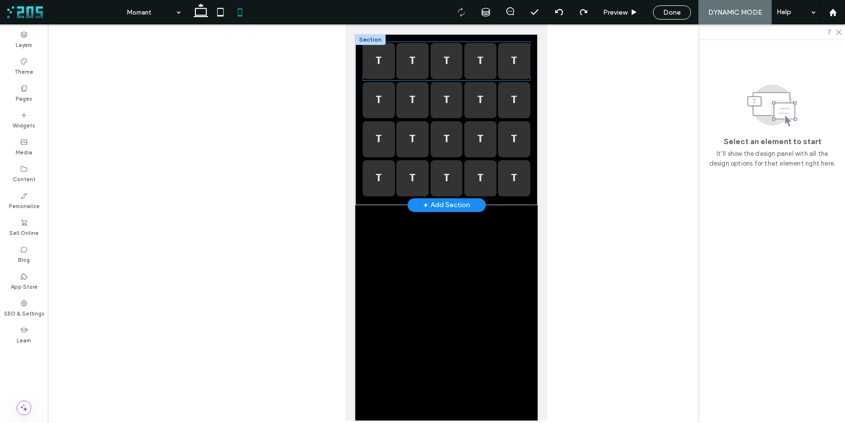
click at [371, 79] on div "T T T T T" at bounding box center [447, 61] width 168 height 39
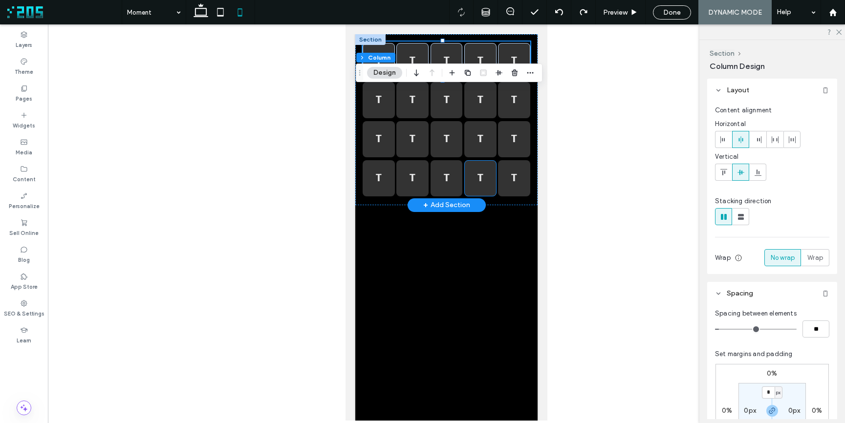
click at [484, 186] on div "T" at bounding box center [480, 178] width 32 height 36
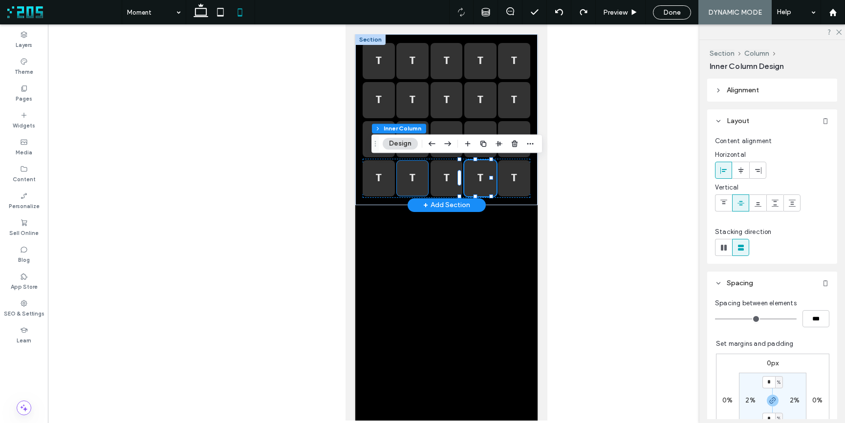
scroll to position [1, 0]
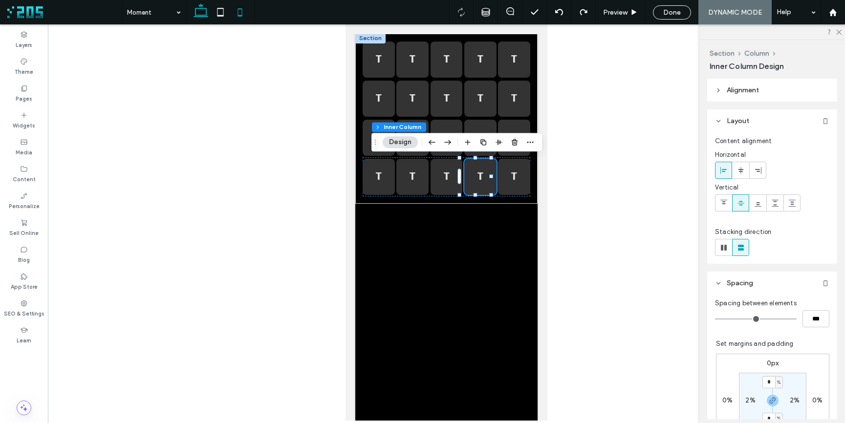
click at [203, 14] on icon at bounding box center [201, 12] width 20 height 20
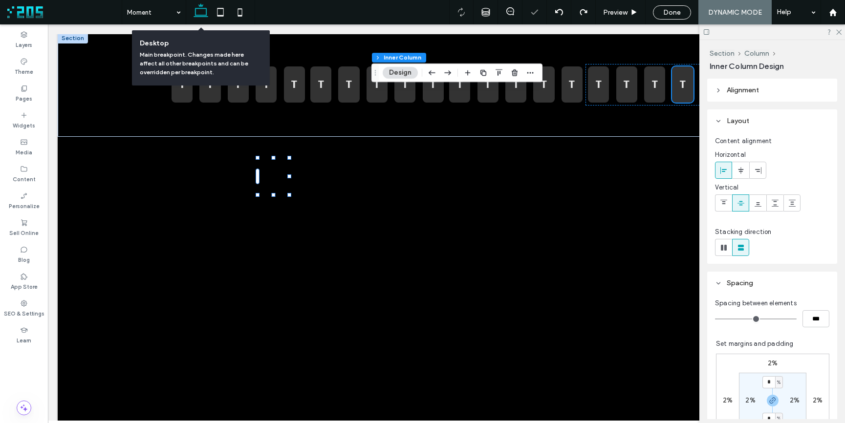
scroll to position [0, 0]
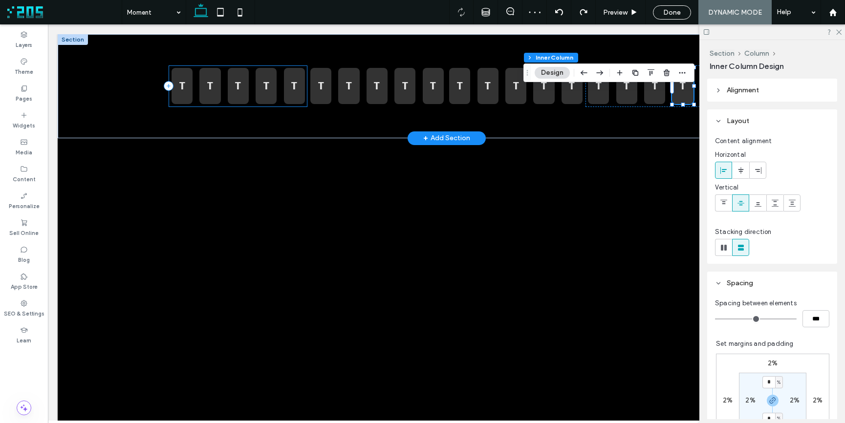
click at [194, 102] on div "T T T T T" at bounding box center [238, 87] width 139 height 42
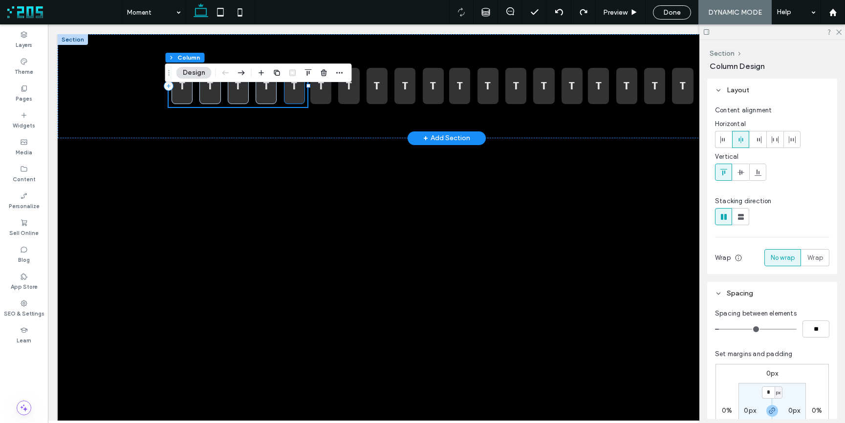
scroll to position [0, 0]
click at [293, 101] on div "T" at bounding box center [294, 86] width 21 height 36
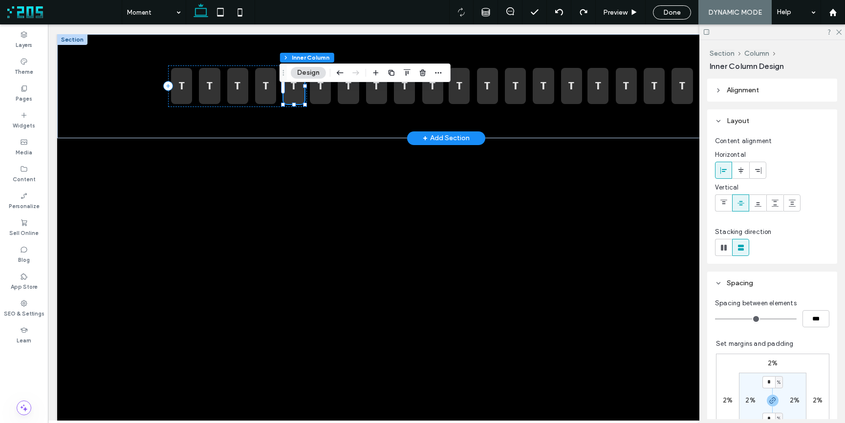
scroll to position [0, 0]
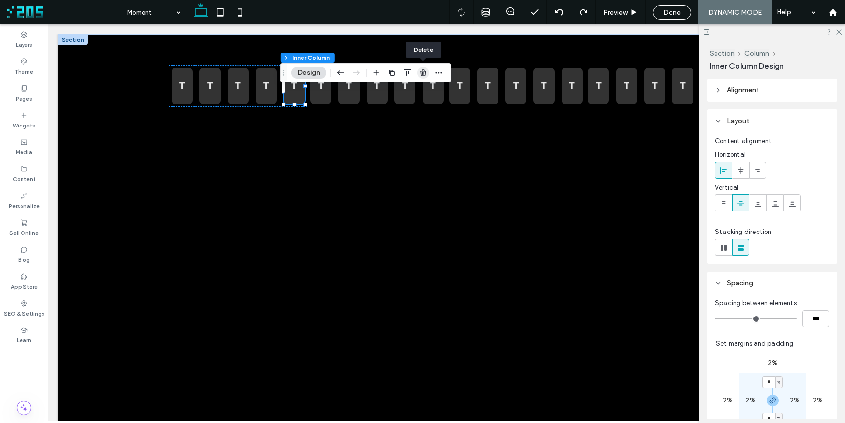
click at [422, 71] on use "button" at bounding box center [423, 72] width 6 height 6
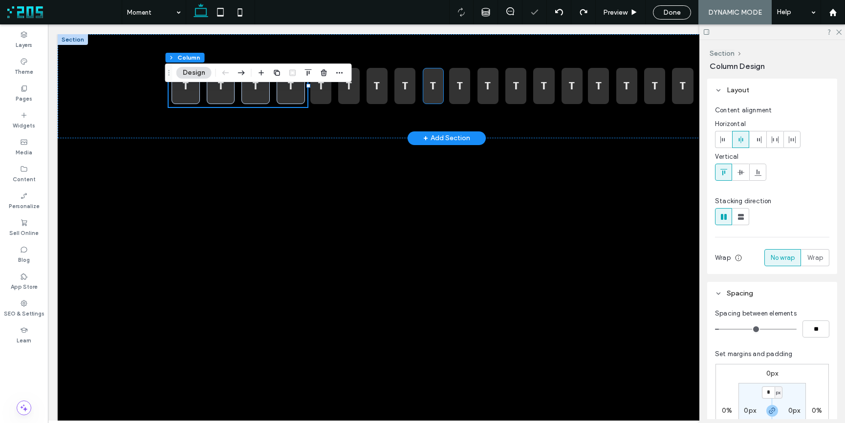
click at [427, 92] on p "T" at bounding box center [433, 86] width 16 height 14
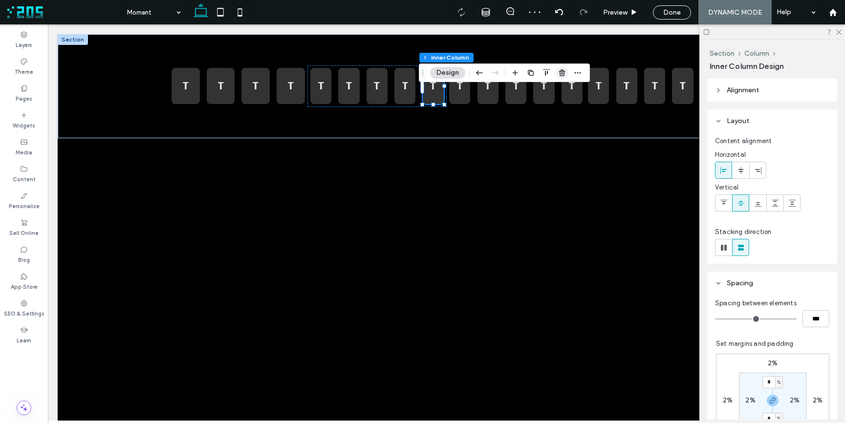
drag, startPoint x: 560, startPoint y: 73, endPoint x: 512, endPoint y: 49, distance: 53.8
click at [560, 73] on use "button" at bounding box center [562, 72] width 6 height 6
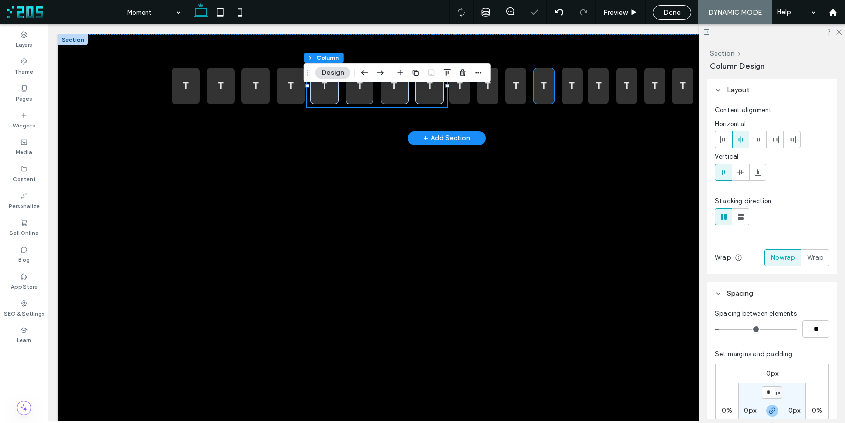
click at [545, 96] on div "T" at bounding box center [543, 86] width 21 height 36
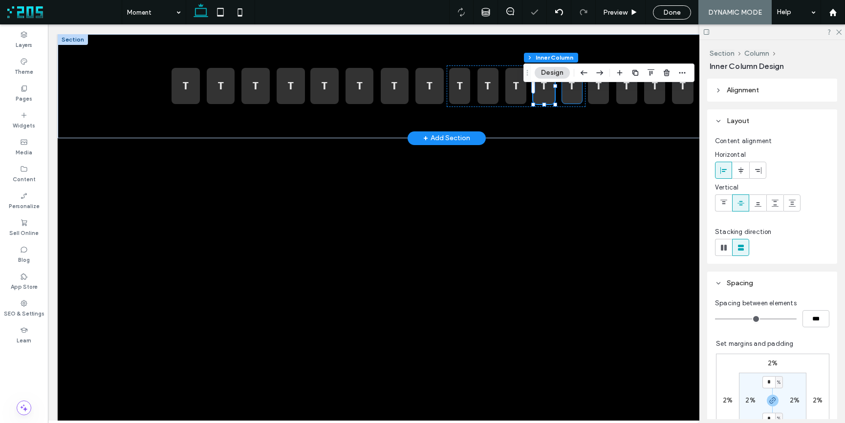
click at [566, 99] on div "T" at bounding box center [572, 86] width 21 height 36
click at [667, 73] on icon "button" at bounding box center [667, 73] width 8 height 8
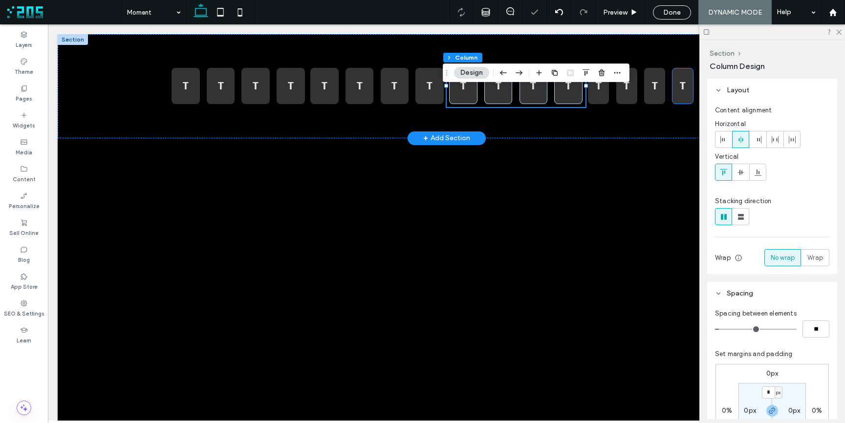
click at [681, 99] on div "T" at bounding box center [682, 86] width 21 height 36
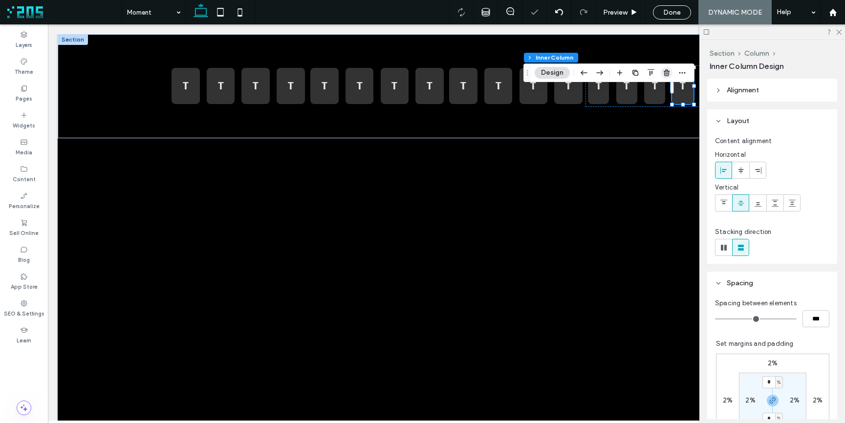
drag, startPoint x: 633, startPoint y: 53, endPoint x: 666, endPoint y: 72, distance: 37.7
click at [666, 72] on icon "button" at bounding box center [667, 73] width 8 height 8
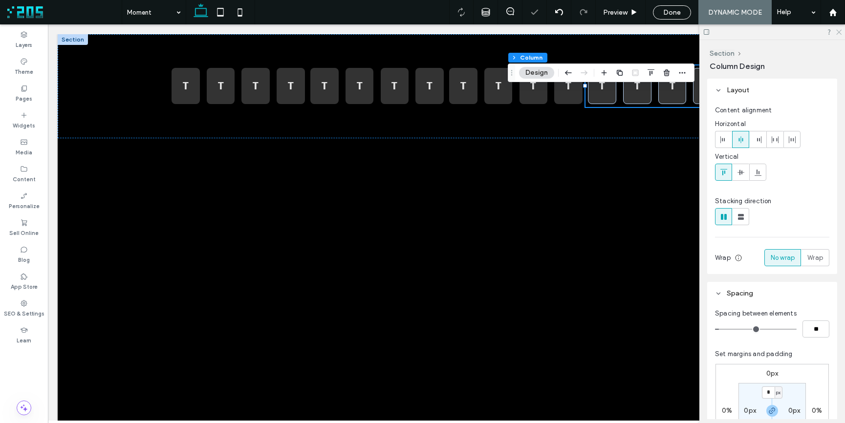
drag, startPoint x: 838, startPoint y: 31, endPoint x: 778, endPoint y: 24, distance: 61.0
click at [838, 31] on icon at bounding box center [838, 31] width 6 height 6
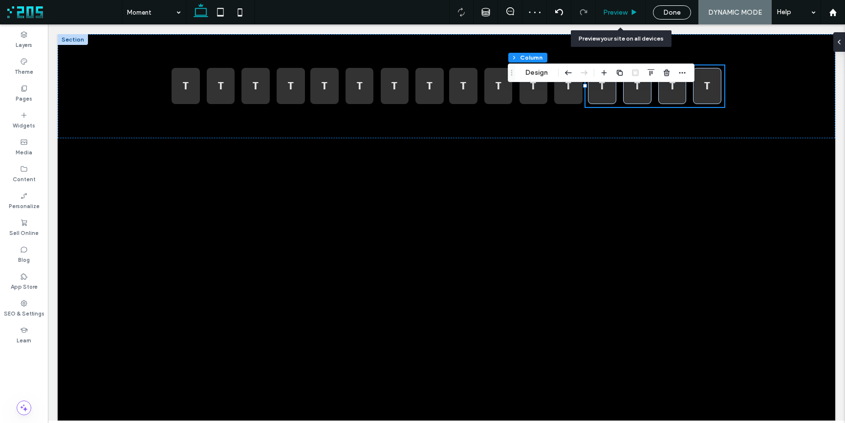
click at [617, 10] on span "Preview" at bounding box center [615, 12] width 24 height 8
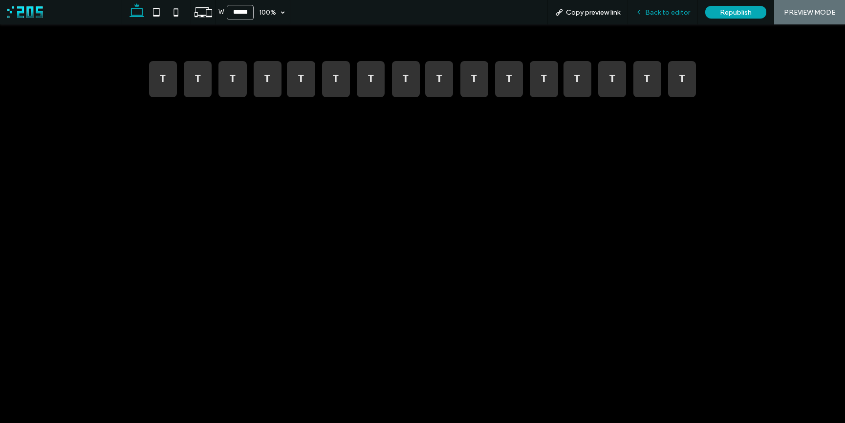
click at [645, 11] on div "Back to editor" at bounding box center [662, 12] width 69 height 8
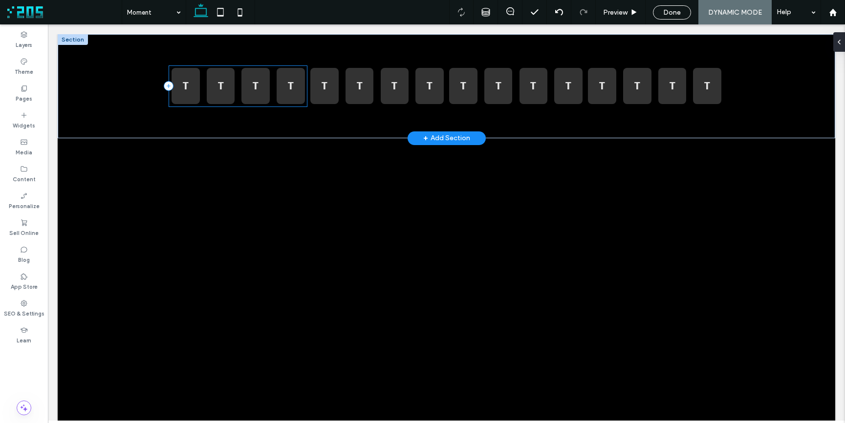
click at [235, 103] on div "T T T T" at bounding box center [238, 87] width 139 height 42
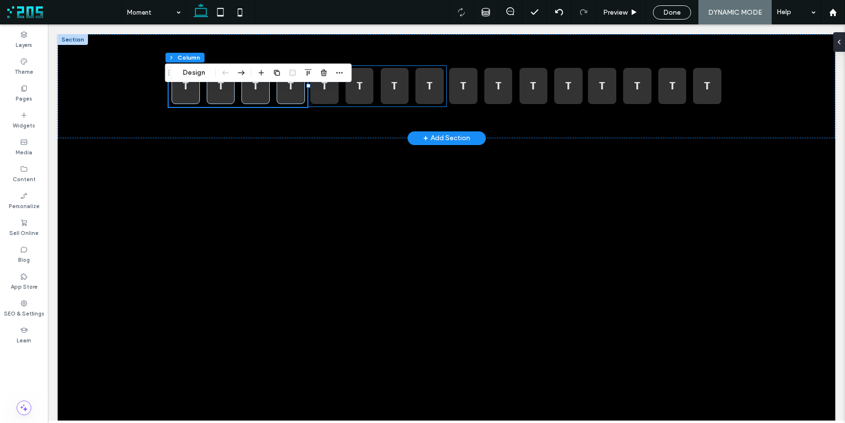
click at [337, 104] on div "T T T T" at bounding box center [377, 87] width 139 height 42
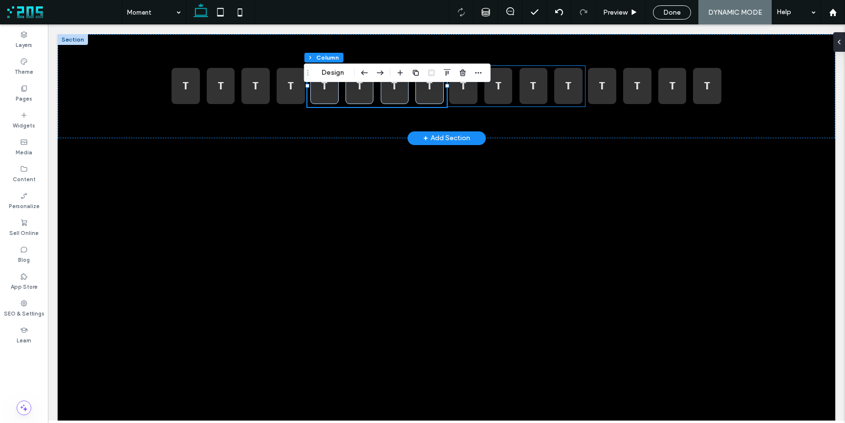
click at [475, 103] on div "T T T T" at bounding box center [516, 87] width 139 height 42
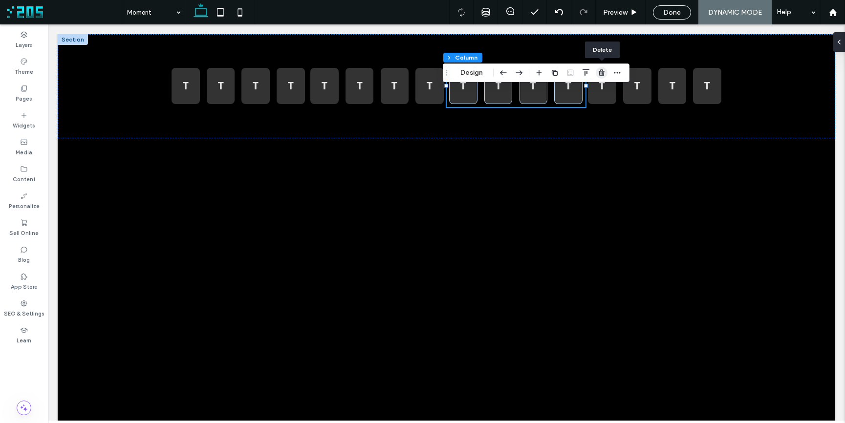
drag, startPoint x: 603, startPoint y: 73, endPoint x: 553, endPoint y: 49, distance: 55.3
click at [603, 73] on icon "button" at bounding box center [602, 73] width 8 height 8
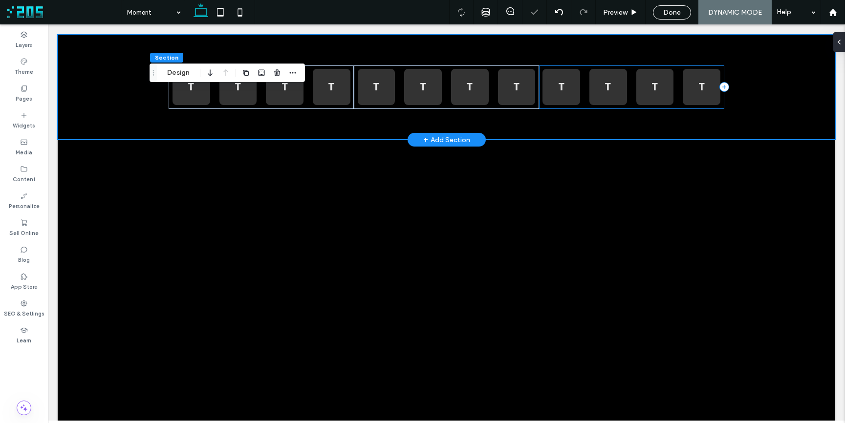
click at [583, 96] on div "T T T T" at bounding box center [631, 88] width 185 height 44
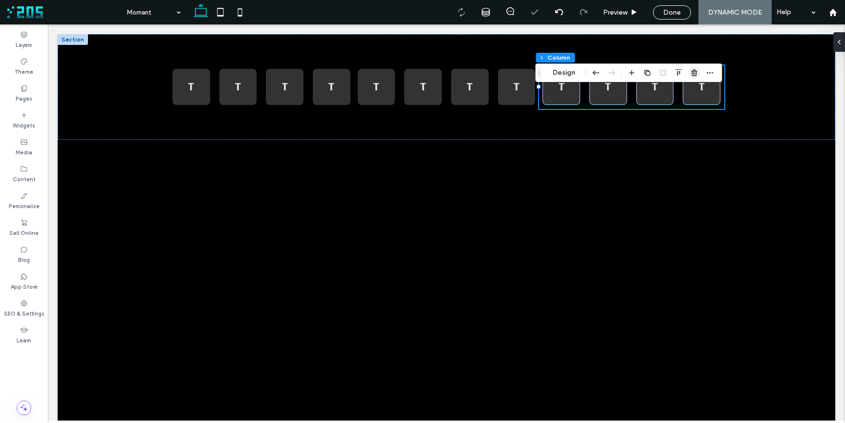
drag, startPoint x: 694, startPoint y: 72, endPoint x: 576, endPoint y: 61, distance: 118.9
click at [694, 72] on icon "button" at bounding box center [694, 73] width 8 height 8
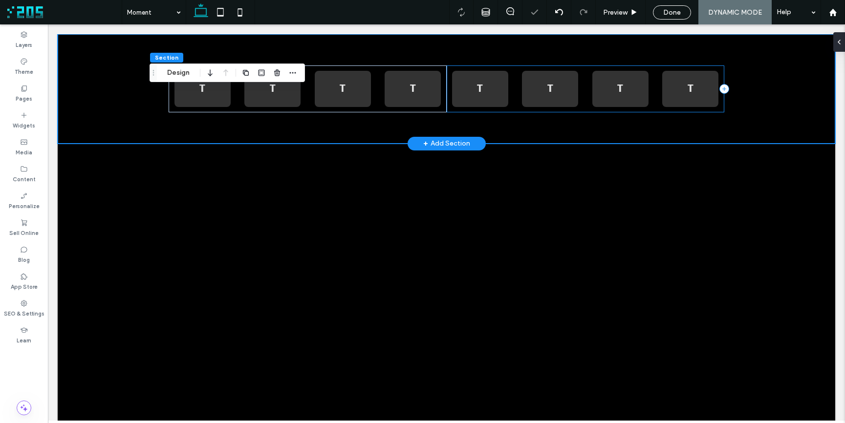
click at [580, 104] on div "T T T T" at bounding box center [586, 89] width 278 height 47
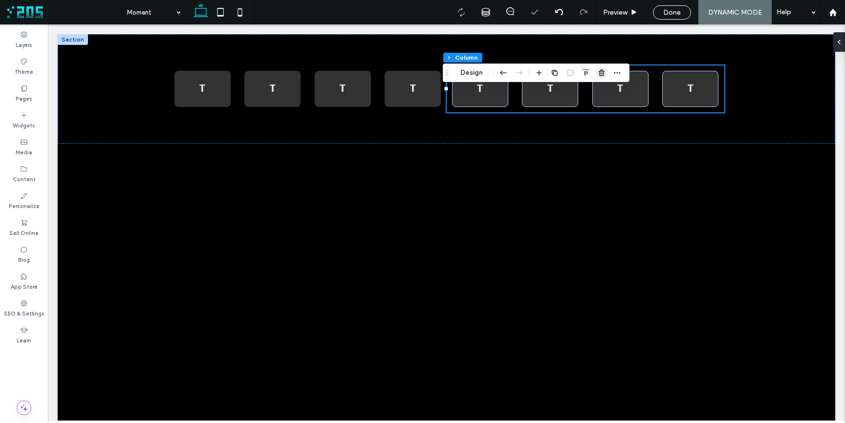
click at [598, 72] on icon "button" at bounding box center [602, 73] width 8 height 8
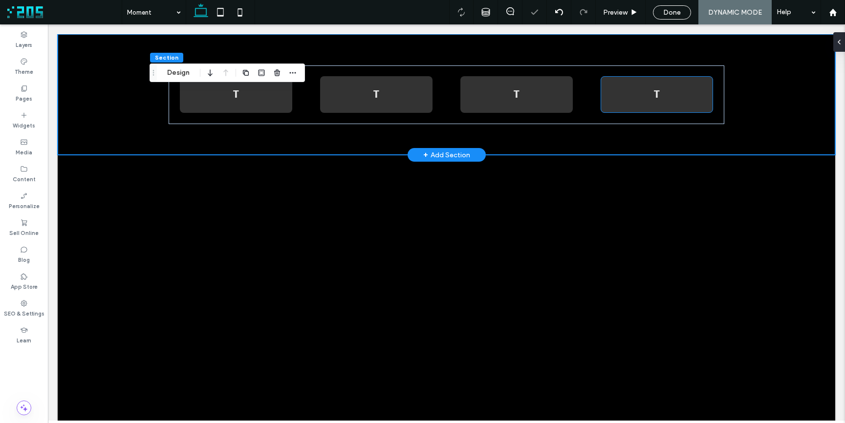
click at [607, 100] on div "T" at bounding box center [657, 94] width 112 height 36
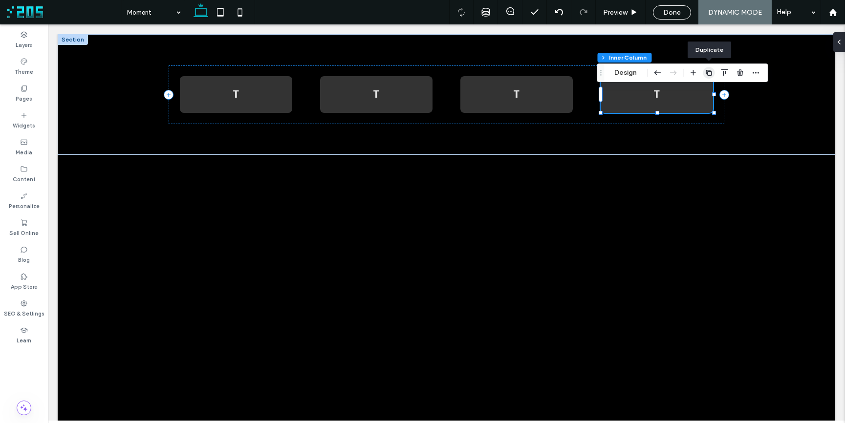
click at [708, 73] on icon "button" at bounding box center [709, 73] width 8 height 8
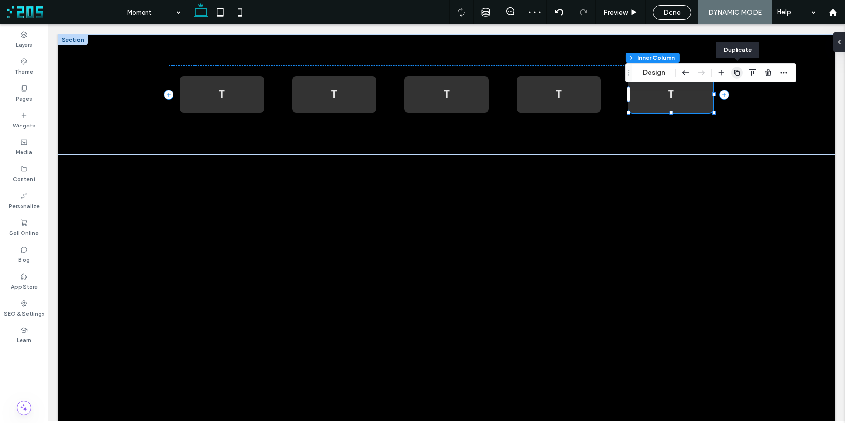
click at [737, 71] on use "button" at bounding box center [737, 73] width 6 height 6
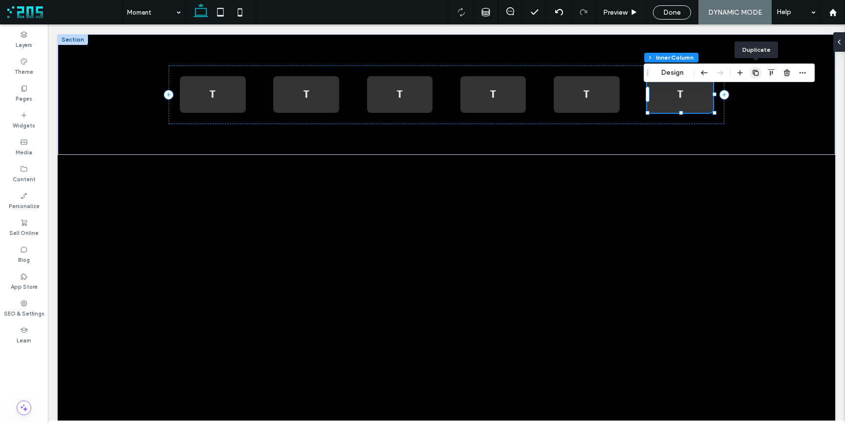
click at [756, 73] on icon "button" at bounding box center [756, 73] width 8 height 8
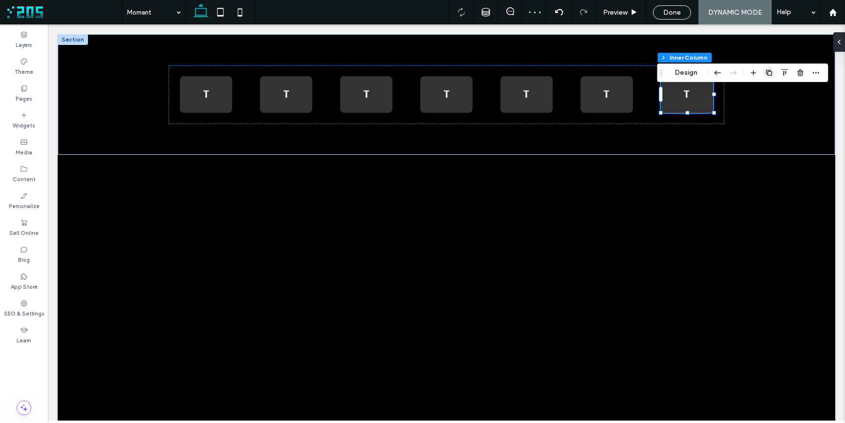
click at [766, 73] on use "button" at bounding box center [769, 73] width 6 height 6
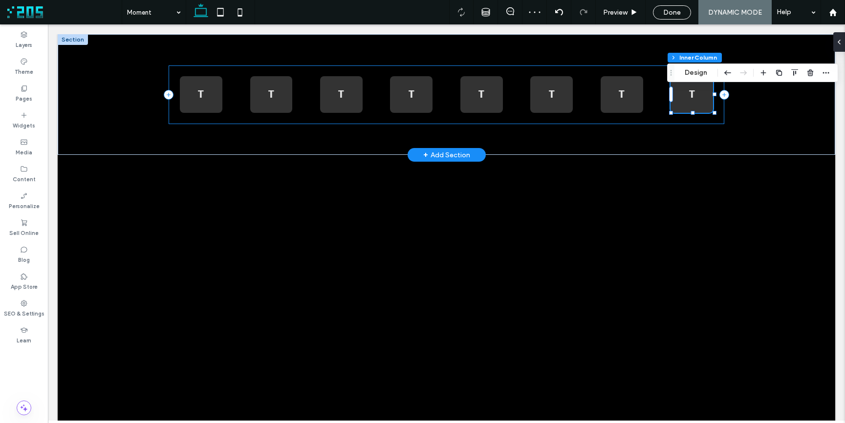
click at [574, 119] on div "T T T T T T T T" at bounding box center [446, 95] width 555 height 59
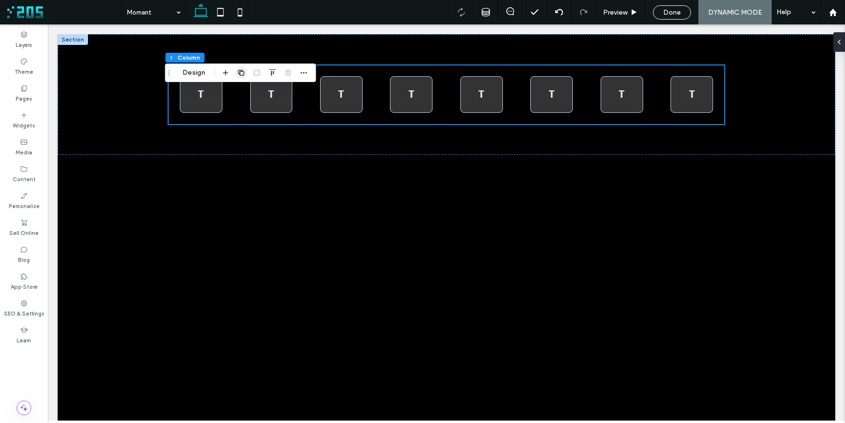
click at [241, 71] on use "button" at bounding box center [241, 73] width 6 height 6
type input "**"
type input "***"
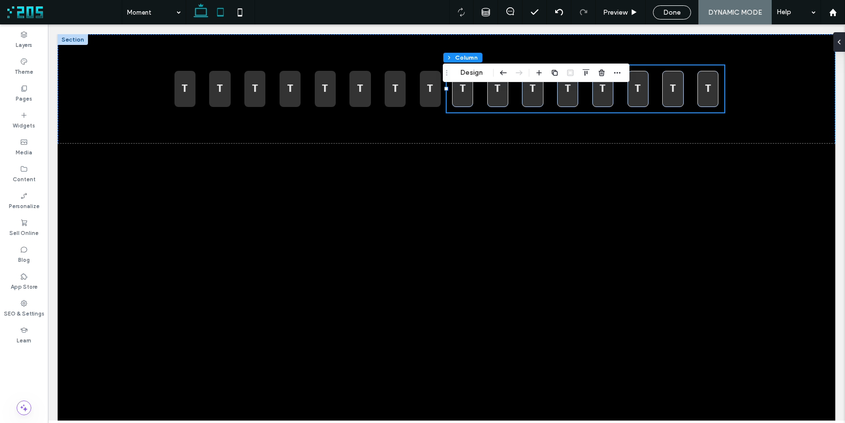
click at [221, 10] on icon at bounding box center [221, 12] width 20 height 20
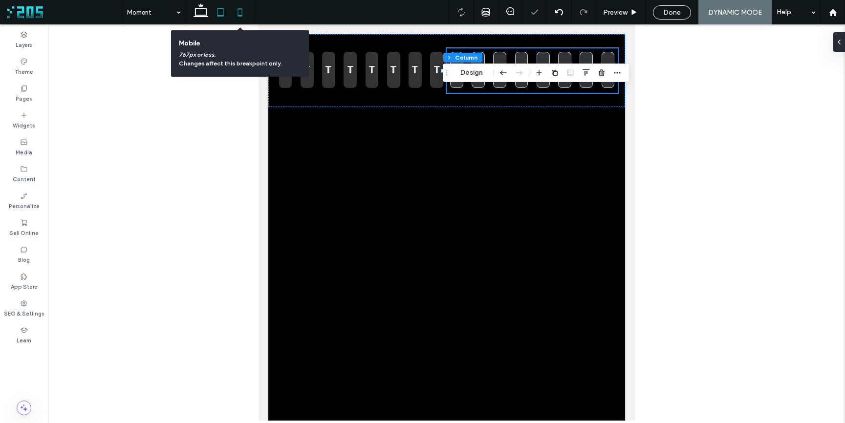
click at [242, 13] on icon at bounding box center [240, 12] width 20 height 20
type input "**"
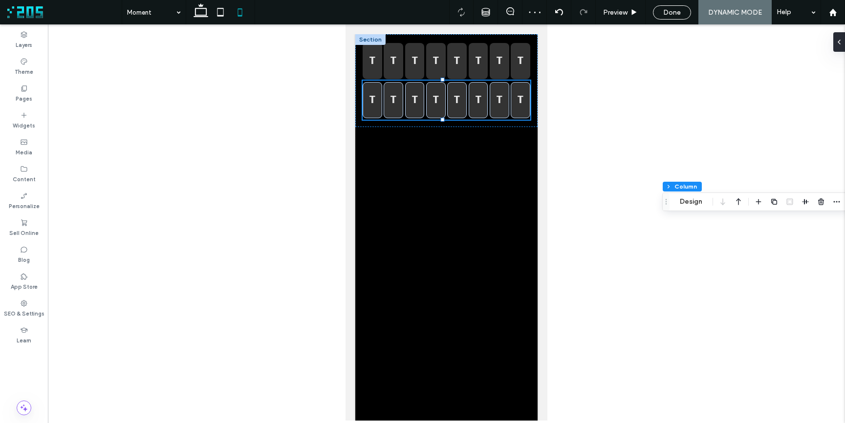
drag, startPoint x: 358, startPoint y: 75, endPoint x: 604, endPoint y: 114, distance: 248.5
click at [664, 202] on icon "Drag" at bounding box center [666, 201] width 8 height 7
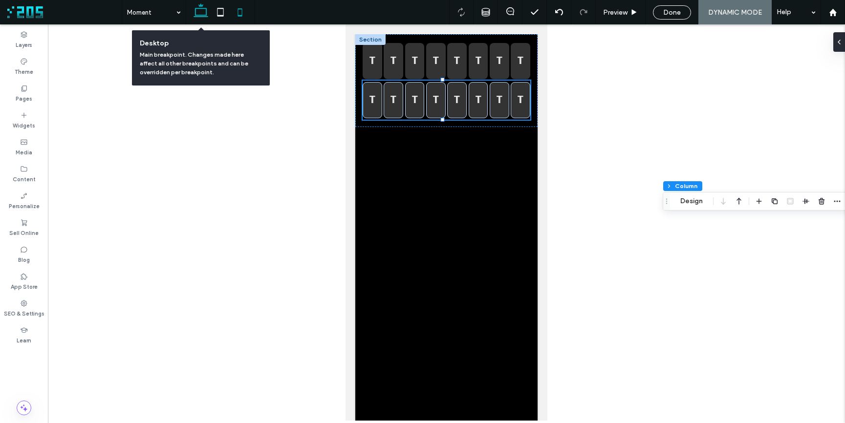
click at [199, 14] on icon at bounding box center [201, 12] width 20 height 20
type input "**"
type input "***"
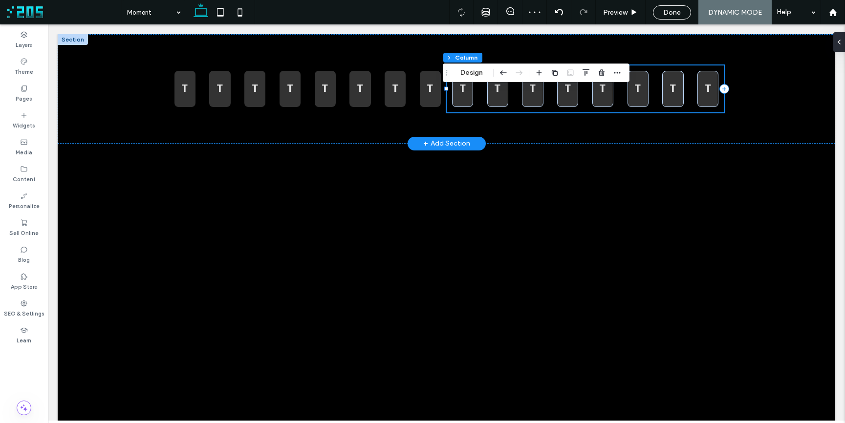
click at [616, 110] on div "T T T T T T T T" at bounding box center [586, 89] width 278 height 47
click at [600, 75] on use "button" at bounding box center [602, 72] width 6 height 6
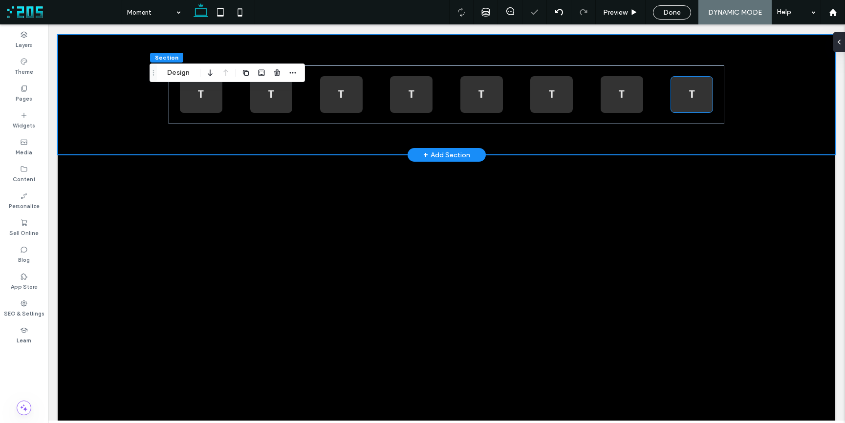
click at [689, 95] on strong "T" at bounding box center [692, 95] width 6 height 14
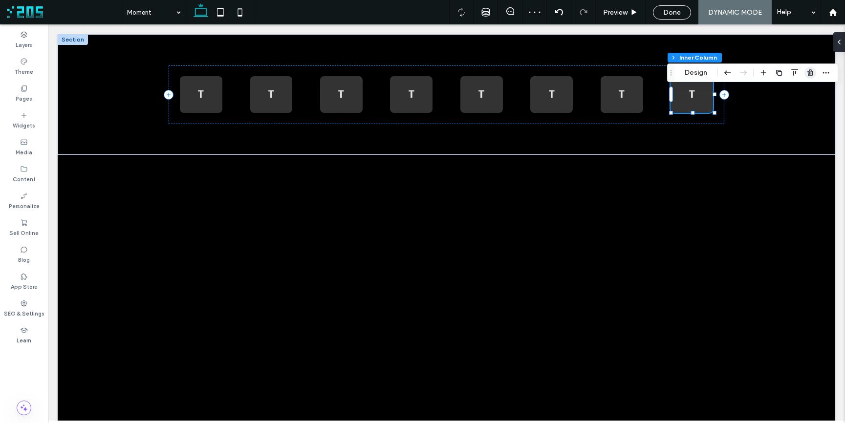
click at [809, 73] on icon "button" at bounding box center [811, 73] width 8 height 8
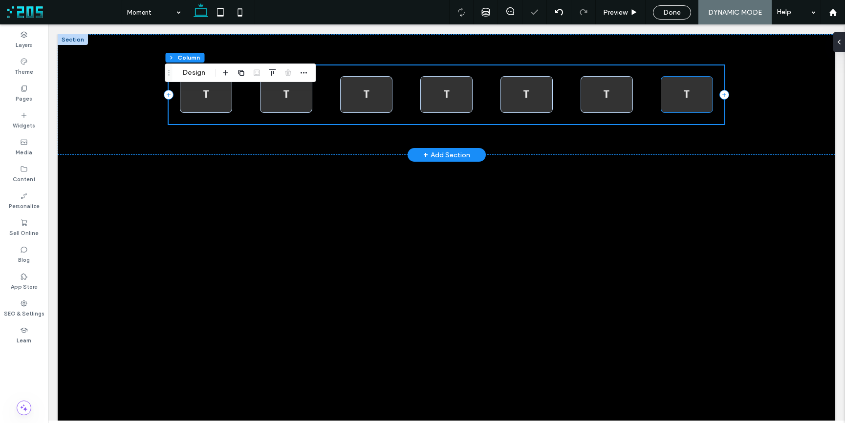
click at [690, 88] on p "T" at bounding box center [687, 95] width 30 height 14
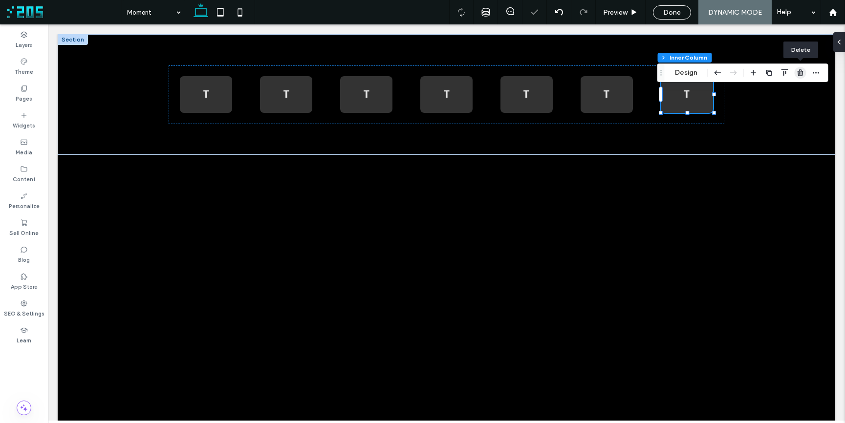
drag, startPoint x: 799, startPoint y: 72, endPoint x: 726, endPoint y: 52, distance: 75.2
click at [799, 72] on icon "button" at bounding box center [801, 73] width 8 height 8
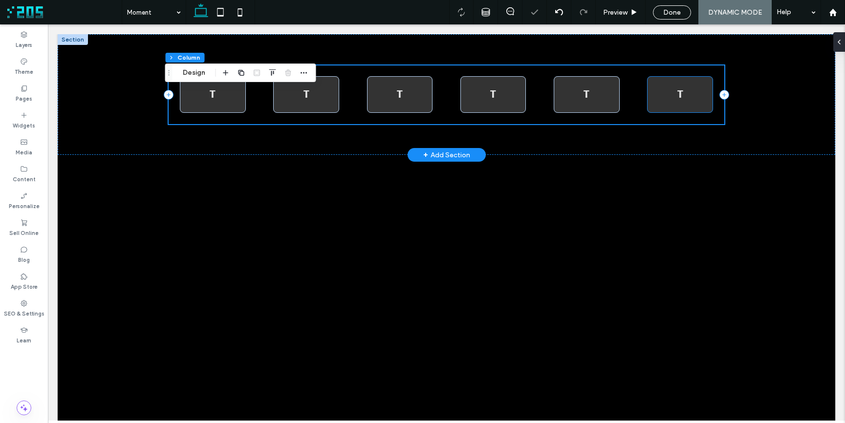
click at [683, 89] on p "T" at bounding box center [681, 95] width 44 height 14
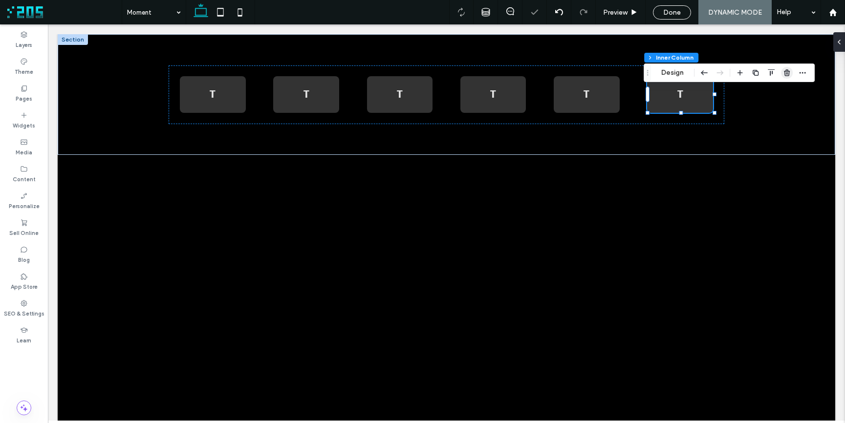
click at [787, 74] on icon "button" at bounding box center [787, 73] width 8 height 8
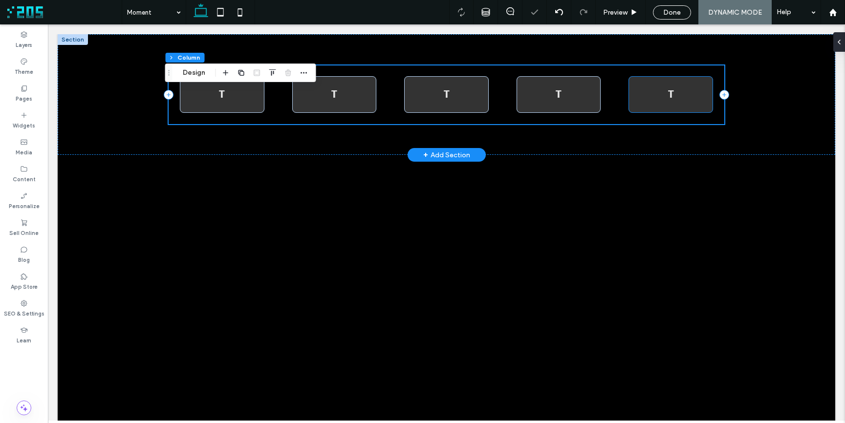
click at [673, 86] on div "T" at bounding box center [671, 94] width 85 height 36
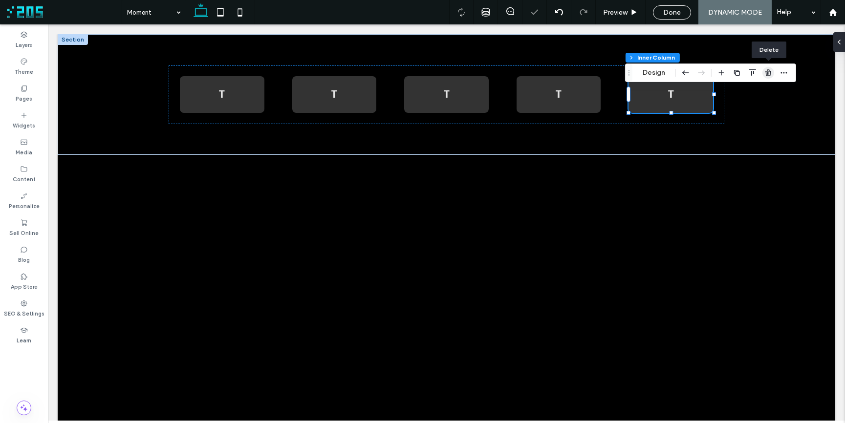
click at [767, 74] on icon "button" at bounding box center [769, 73] width 8 height 8
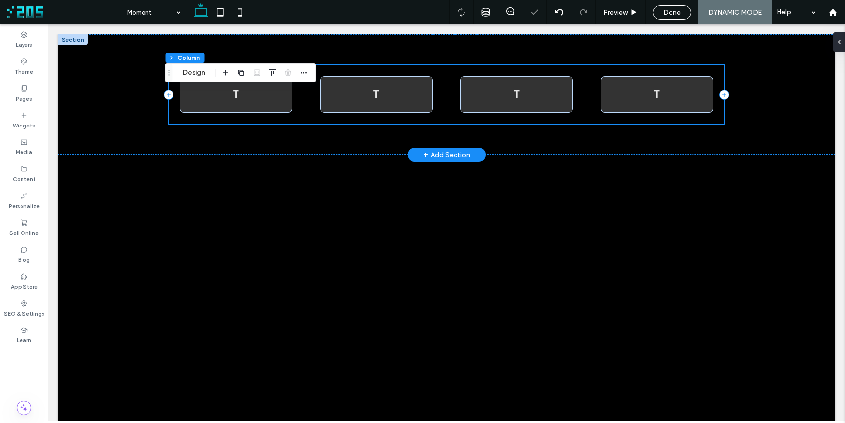
click at [570, 120] on div "T T T T" at bounding box center [446, 95] width 555 height 59
click at [239, 74] on use "button" at bounding box center [241, 73] width 6 height 6
type input "**"
type input "***"
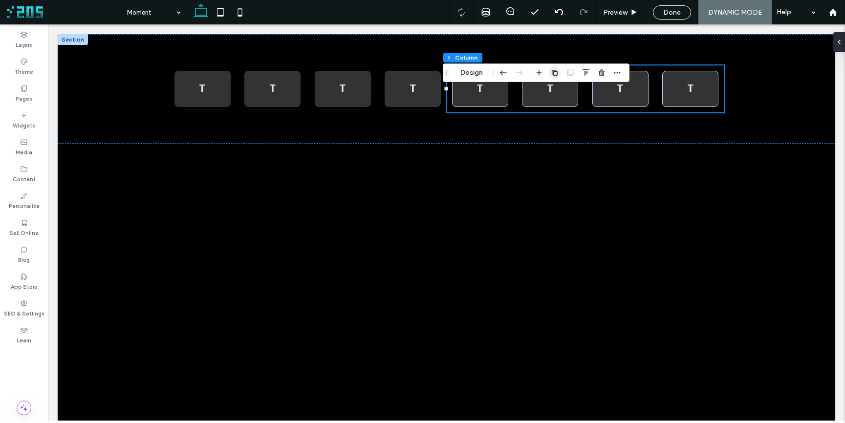
click at [557, 72] on use "button" at bounding box center [555, 73] width 6 height 6
type input "**"
type input "*****"
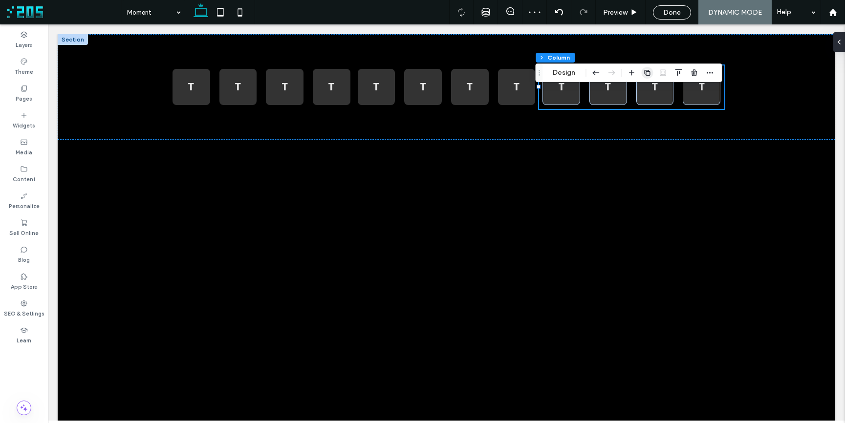
click at [645, 74] on use "button" at bounding box center [647, 73] width 6 height 6
type input "**"
type input "***"
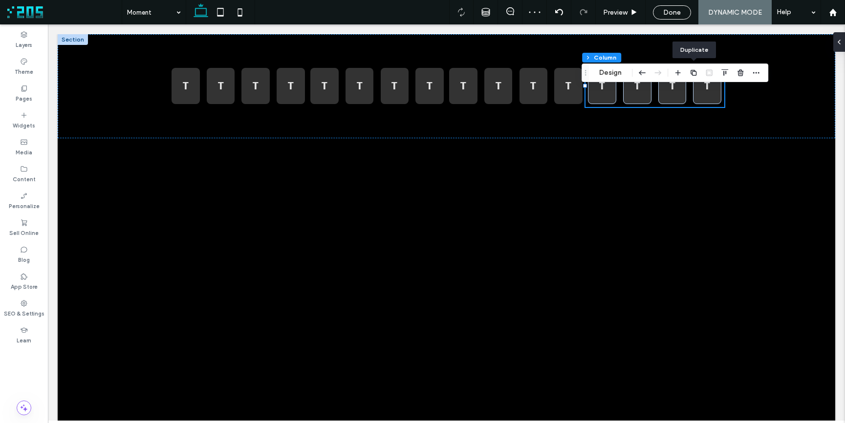
click at [691, 72] on use "button" at bounding box center [694, 73] width 6 height 6
type input "**"
type input "***"
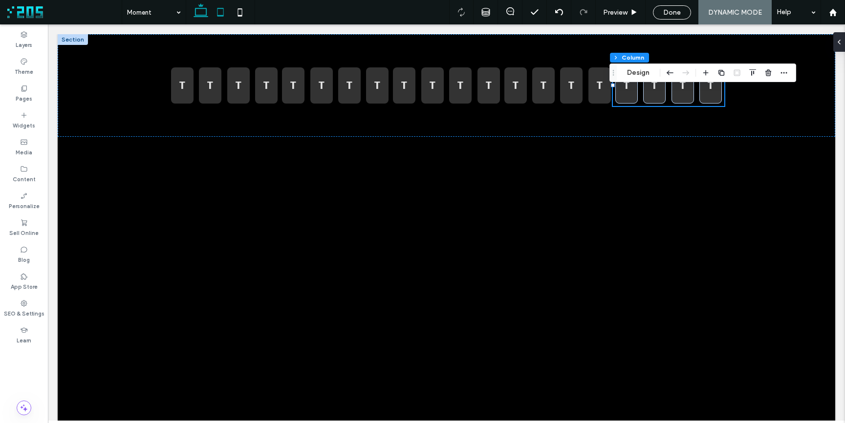
click at [218, 13] on use at bounding box center [220, 12] width 6 height 8
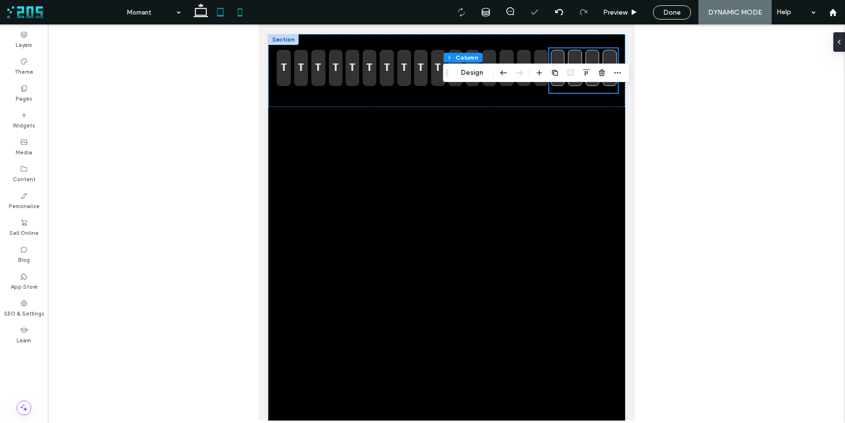
click at [241, 14] on icon at bounding box center [240, 12] width 20 height 20
type input "**"
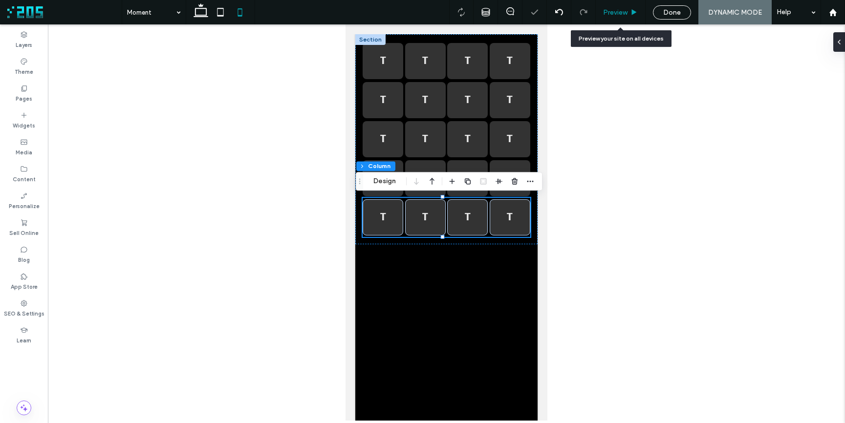
click at [625, 15] on span "Preview" at bounding box center [615, 12] width 24 height 8
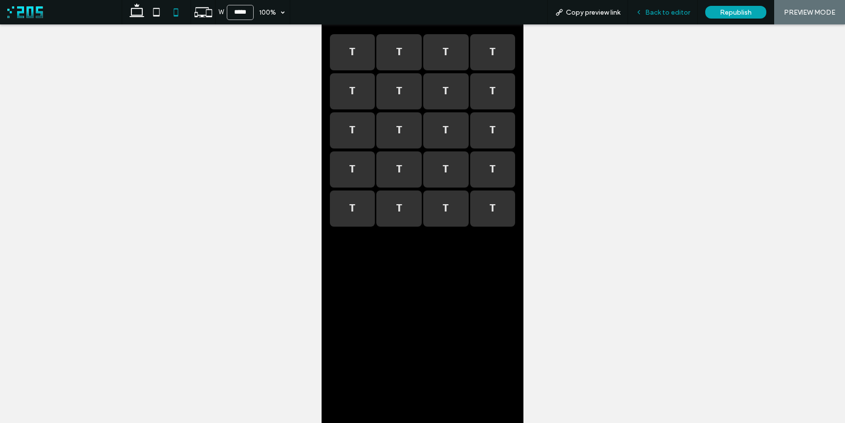
click at [642, 14] on icon at bounding box center [639, 12] width 7 height 7
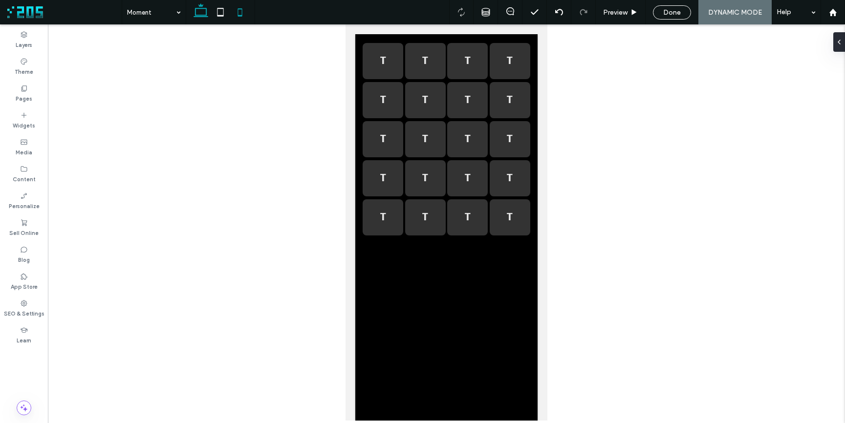
click at [197, 13] on icon at bounding box center [201, 12] width 20 height 20
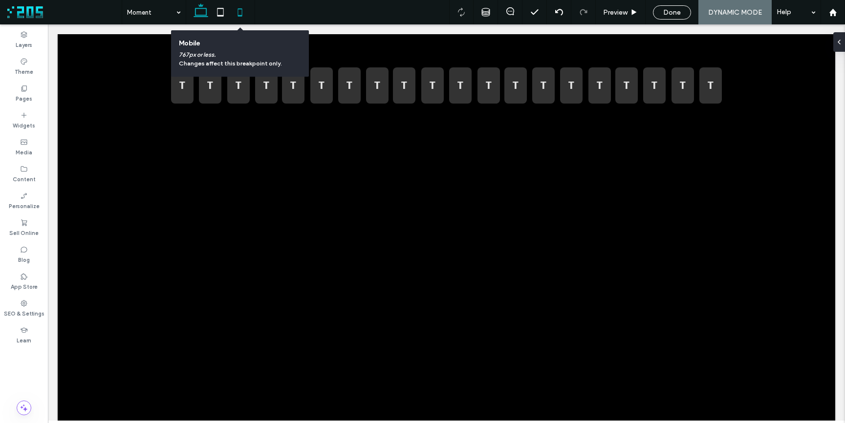
click at [242, 13] on icon at bounding box center [240, 12] width 20 height 20
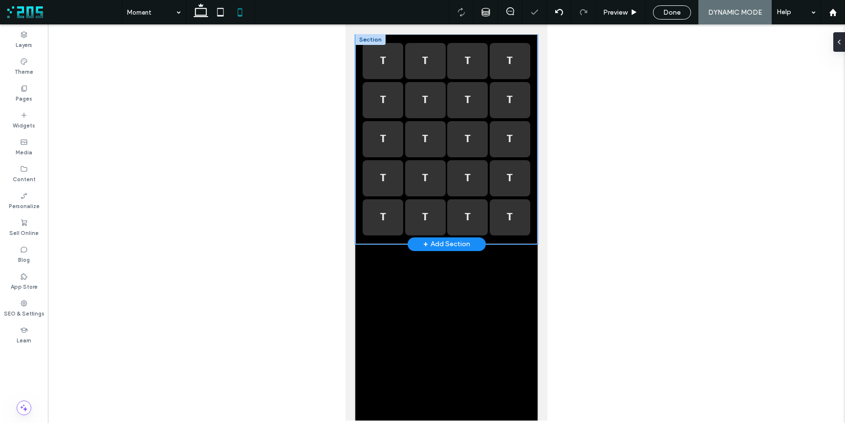
click at [357, 90] on div "T T T T T T T T T T T T T T T T T T T T" at bounding box center [446, 139] width 182 height 210
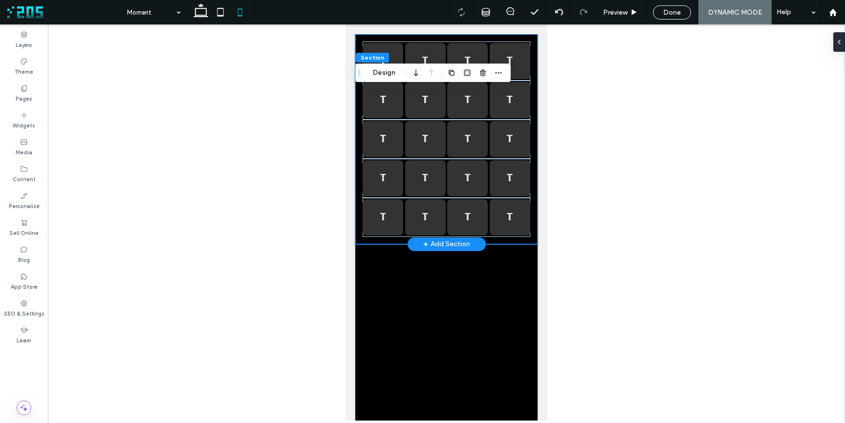
click at [359, 236] on div "T T T T T T T T T T T T T T T T T T T T" at bounding box center [446, 139] width 182 height 210
click at [386, 75] on button "Design" at bounding box center [384, 73] width 35 height 12
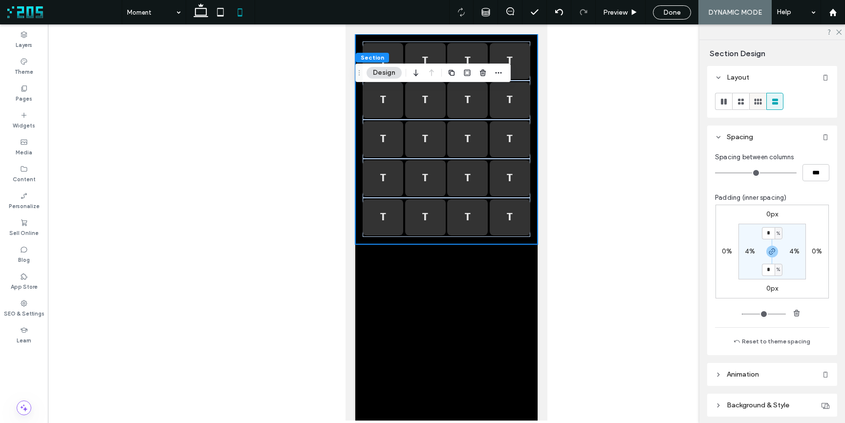
click at [758, 103] on use at bounding box center [757, 102] width 7 height 6
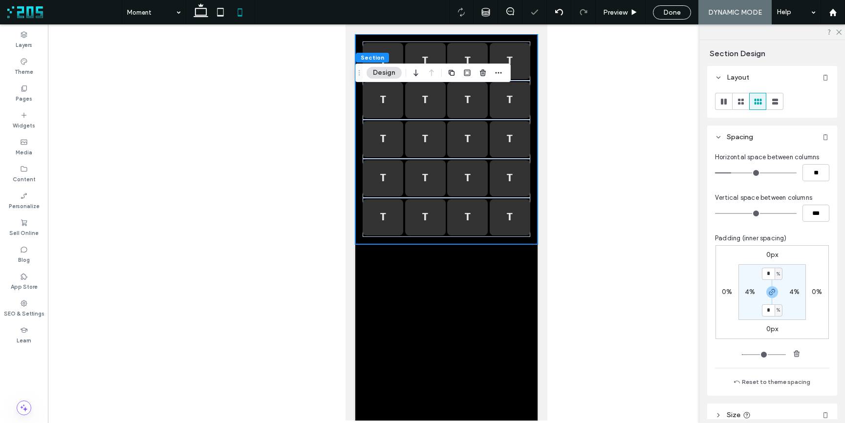
type input "***"
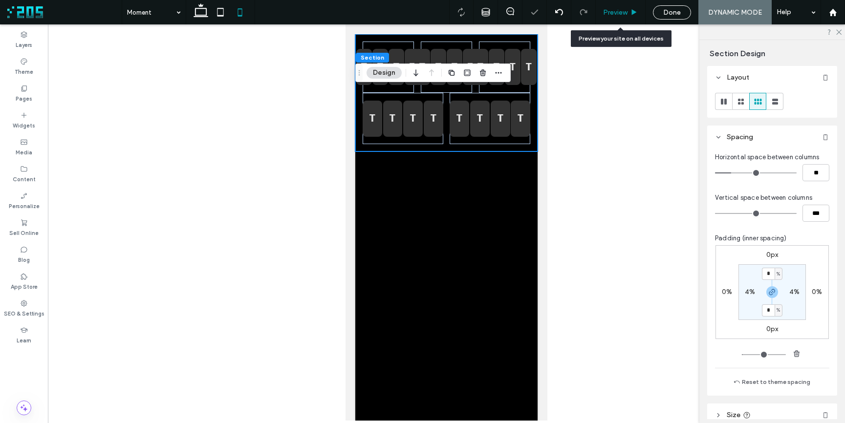
click at [614, 15] on span "Preview" at bounding box center [615, 12] width 24 height 8
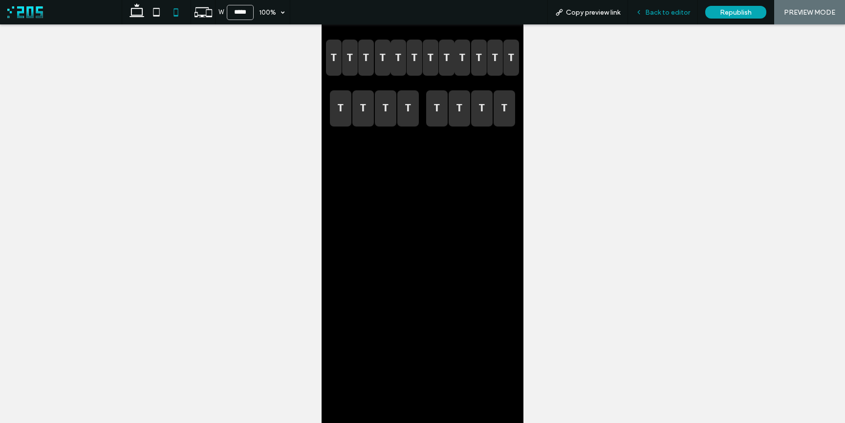
click at [655, 16] on span "Back to editor" at bounding box center [667, 12] width 45 height 8
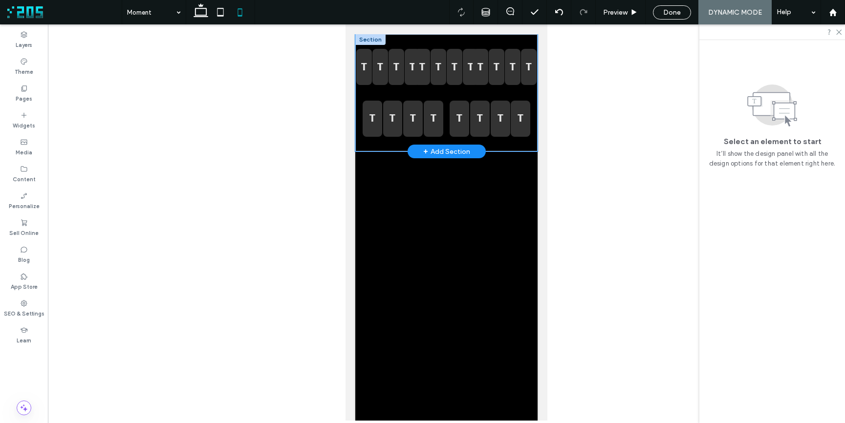
click at [358, 110] on div "T T T T T T T T T T T T T T T T T T T T" at bounding box center [446, 92] width 182 height 117
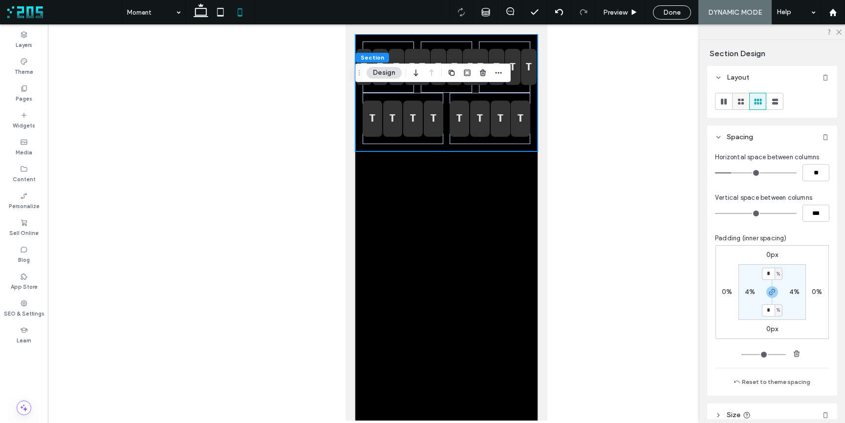
click at [743, 103] on use at bounding box center [741, 102] width 6 height 6
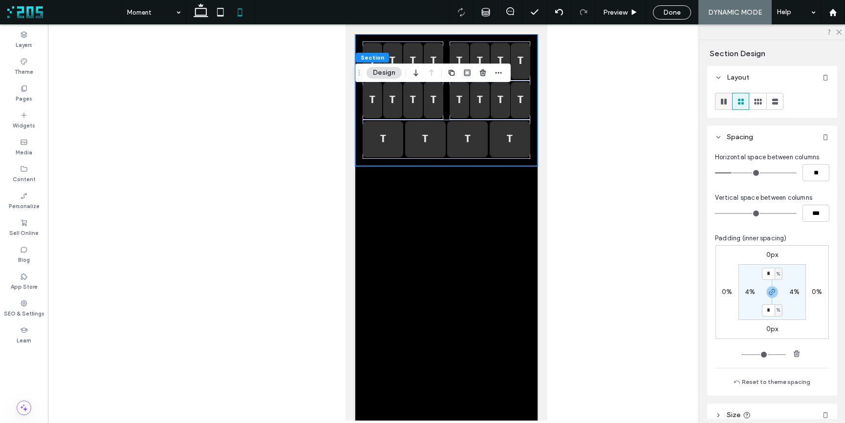
click at [724, 105] on icon at bounding box center [724, 102] width 10 height 10
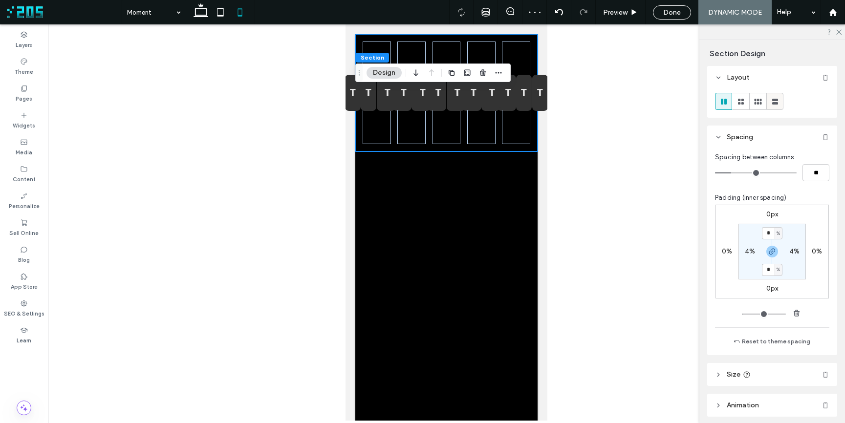
click at [775, 104] on icon at bounding box center [775, 102] width 10 height 10
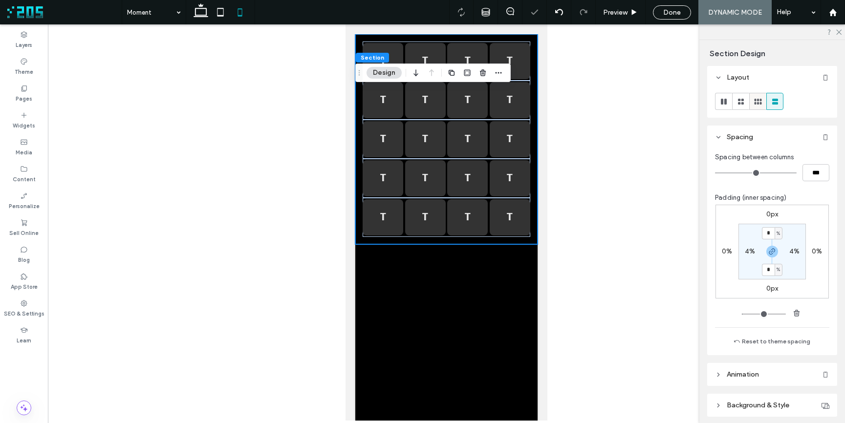
click at [756, 104] on use at bounding box center [757, 102] width 7 height 6
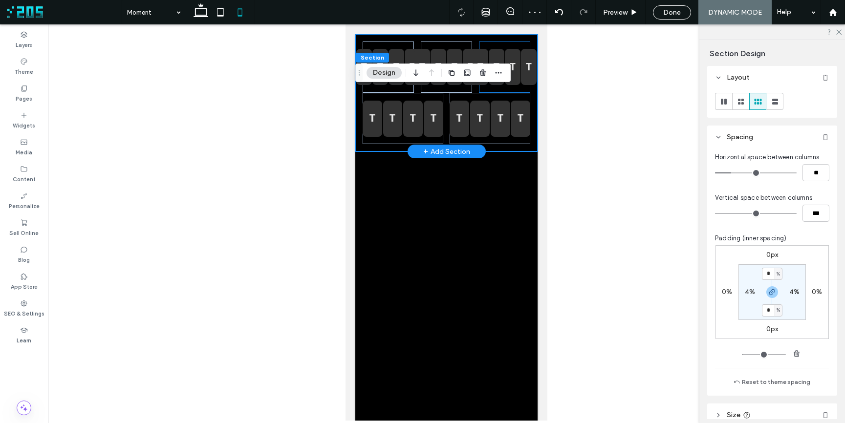
click at [510, 88] on div "T T T T" at bounding box center [504, 67] width 51 height 51
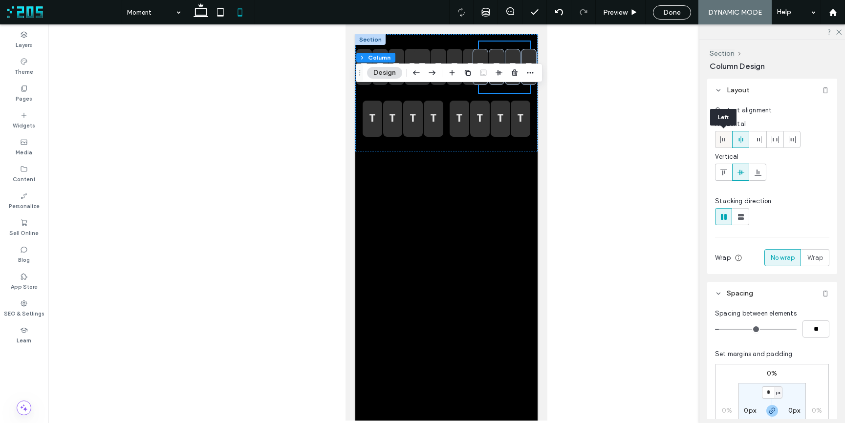
click at [722, 141] on icon at bounding box center [724, 140] width 8 height 8
click at [738, 142] on icon at bounding box center [741, 140] width 8 height 8
click at [716, 90] on icon at bounding box center [718, 90] width 7 height 7
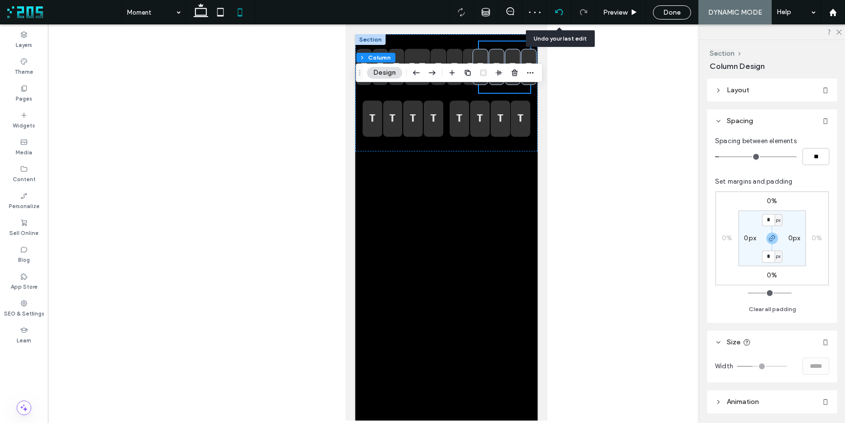
click at [558, 12] on icon at bounding box center [559, 12] width 8 height 8
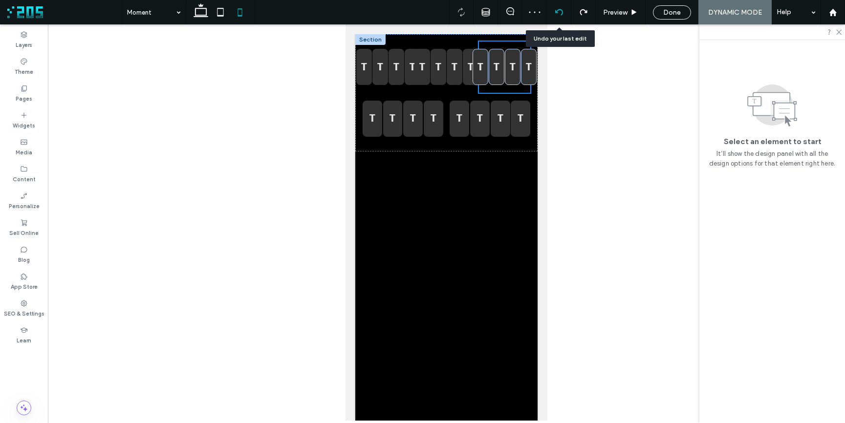
click at [558, 12] on icon at bounding box center [559, 12] width 8 height 8
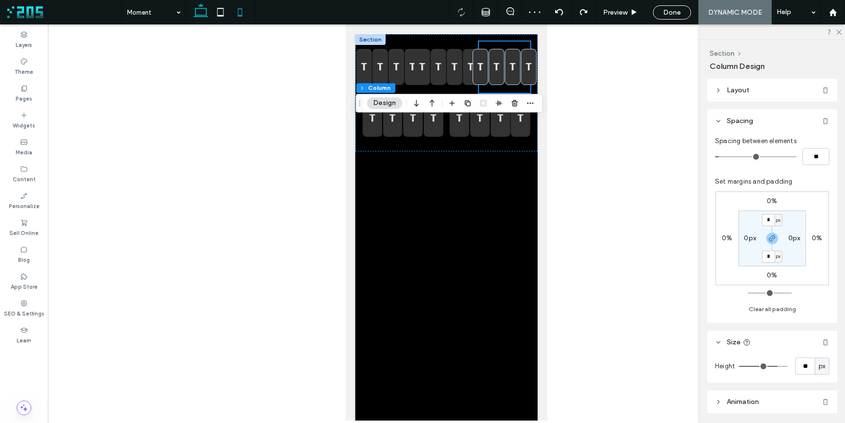
click at [198, 13] on icon at bounding box center [201, 12] width 20 height 20
type input "**"
type input "***"
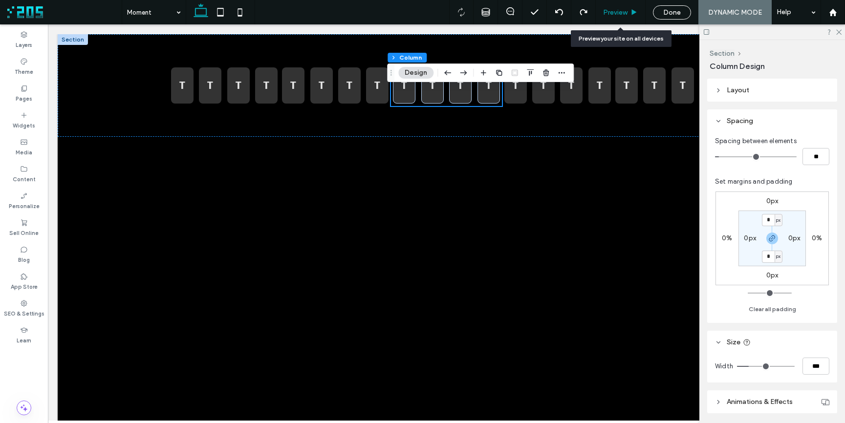
click at [628, 15] on div "Preview" at bounding box center [620, 12] width 49 height 8
